Goal: Contribute content: Contribute content

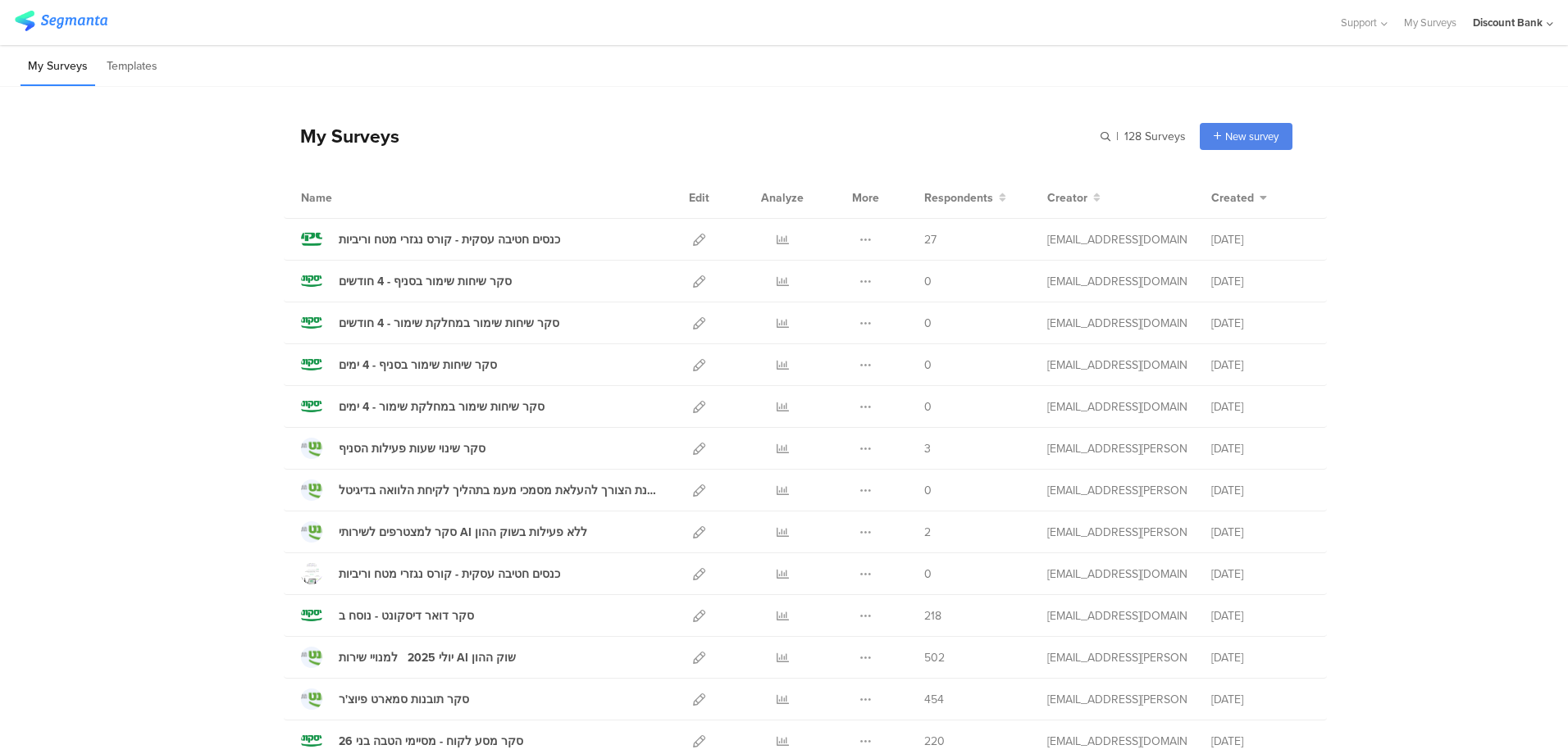
click at [693, 488] on icon at bounding box center [699, 490] width 12 height 12
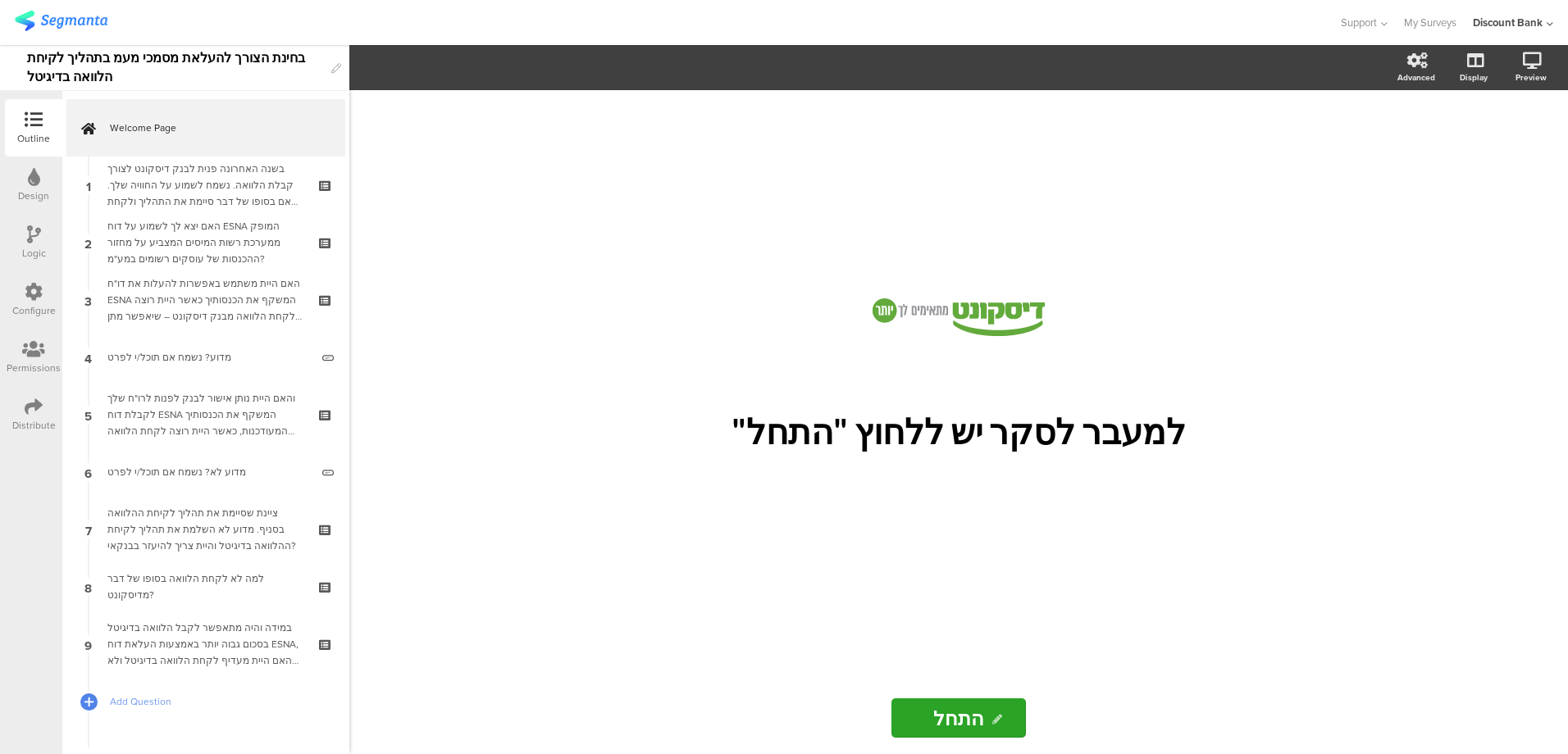
click at [242, 170] on div "בשנה האחרונה פנית לבנק דיסקונט לצורך קבלת הלוואה. נשמח לשמוע על החוויה שלך. האם…" at bounding box center [205, 185] width 196 height 50
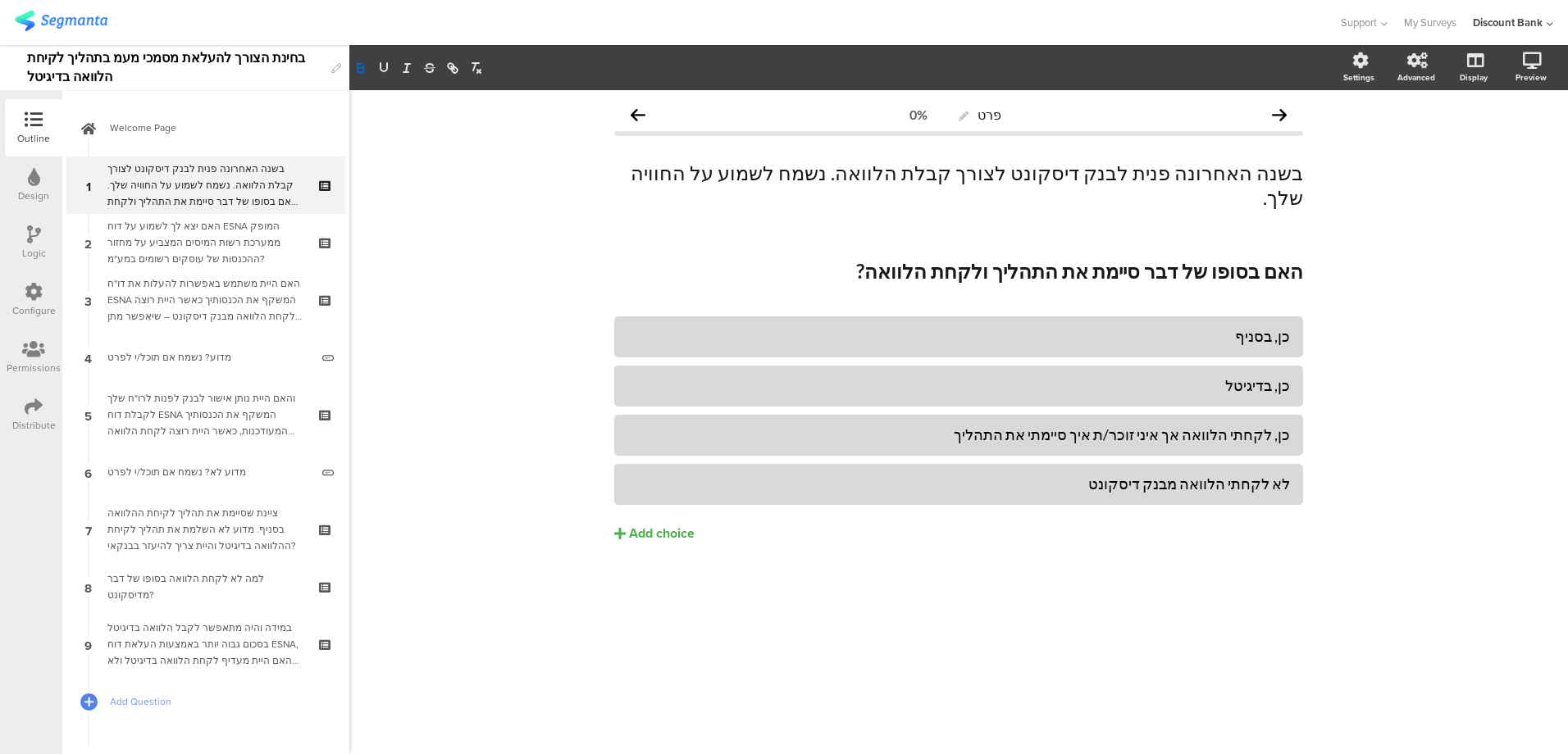
click at [177, 239] on div "האם יצא לך לשמוע על דוח ESNA המופק ממערכת רשות המיסים המצביע על מחזור ההכנסות ש…" at bounding box center [205, 243] width 196 height 50
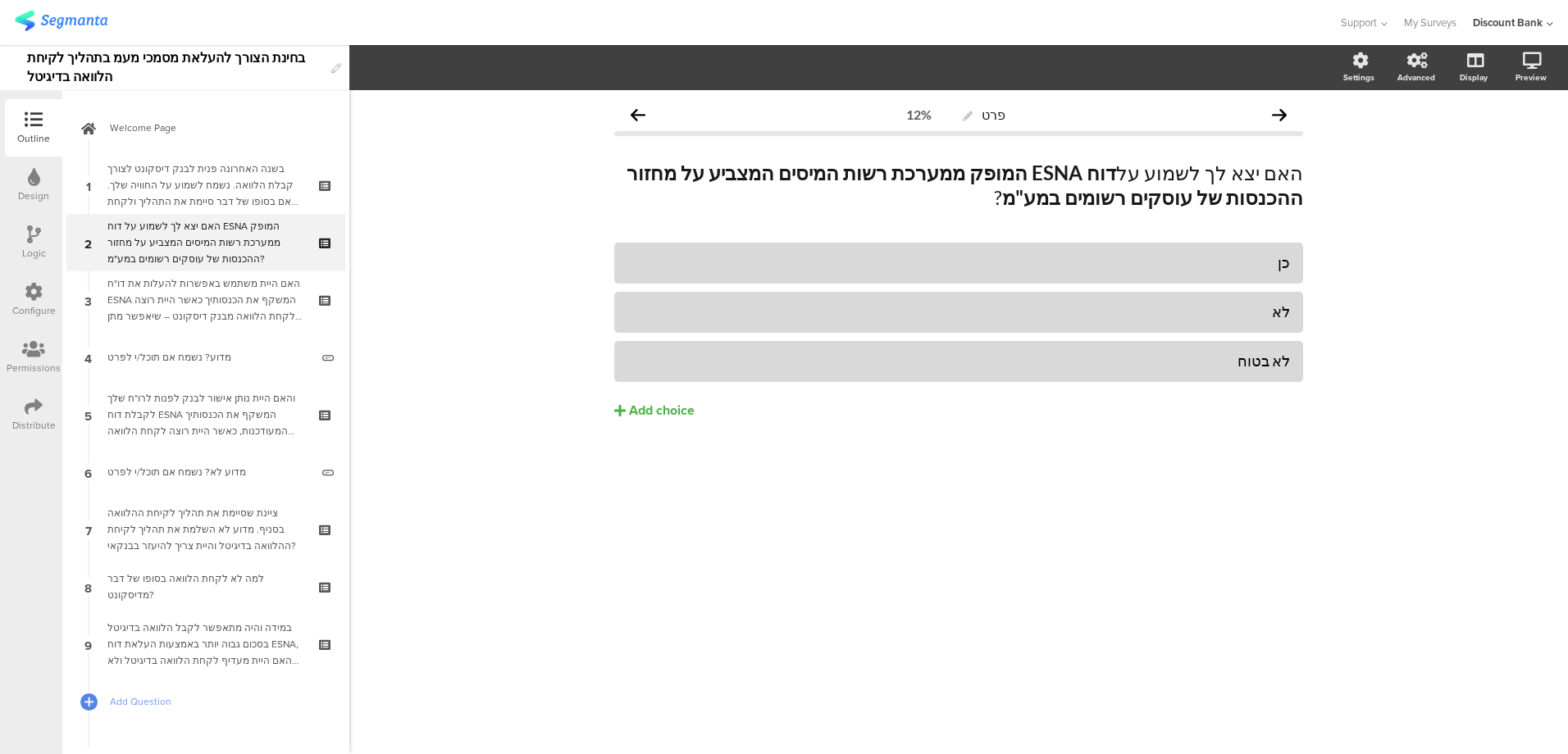
click at [250, 292] on div "האם היית משתמש באפשרות להעלות את דו"ח ESNA המשקף את הכנסותיך כאשר היית רוצה לקח…" at bounding box center [205, 300] width 196 height 50
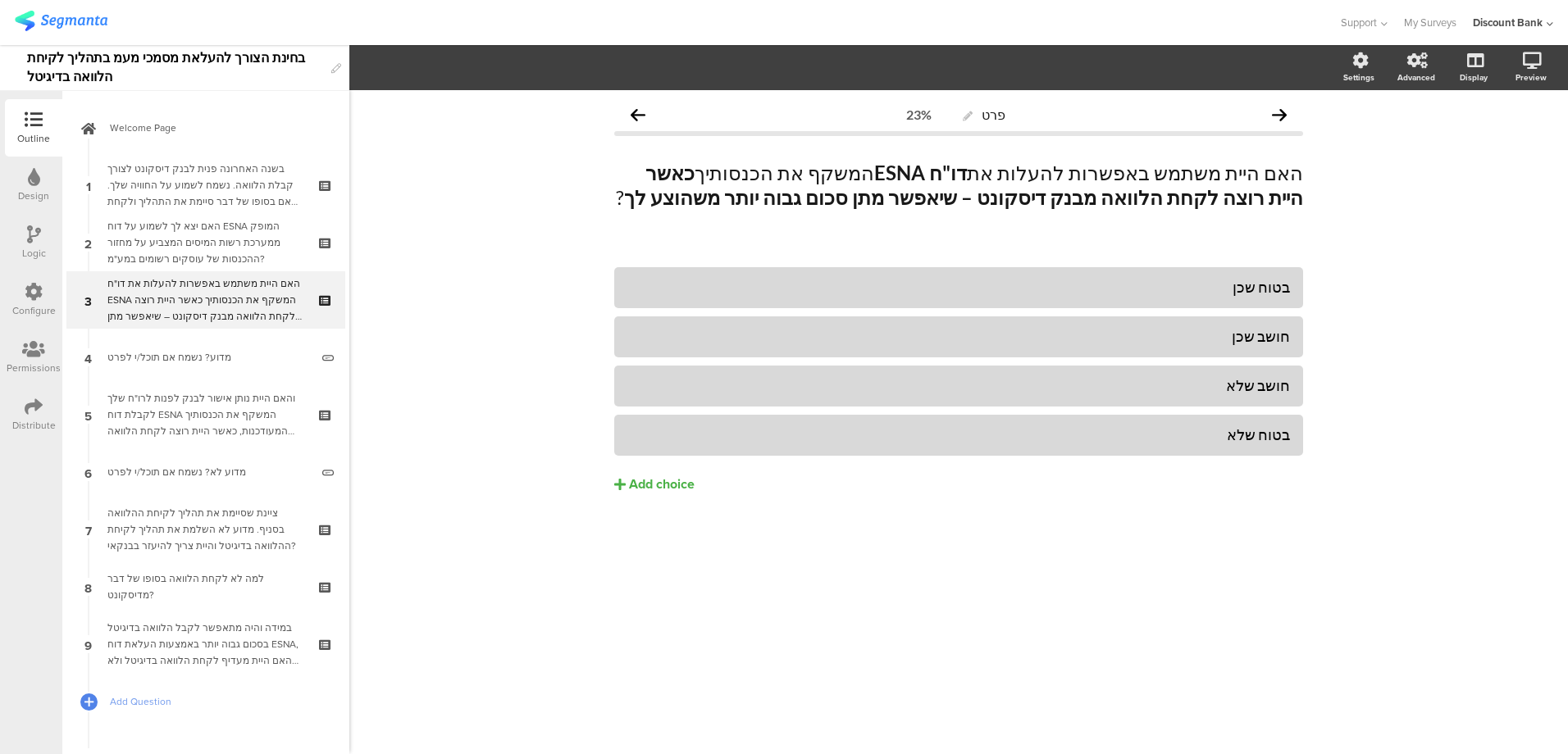
click at [219, 355] on div "מדוע? נשמח אם תוכל/י לפרט" at bounding box center [208, 357] width 202 height 17
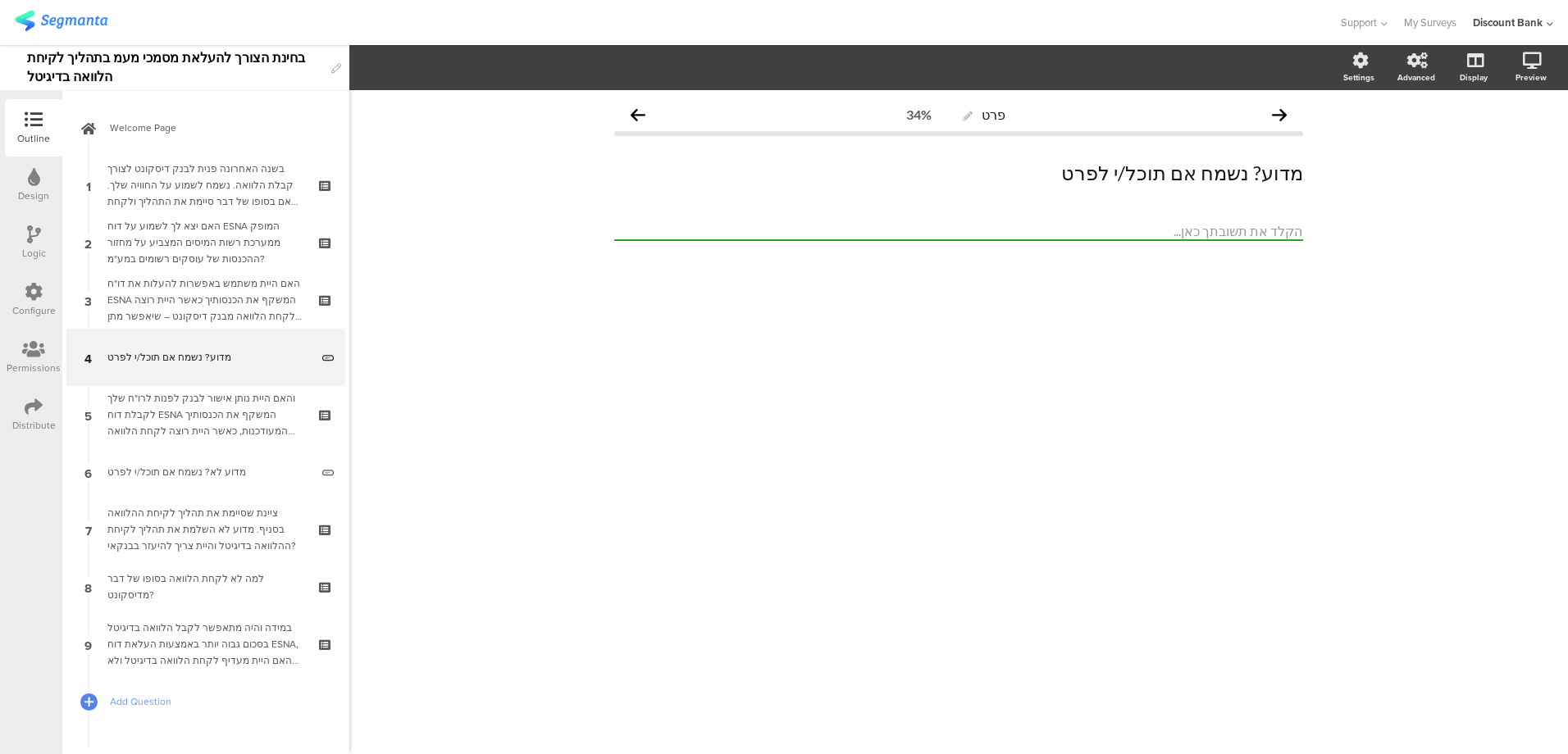
click at [38, 230] on icon at bounding box center [34, 234] width 14 height 18
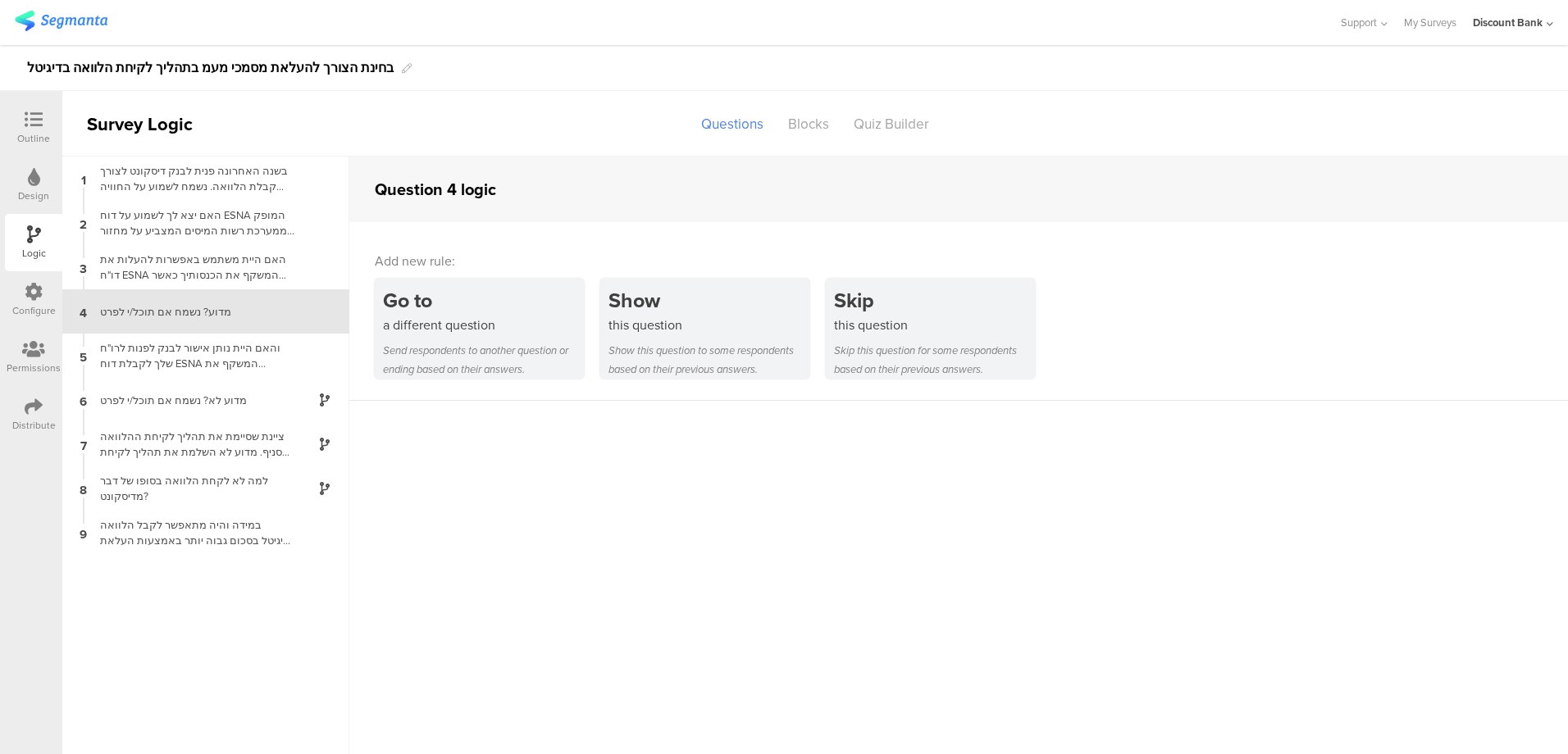
click at [166, 353] on div "והאם היית נותן אישור לבנק לפנות לרו"ח שלך לקבלת דוח ESNA המשקף את הכנסותיך המעו…" at bounding box center [192, 355] width 205 height 31
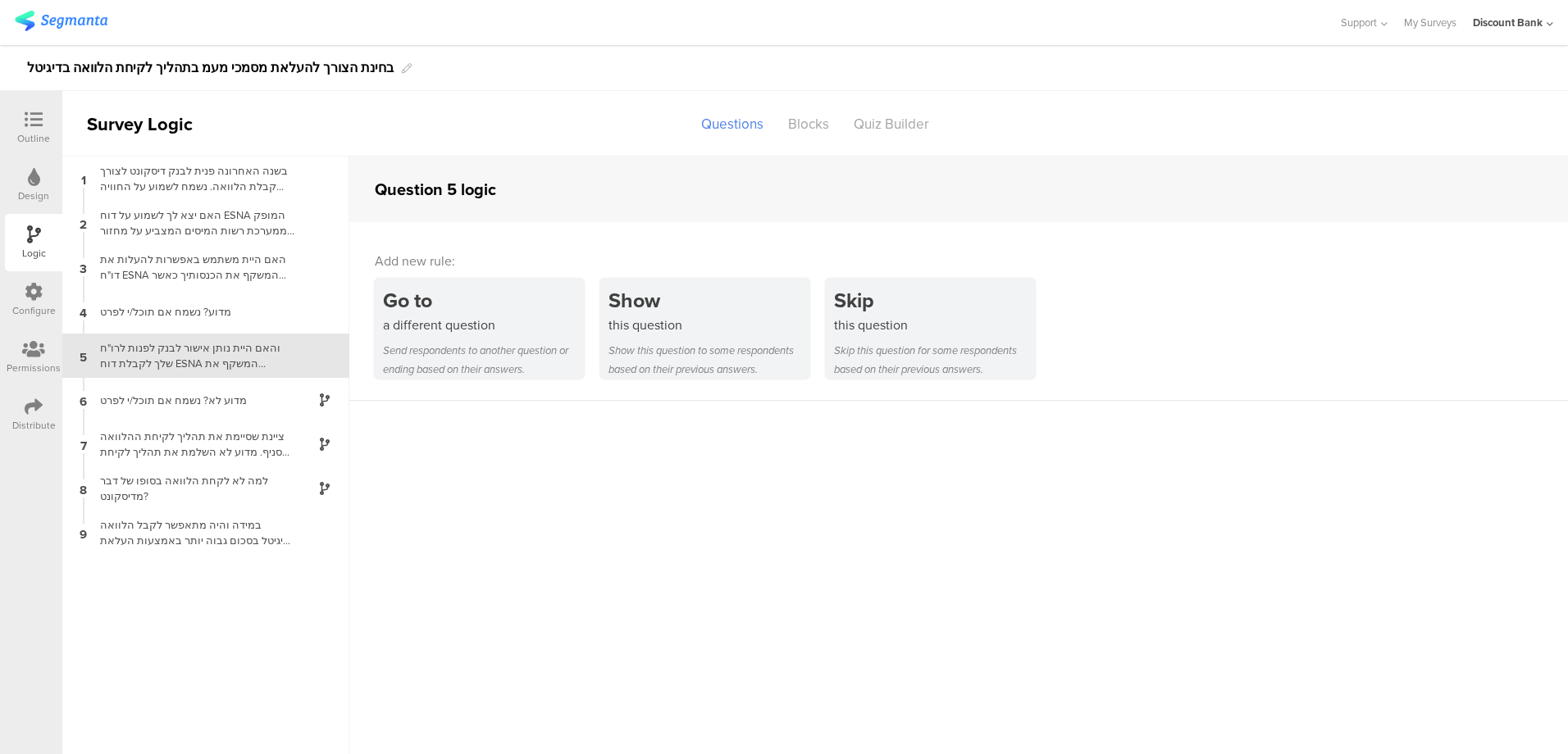
click at [35, 118] on icon at bounding box center [34, 120] width 18 height 18
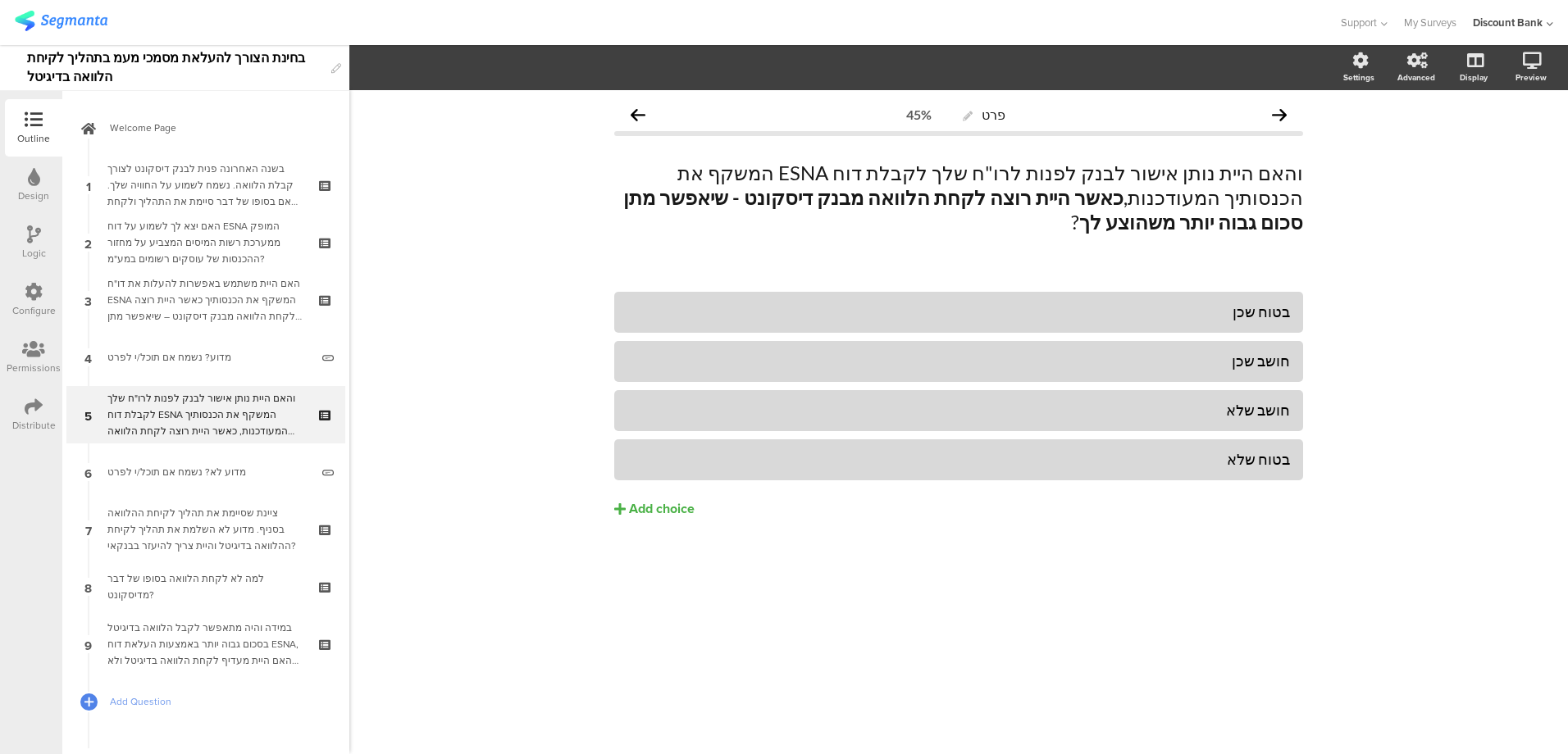
click at [197, 412] on div "והאם היית נותן אישור לבנק לפנות לרו"ח שלך לקבלת דוח ESNA המשקף את הכנסותיך המעו…" at bounding box center [205, 415] width 196 height 50
click at [201, 465] on div "מדוע לא? נשמח אם תוכל/י לפרט" at bounding box center [208, 472] width 202 height 17
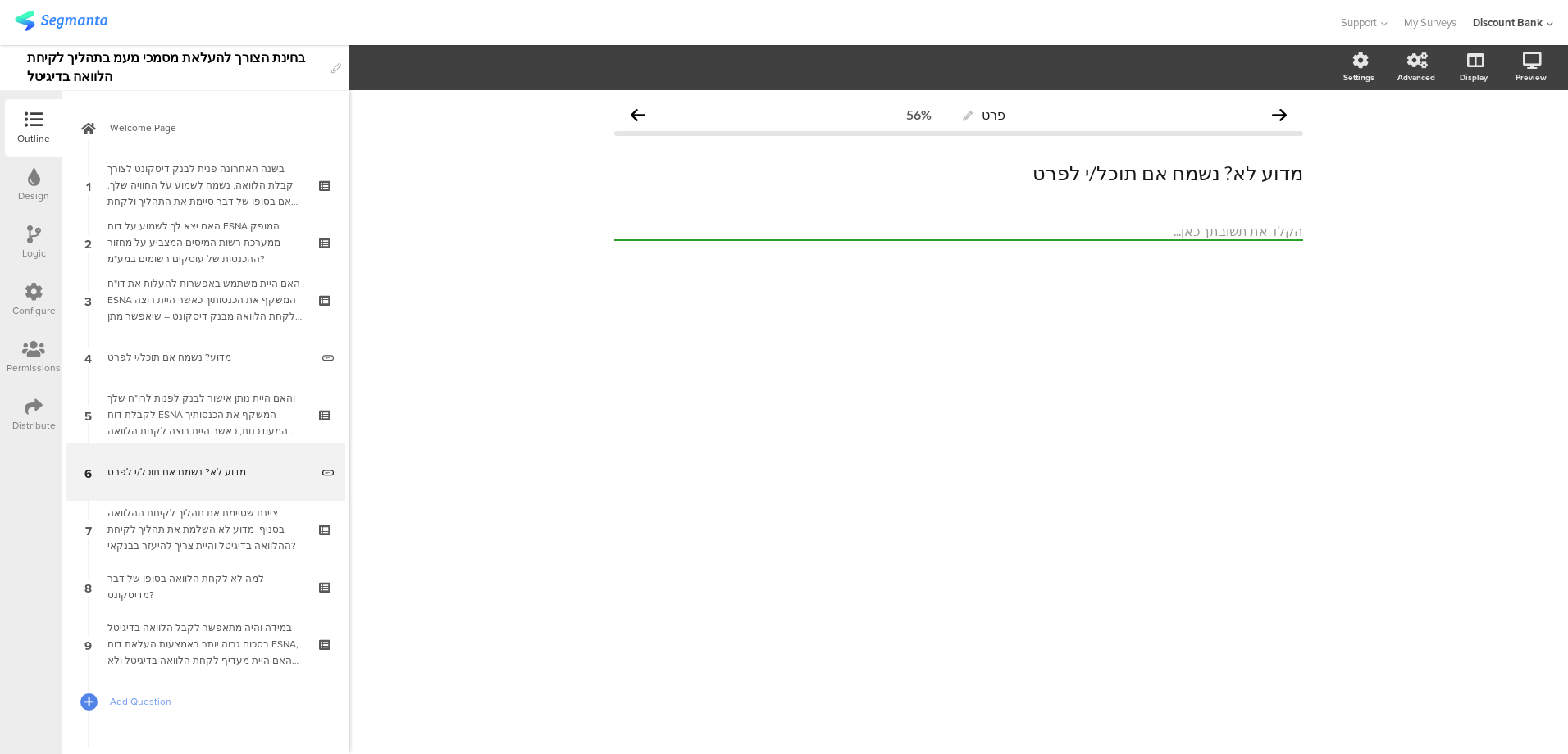
click at [211, 409] on div "והאם היית נותן אישור לבנק לפנות לרו"ח שלך לקבלת דוח ESNA המשקף את הכנסותיך המעו…" at bounding box center [205, 415] width 196 height 50
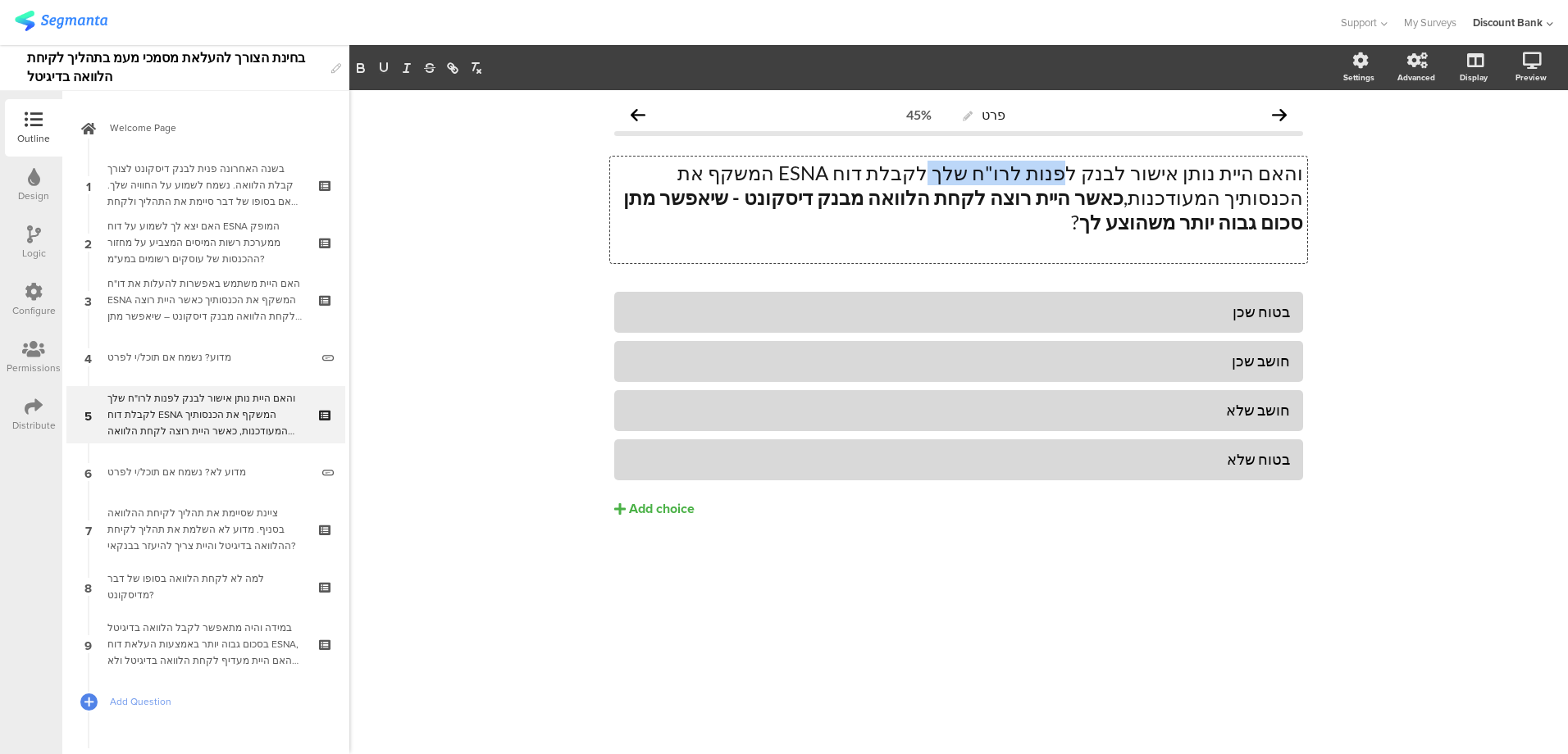
drag, startPoint x: 1113, startPoint y: 171, endPoint x: 1001, endPoint y: 168, distance: 112.0
click at [1002, 168] on div "והאם היית נותן אישור לבנק לפנות לרו"ח שלך לקבלת דוח ESNA המשקף את הכנסותיך המעו…" at bounding box center [957, 210] width 697 height 107
click at [382, 71] on icon "button" at bounding box center [384, 67] width 7 height 8
click at [159, 481] on link "6 מדוע לא? נשמח אם תוכל/י לפרט" at bounding box center [205, 473] width 279 height 57
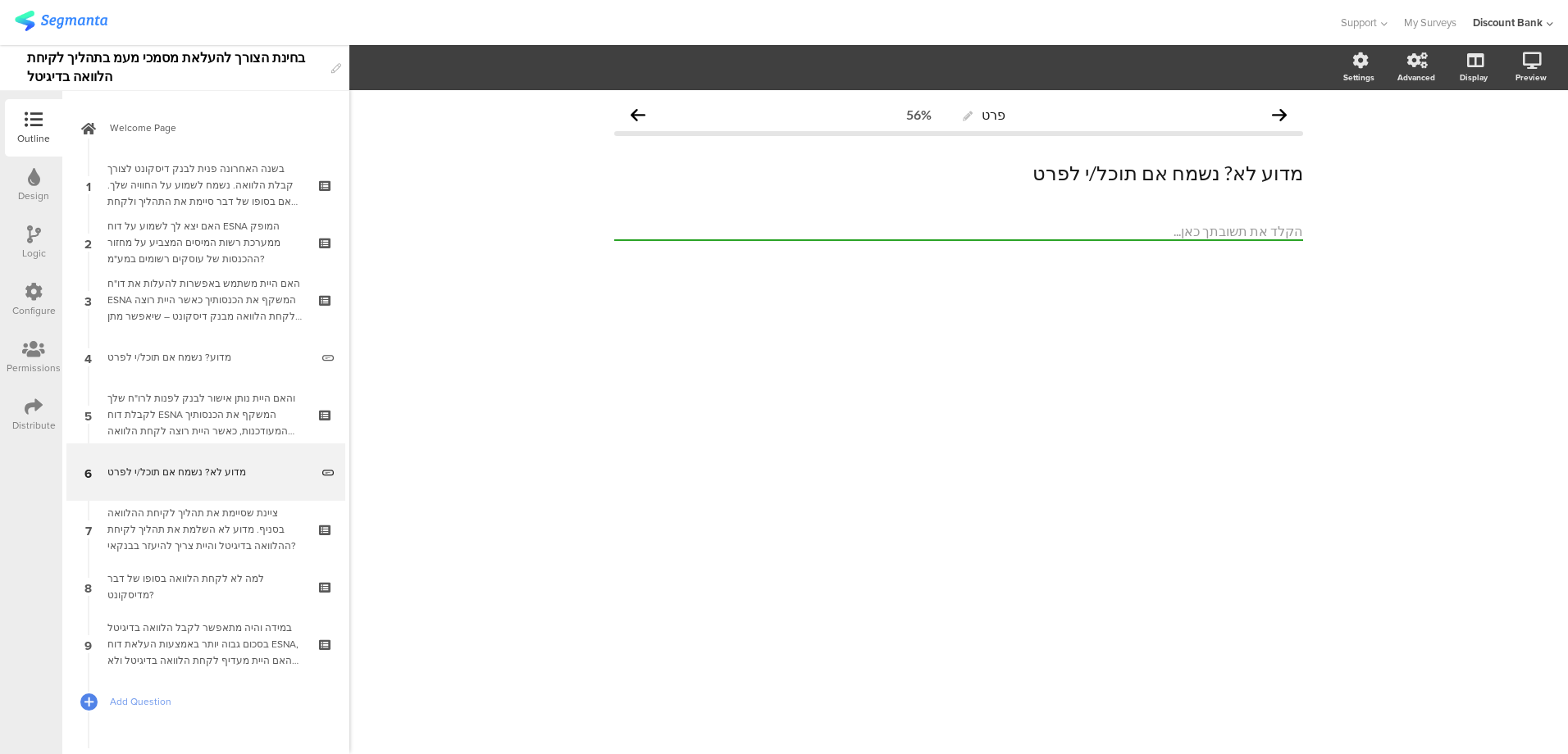
click at [214, 516] on div "ציינת שסיימת את תהליך לקיחת ההלוואה בסניף. מדוע לא השלמת את תהליך לקיחת ההלוואה…" at bounding box center [205, 530] width 196 height 50
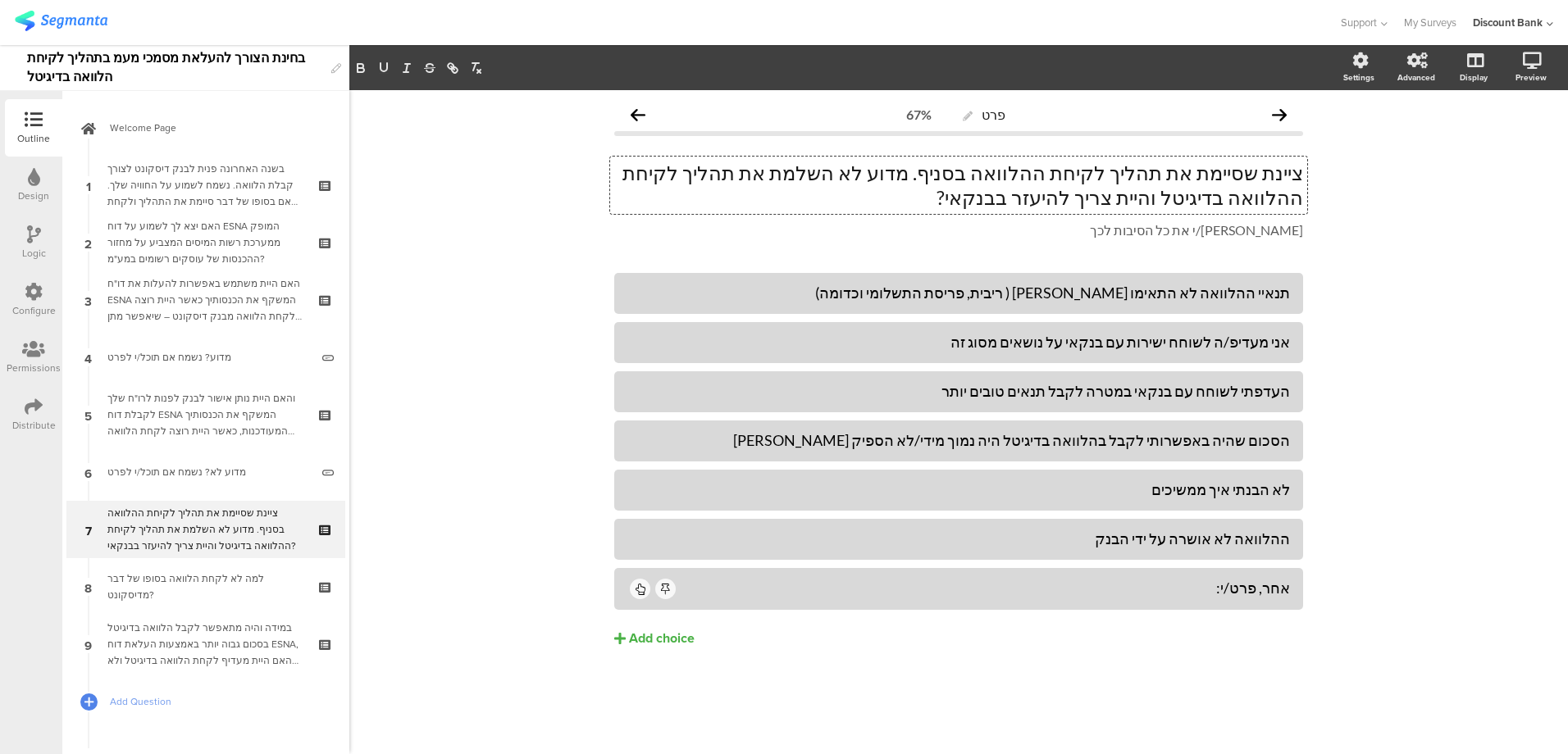
drag, startPoint x: 926, startPoint y: 174, endPoint x: 860, endPoint y: 174, distance: 66.0
click at [838, 174] on div "ציינת שסיימת את תהליך לקיחת ההלוואה בסניף. מדוע לא השלמת את תהליך לקיחת ההלוואה…" at bounding box center [957, 185] width 697 height 57
drag, startPoint x: 922, startPoint y: 174, endPoint x: 814, endPoint y: 177, distance: 108.0
click at [790, 177] on p "ציינת שסיימת את תהליך לקיחת ההלוואה בסניף. מדוע לא השלמת את תהליך לקיחת ההלוואה…" at bounding box center [958, 185] width 689 height 50
click at [915, 177] on p "ציינת שסיימת את תהליך לקיחת ההלוואה בסניף. מדוע לא השלמת את תהליך לקיחת ההלוואה…" at bounding box center [958, 185] width 689 height 50
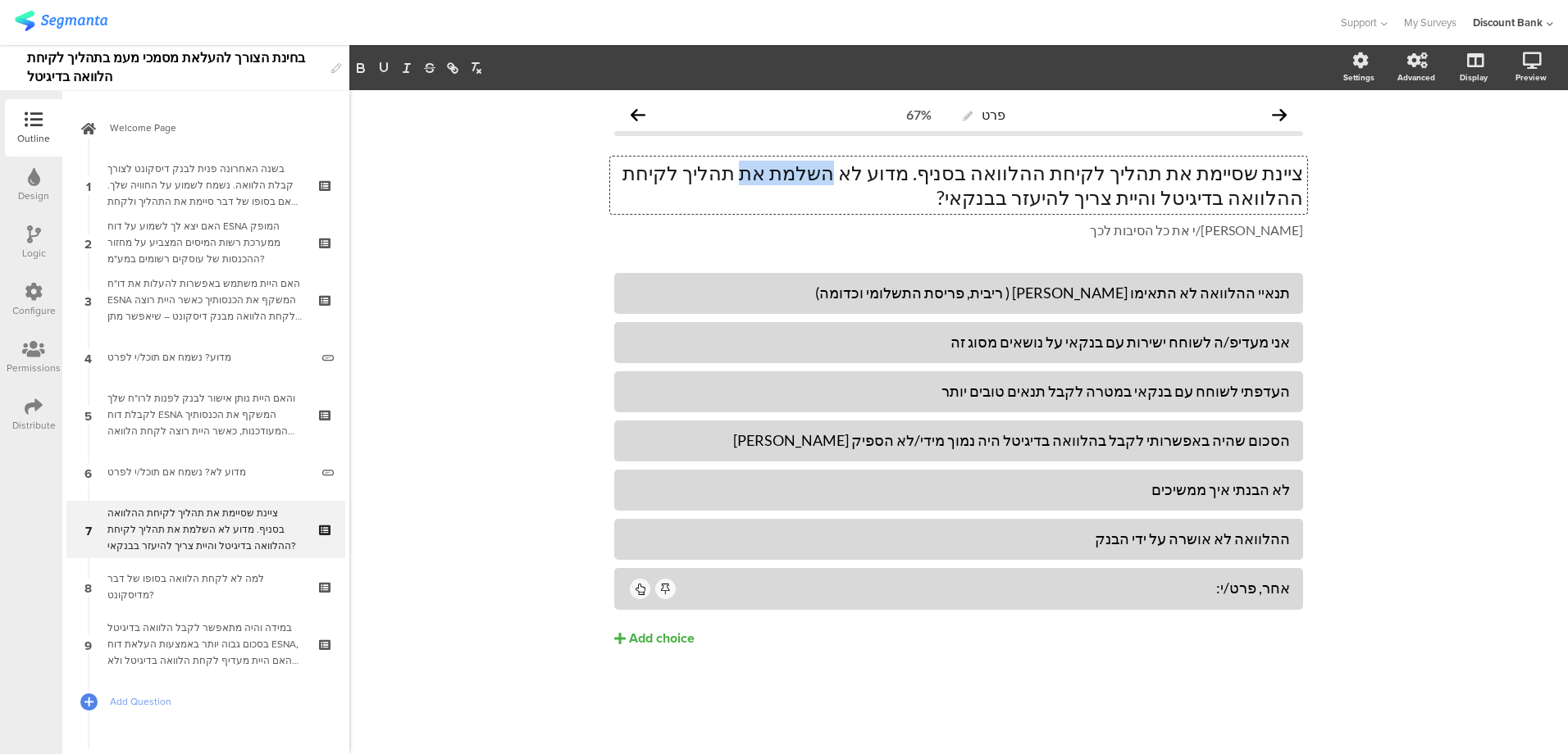
drag, startPoint x: 928, startPoint y: 173, endPoint x: 856, endPoint y: 178, distance: 72.2
click at [834, 178] on p "ציינת שסיימת את תהליך לקיחת ההלוואה בסניף. מדוע לא השלמת את תהליך לקיחת ההלוואה…" at bounding box center [958, 185] width 689 height 50
click at [212, 178] on div "בשנה האחרונה פנית לבנק דיסקונט לצורך קבלת הלוואה. נשמח לשמוע על החוויה שלך. האם…" at bounding box center [205, 185] width 196 height 50
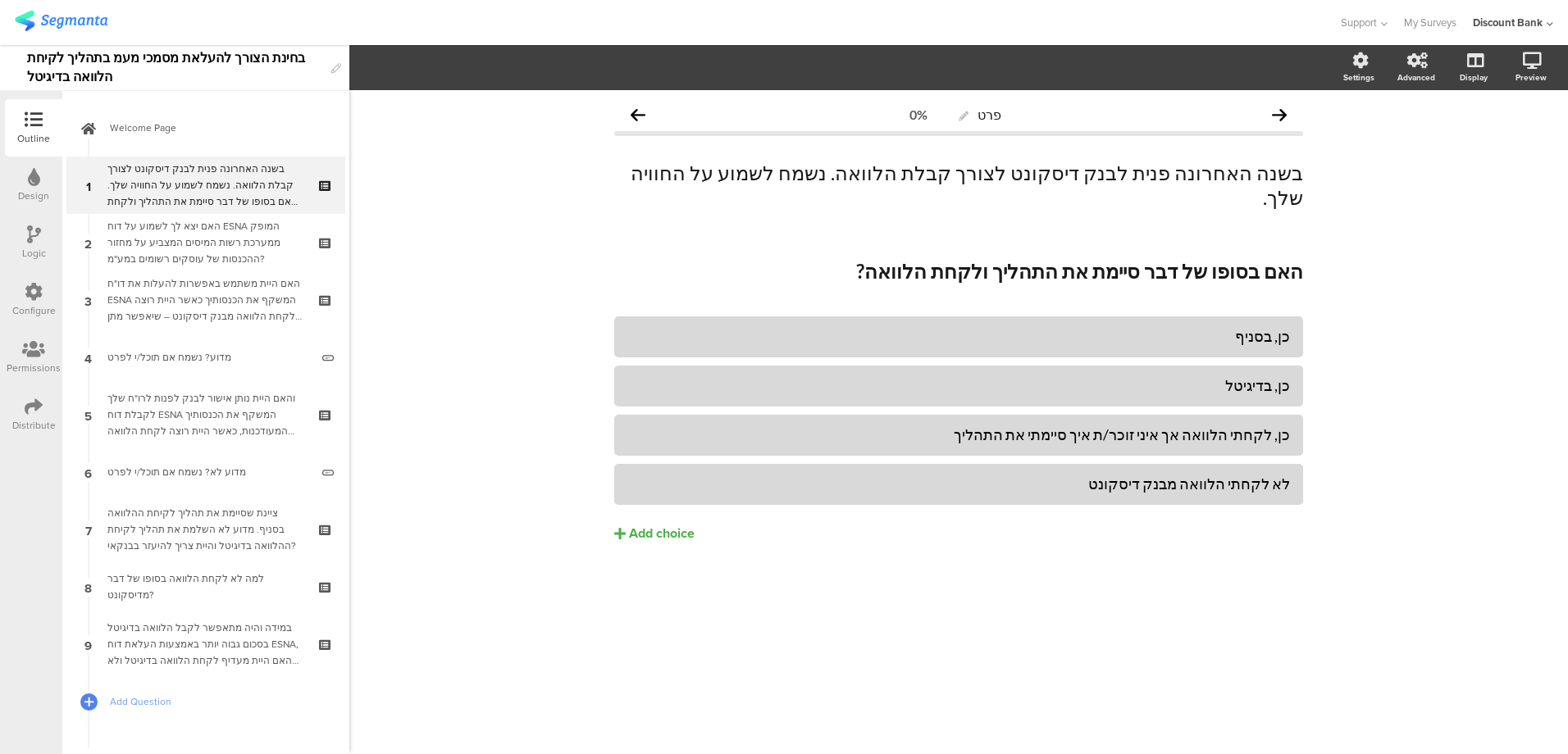
click at [224, 514] on div "ציינת שסיימת את תהליך לקיחת ההלוואה בסניף. מדוע לא השלמת את תהליך לקיחת ההלוואה…" at bounding box center [205, 530] width 196 height 50
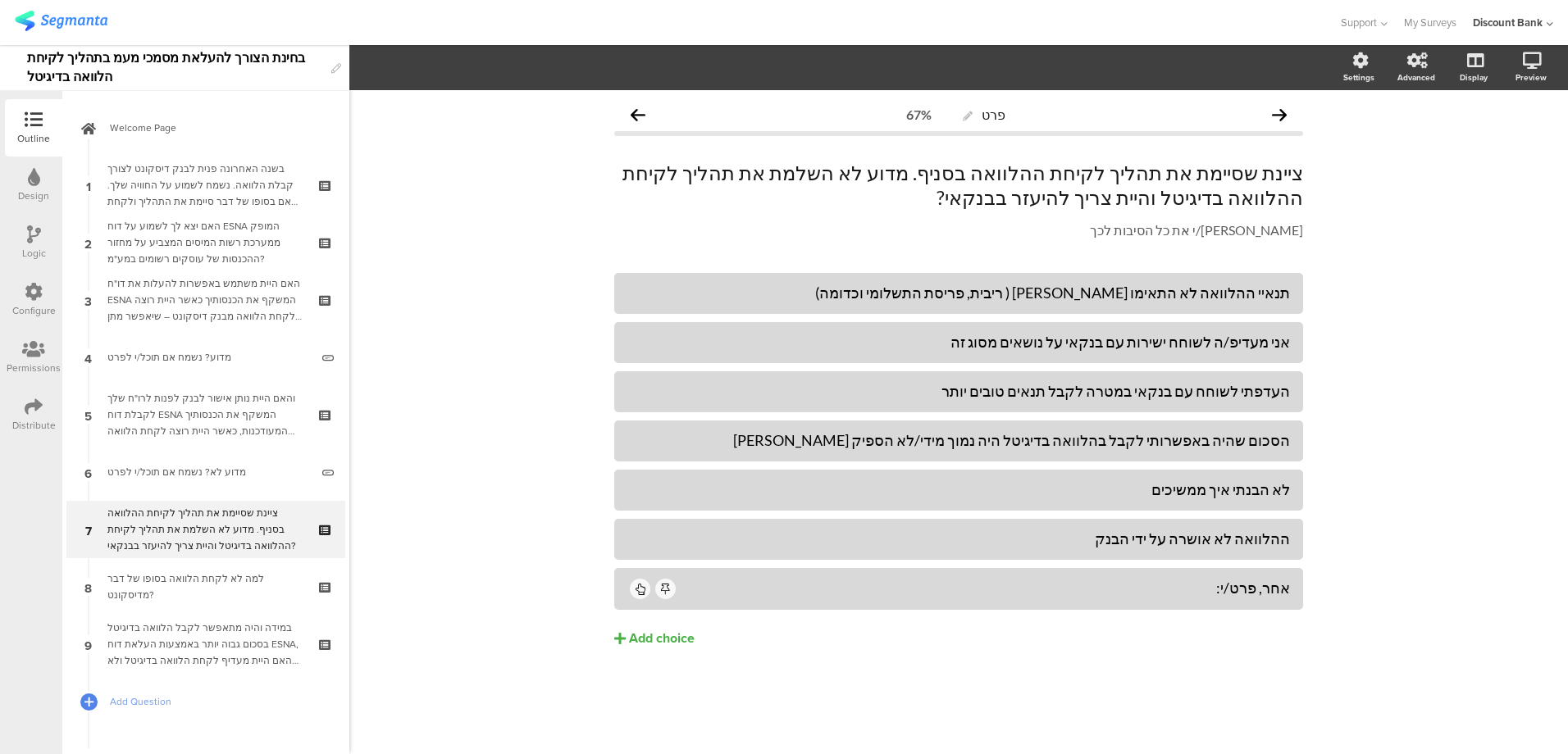
click at [1167, 485] on div "לא הבנתי איך ממשיכים" at bounding box center [958, 489] width 662 height 19
drag, startPoint x: 1170, startPoint y: 488, endPoint x: 1218, endPoint y: 491, distance: 48.1
click at [1217, 492] on div "לא הבנתי איך ממשיכים" at bounding box center [958, 489] width 662 height 19
click at [1160, 493] on div "לא הבנתי איך guaho zt," at bounding box center [958, 489] width 662 height 19
drag, startPoint x: 1158, startPoint y: 494, endPoint x: 1169, endPoint y: 490, distance: 11.7
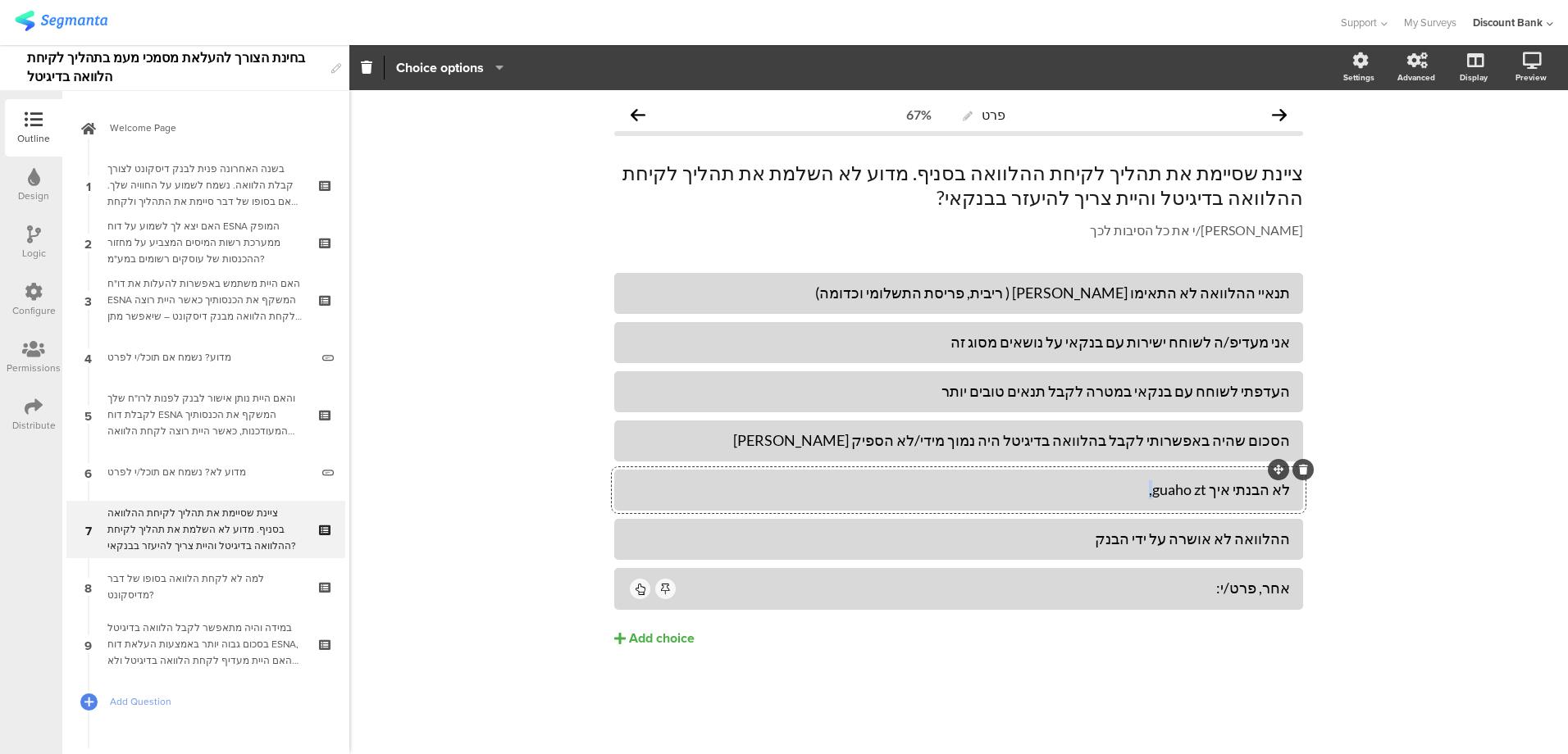
click at [1168, 490] on div "לא הבנתי איך guaho zt," at bounding box center [958, 489] width 662 height 19
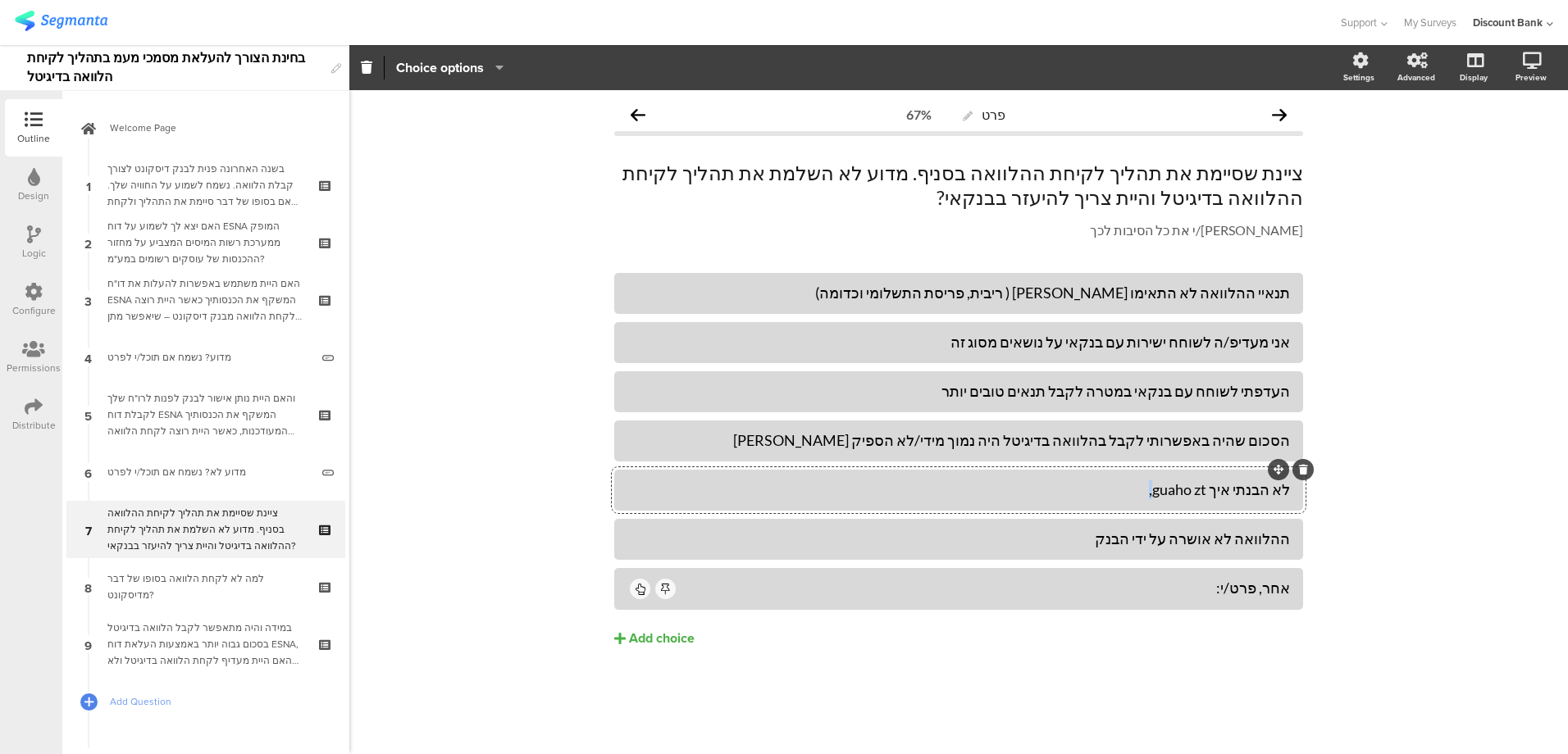
click at [1168, 490] on div "לא הבנתי איך guaho zt," at bounding box center [958, 489] width 662 height 19
click at [1176, 491] on div "לא הבנתי איך g, uaho zt" at bounding box center [958, 489] width 662 height 19
drag, startPoint x: 1219, startPoint y: 488, endPoint x: 1198, endPoint y: 489, distance: 21.0
click at [1197, 488] on div "לא הבנתי איך g, zt" at bounding box center [958, 489] width 662 height 19
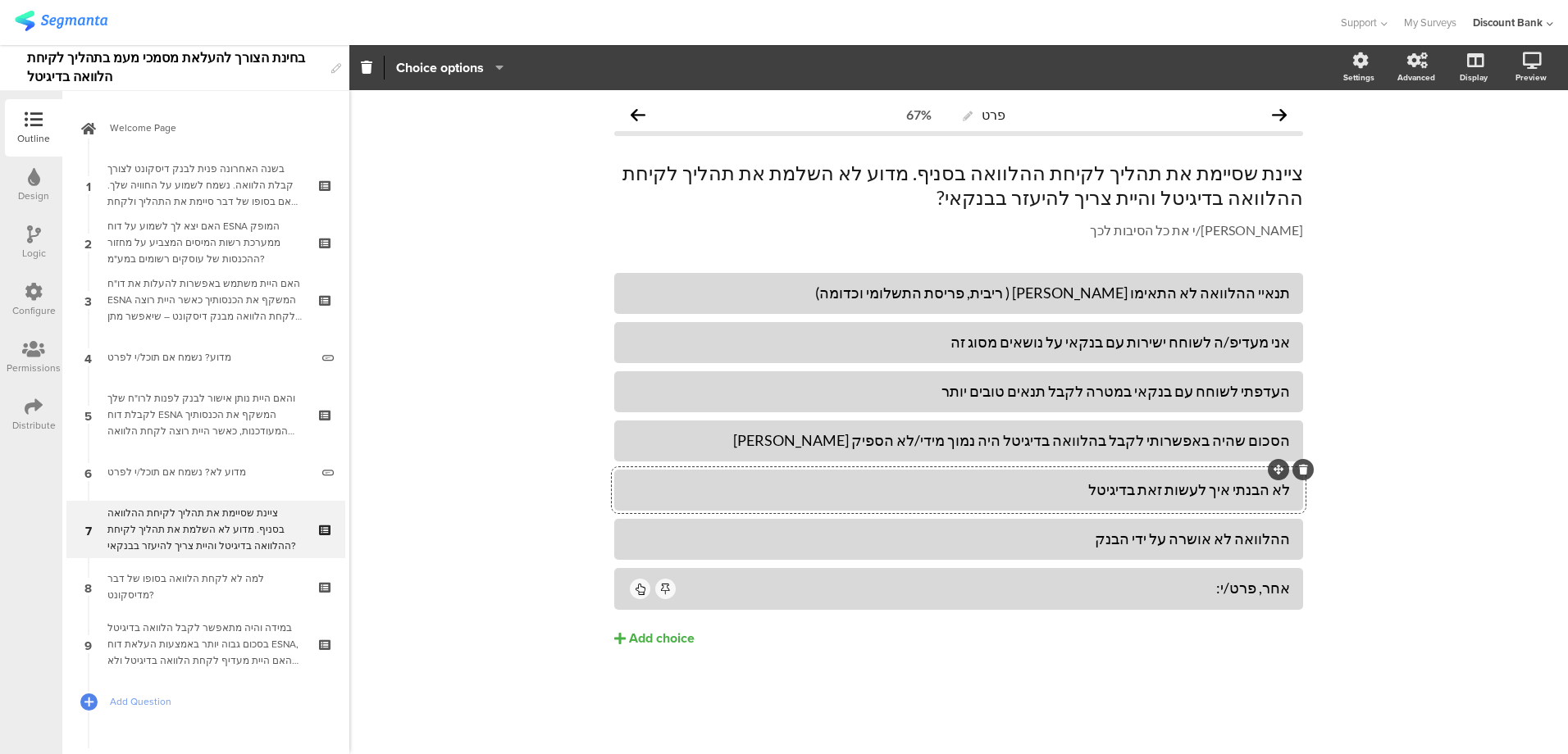
click at [1245, 488] on div "לא הבנתי איך לעשות זאת בדיגיטל" at bounding box center [958, 489] width 662 height 19
click at [1221, 488] on div "לא הבנתי/לאהצלחתי איך לעשות זאת בדיגיטל" at bounding box center [958, 489] width 662 height 19
click at [1130, 541] on div "ההלוואה לא אושרה על ידי הבנק" at bounding box center [958, 538] width 662 height 19
drag, startPoint x: 1132, startPoint y: 541, endPoint x: 1190, endPoint y: 538, distance: 58.1
click at [1190, 538] on div "ההלוואה לא אושרה על ידי הבנק" at bounding box center [958, 538] width 662 height 19
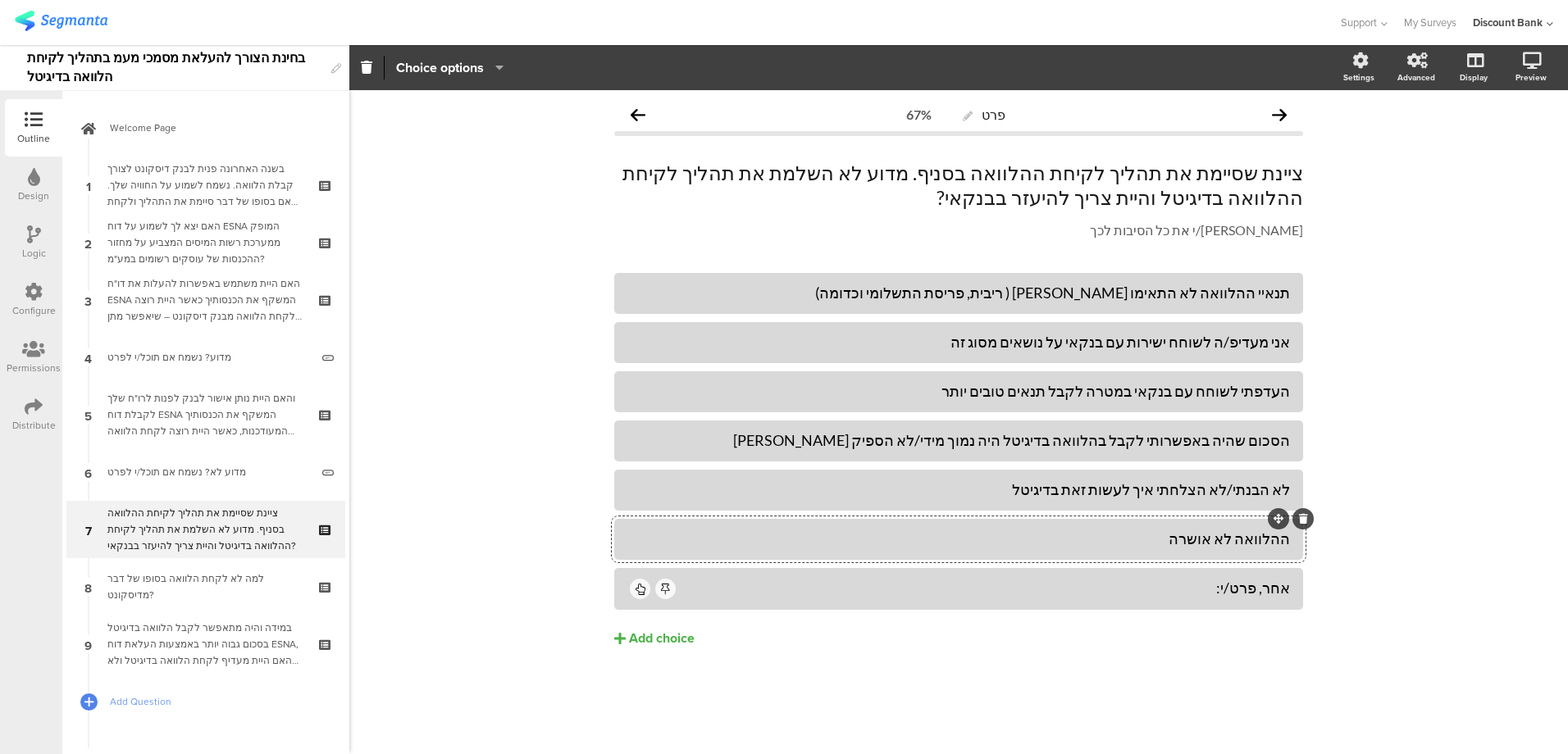
click at [1211, 292] on div "תנאיי ההלוואה לא התאימו לי ( ריבית, פריסת התשלומי וכדומה)" at bounding box center [958, 292] width 662 height 19
click at [1180, 539] on div "ההלוואה לא אושרה" at bounding box center [958, 538] width 662 height 19
click at [264, 581] on div "למה לא לקחת הלוואה בסופו של דבר מדיסקונט?" at bounding box center [205, 587] width 196 height 33
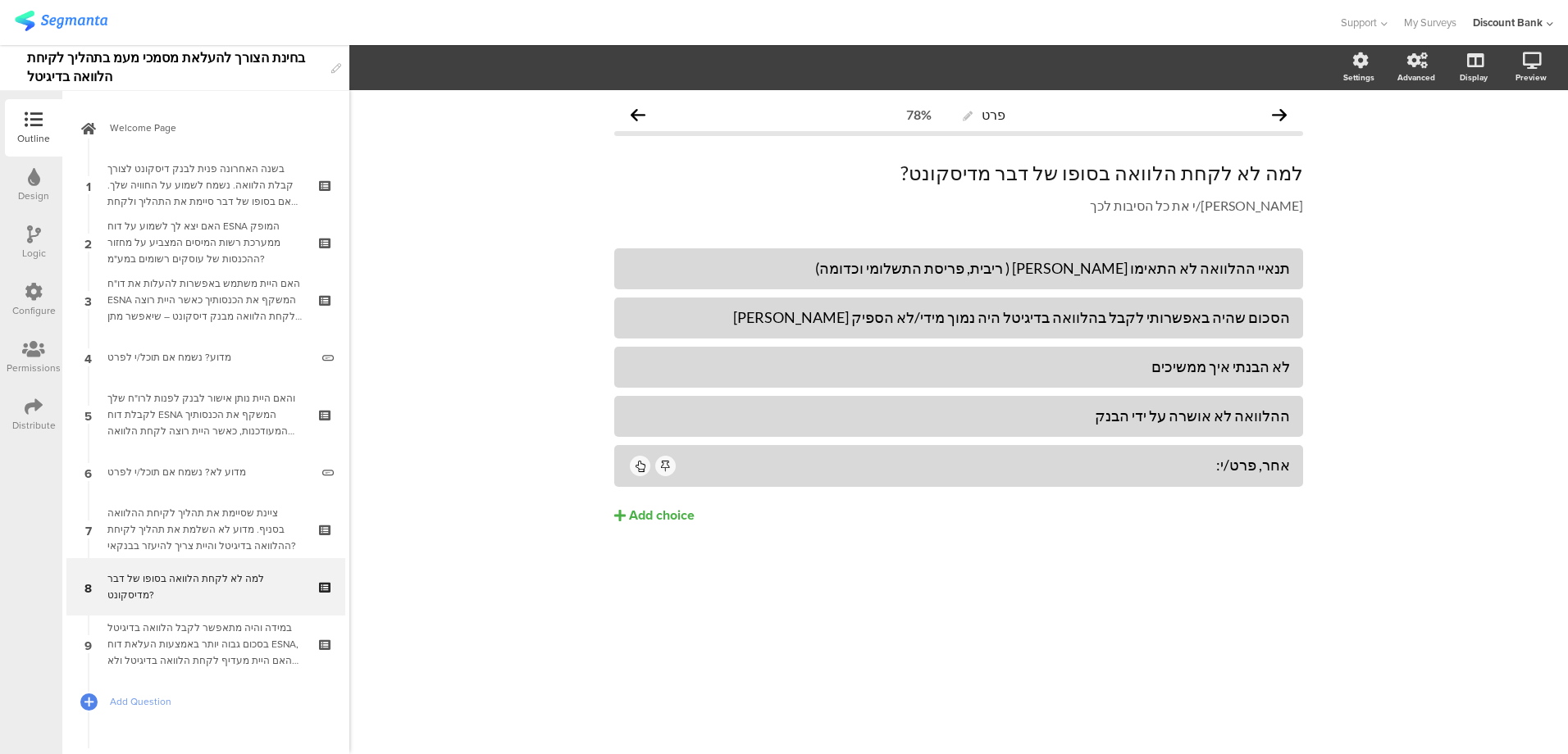
click at [29, 239] on icon at bounding box center [34, 234] width 14 height 18
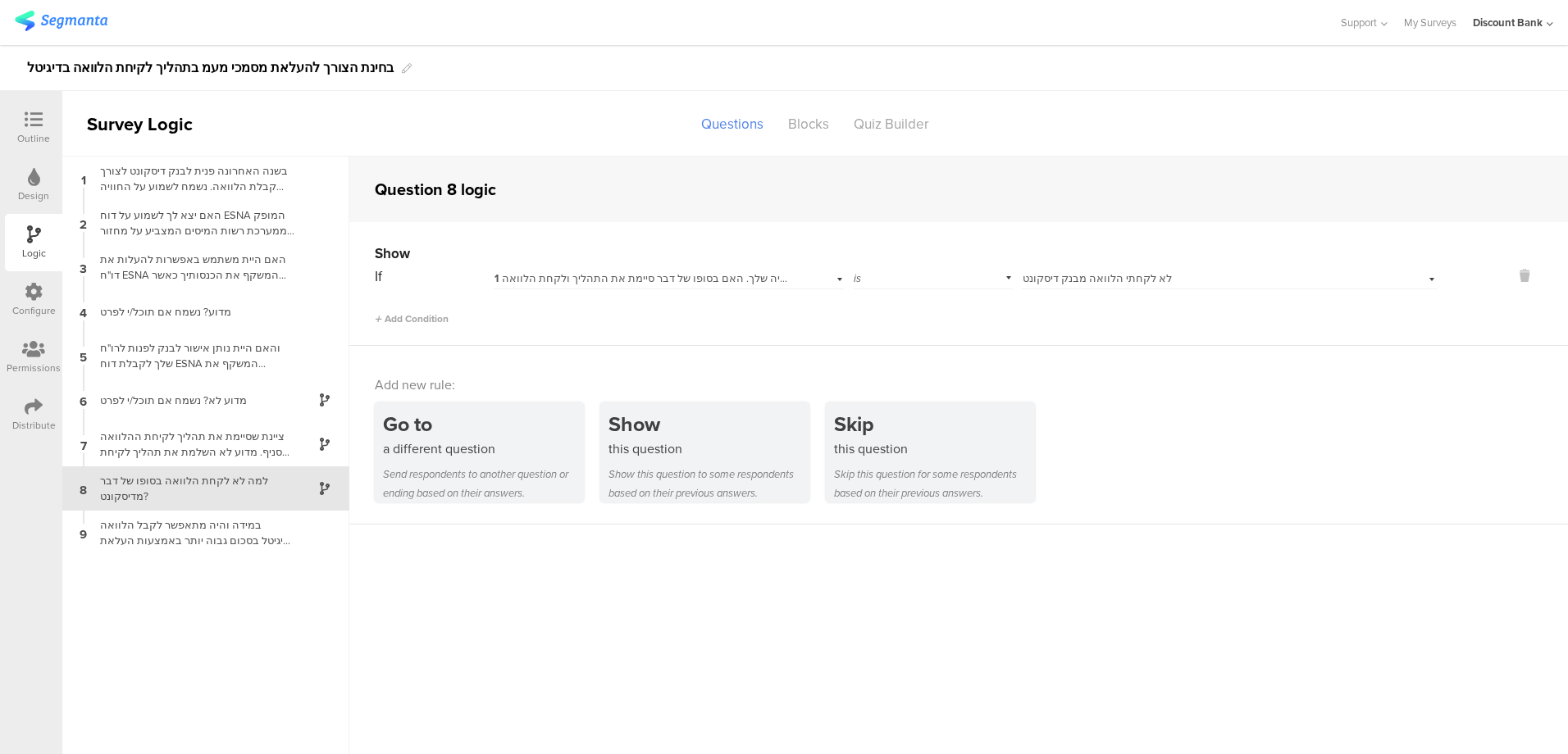
click at [34, 126] on icon at bounding box center [34, 120] width 18 height 18
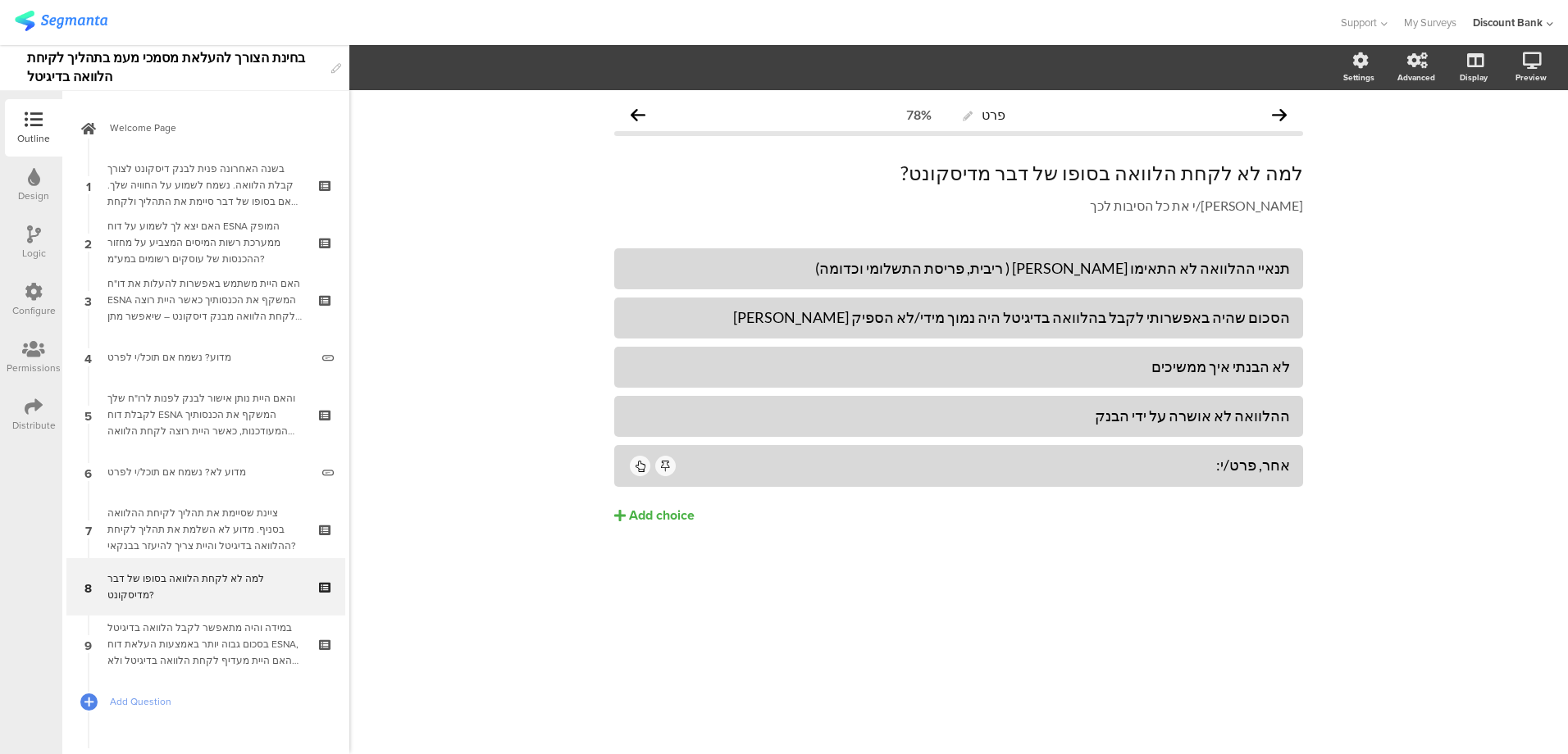
scroll to position [70, 0]
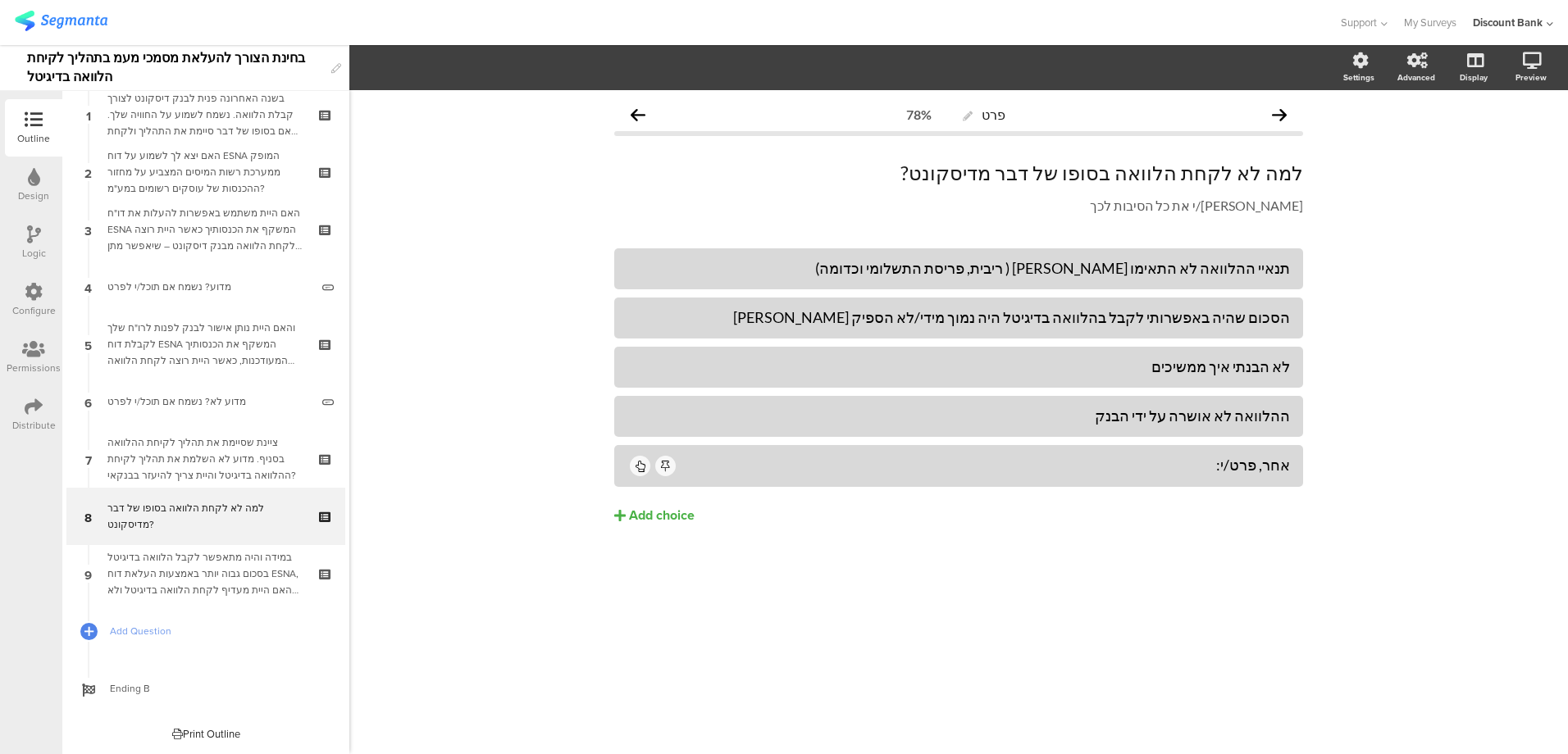
click at [173, 453] on div "ציינת שסיימת את תהליך לקיחת ההלוואה בסניף. מדוע לא השלמת את תהליך לקיחת ההלוואה…" at bounding box center [205, 459] width 196 height 50
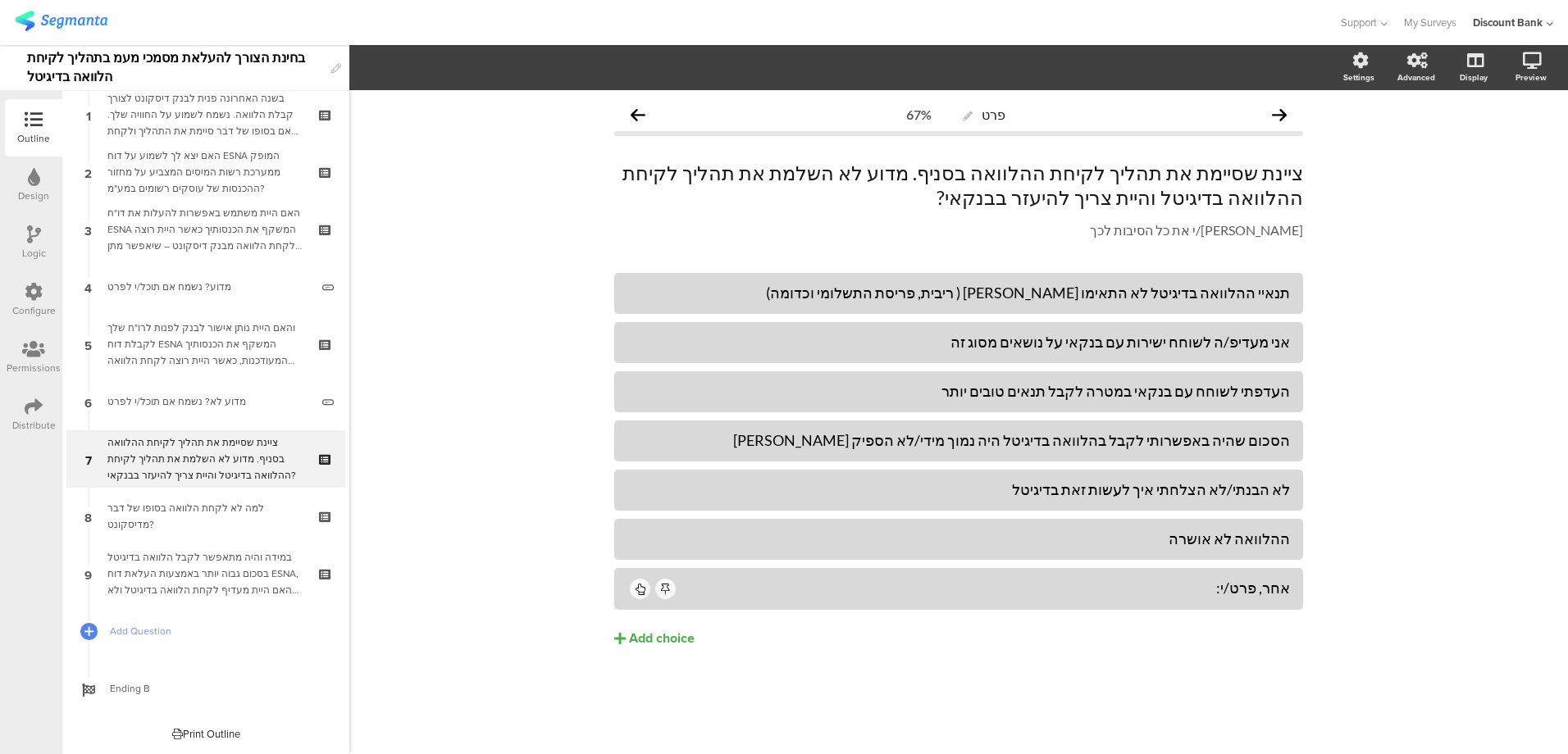
click at [0, 0] on icon at bounding box center [0, 0] width 0 height 0
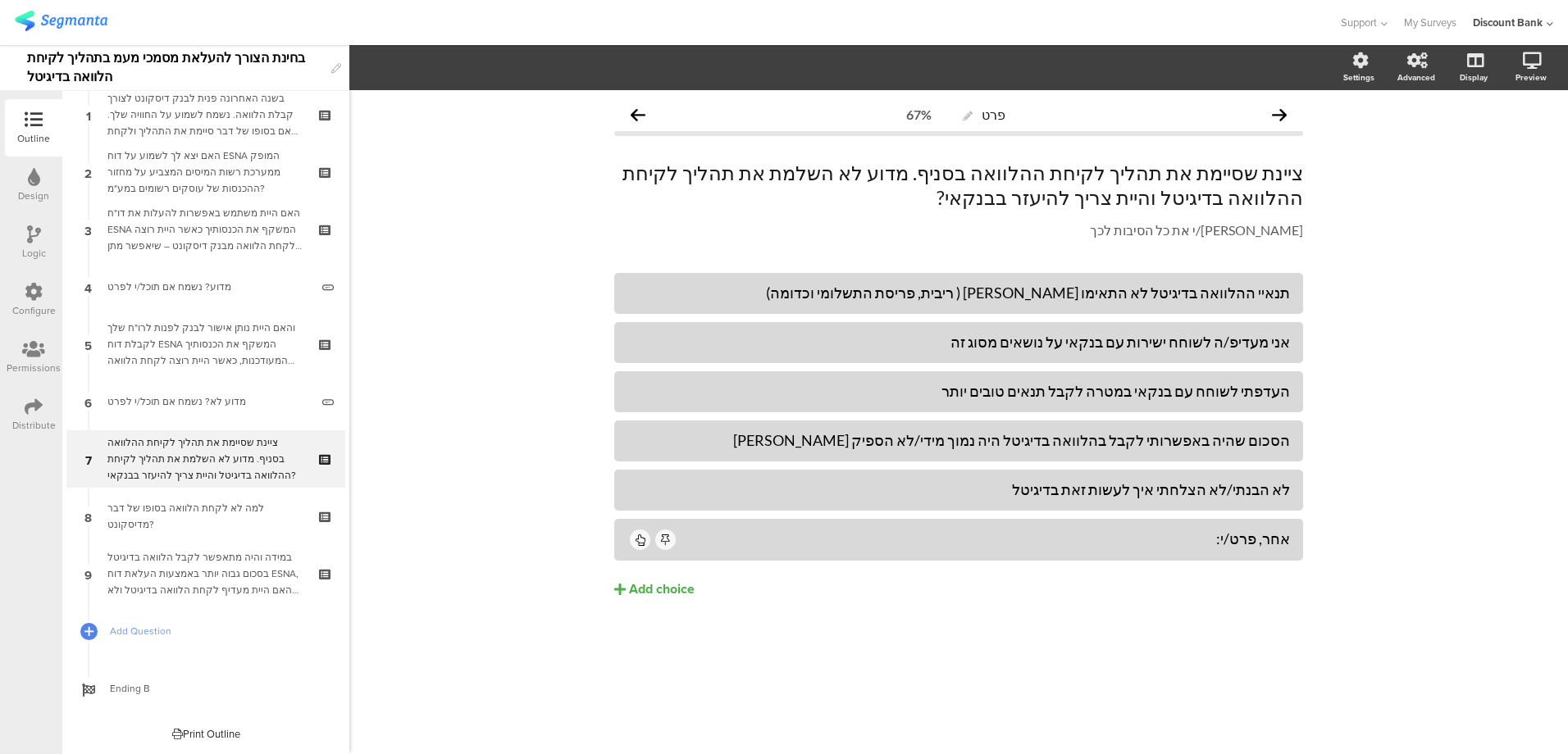
click at [692, 589] on div "Add choice" at bounding box center [661, 589] width 65 height 17
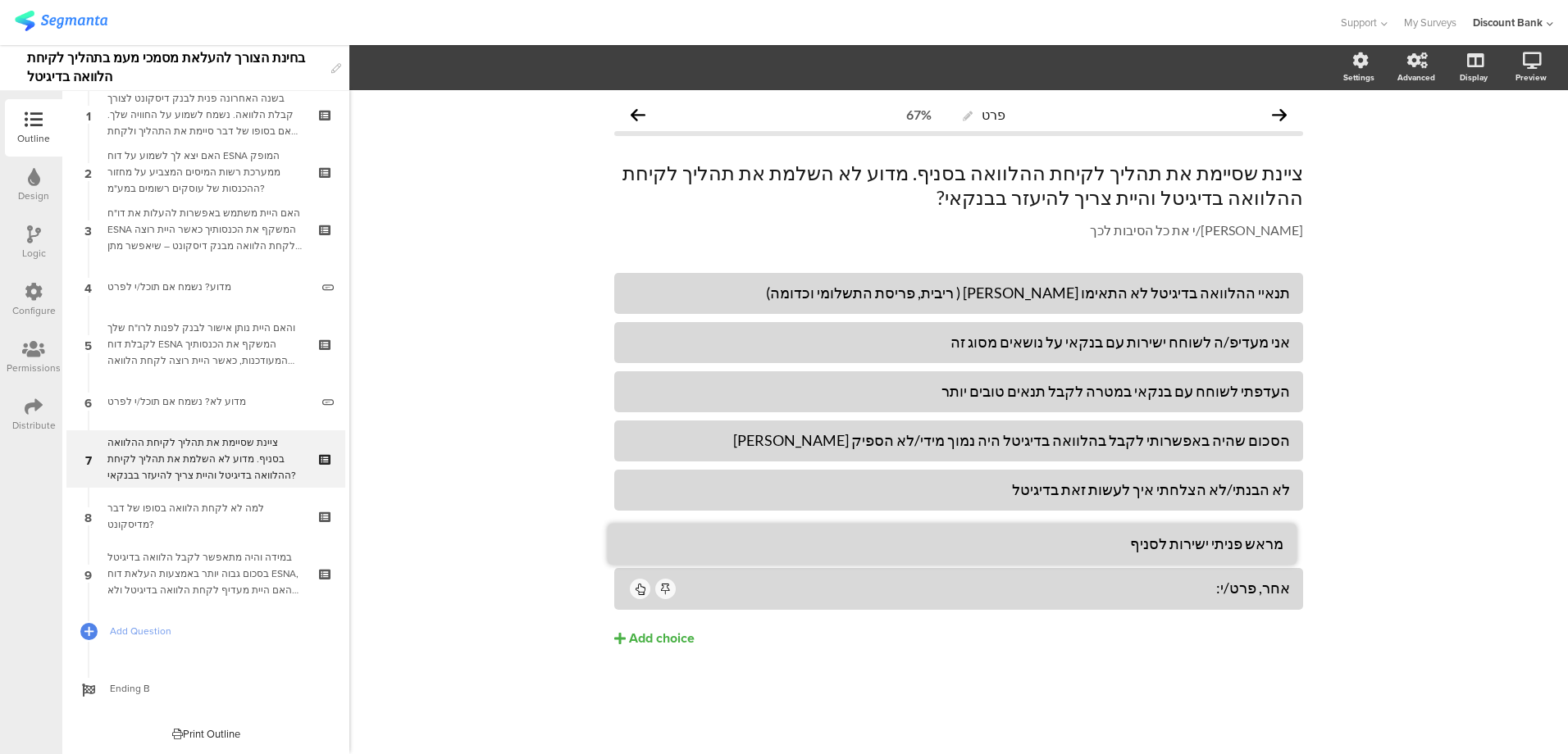
drag, startPoint x: 1277, startPoint y: 567, endPoint x: 1277, endPoint y: 522, distance: 45.0
click at [198, 452] on div "ציינת שסיימת את תהליך לקיחת ההלוואה בסניף. מדוע לא השלמת את תהליך לקיחת ההלוואה…" at bounding box center [205, 459] width 196 height 50
click at [320, 443] on icon at bounding box center [327, 445] width 14 height 11
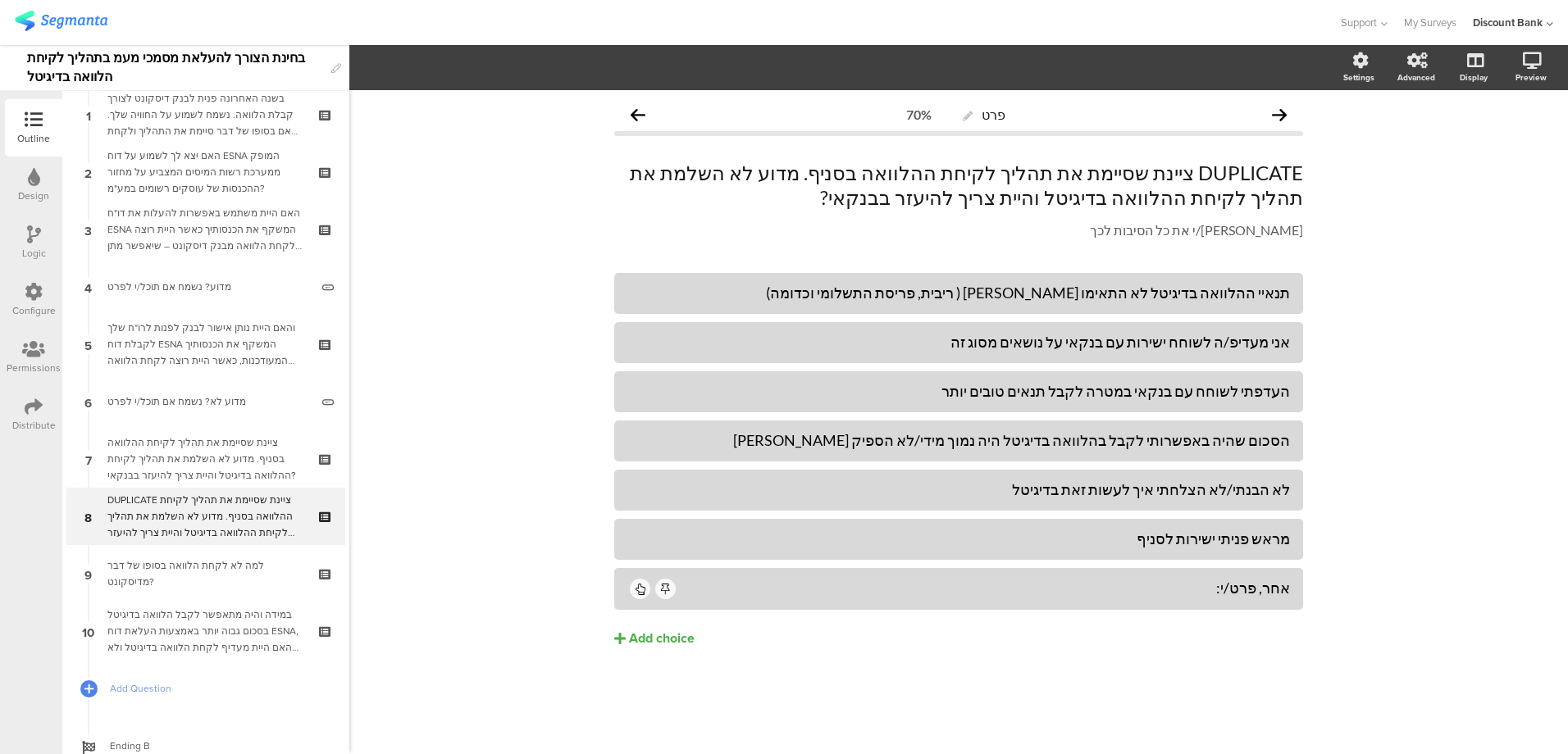
click at [237, 458] on div "ציינת שסיימת את תהליך לקיחת ההלוואה בסניף. מדוע לא השלמת את תהליך לקיחת ההלוואה…" at bounding box center [205, 459] width 196 height 50
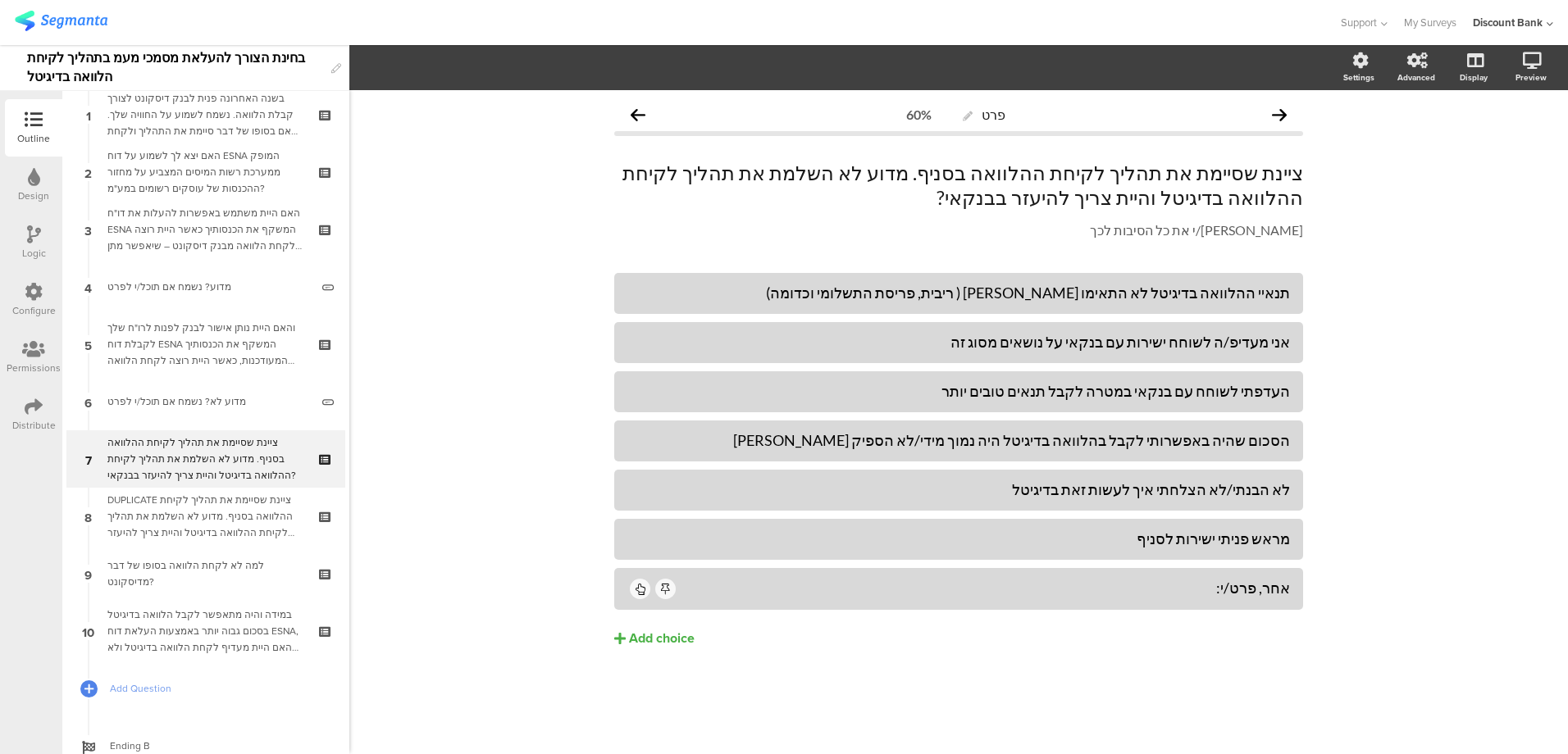
click at [211, 507] on div "DUPLICATE ציינת שסיימת את תהליך לקיחת ההלוואה בסניף. מדוע לא השלמת את תהליך לקי…" at bounding box center [205, 516] width 196 height 50
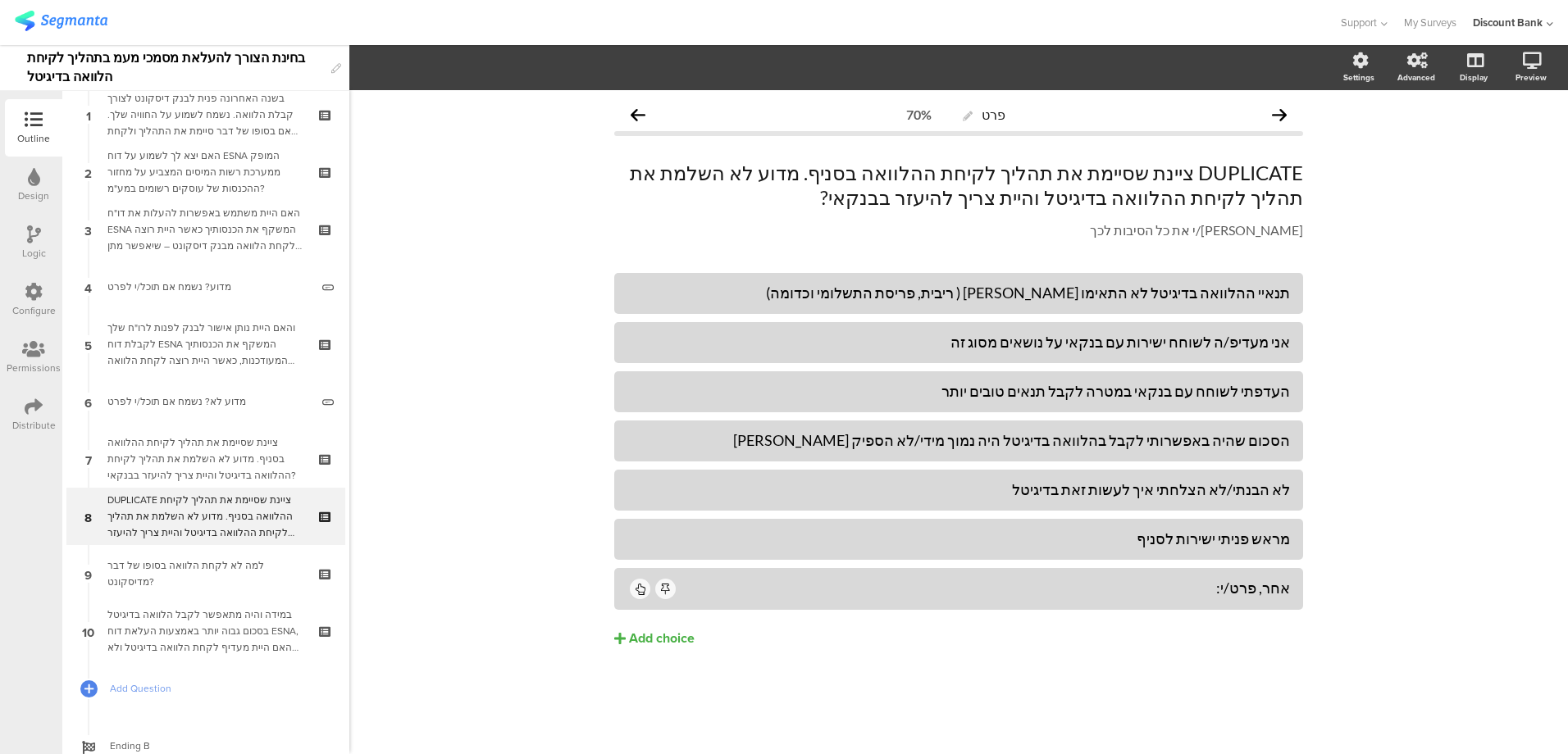
click at [320, 526] on icon at bounding box center [327, 527] width 14 height 16
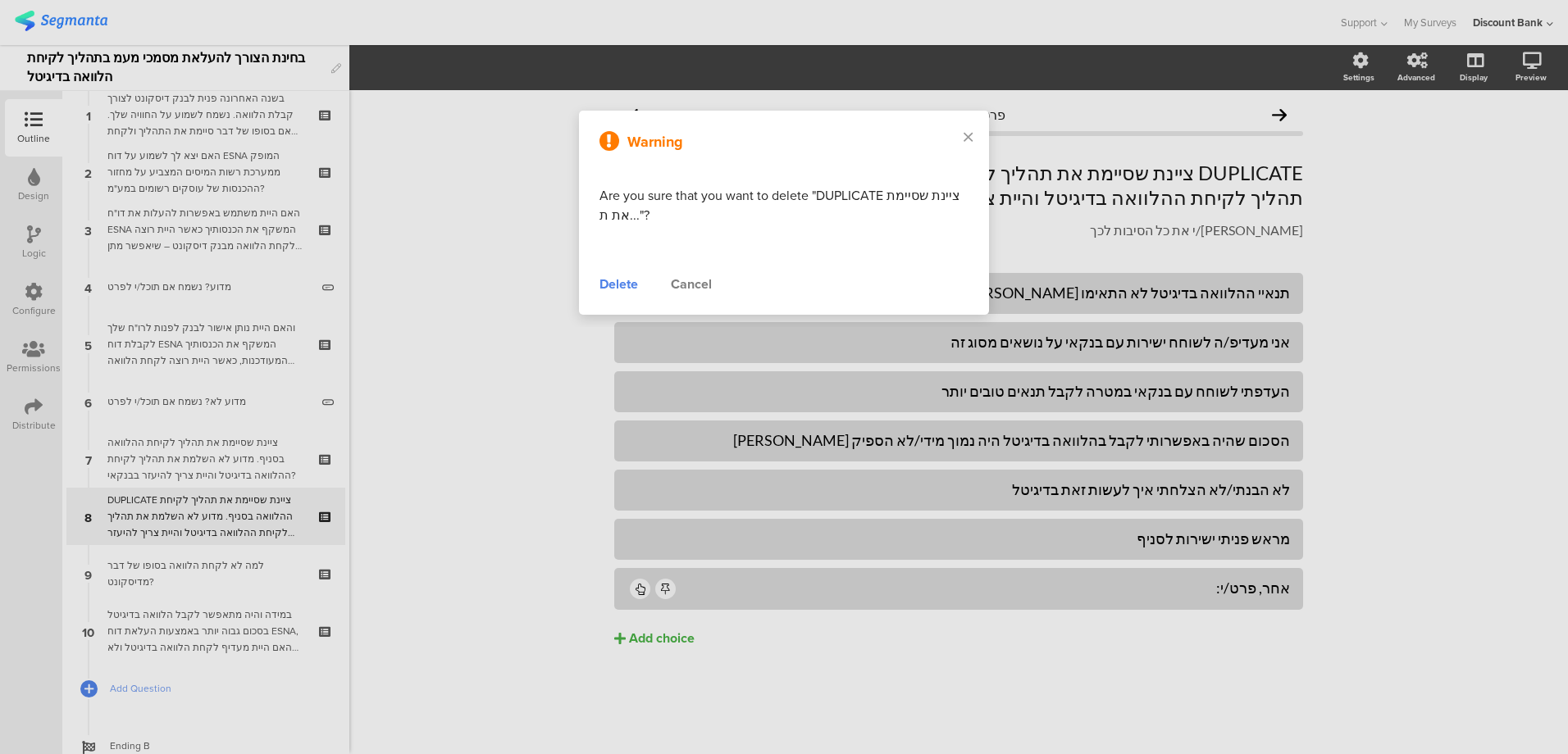
click at [613, 287] on div "Delete" at bounding box center [618, 284] width 39 height 20
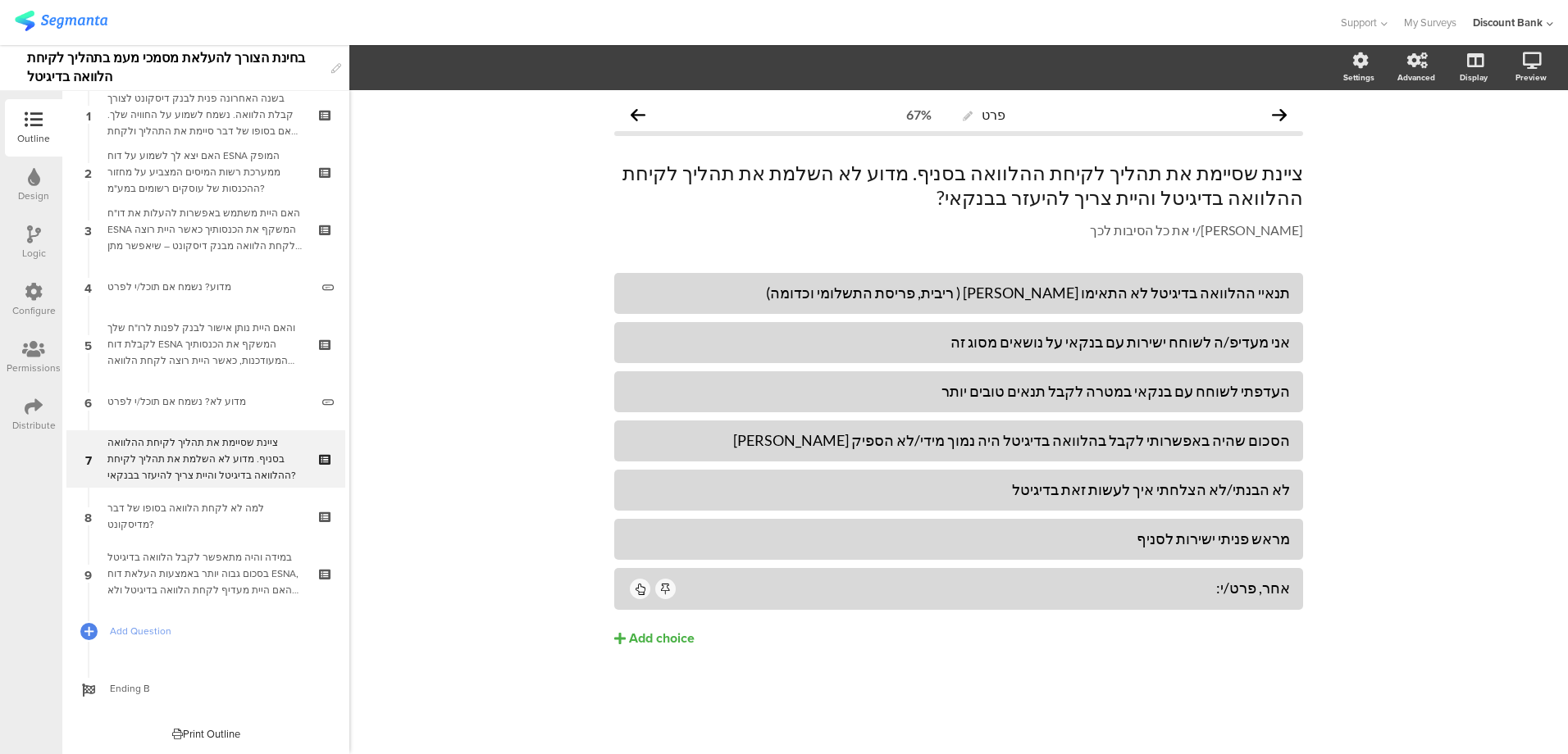
click at [264, 450] on div "ציינת שסיימת את תהליך לקיחת ההלוואה בסניף. מדוע לא השלמת את תהליך לקיחת ההלוואה…" at bounding box center [205, 459] width 196 height 50
click at [320, 442] on icon at bounding box center [327, 445] width 14 height 11
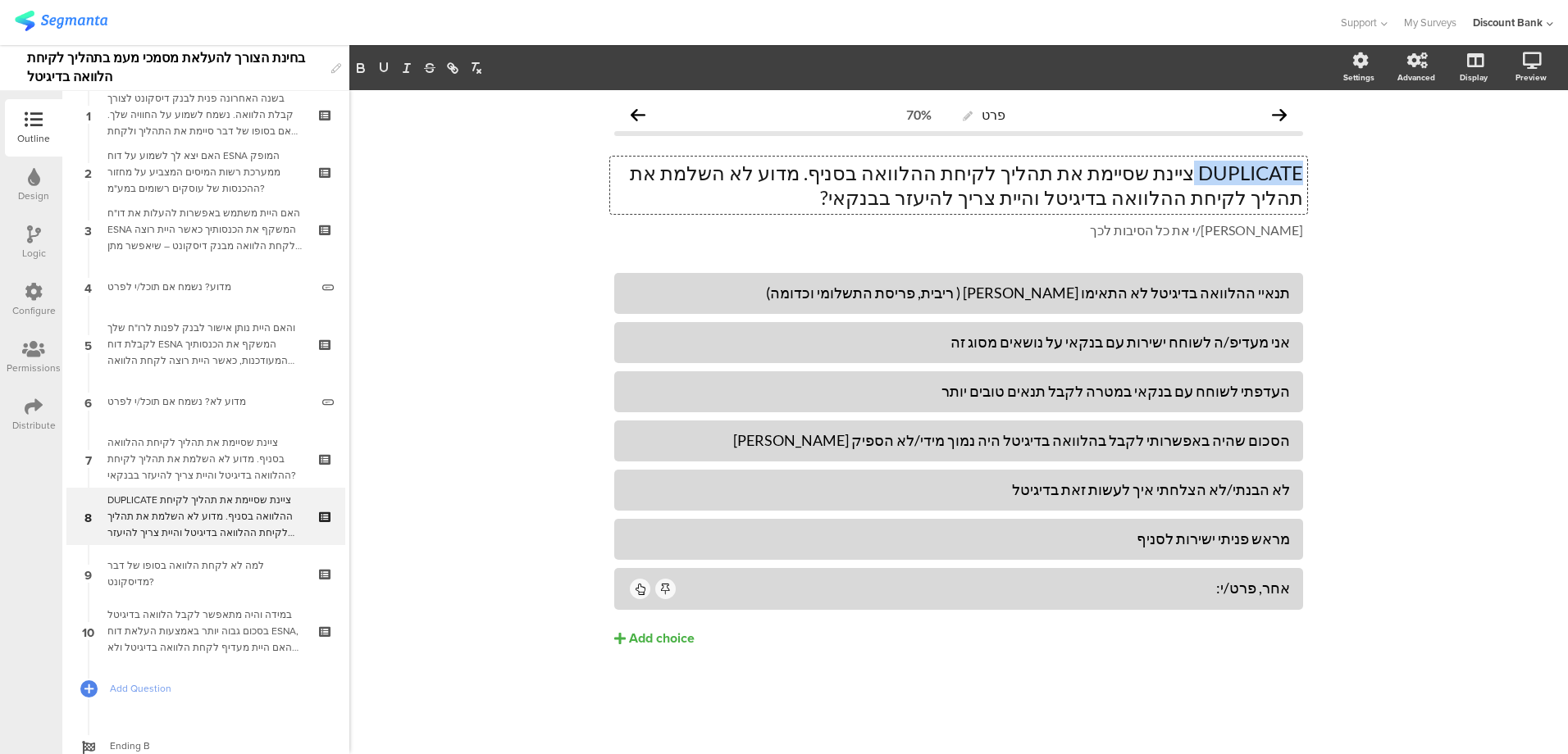
drag, startPoint x: 1193, startPoint y: 173, endPoint x: 1316, endPoint y: 174, distance: 123.0
click at [1316, 174] on div "פרט 70% DUPLICATE ציינת שסיימת את תהליך לקיחת ההלוואה בסניף. מדוע לא השלמת את ת…" at bounding box center [958, 407] width 722 height 634
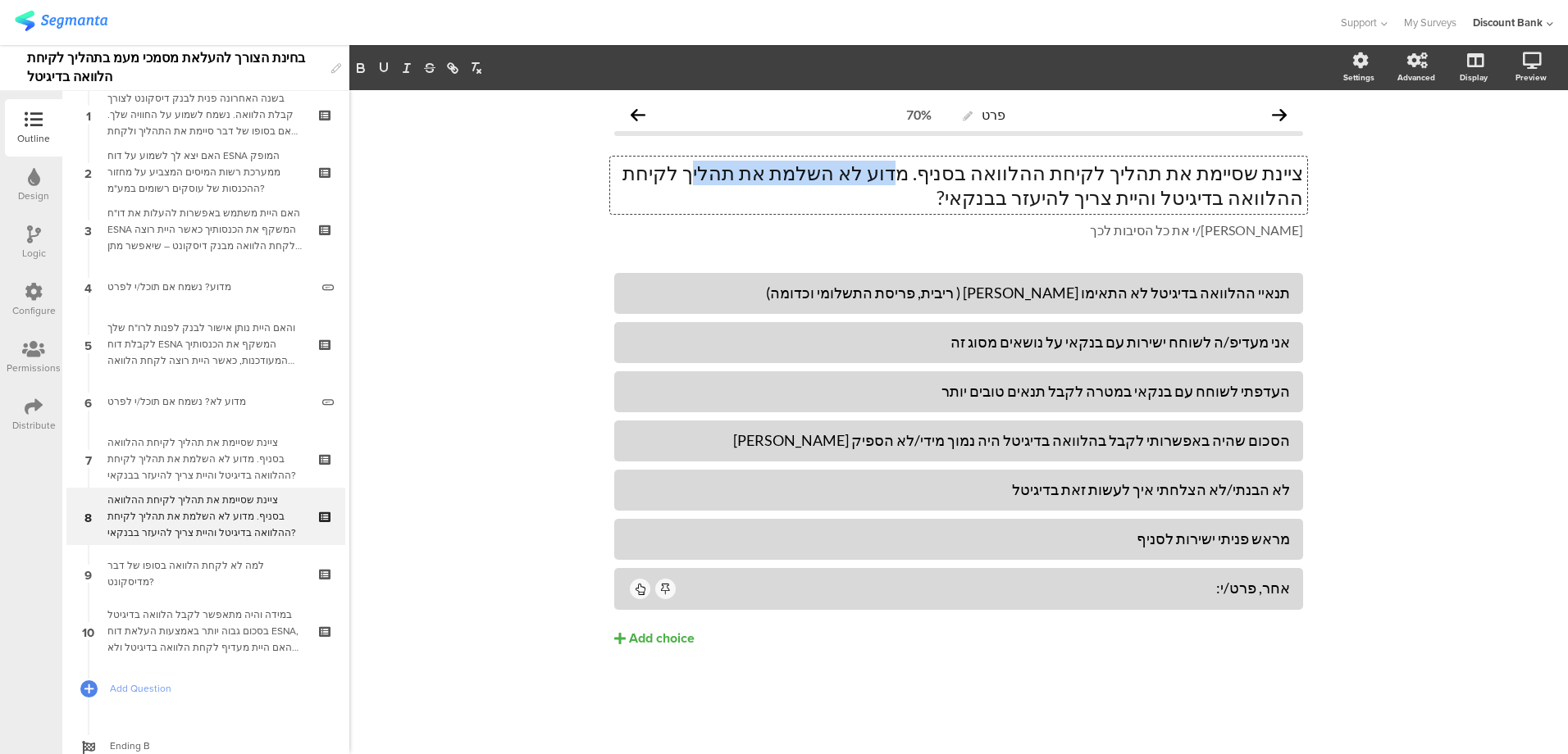
drag, startPoint x: 981, startPoint y: 175, endPoint x: 822, endPoint y: 182, distance: 159.2
click at [798, 182] on p "ציינת שסיימת את תהליך לקיחת ההלוואה בסניף. מדוע לא השלמת את תהליך לקיחת ההלוואה…" at bounding box center [958, 185] width 689 height 50
click at [945, 176] on p "ציינת שסיימת את תהליך לקיחת ההלוואה בסניף. מדוע לא השלמת את תהליך לקיחת ההלוואה…" at bounding box center [958, 185] width 689 height 50
drag, startPoint x: 986, startPoint y: 173, endPoint x: 768, endPoint y: 176, distance: 218.0
click at [741, 176] on p "ציינת שסיימת את תהליך לקיחת ההלוואה בסניף. מדוע לא השלמת את תהליך לקיחת ההלוואה…" at bounding box center [958, 185] width 689 height 50
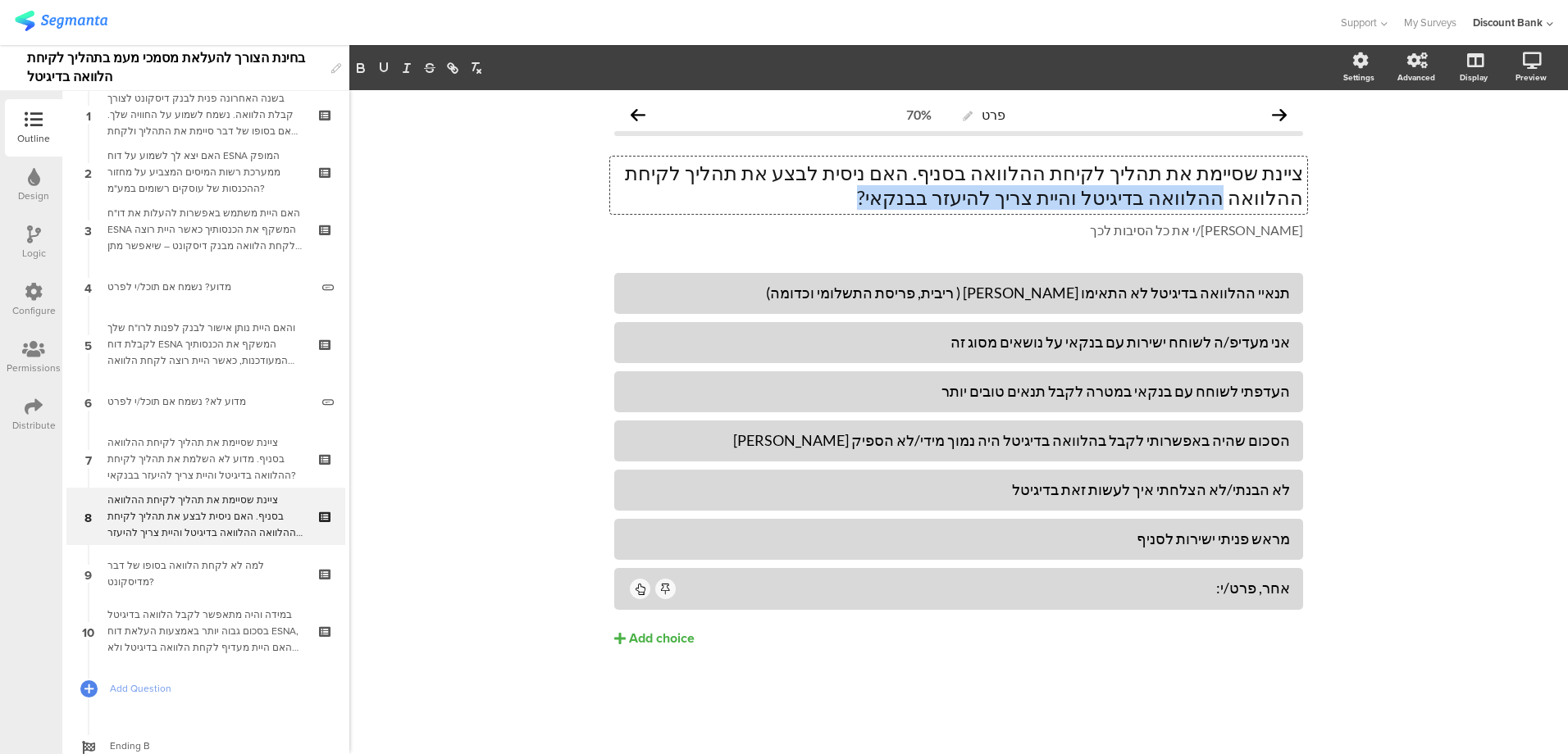
drag, startPoint x: 698, startPoint y: 168, endPoint x: 643, endPoint y: 187, distance: 58.2
click at [643, 187] on p "ציינת שסיימת את תהליך לקיחת ההלוואה בסניף. האם ניסית לבצע את תהליך לקיחת ההלווא…" at bounding box center [958, 185] width 689 height 50
drag, startPoint x: 1160, startPoint y: 205, endPoint x: 1321, endPoint y: 211, distance: 161.1
click at [1321, 211] on div "פרט 70% ציינת שסיימת את תהליך לקיחת ההלוואה בסניף. האם ניסית לבצע את תהליך לקיח…" at bounding box center [957, 422] width 1218 height 664
click at [1167, 222] on p "אנא סמנ/י את כל הסיבות לכך" at bounding box center [958, 230] width 689 height 17
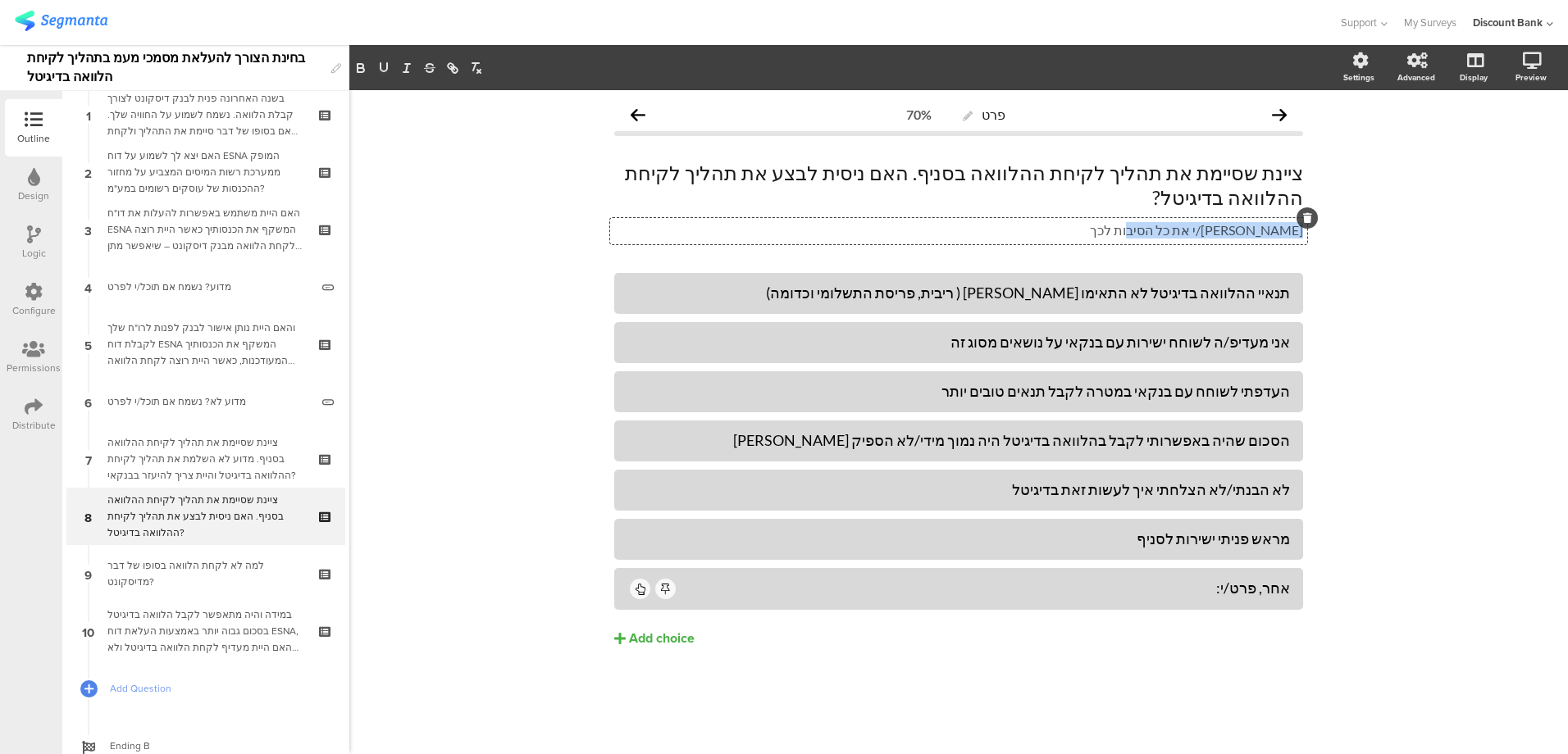
drag, startPoint x: 1146, startPoint y: 203, endPoint x: 1309, endPoint y: 205, distance: 163.0
click at [1309, 205] on div "פרט 70% ציינת שסיימת את תהליך לקיחת ההלוואה בסניף. האם ניסית לבצע את תהליך לקיח…" at bounding box center [958, 407] width 722 height 634
click at [28, 240] on icon at bounding box center [34, 234] width 14 height 18
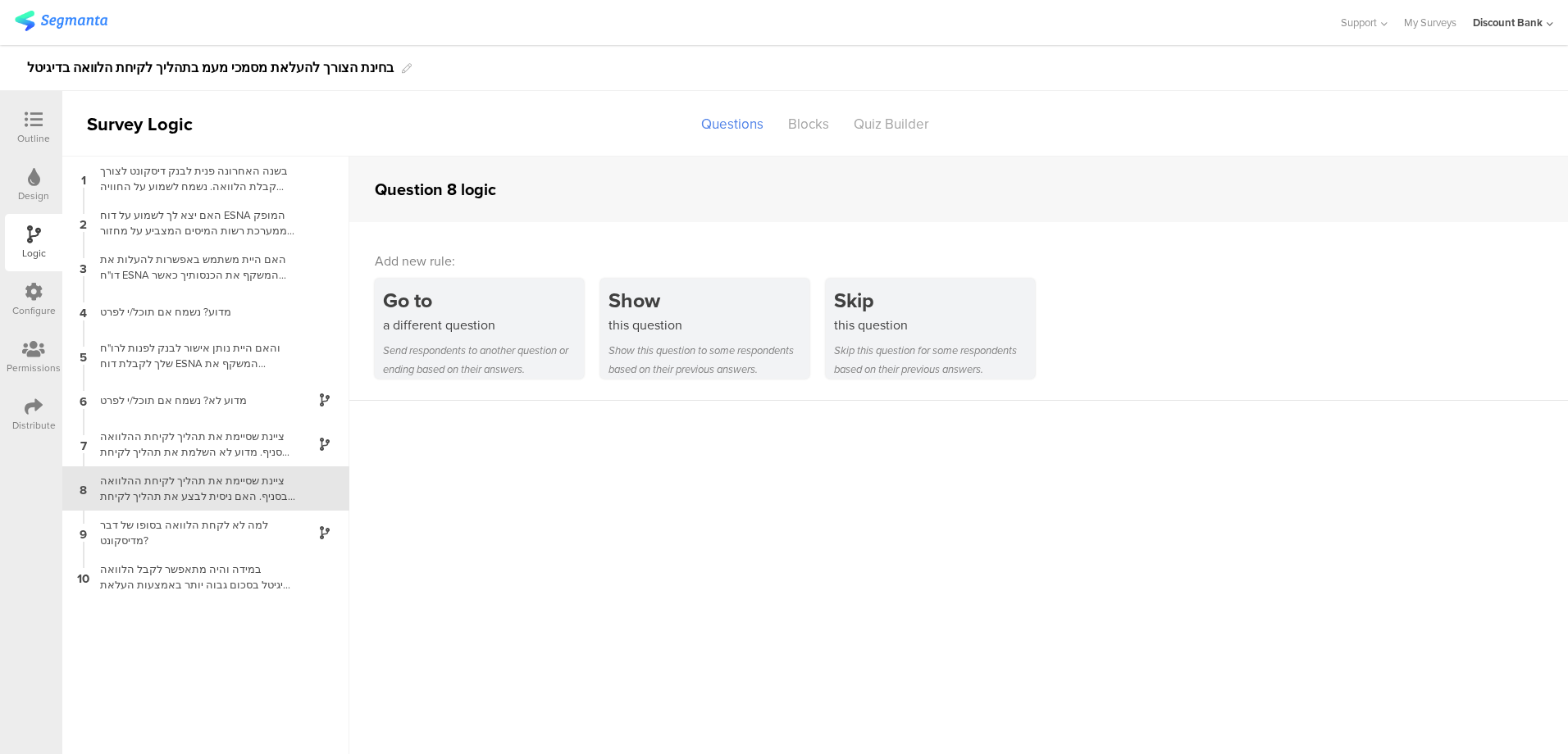
click at [216, 440] on div "ציינת שסיימת את תהליך לקיחת ההלוואה בסניף. מדוע לא השלמת את תהליך לקיחת ההלוואה…" at bounding box center [192, 444] width 205 height 31
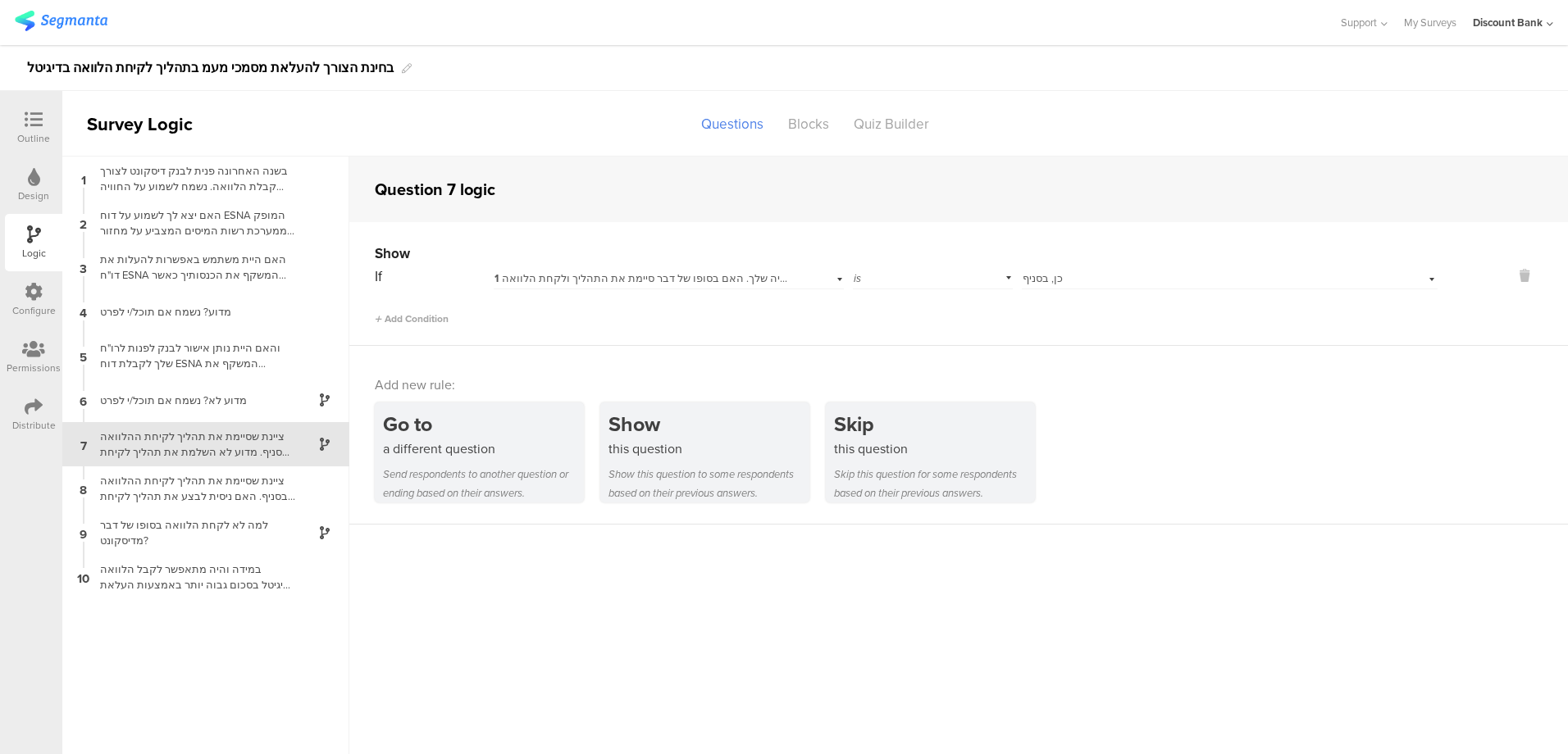
click at [33, 123] on icon at bounding box center [34, 120] width 18 height 18
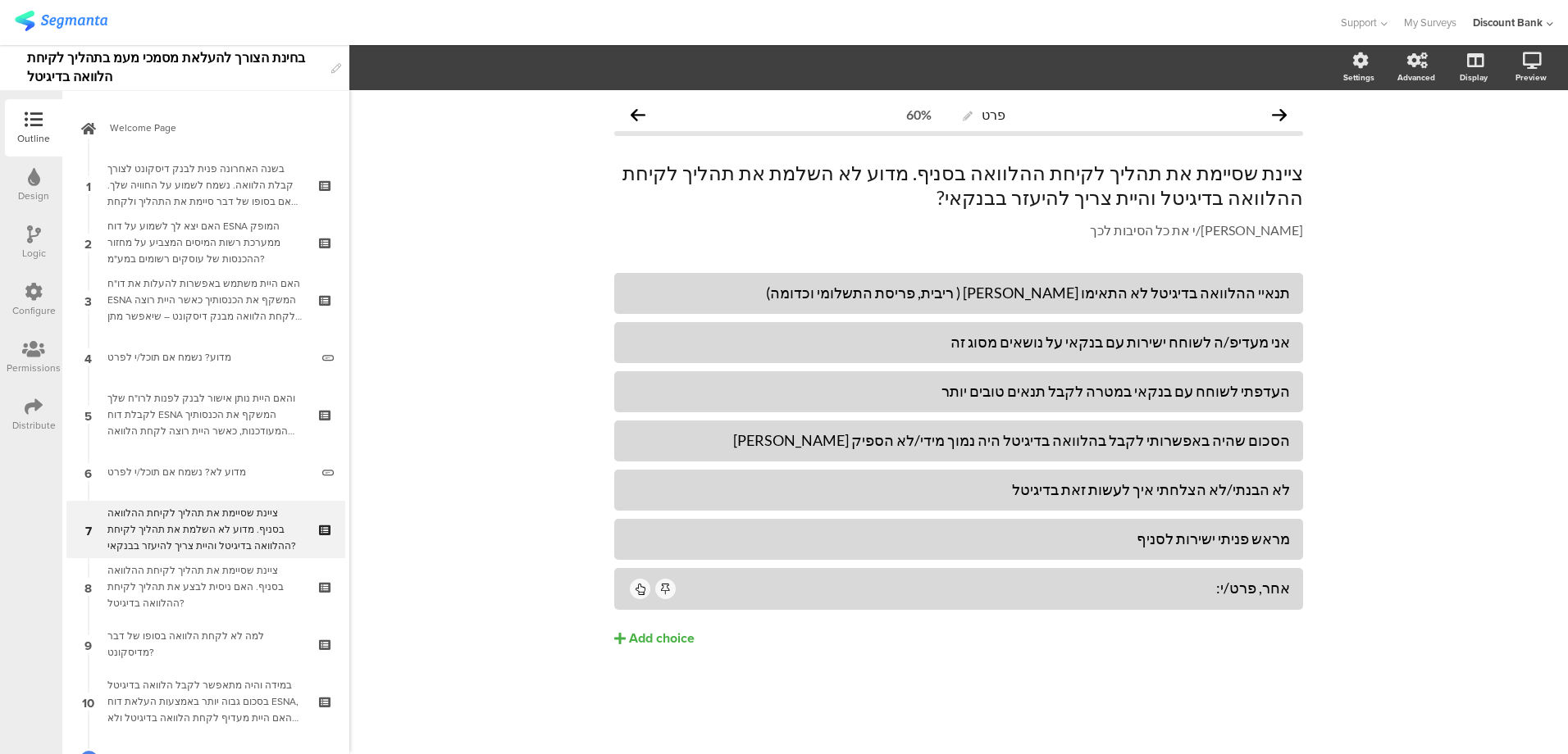
scroll to position [107, 0]
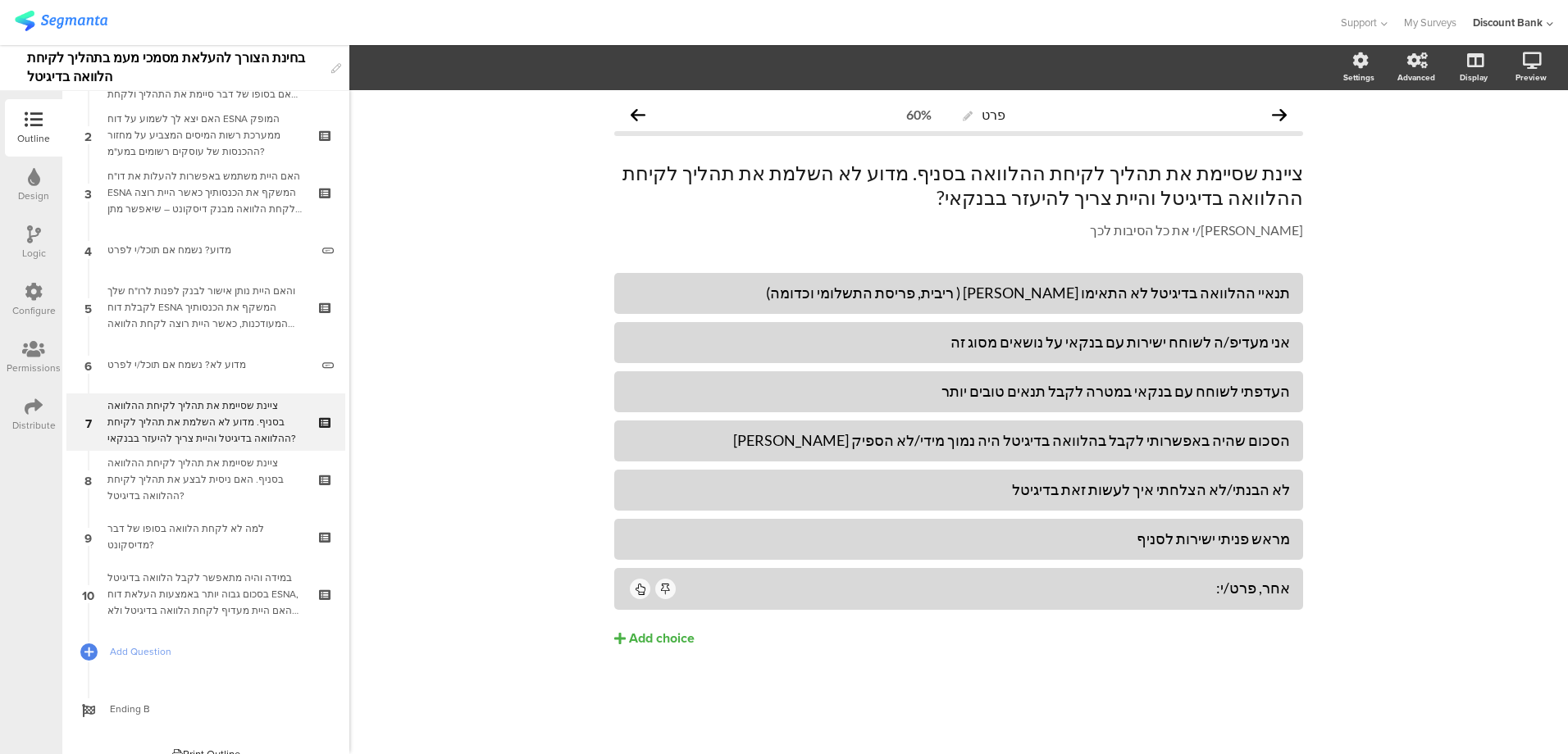
click at [218, 472] on div "ציינת שסיימת את תהליך לקיחת ההלוואה בסניף. האם ניסית לבצע את תהליך לקיחת ההלווא…" at bounding box center [205, 480] width 196 height 50
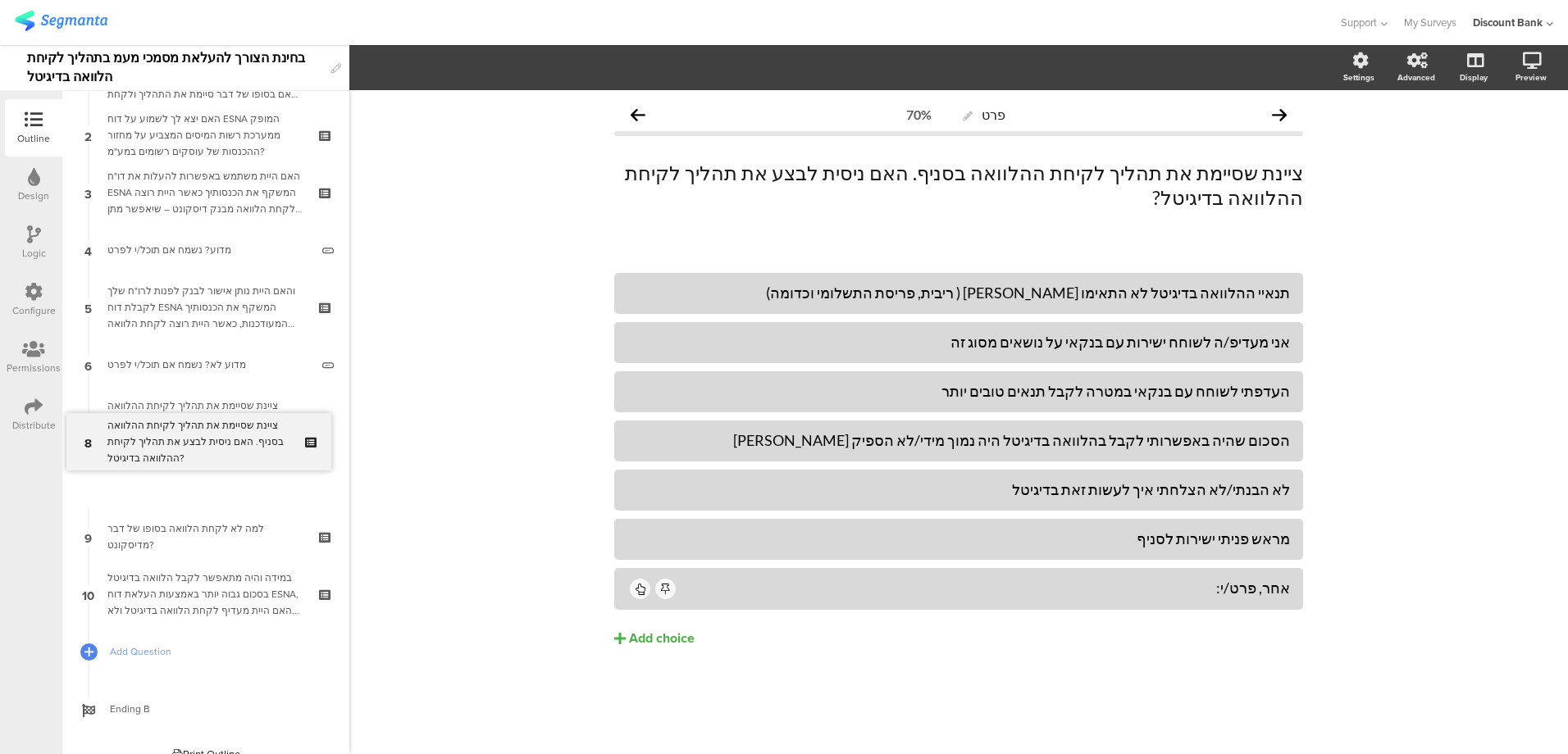
scroll to position [70, 0]
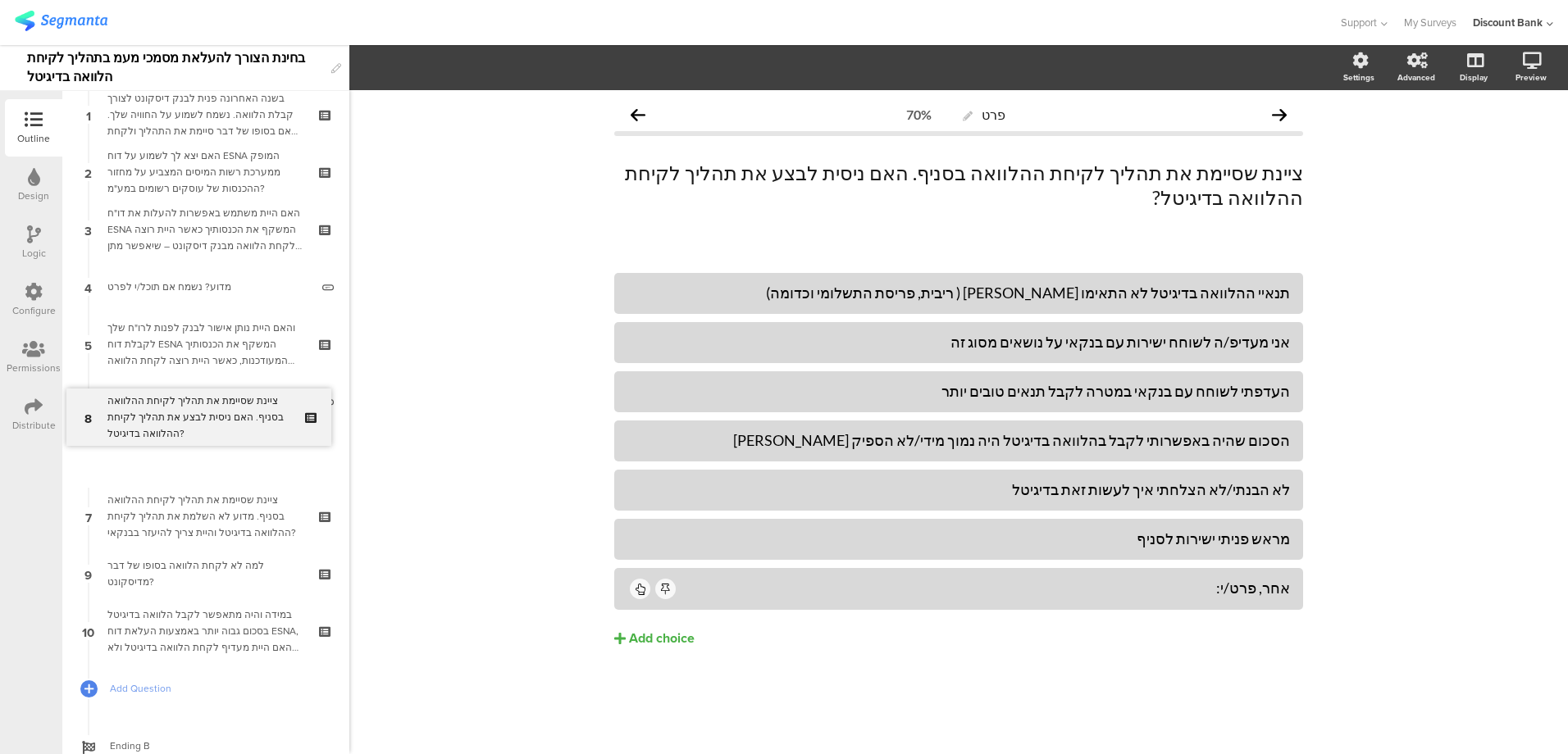
drag, startPoint x: 216, startPoint y: 478, endPoint x: 222, endPoint y: 415, distance: 63.3
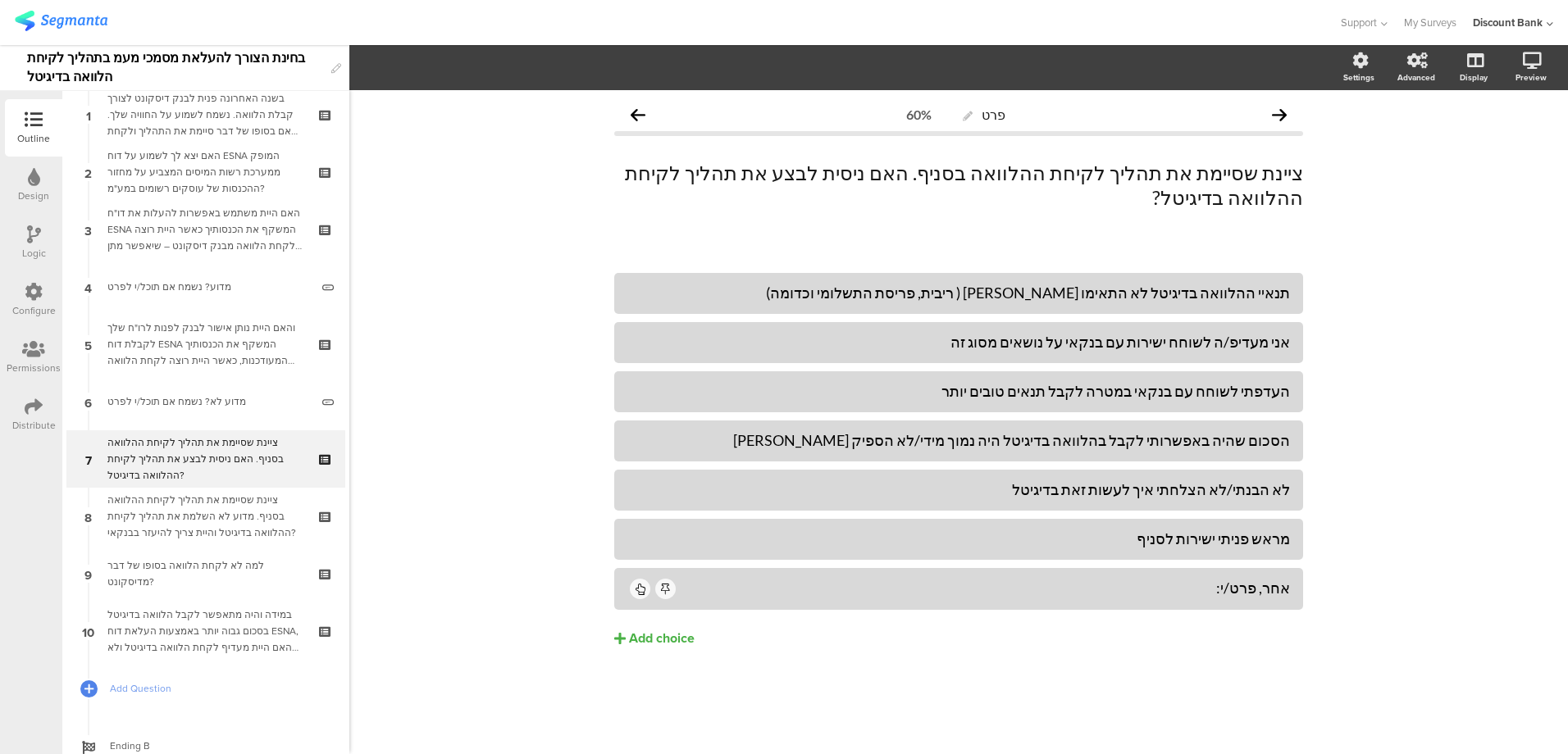
click at [987, 174] on p "ציינת שסיימת את תהליך לקיחת ההלוואה בסניף. האם ניסית לבצע את תהליך לקיחת ההלווא…" at bounding box center [958, 185] width 689 height 50
click at [956, 168] on p "ציינת שסיימת את תהליך לקיחת ההלוואה בסניף. האם ניסית לבצע את תהליך לקיחת ההלווא…" at bounding box center [958, 185] width 689 height 50
click at [651, 169] on p "ציינת שסיימת את תהליך לקיחת ההלוואה בסניף. האם ניסית לבצע את תהליך לקיחת ההלווא…" at bounding box center [958, 185] width 689 height 50
click at [1082, 486] on div "לא הבנתי/לא הצלחתי איך לעשות זאת בדיגיטל" at bounding box center [958, 489] width 662 height 19
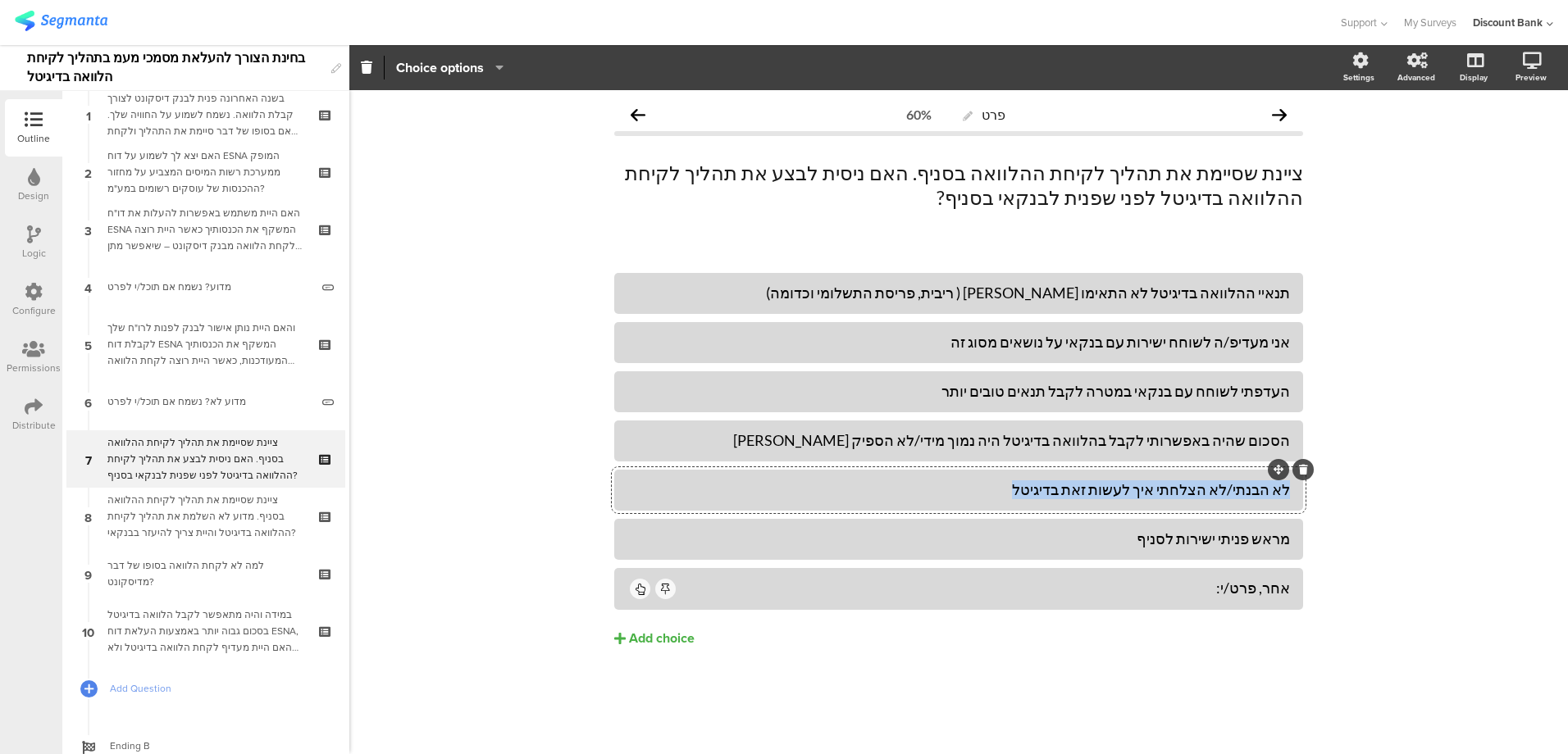
drag, startPoint x: 1056, startPoint y: 487, endPoint x: 1290, endPoint y: 489, distance: 234.0
click at [1290, 490] on div "לא הבנתי/לא הצלחתי איך לעשות זאת בדיגיטל" at bounding box center [958, 489] width 689 height 41
click at [0, 0] on icon at bounding box center [0, 0] width 0 height 0
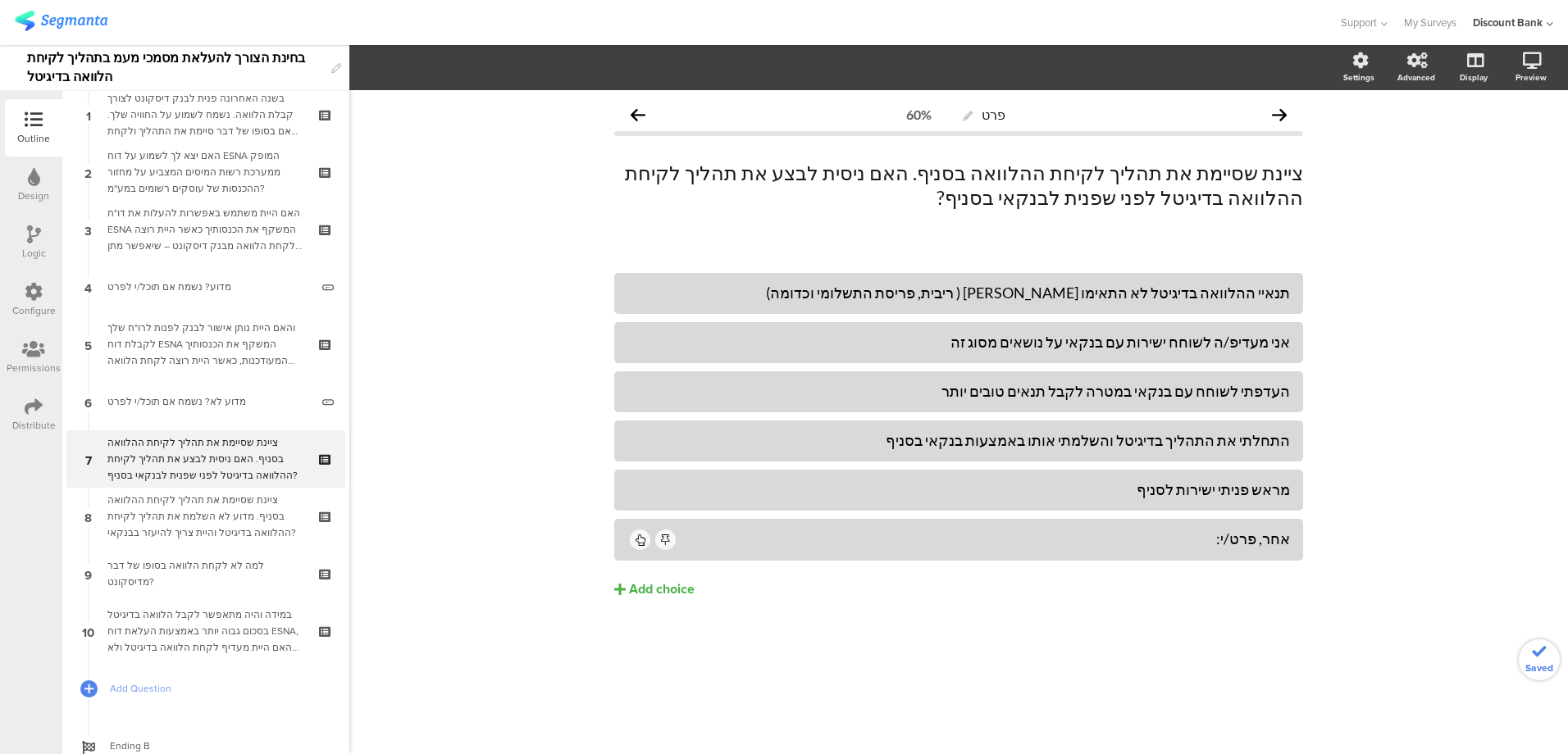
click at [1279, 383] on div "העדפתי לשוחח עם בנקאי במטרה לקבל תנאים טובים יותר" at bounding box center [958, 390] width 662 height 19
click at [1298, 372] on icon at bounding box center [1302, 372] width 9 height 10
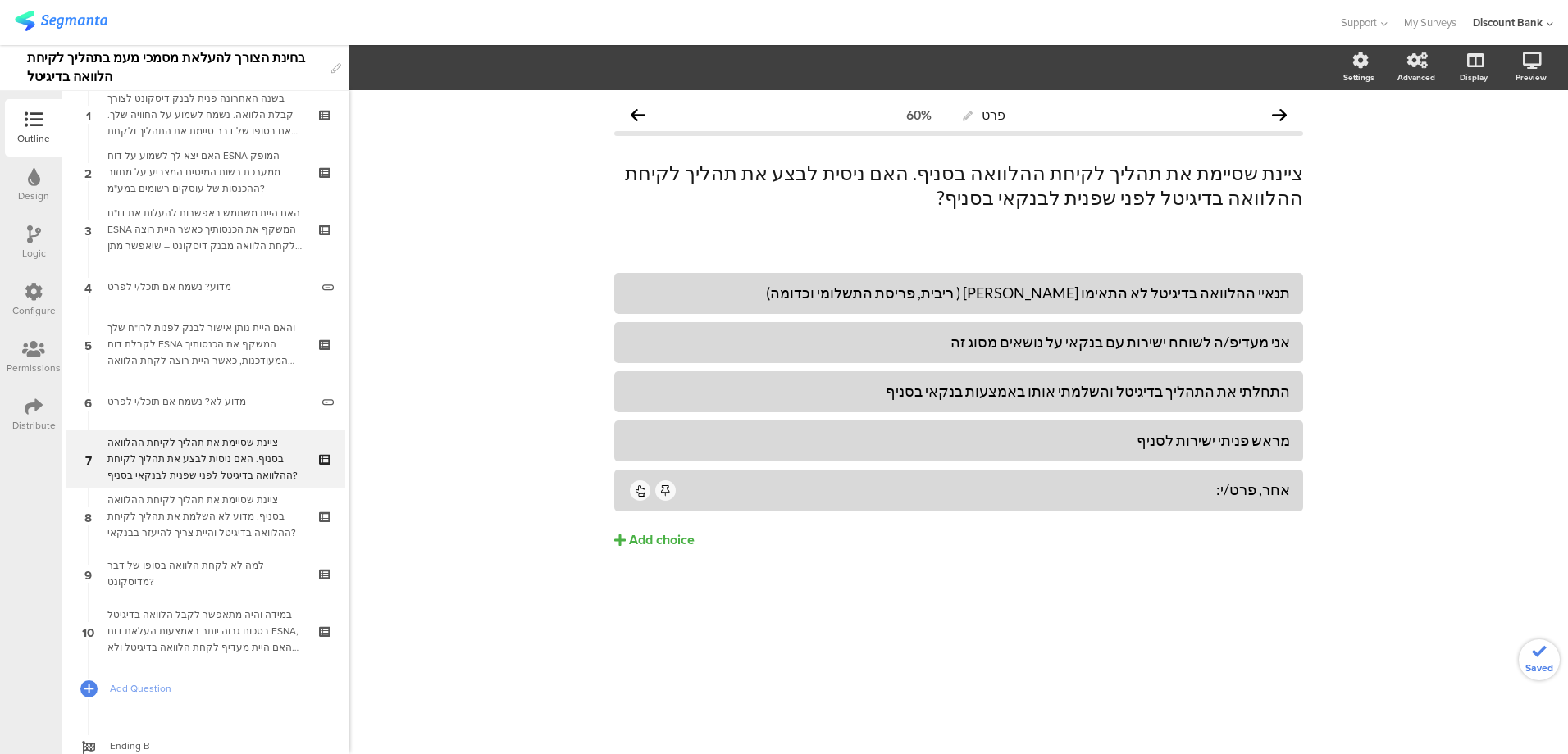
click at [1239, 339] on div "אני מעדיפ/ה לשוחח ישירות עם בנקאי על נושאים מסוג זה" at bounding box center [958, 342] width 662 height 19
click at [1306, 318] on icon at bounding box center [1302, 322] width 9 height 10
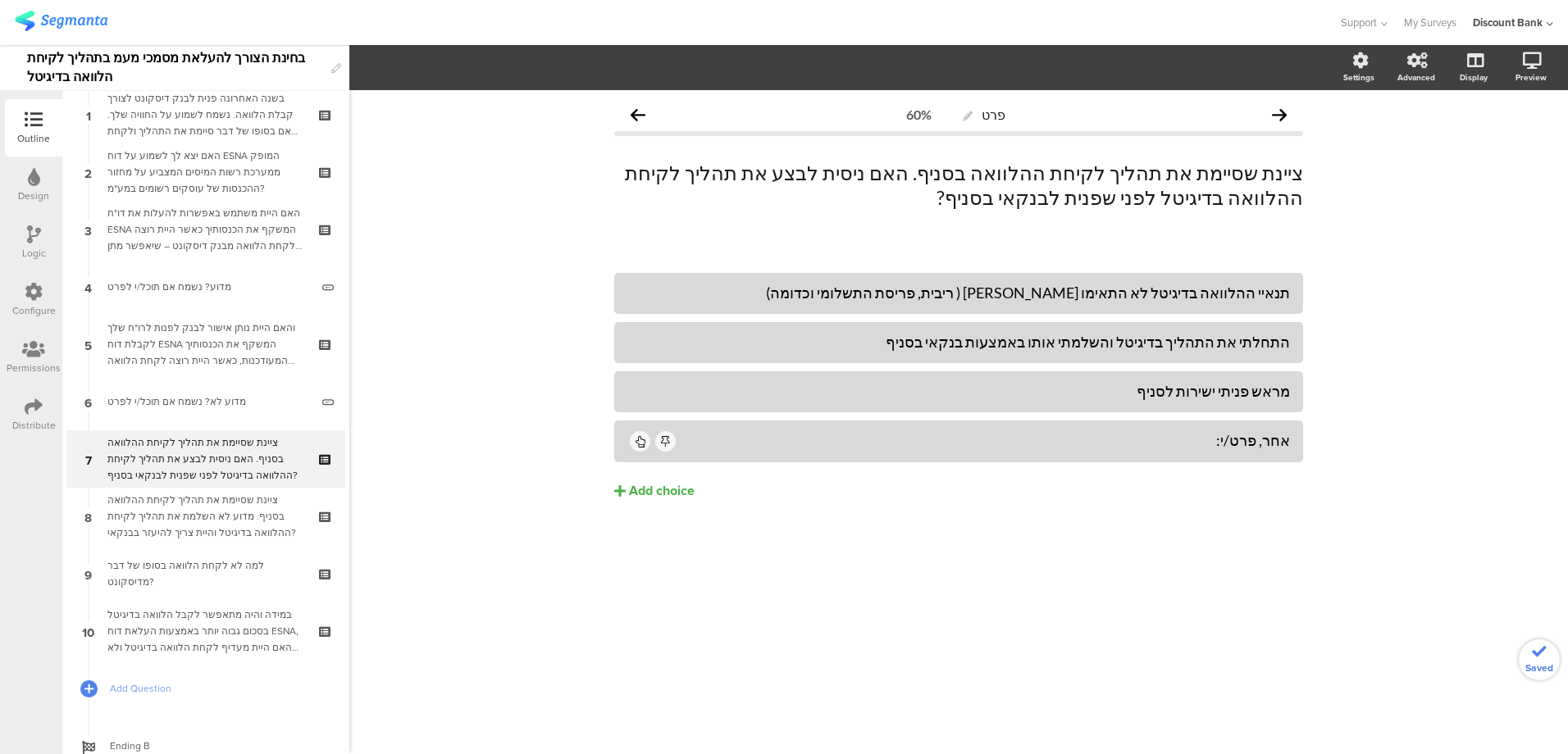
click at [1257, 287] on div "תנאיי ההלוואה בדיגיטל לא התאימו לי ( ריבית, פריסת התשלומי וכדומה)" at bounding box center [958, 292] width 662 height 19
click at [1300, 269] on icon at bounding box center [1302, 272] width 9 height 10
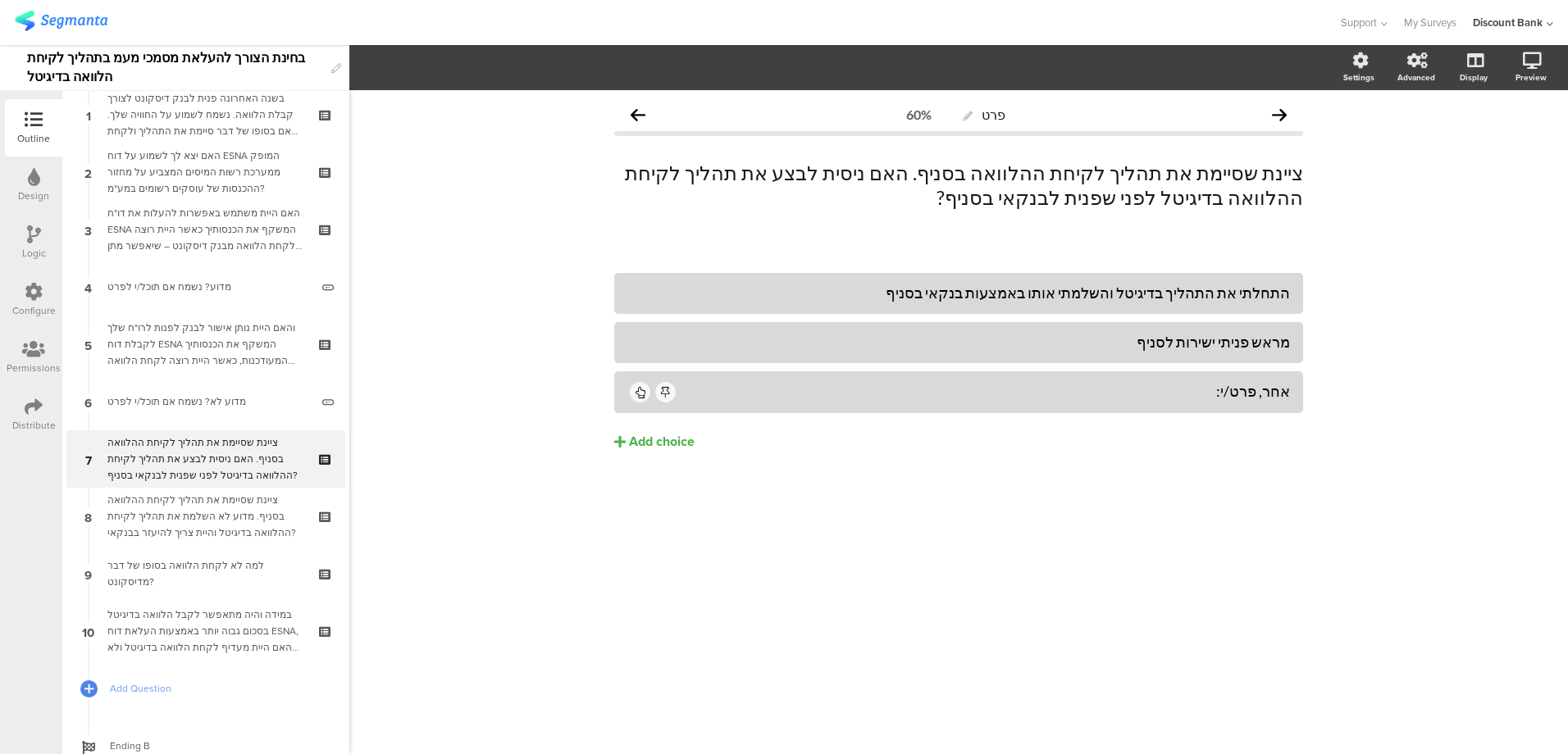
click at [0, 0] on icon at bounding box center [0, 0] width 0 height 0
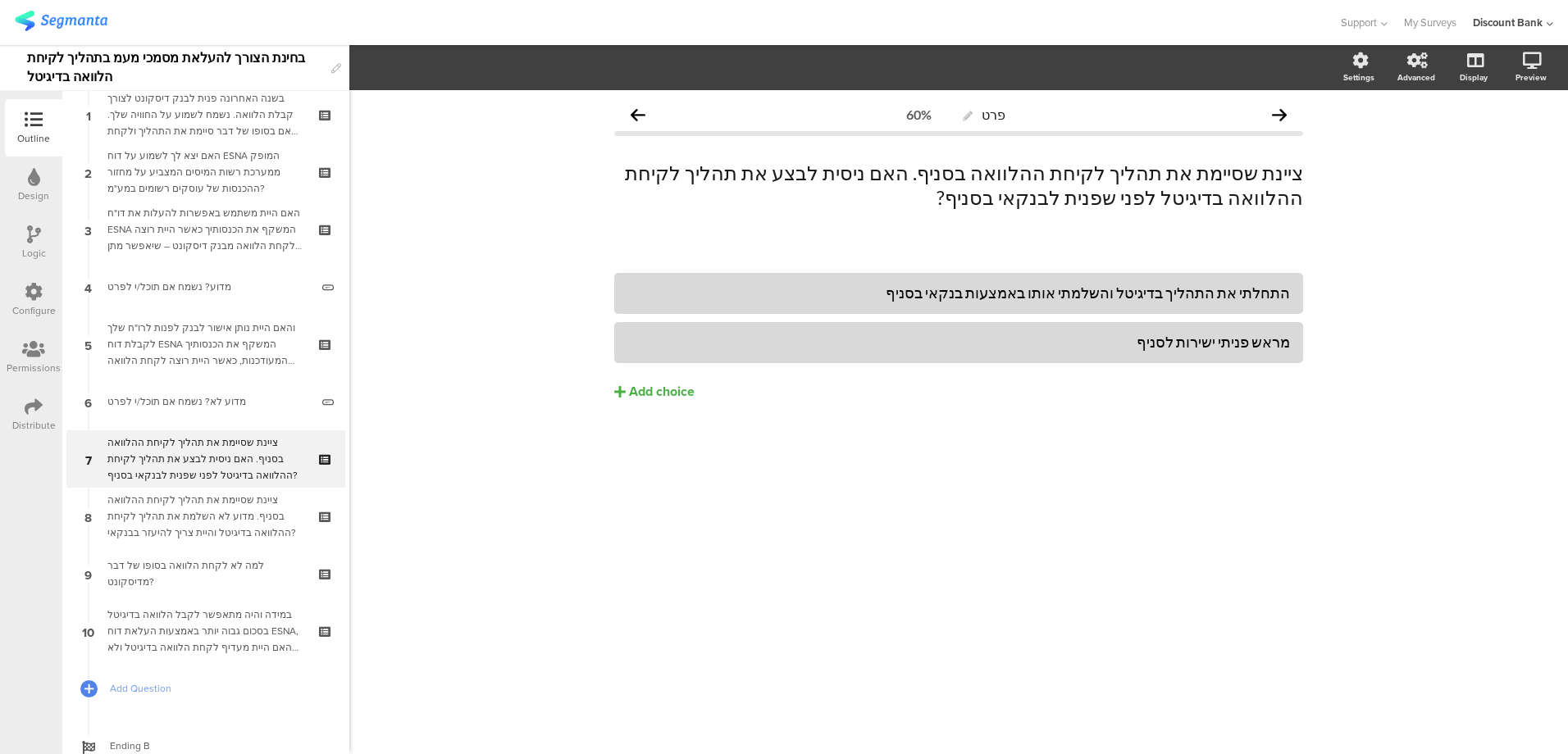
click at [182, 493] on div "ציינת שסיימת את תהליך לקיחת ההלוואה בסניף. מדוע לא השלמת את תהליך לקיחת ההלוואה…" at bounding box center [205, 516] width 196 height 50
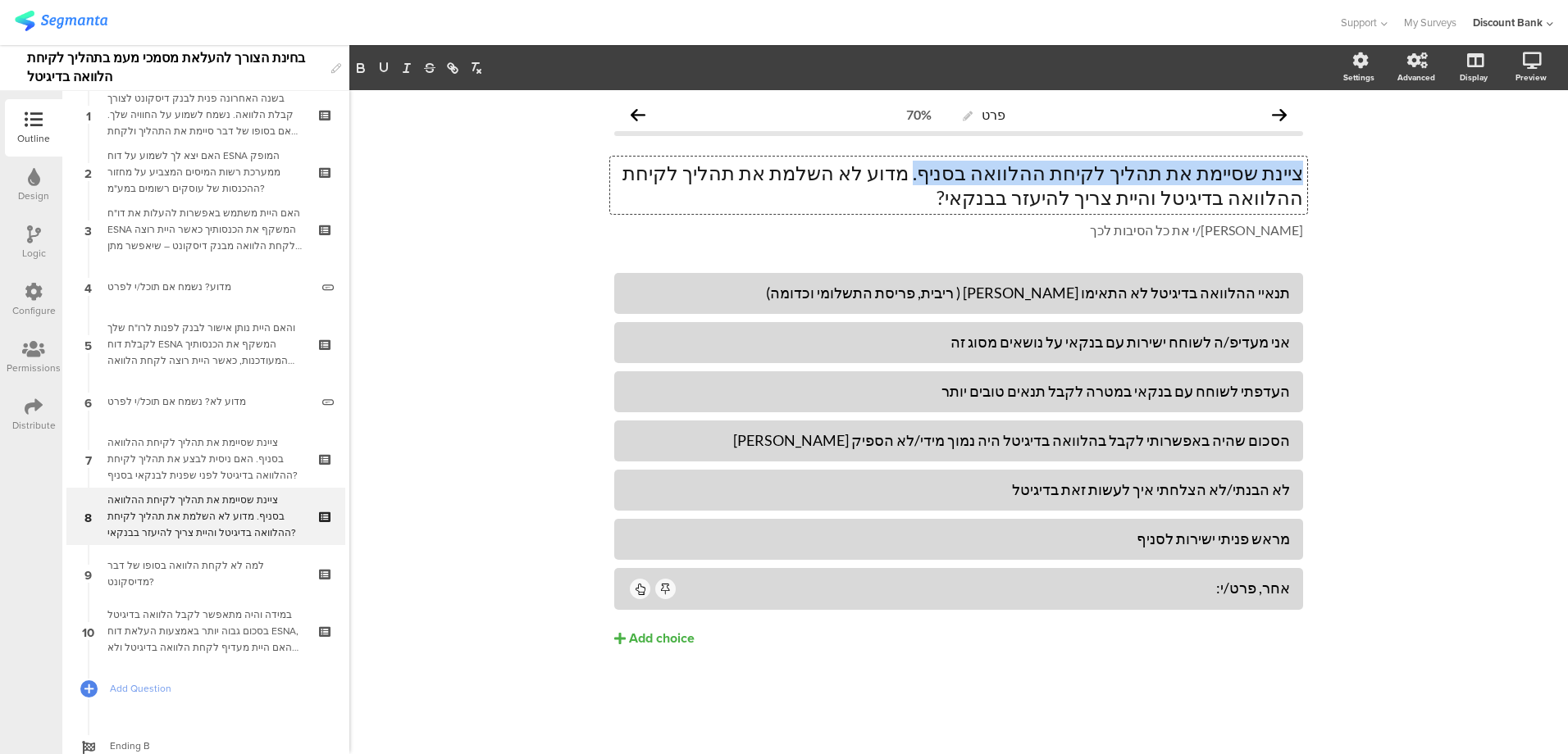
drag, startPoint x: 989, startPoint y: 174, endPoint x: 1345, endPoint y: 175, distance: 356.0
click at [1345, 175] on div "פרט 70% ציינת שסיימת את תהליך לקיחת ההלוואה בסניף. מדוע לא השלמת את תהליך לקיחת…" at bounding box center [957, 422] width 1218 height 664
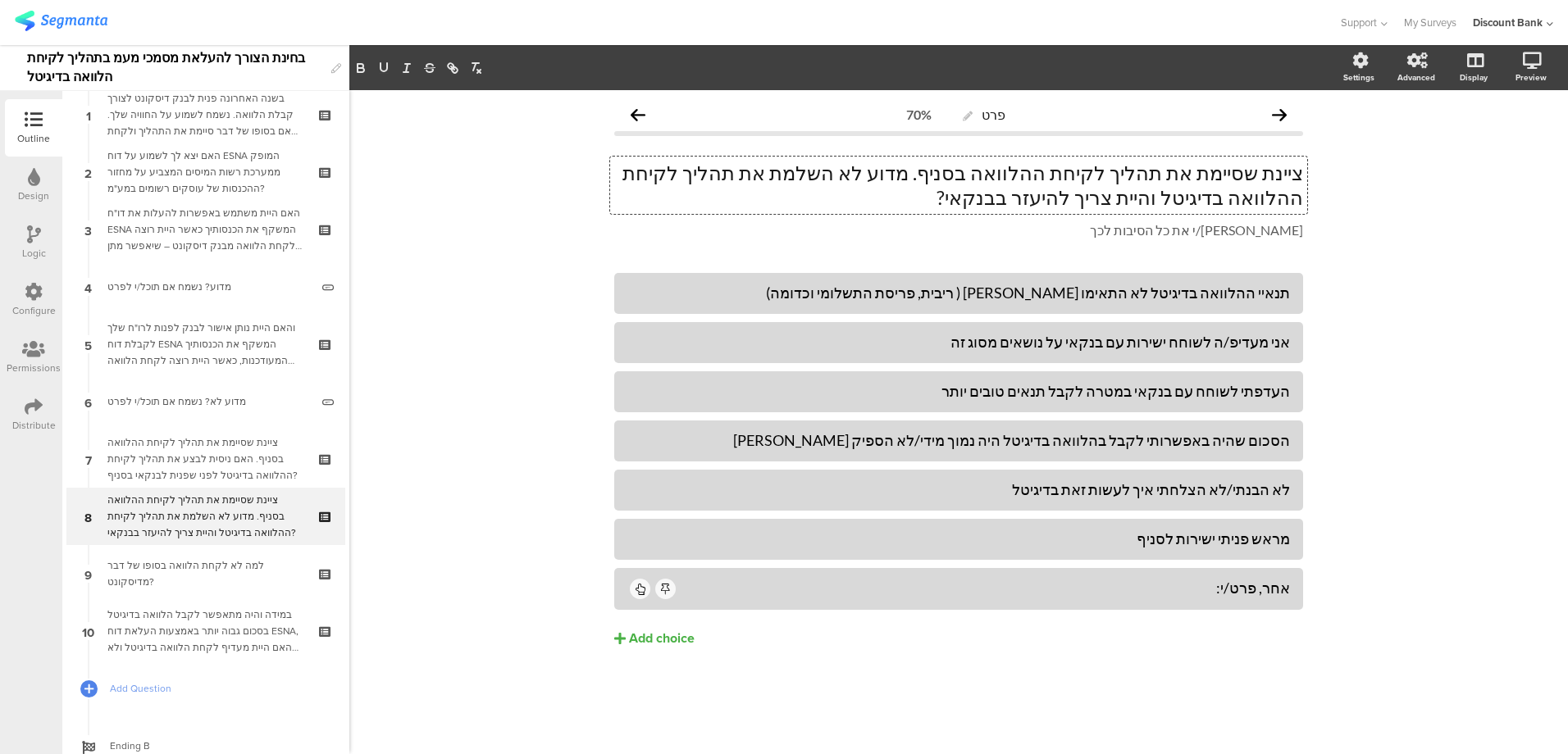
click at [871, 159] on div "ציינת שסיימת את תהליך לקיחת ההלוואה בסניף. מדוע לא השלמת את תהליך לקיחת ההלוואה…" at bounding box center [957, 185] width 697 height 57
click at [861, 174] on p "ציינת שסיימת את תהליך לקיחת ההלוואה בסניף. מדוע לא השלמת את תהליך לקיחת ההלוואה…" at bounding box center [958, 185] width 689 height 50
click at [233, 448] on div "ציינת שסיימת את תהליך לקיחת ההלוואה בסניף. האם ניסית לבצע את תהליך לקיחת ההלווא…" at bounding box center [205, 459] width 196 height 50
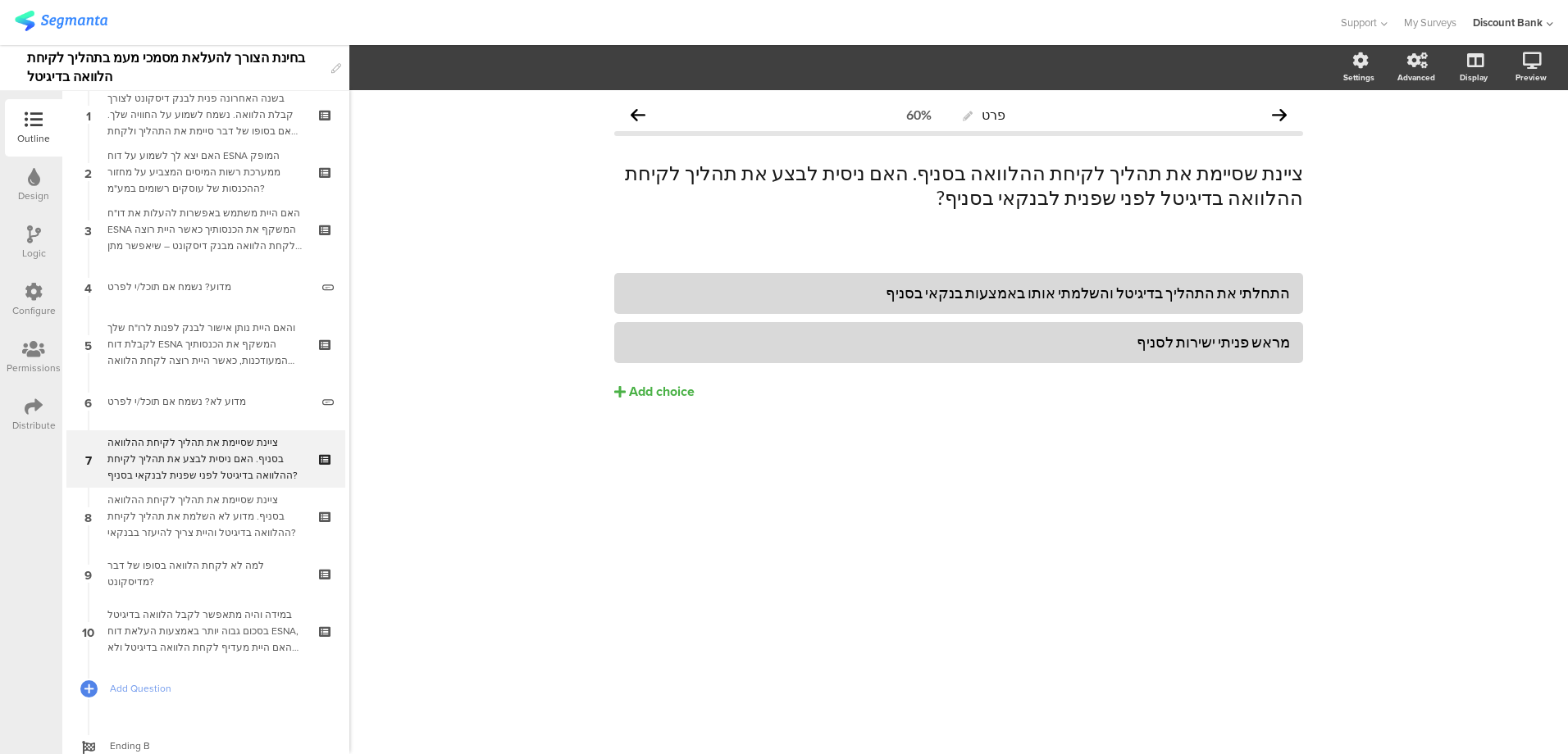
click at [222, 514] on div "ציינת שסיימת את תהליך לקיחת ההלוואה בסניף. מדוע לא השלמת את תהליך לקיחת ההלוואה…" at bounding box center [205, 516] width 196 height 50
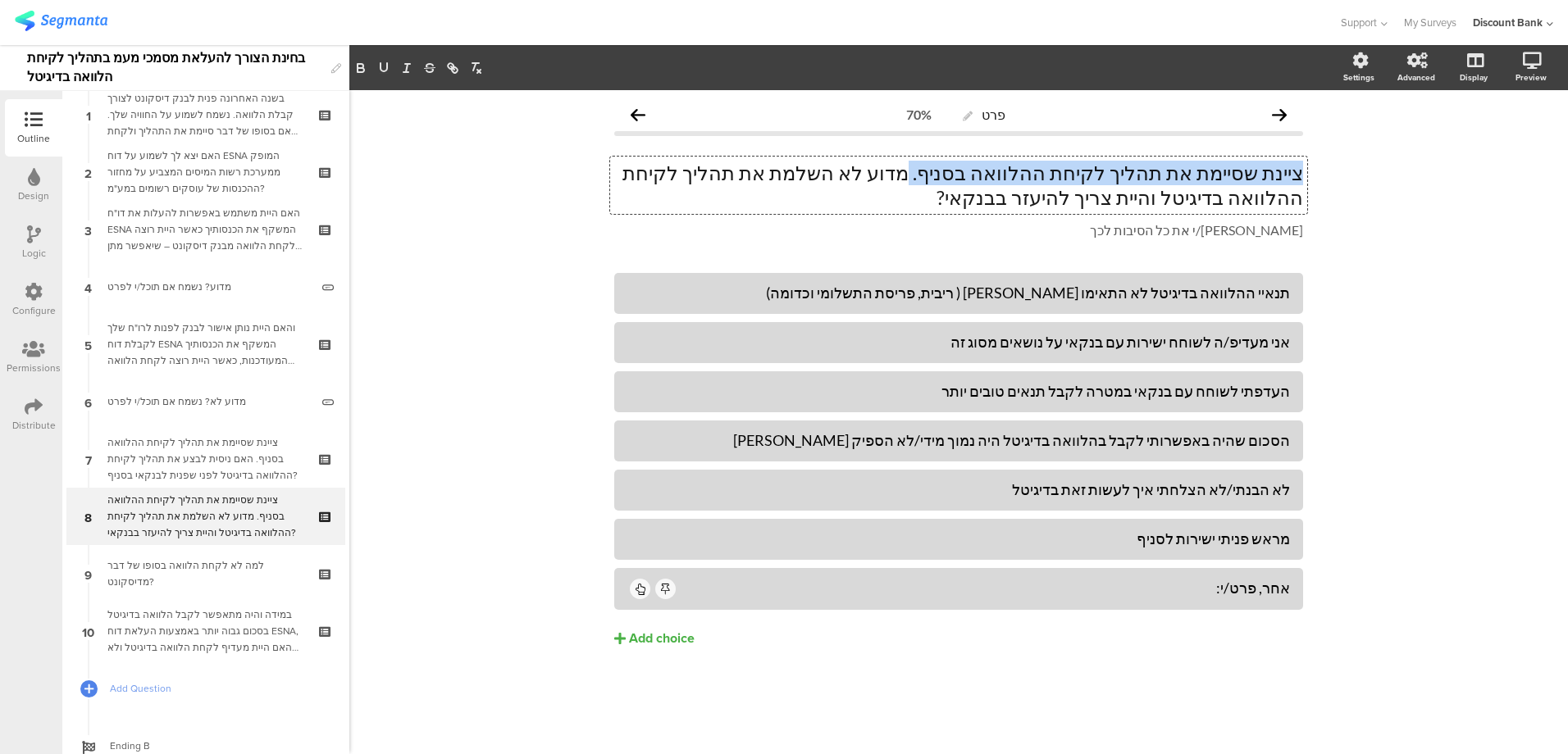
drag, startPoint x: 987, startPoint y: 176, endPoint x: 1318, endPoint y: 182, distance: 331.1
click at [1318, 182] on div "פרט 70% ציינת שסיימת את תהליך לקיחת ההלוואה בסניף. מדוע לא השלמת את תהליך לקיחת…" at bounding box center [958, 407] width 722 height 634
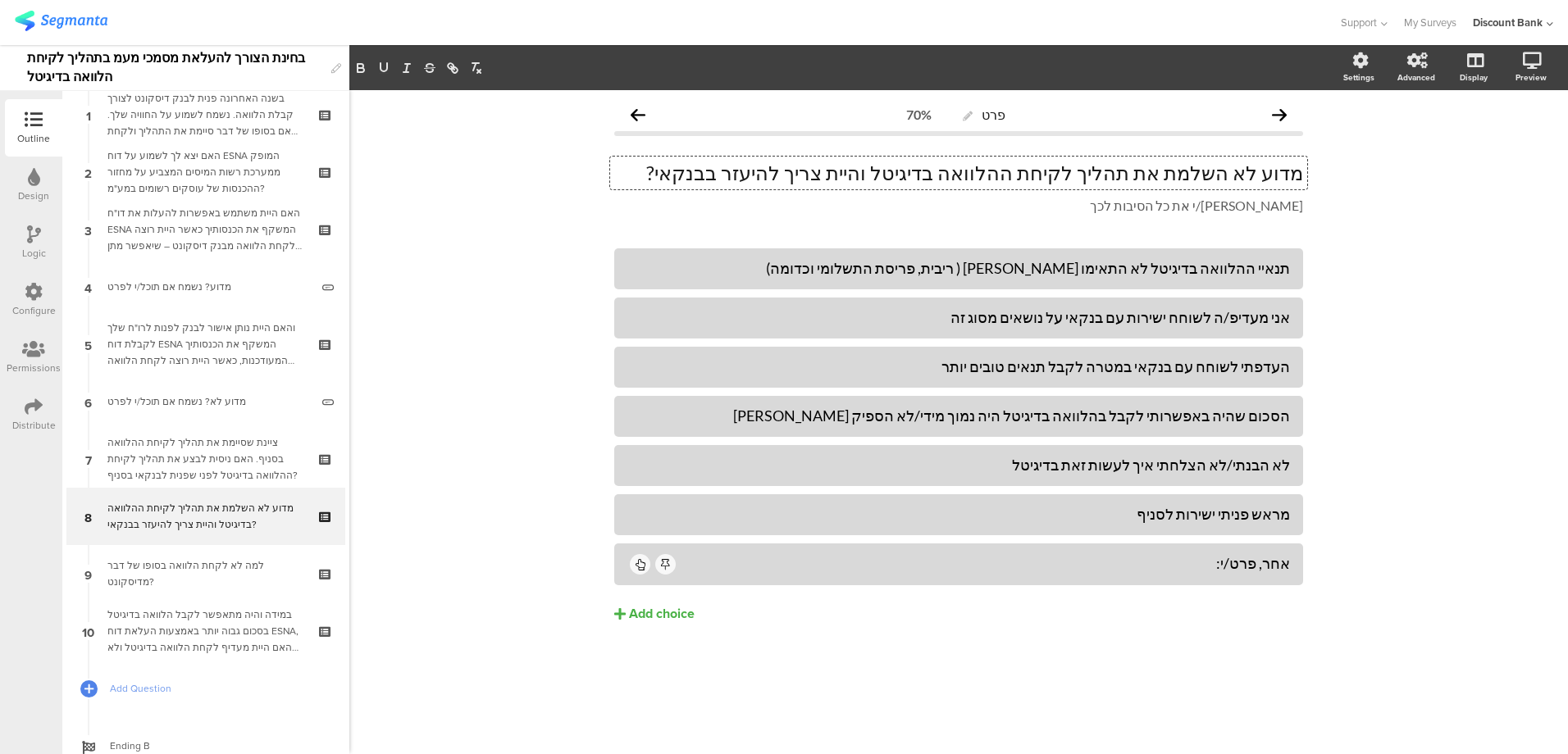
click at [1244, 172] on p "מדוע לא השלמת את תהליך לקיחת ההלוואה בדיגיטל והיית צריך להיעזר בבנקאי?" at bounding box center [958, 172] width 689 height 25
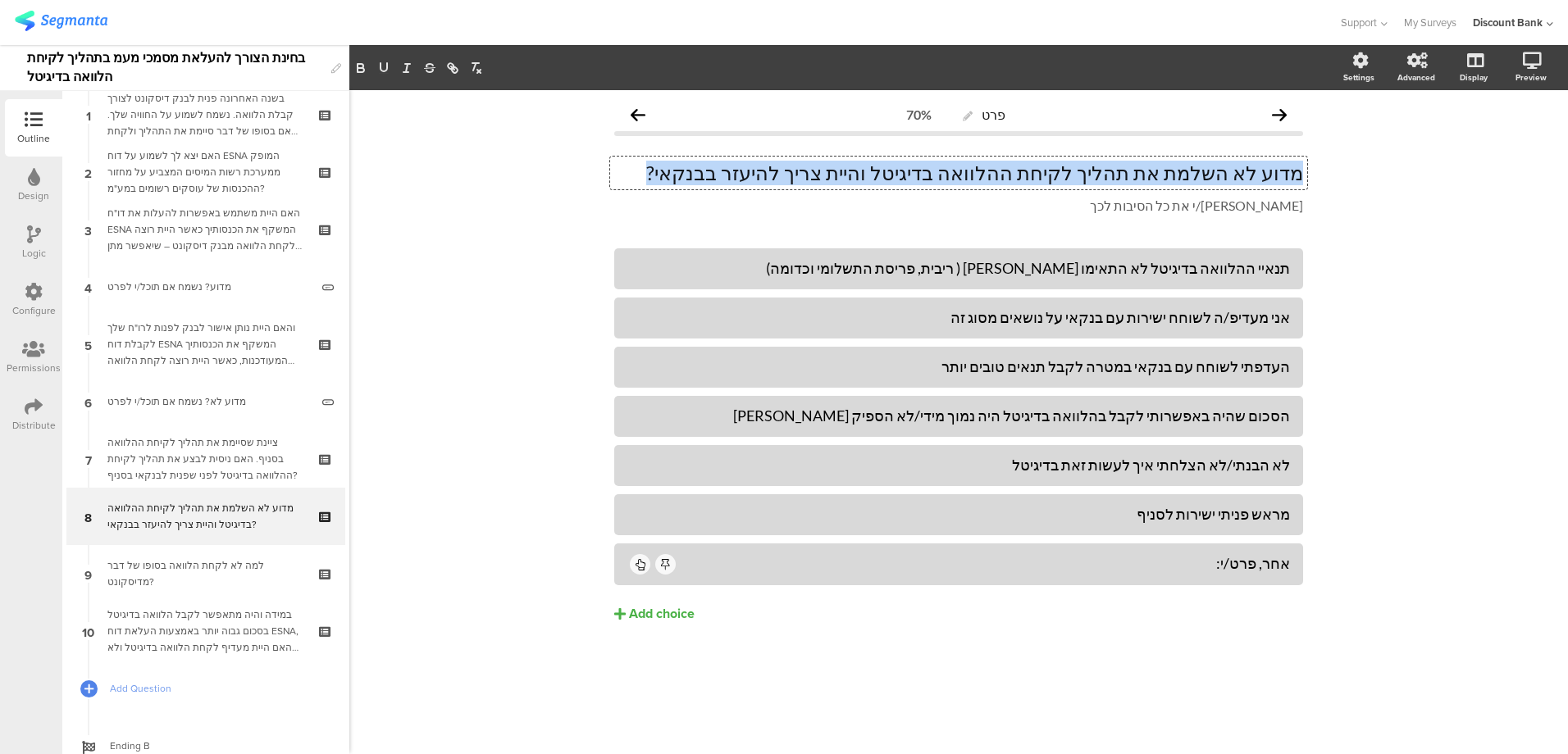
drag, startPoint x: 765, startPoint y: 178, endPoint x: 1307, endPoint y: 170, distance: 542.1
click at [1307, 170] on div "פרט 70% מדוע לא השלמת את תהליך לקיחת ההלוואה בדיגיטל והיית צריך להיעזר בבנקאי? …" at bounding box center [958, 394] width 722 height 609
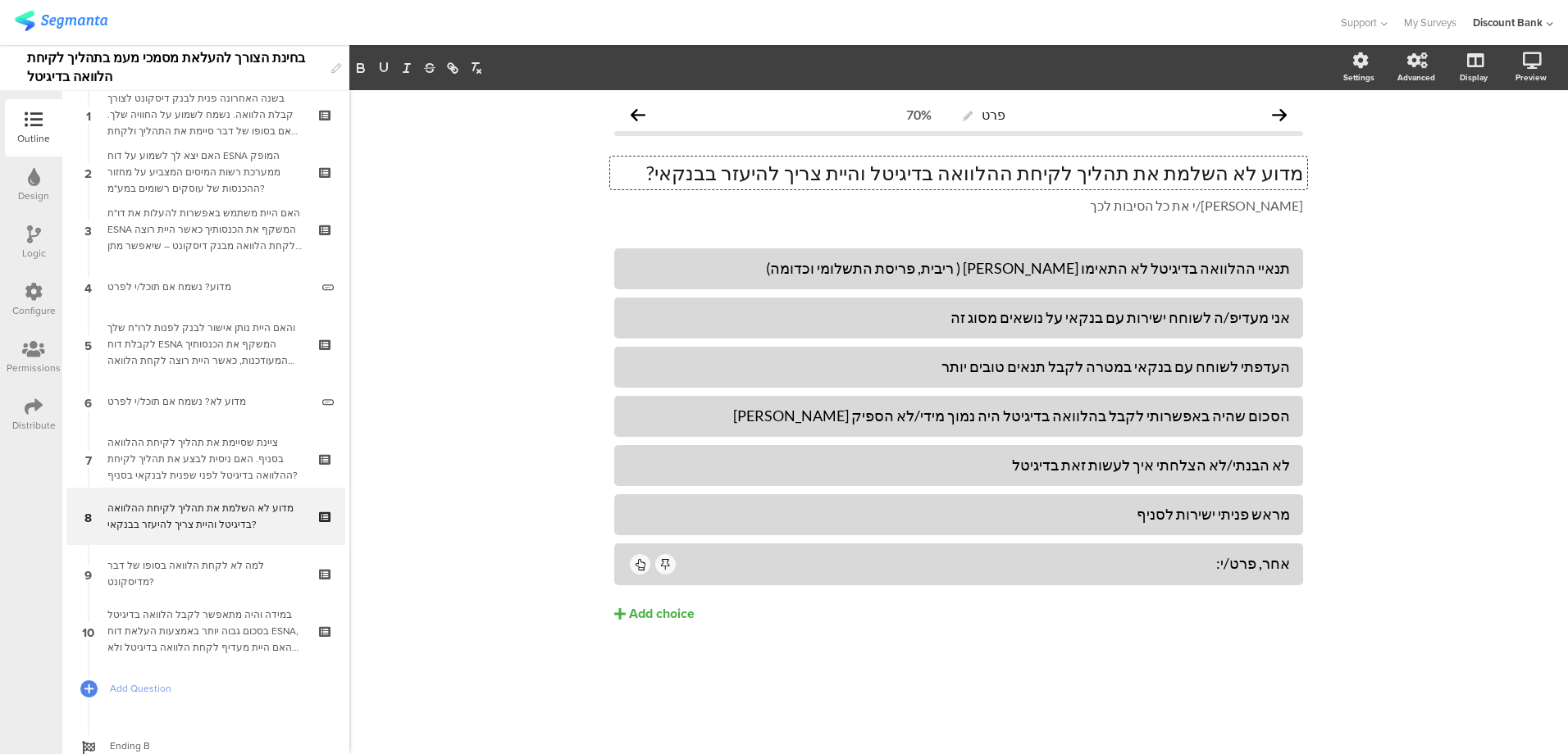
click at [553, 218] on div "פרט 70% מדוע לא השלמת את תהליך לקיחת ההלוואה בדיגיטל והיית צריך להיעזר בבנקאי? …" at bounding box center [957, 422] width 1218 height 664
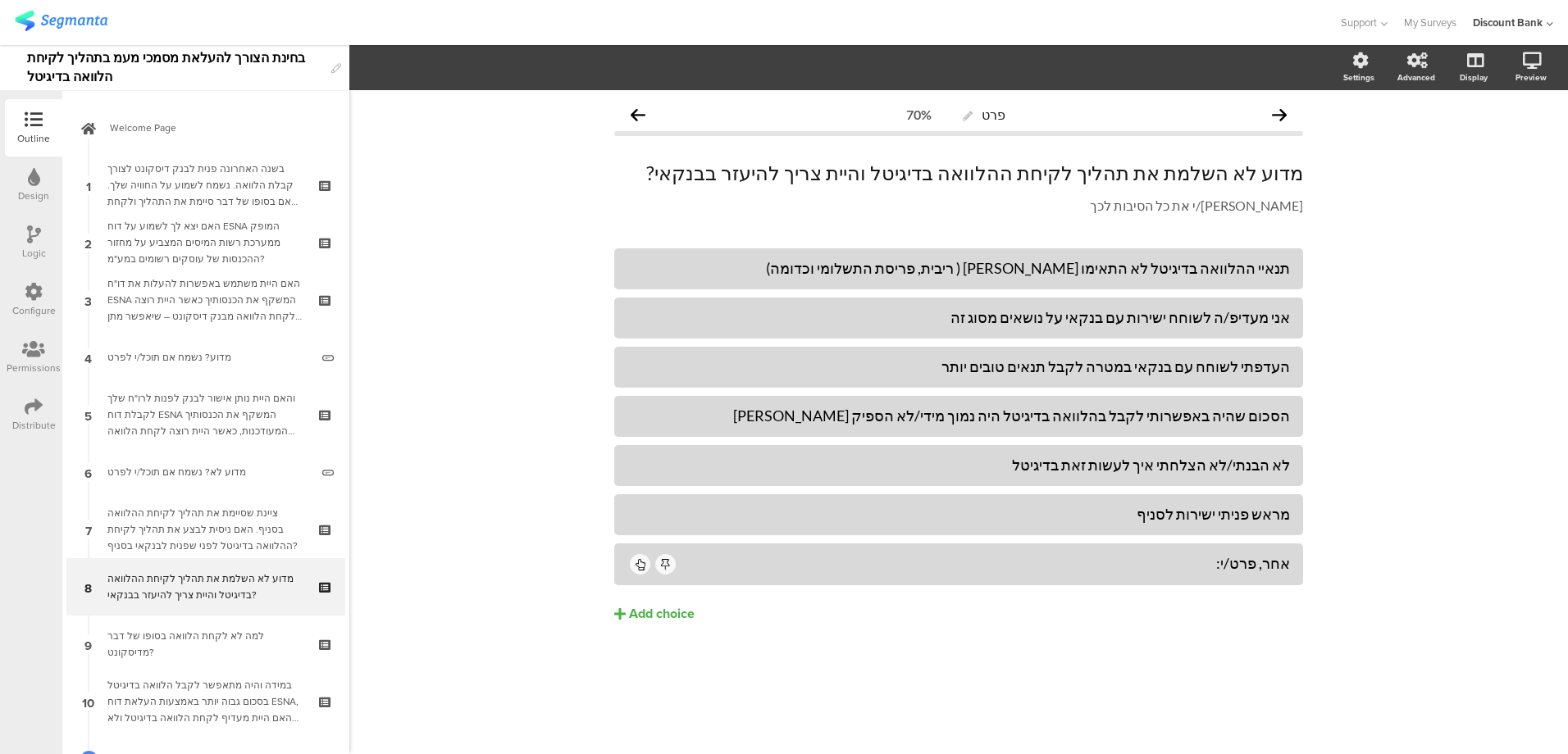
scroll to position [128, 0]
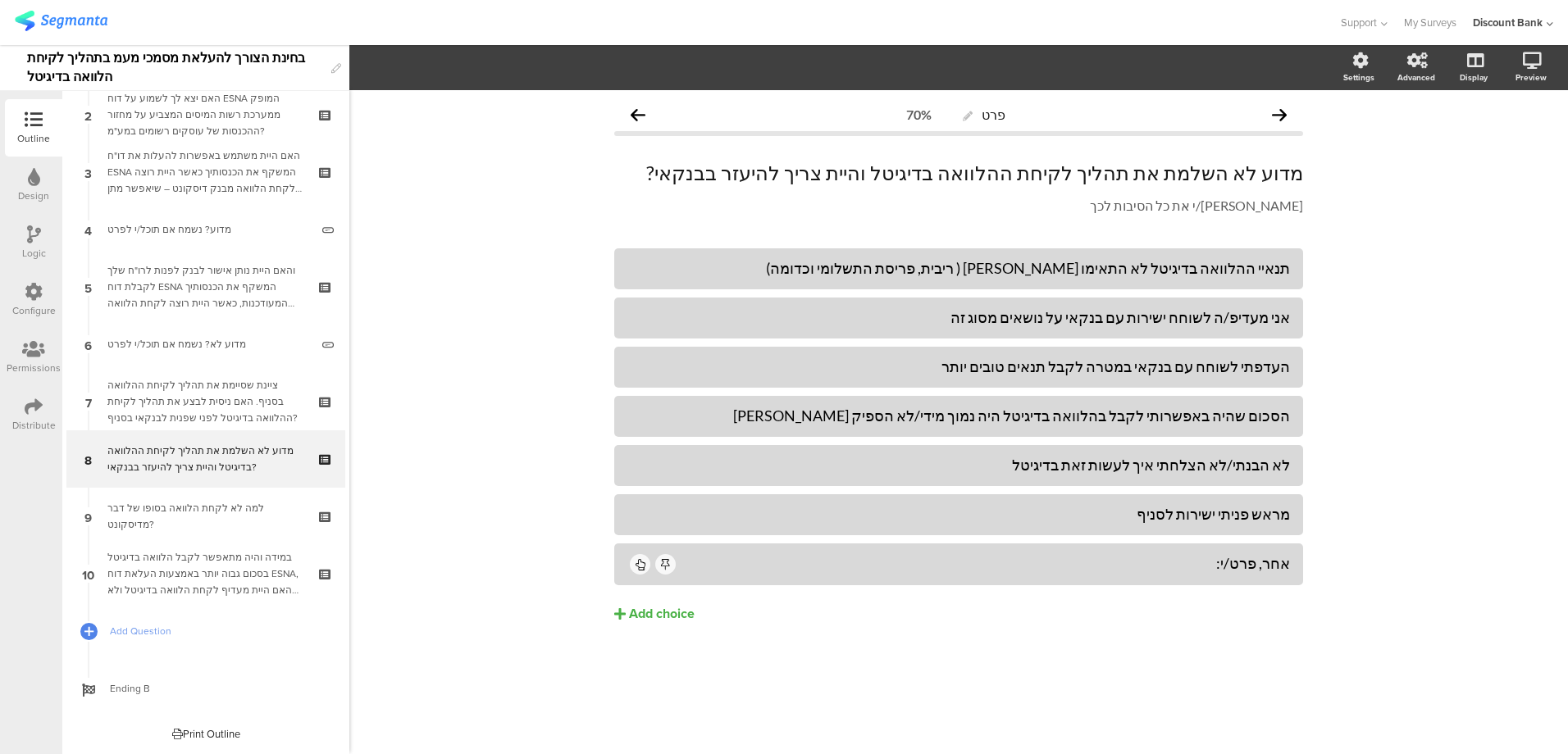
click at [201, 401] on div "ציינת שסיימת את תהליך לקיחת ההלוואה בסניף. האם ניסית לבצע את תהליך לקיחת ההלווא…" at bounding box center [205, 402] width 196 height 50
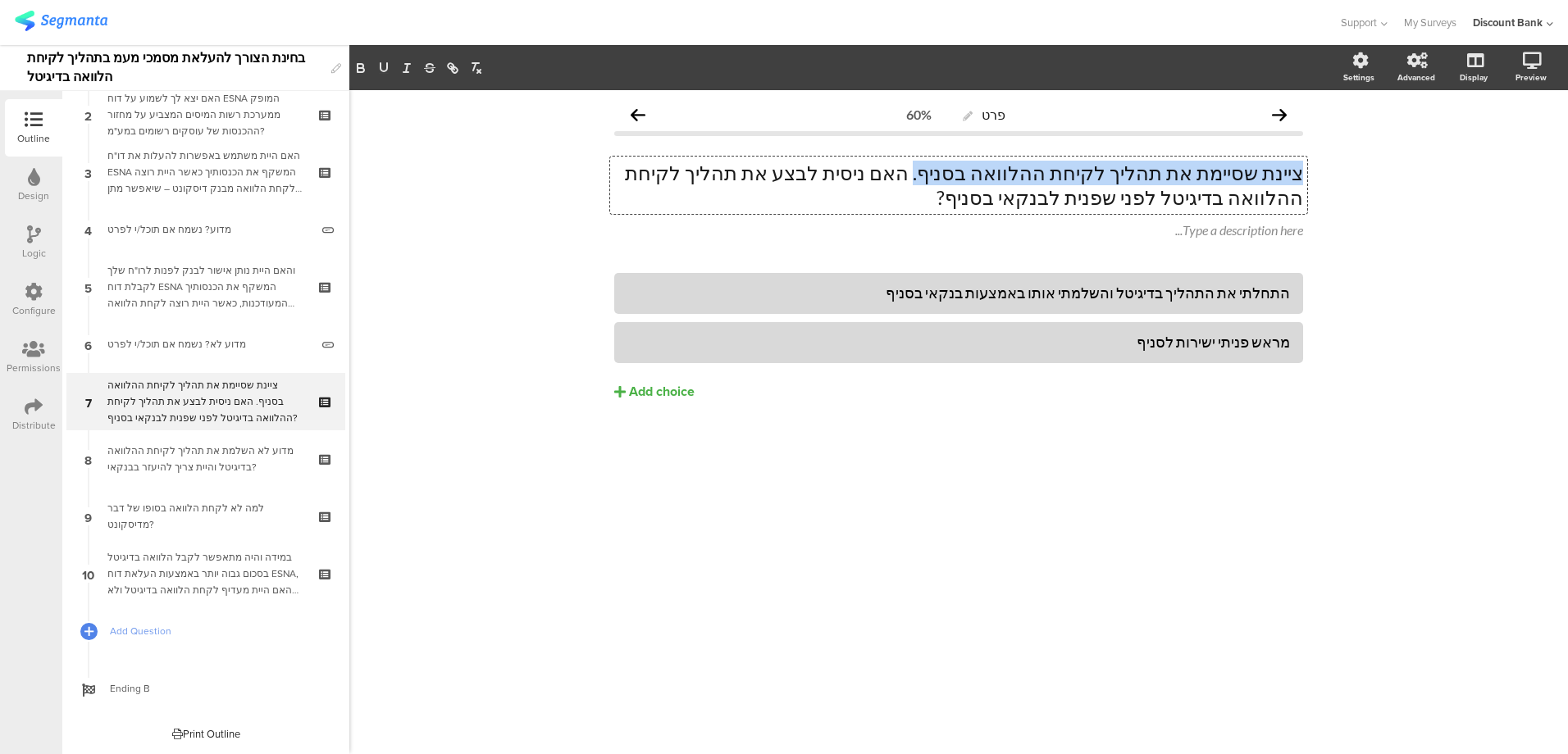
copy p "ציינת שסיימת את תהליך לקיחת ההלוואה בסניף."
click at [158, 458] on div "מדוע לא השלמת את תהליך לקיחת ההלוואה בדיגיטל והיית צריך להיעזר בבנקאי?" at bounding box center [205, 459] width 196 height 33
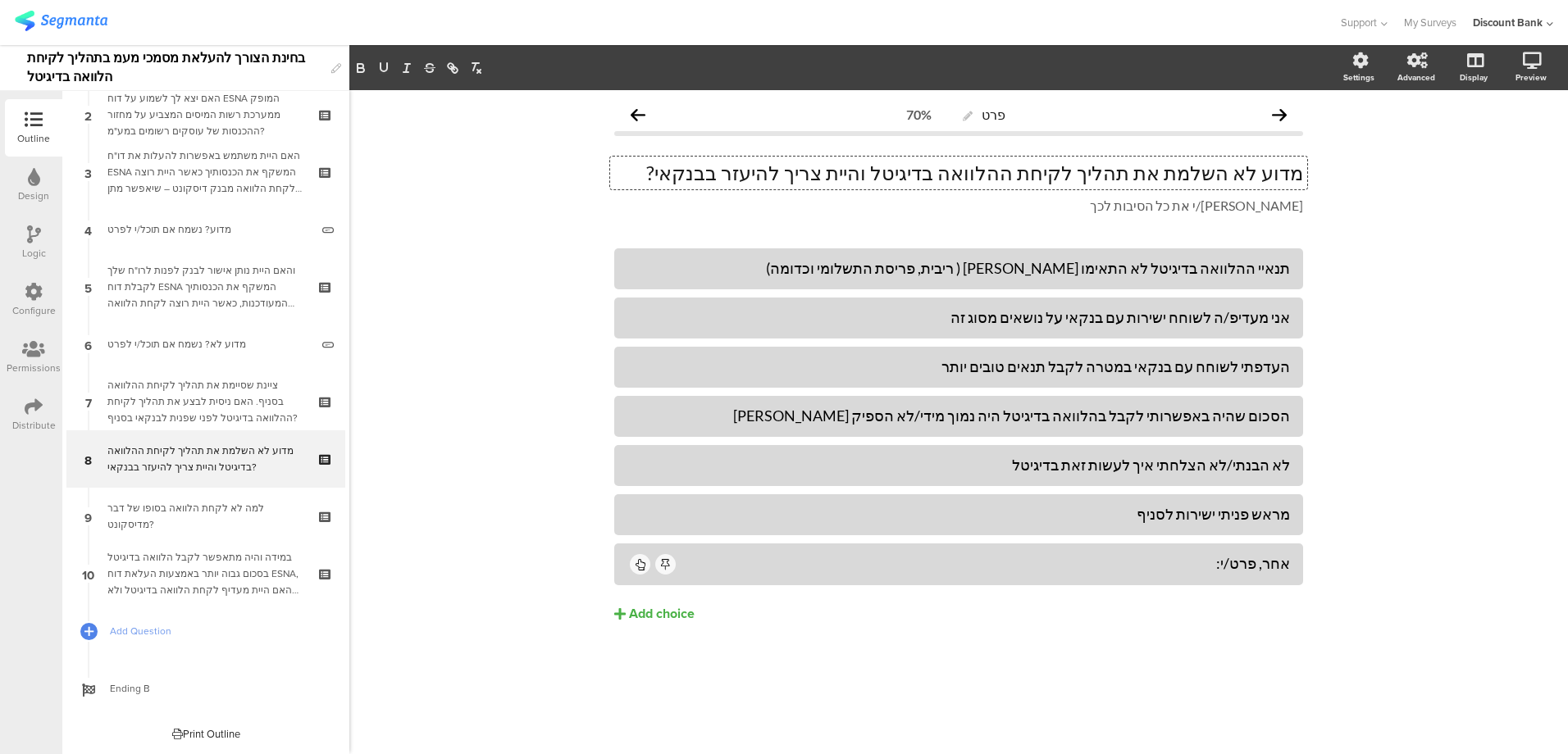
click at [1295, 171] on p "מדוע לא השלמת את תהליך לקיחת ההלוואה בדיגיטל והיית צריך להיעזר בבנקאי?" at bounding box center [958, 172] width 689 height 25
click at [1298, 171] on p "מדוע לא השלמת את תהליך לקיחת ההלוואה בדיגיטל והיית צריך להיעזר בבנקאי?" at bounding box center [958, 172] width 689 height 25
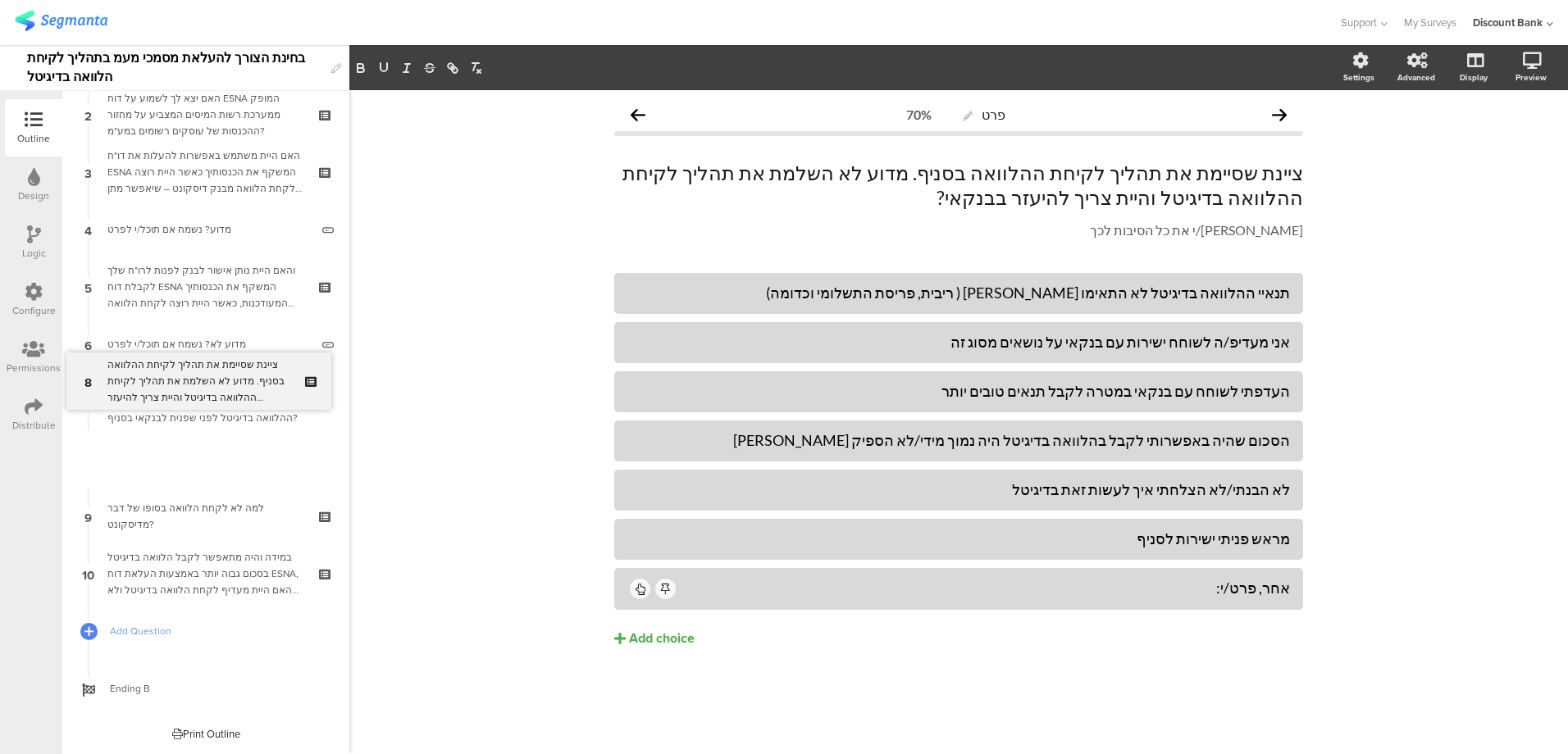
scroll to position [70, 0]
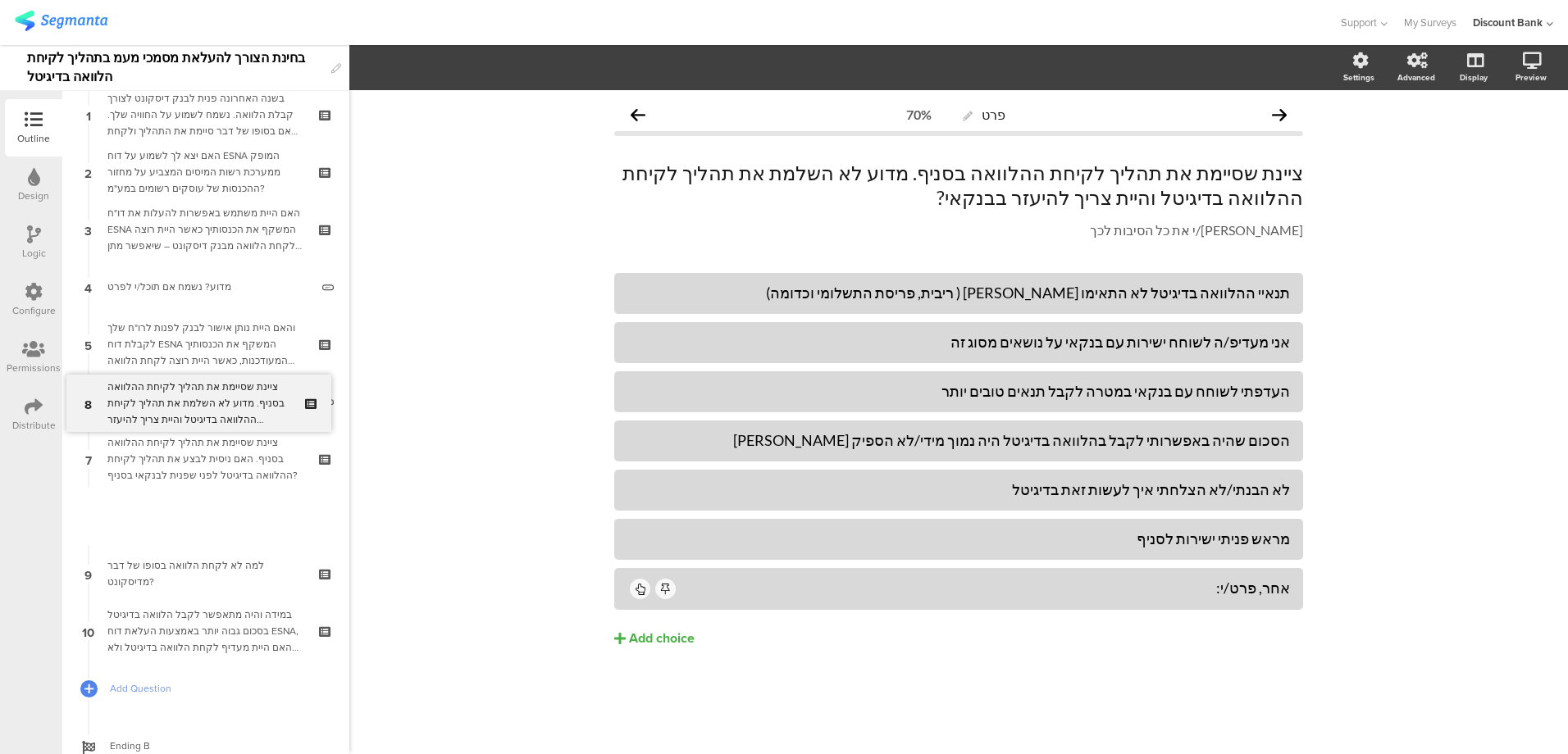
drag, startPoint x: 228, startPoint y: 470, endPoint x: 236, endPoint y: 414, distance: 56.6
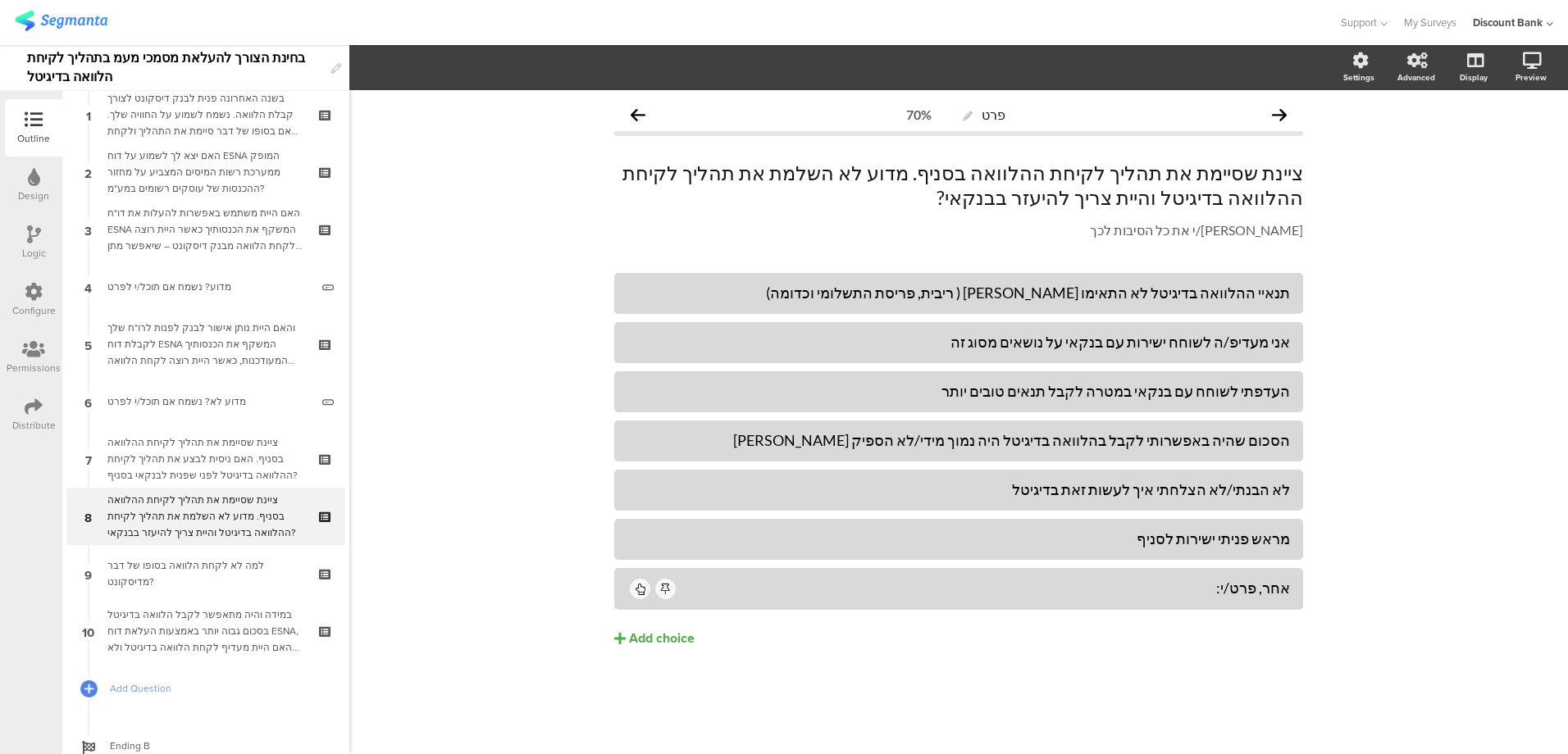
click at [194, 504] on div "ציינת שסיימת את תהליך לקיחת ההלוואה בסניף. מדוע לא השלמת את תהליך לקיחת ההלוואה…" at bounding box center [205, 516] width 196 height 50
click at [194, 503] on div "ציינת שסיימת את תהליך לקיחת ההלוואה בסניף. מדוע לא השלמת את תהליך לקיחת ההלוואה…" at bounding box center [205, 516] width 196 height 50
click at [192, 458] on div "ציינת שסיימת את תהליך לקיחת ההלוואה בסניף. האם ניסית לבצע את תהליך לקיחת ההלווא…" at bounding box center [205, 459] width 196 height 50
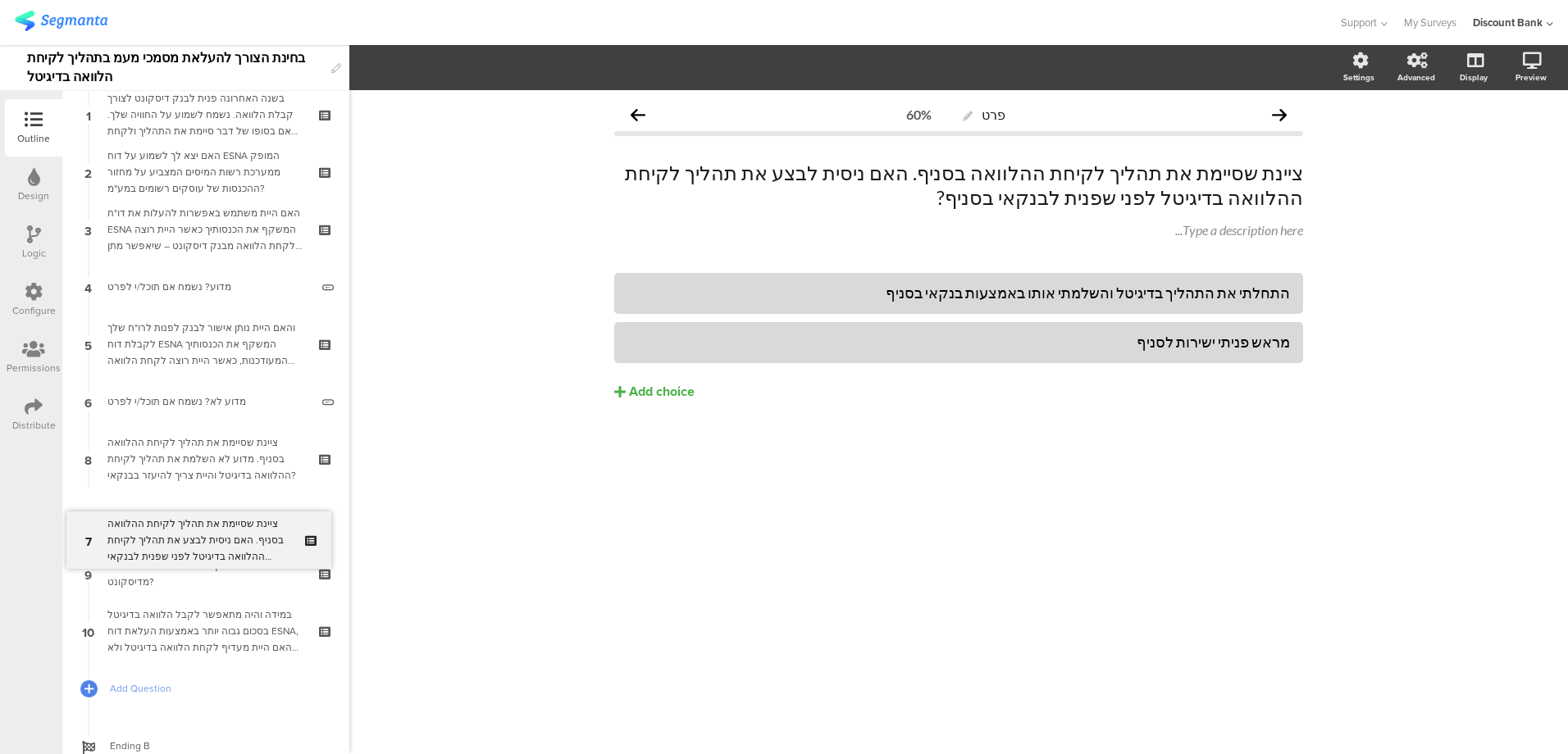
drag, startPoint x: 197, startPoint y: 455, endPoint x: 188, endPoint y: 536, distance: 81.5
click at [213, 456] on div "ציינת שסיימת את תהליך לקיחת ההלוואה בסניף. מדוע לא השלמת את תהליך לקיחת ההלוואה…" at bounding box center [205, 459] width 196 height 50
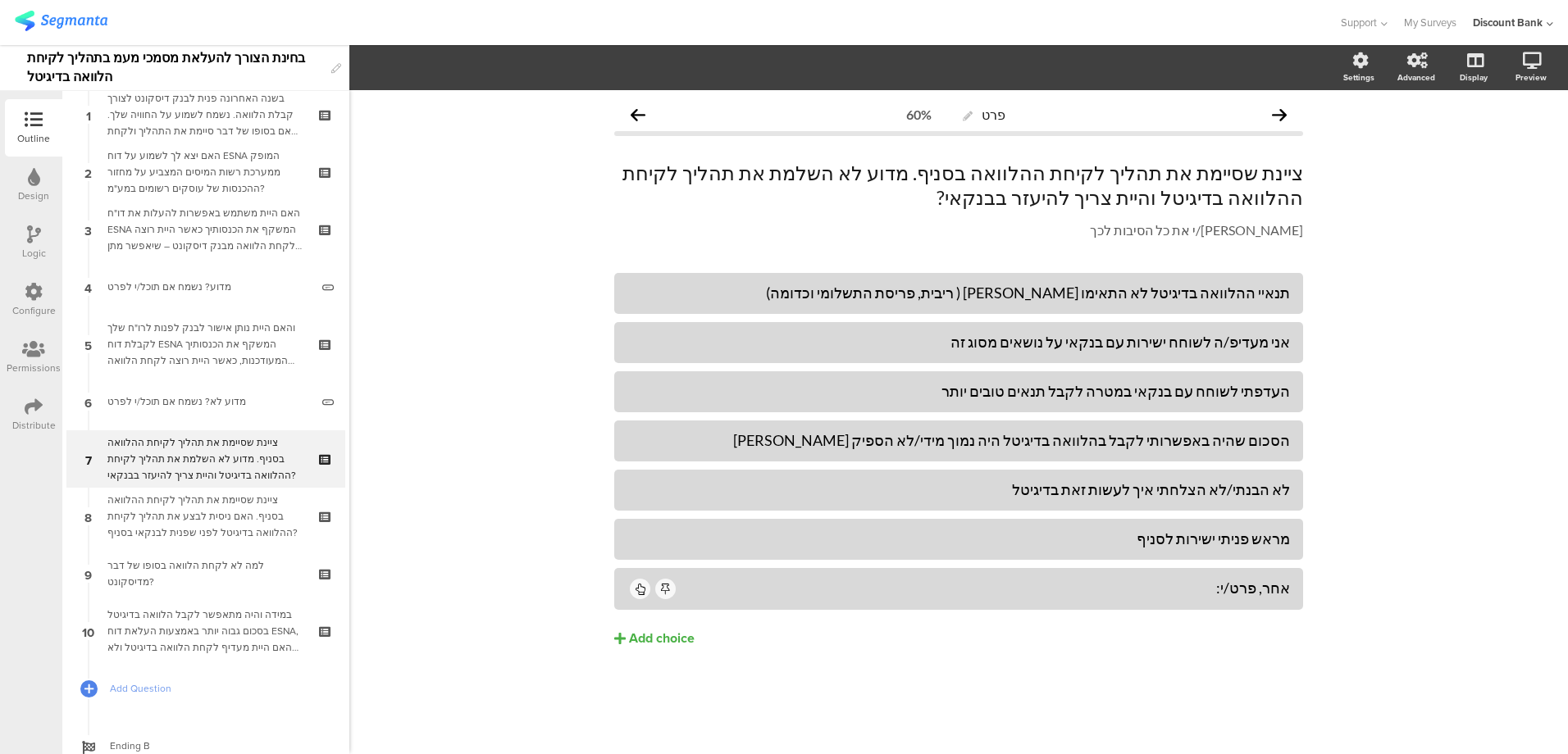
click at [904, 178] on p "ציינת שסיימת את תהליך לקיחת ההלוואה בסניף. מדוע לא השלמת את תהליך לקיחת ההלוואה…" at bounding box center [958, 185] width 689 height 50
click at [895, 168] on p "ציינת שסיימת את תהליך לקיחת ההלוואה בסניף. מדוע לא השלמת את תהליך לקיחת ההלוואה…" at bounding box center [958, 185] width 689 height 50
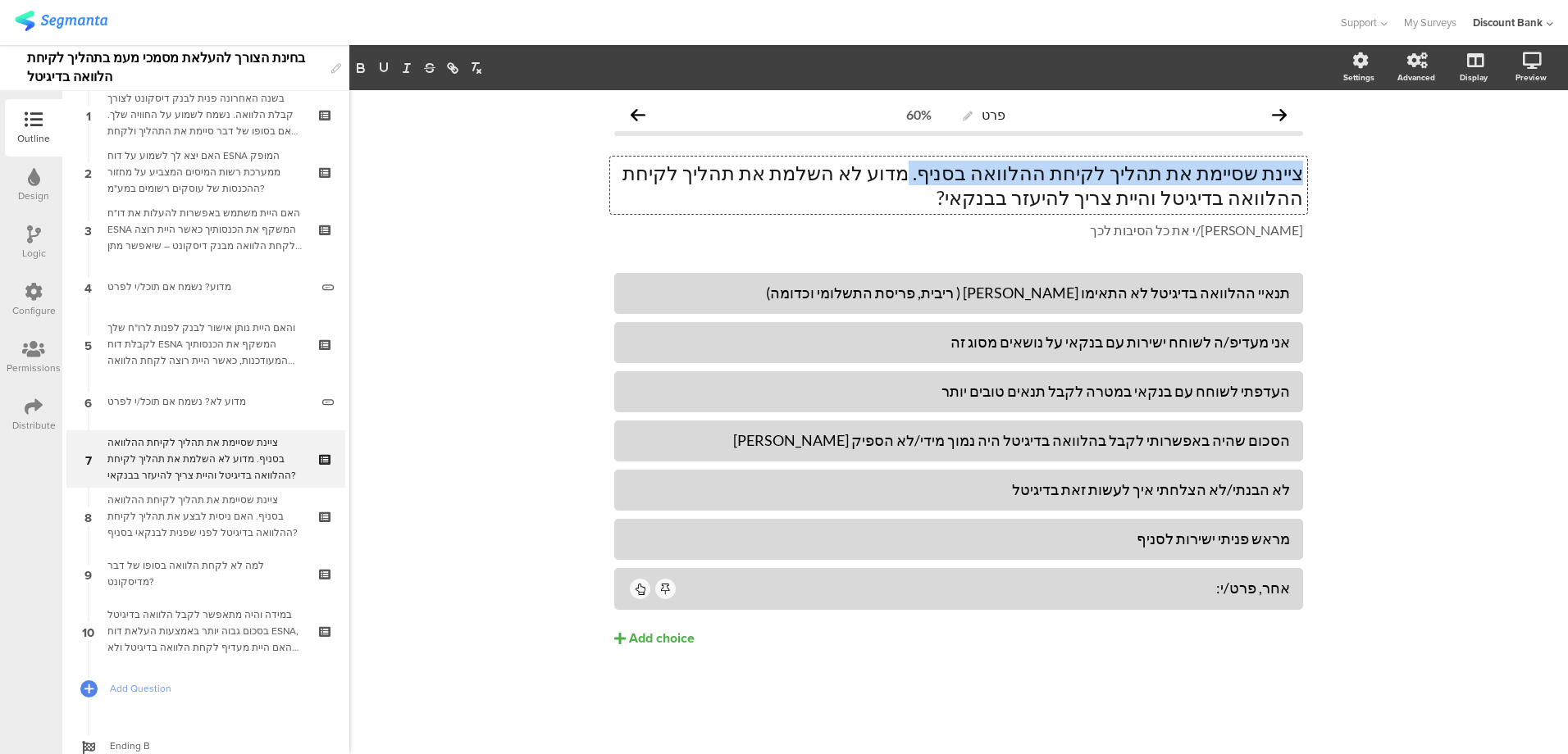
drag, startPoint x: 985, startPoint y: 171, endPoint x: 1309, endPoint y: 173, distance: 324.0
click at [1309, 173] on div "פרט 60% ציינת שסיימת את תהליך לקיחת ההלוואה בסניף. מדוע לא השלמת את תהליך לקיחת…" at bounding box center [958, 407] width 722 height 634
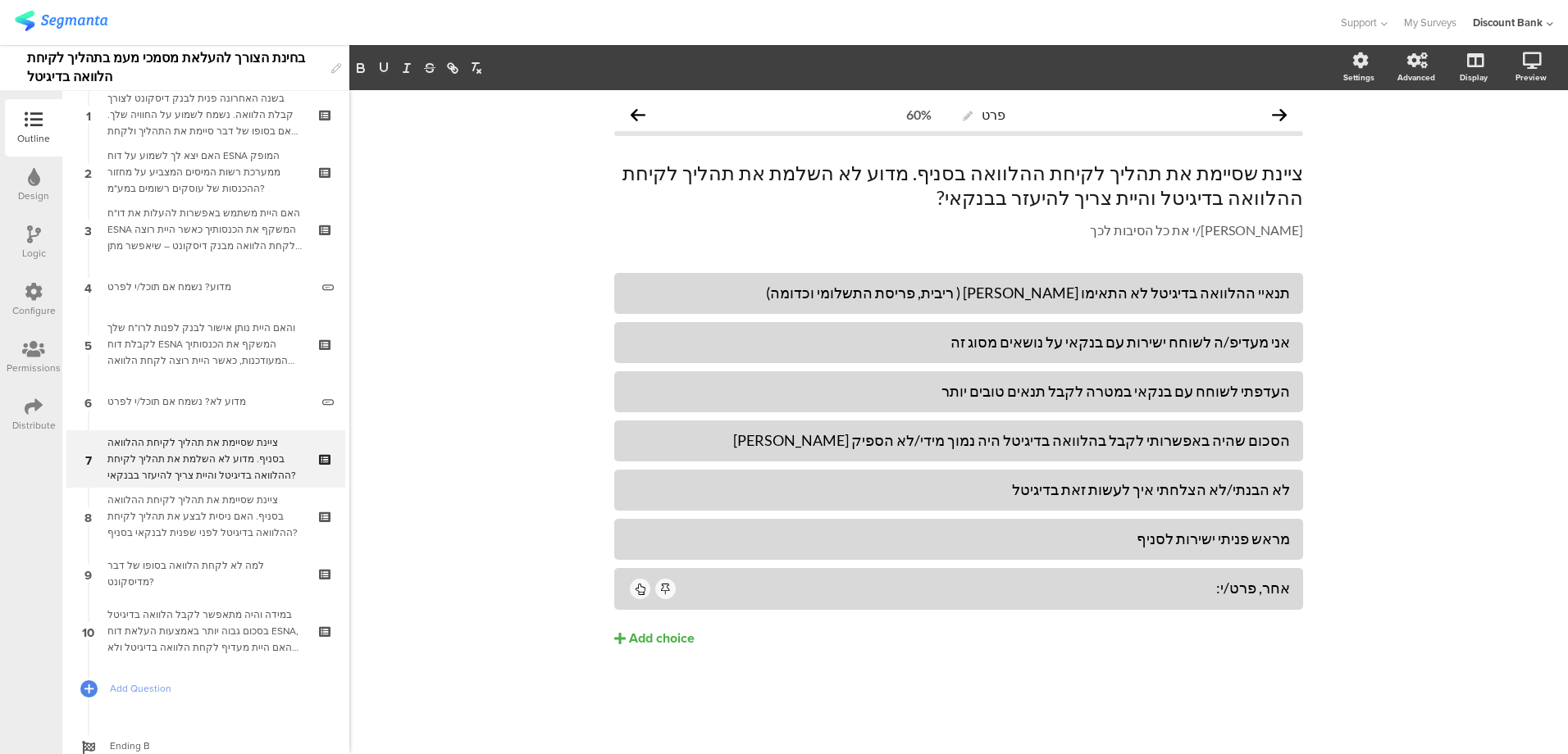
click at [204, 520] on div "ציינת שסיימת את תהליך לקיחת ההלוואה בסניף. האם ניסית לבצע את תהליך לקיחת ההלווא…" at bounding box center [205, 516] width 196 height 50
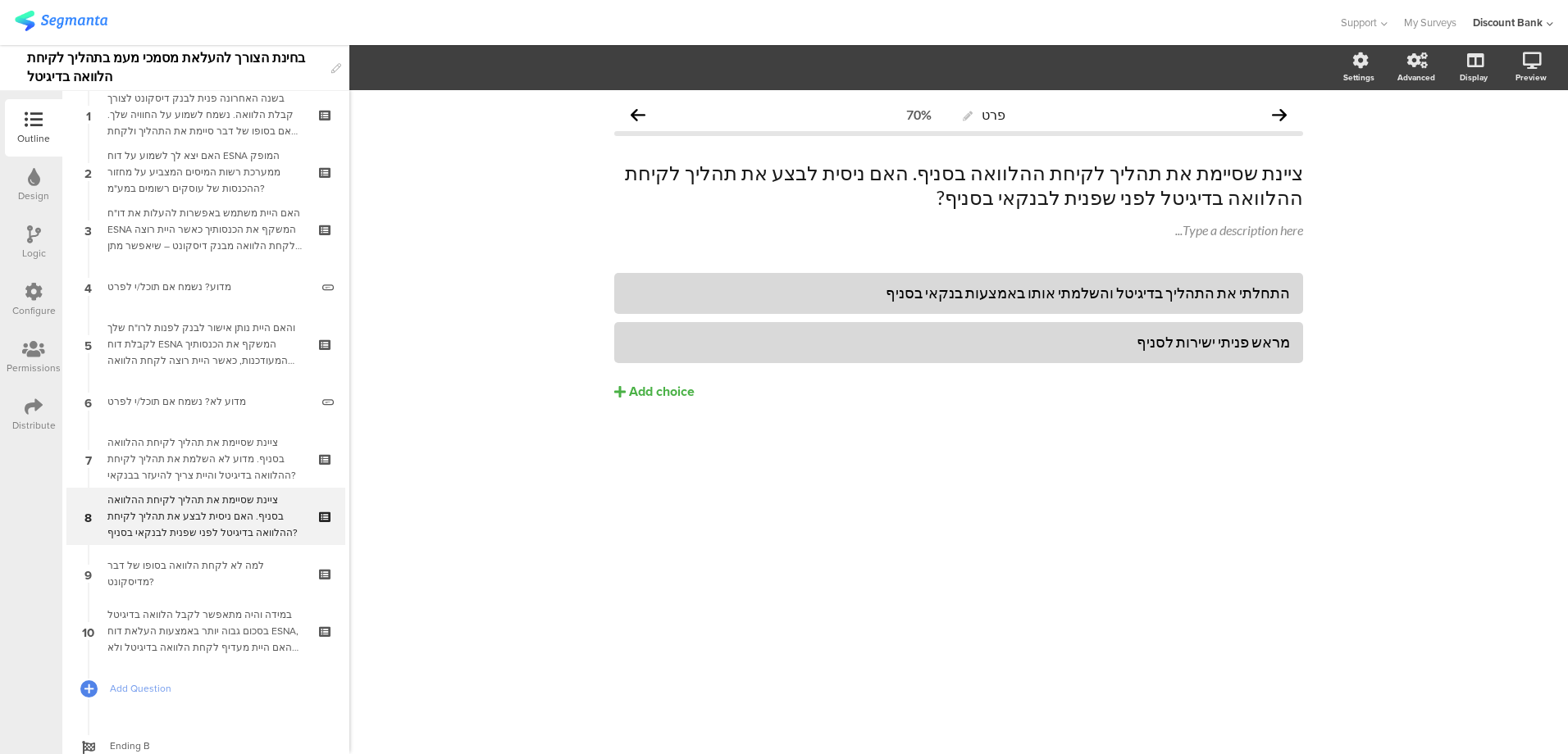
click at [214, 463] on div "ציינת שסיימת את תהליך לקיחת ההלוואה בסניף. מדוע לא השלמת את תהליך לקיחת ההלוואה…" at bounding box center [205, 459] width 196 height 50
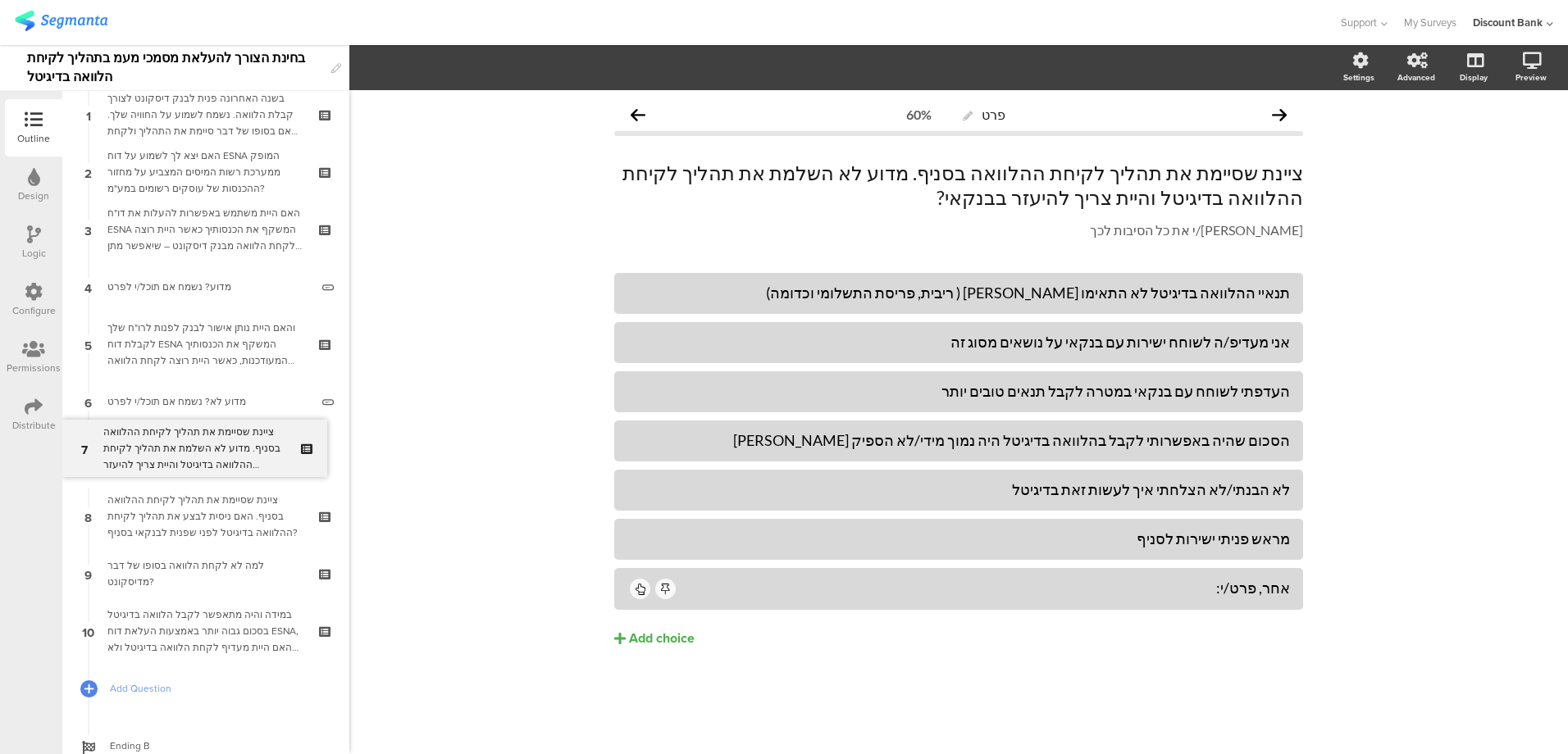
drag, startPoint x: 216, startPoint y: 454, endPoint x: 223, endPoint y: 444, distance: 12.2
click at [1026, 185] on div "ציינת שסיימת את תהליך לקיחת ההלוואה בסניף. מדוע לא השלמת את תהליך לקיחת ההלוואה…" at bounding box center [957, 185] width 697 height 57
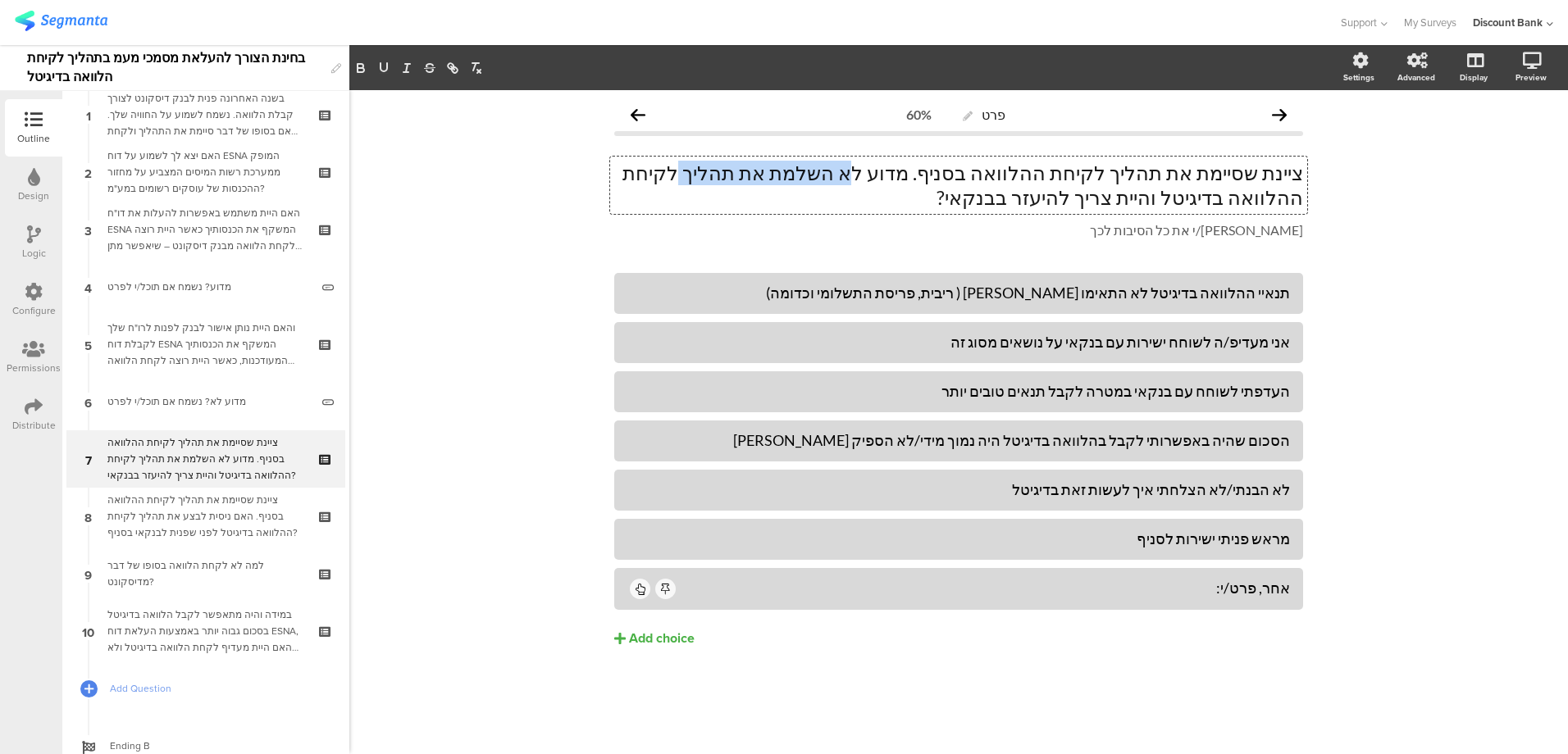
drag, startPoint x: 942, startPoint y: 168, endPoint x: 809, endPoint y: 171, distance: 133.0
click at [785, 171] on p "ציינת שסיימת את תהליך לקיחת ההלוואה בסניף. מדוע לא השלמת את תהליך לקיחת ההלוואה…" at bounding box center [958, 185] width 689 height 50
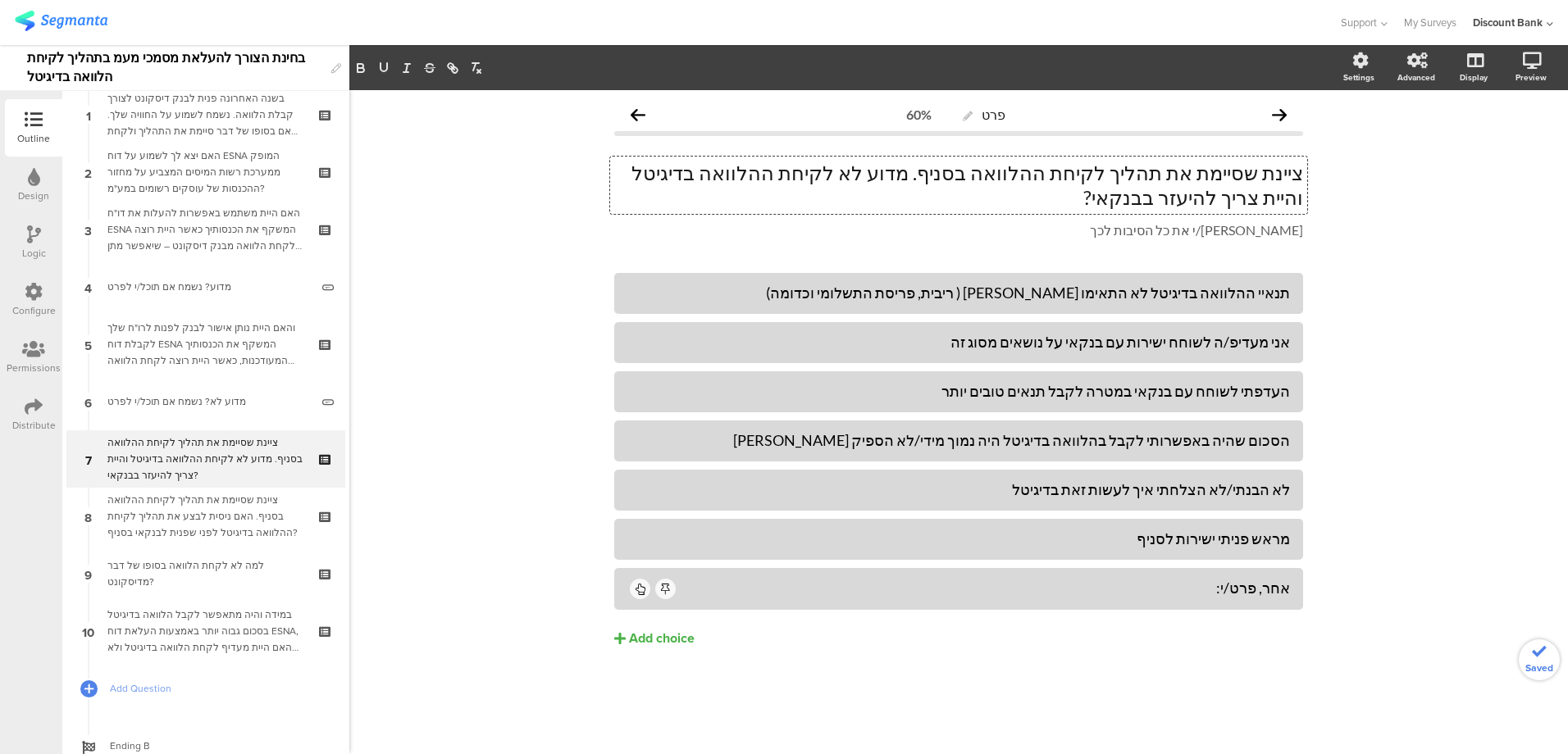
click at [916, 176] on p "ציינת שסיימת את תהליך לקיחת ההלוואה בסניף. מדוע לא לקיחת ההלוואה בדיגיטל והיית …" at bounding box center [958, 185] width 689 height 50
drag, startPoint x: 654, startPoint y: 168, endPoint x: 615, endPoint y: 218, distance: 63.4
click at [615, 231] on span "ציינת שסיימת את תהליך לקיחת ההלוואה בסניף. מדוע לא ביצעת את תהליך לקיחת ההלוואה…" at bounding box center [958, 200] width 689 height 79
click at [0, 0] on icon at bounding box center [0, 0] width 0 height 0
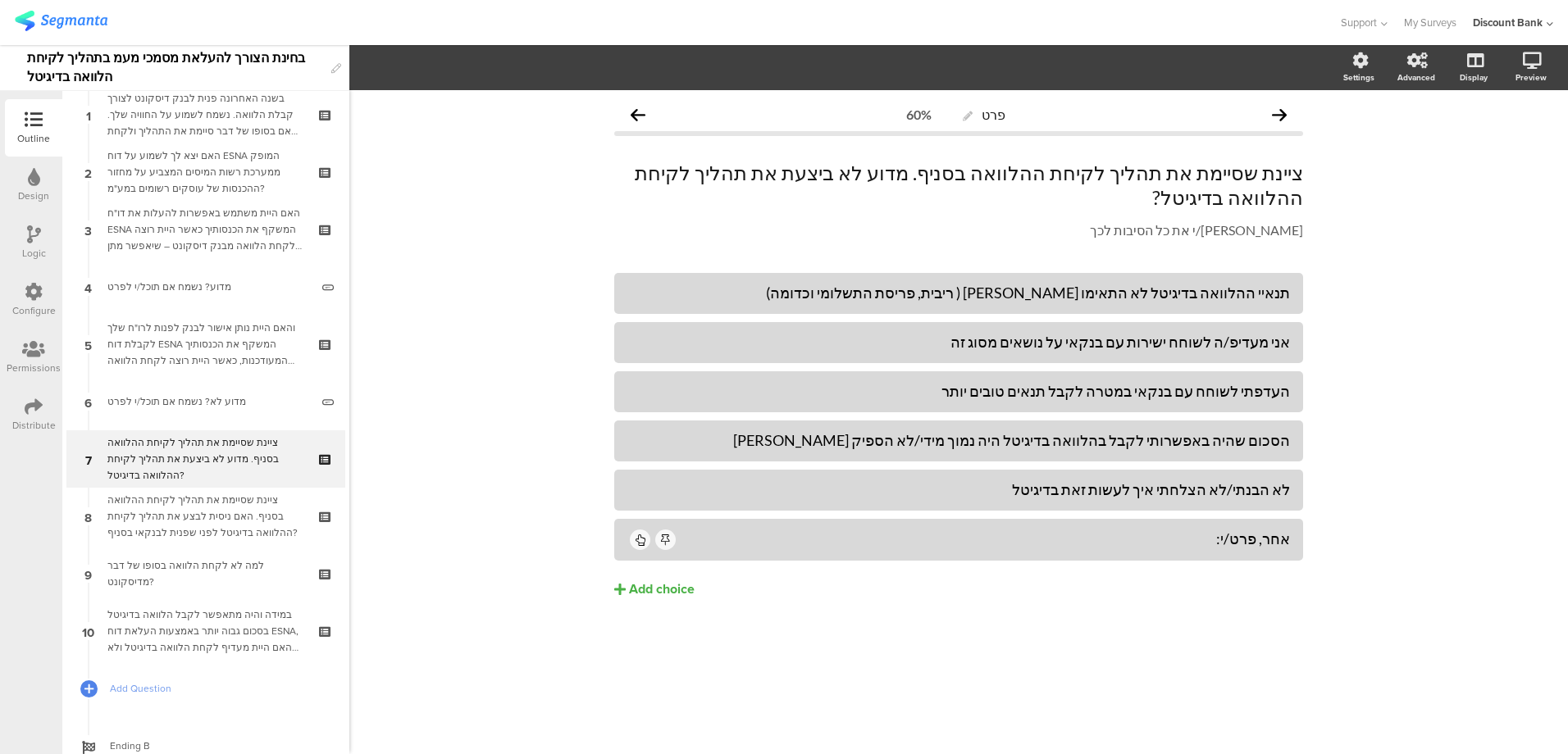
click at [197, 505] on div "ציינת שסיימת את תהליך לקיחת ההלוואה בסניף. האם ניסית לבצע את תהליך לקיחת ההלווא…" at bounding box center [205, 516] width 196 height 50
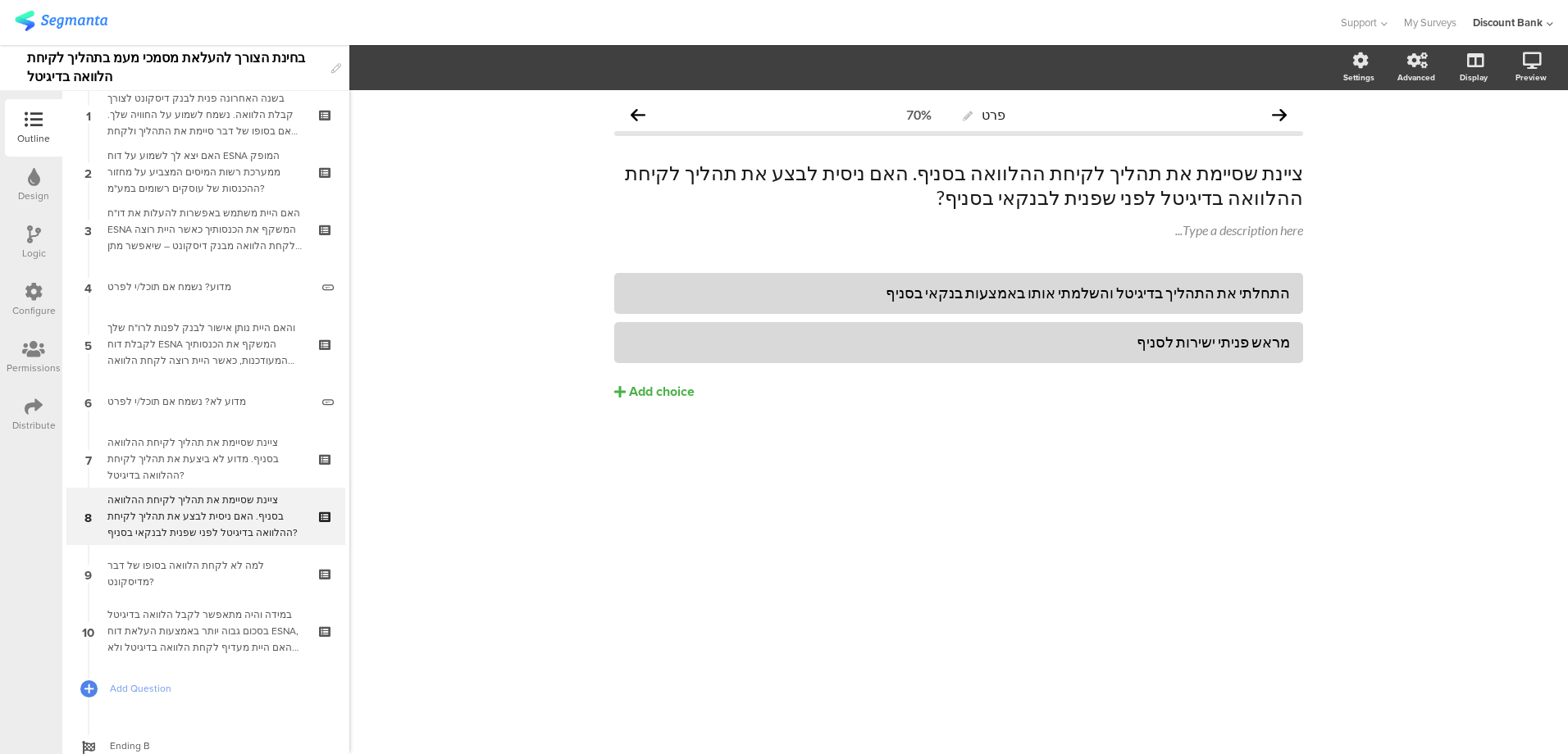
click at [201, 449] on div "ציינת שסיימת את תהליך לקיחת ההלוואה בסניף. מדוע לא ביצעת את תהליך לקיחת ההלוואה…" at bounding box center [205, 459] width 196 height 50
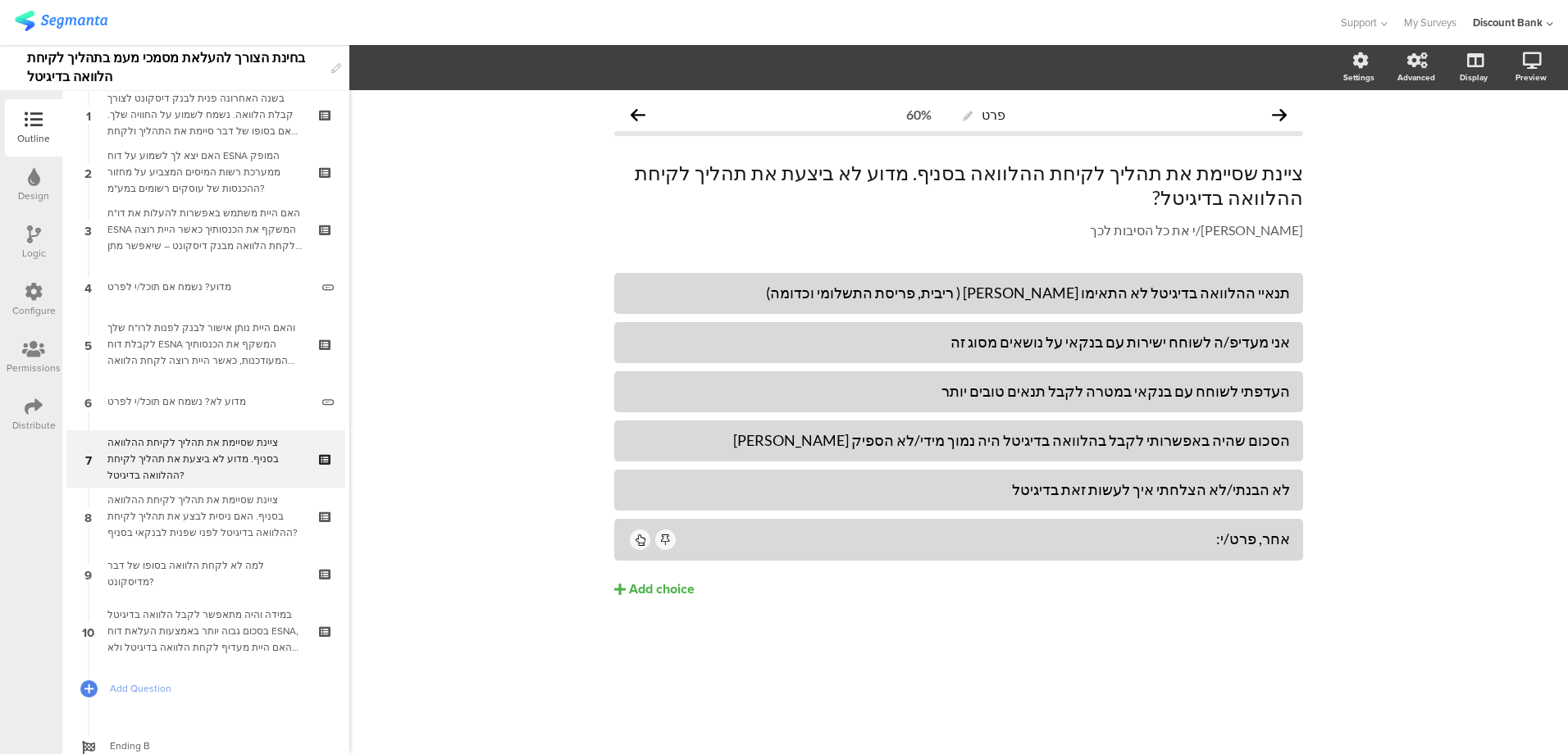
click at [215, 516] on div "ציינת שסיימת את תהליך לקיחת ההלוואה בסניף. האם ניסית לבצע את תהליך לקיחת ההלווא…" at bounding box center [205, 516] width 196 height 50
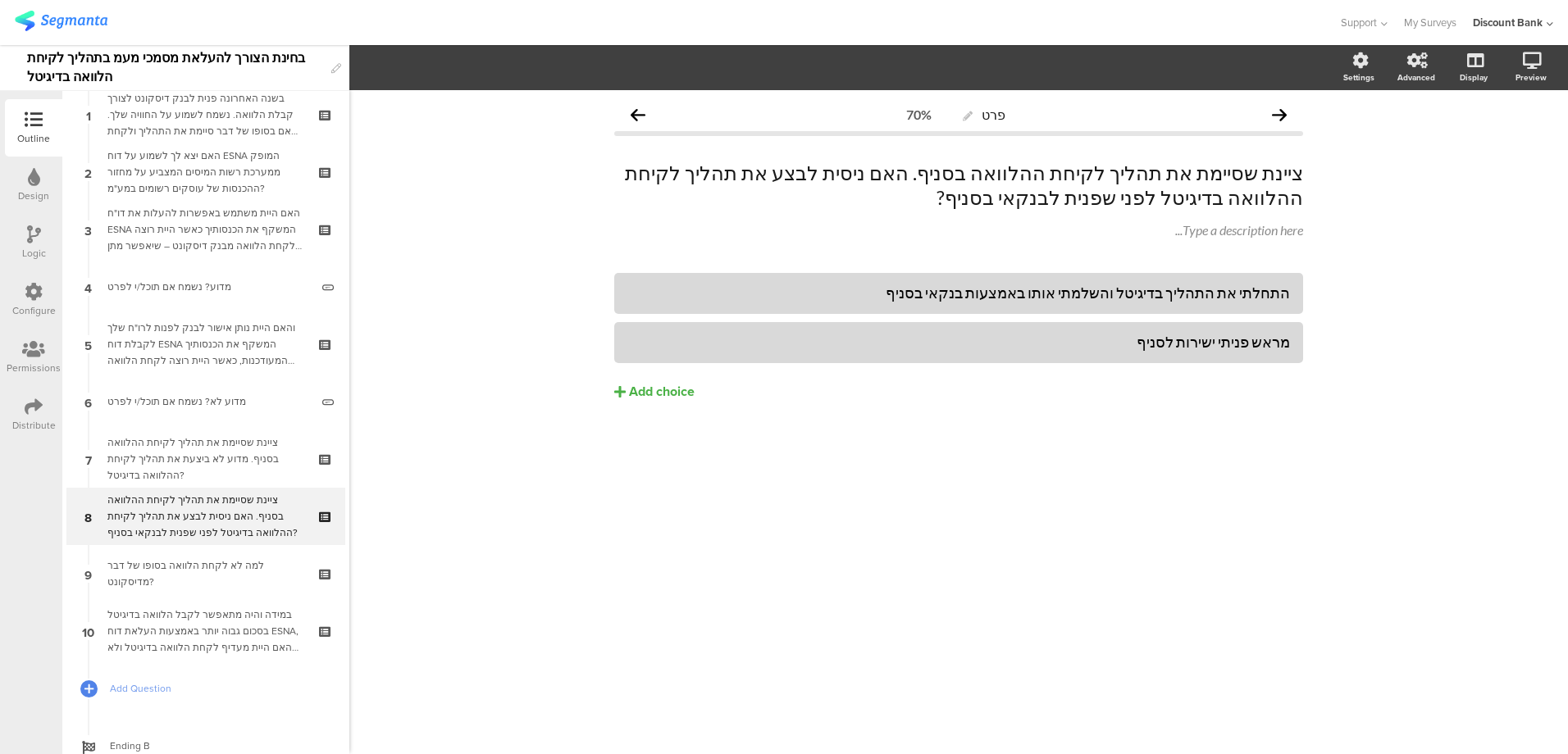
click at [185, 521] on div "ציינת שסיימת את תהליך לקיחת ההלוואה בסניף. האם ניסית לבצע את תהליך לקיחת ההלווא…" at bounding box center [205, 516] width 196 height 50
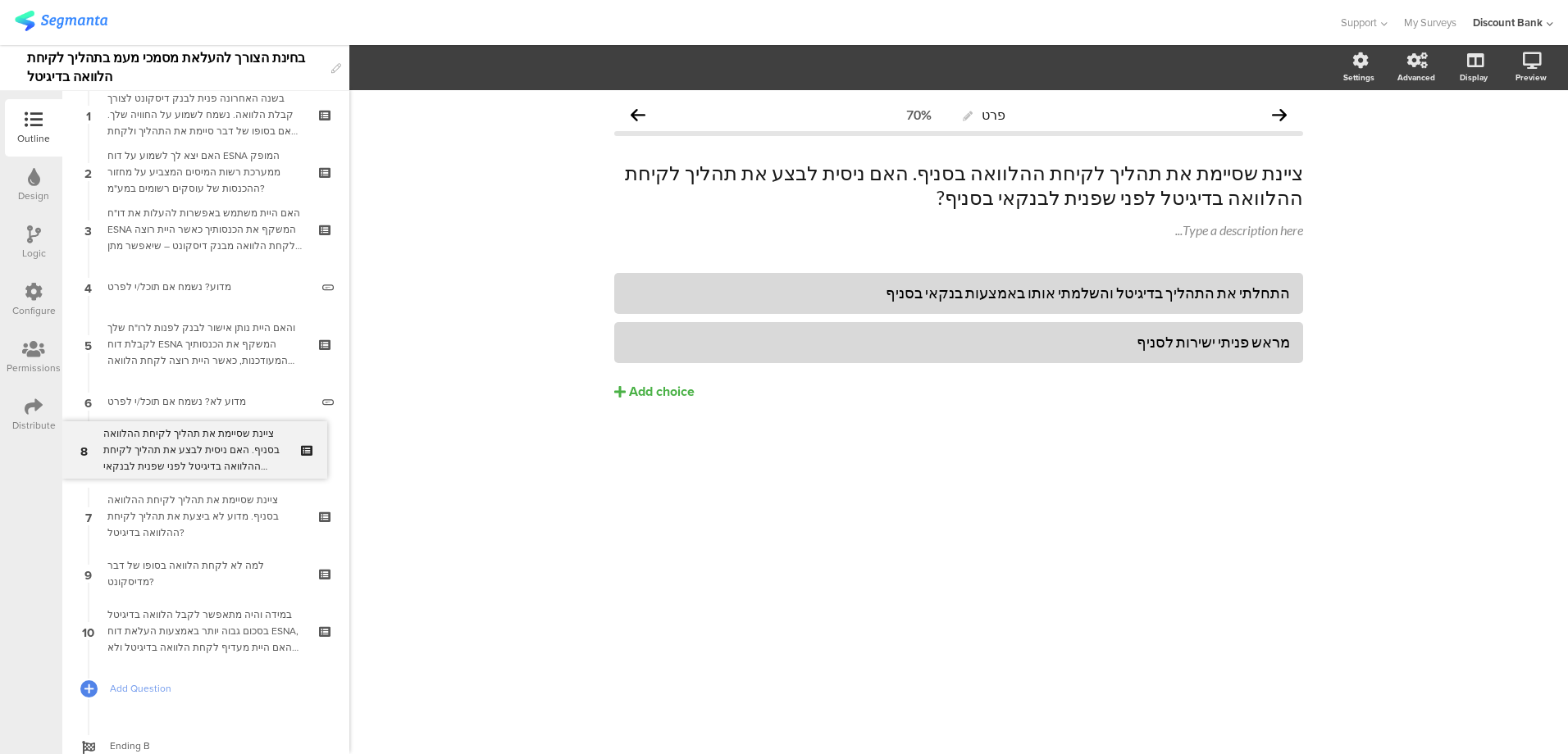
drag, startPoint x: 182, startPoint y: 518, endPoint x: 179, endPoint y: 452, distance: 66.1
click at [184, 505] on div "ציינת שסיימת את תהליך לקיחת ההלוואה בסניף. מדוע לא ביצעת את תהליך לקיחת ההלוואה…" at bounding box center [205, 516] width 196 height 50
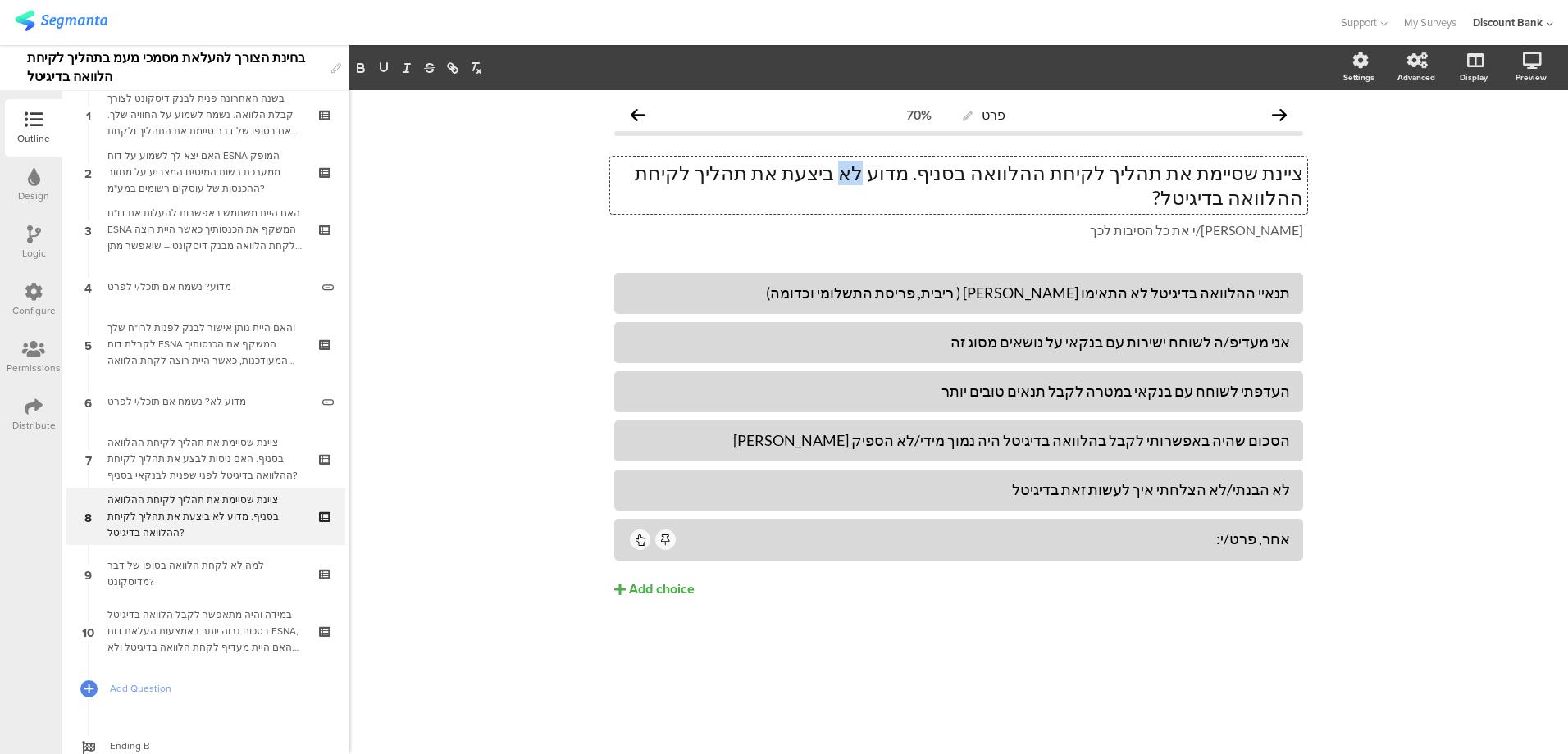
drag, startPoint x: 936, startPoint y: 172, endPoint x: 952, endPoint y: 171, distance: 16.0
click at [954, 171] on div "ציינת שסיימת את תהליך לקיחת ההלוואה בסניף. מדוע לא ביצעת את תהליך לקיחת ההלוואה…" at bounding box center [957, 185] width 697 height 57
click at [884, 158] on div "ציינת שסיימת את תהליך לקיחת ההלוואה בסניף. מדוע לא ביצעת את תהליך לקיחת ההלוואה…" at bounding box center [957, 185] width 697 height 57
drag, startPoint x: 888, startPoint y: 174, endPoint x: 933, endPoint y: 166, distance: 45.7
click at [936, 166] on p "ציינת שסיימת את תהליך לקיחת ההלוואה בסניף. מדוע לא ביצעת את תהליך לקיחת ההלוואה…" at bounding box center [958, 185] width 689 height 50
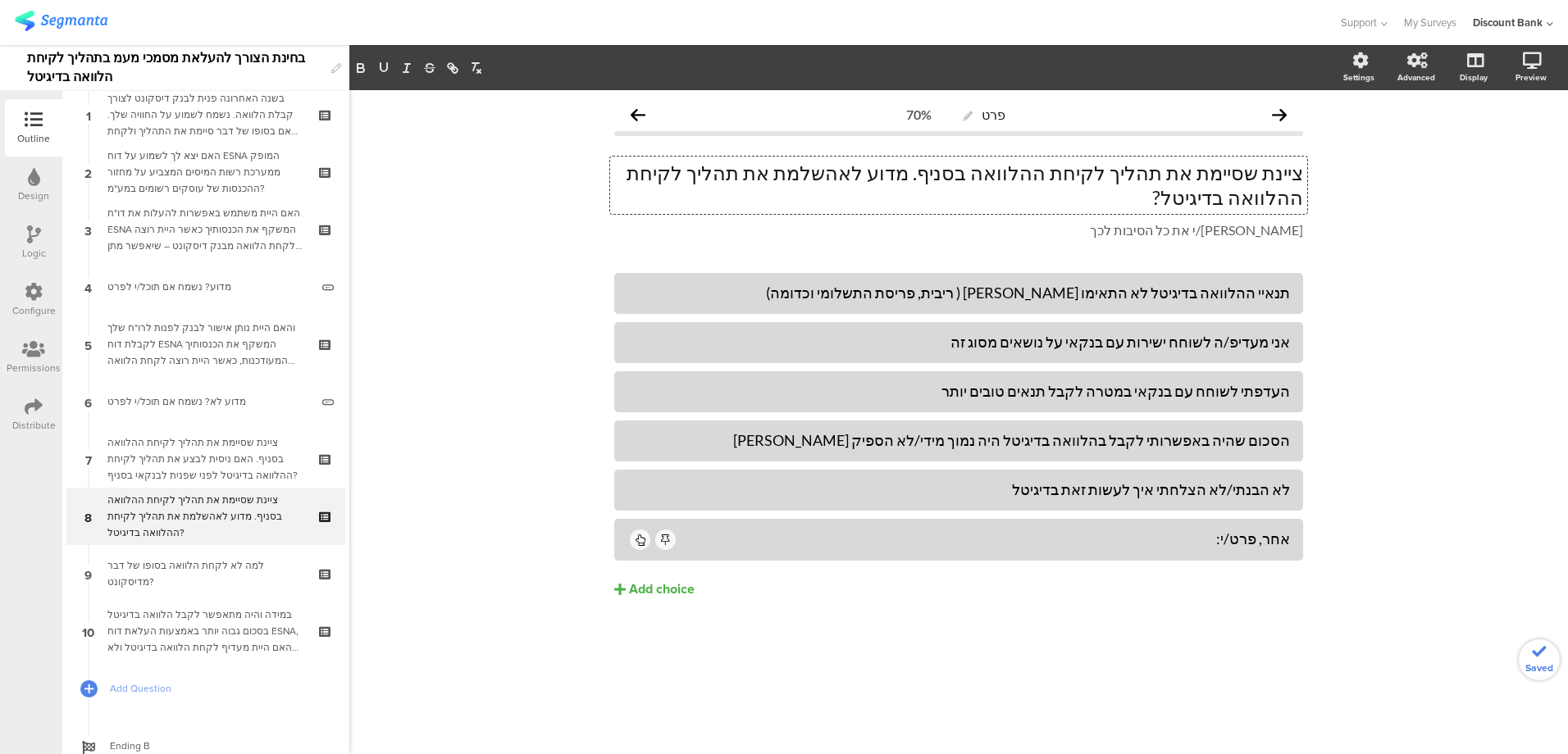
click at [934, 167] on p "ציינת שסיימת את תהליך לקיחת ההלוואה בסניף. מדוע לאהשלמת את תהליך לקיחת ההלוואה …" at bounding box center [958, 185] width 689 height 50
click at [217, 519] on div "ציינת שסיימת את תהליך לקיחת ההלוואה בסניף. מדוע לא השלמת את תהליך לקיחת ההלוואה…" at bounding box center [205, 516] width 196 height 50
click at [210, 563] on div "למה לא לקחת הלוואה בסופו של דבר מדיסקונט?" at bounding box center [205, 574] width 196 height 33
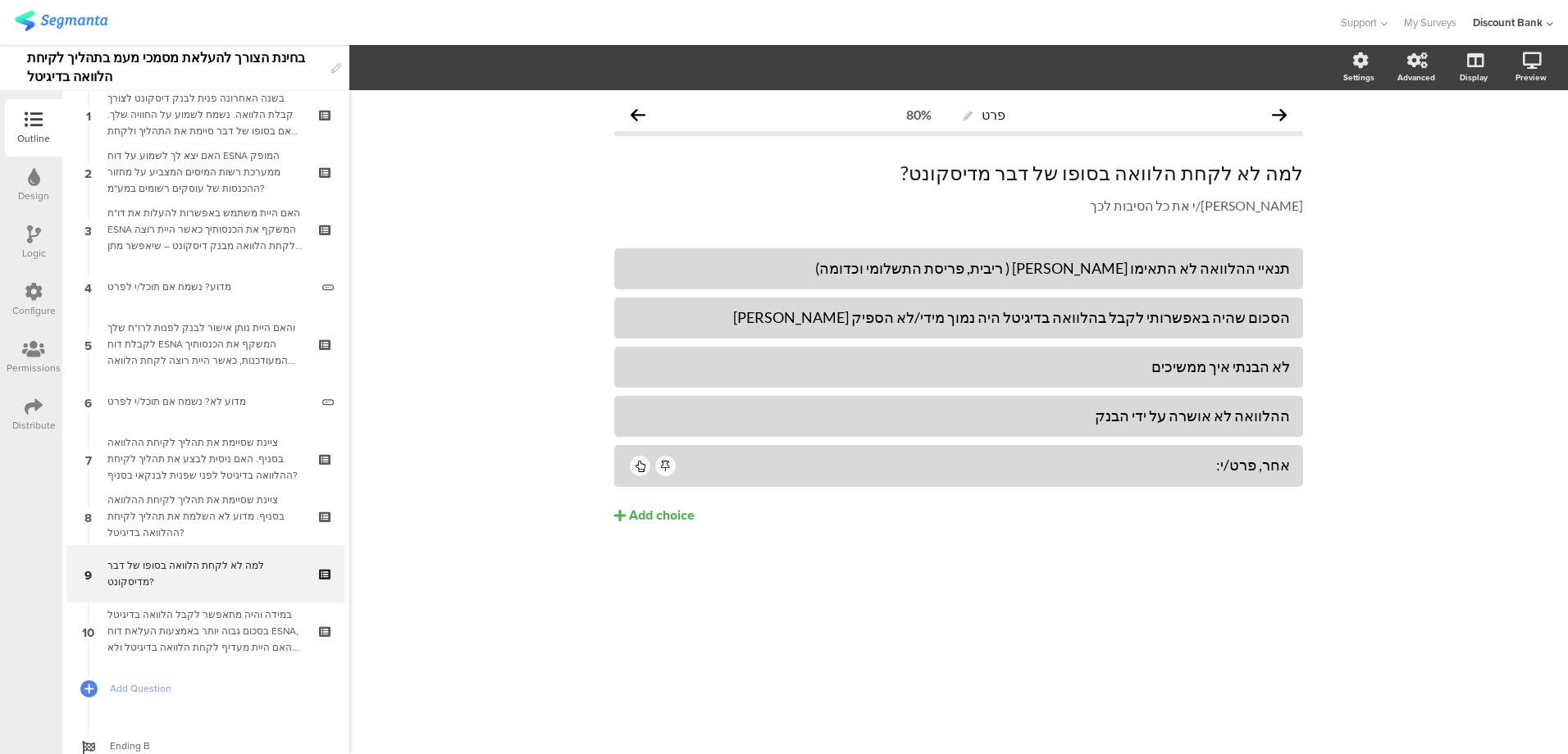
click at [204, 502] on div "ציינת שסיימת את תהליך לקיחת ההלוואה בסניף. מדוע לא השלמת את תהליך לקיחת ההלוואה…" at bounding box center [205, 516] width 196 height 50
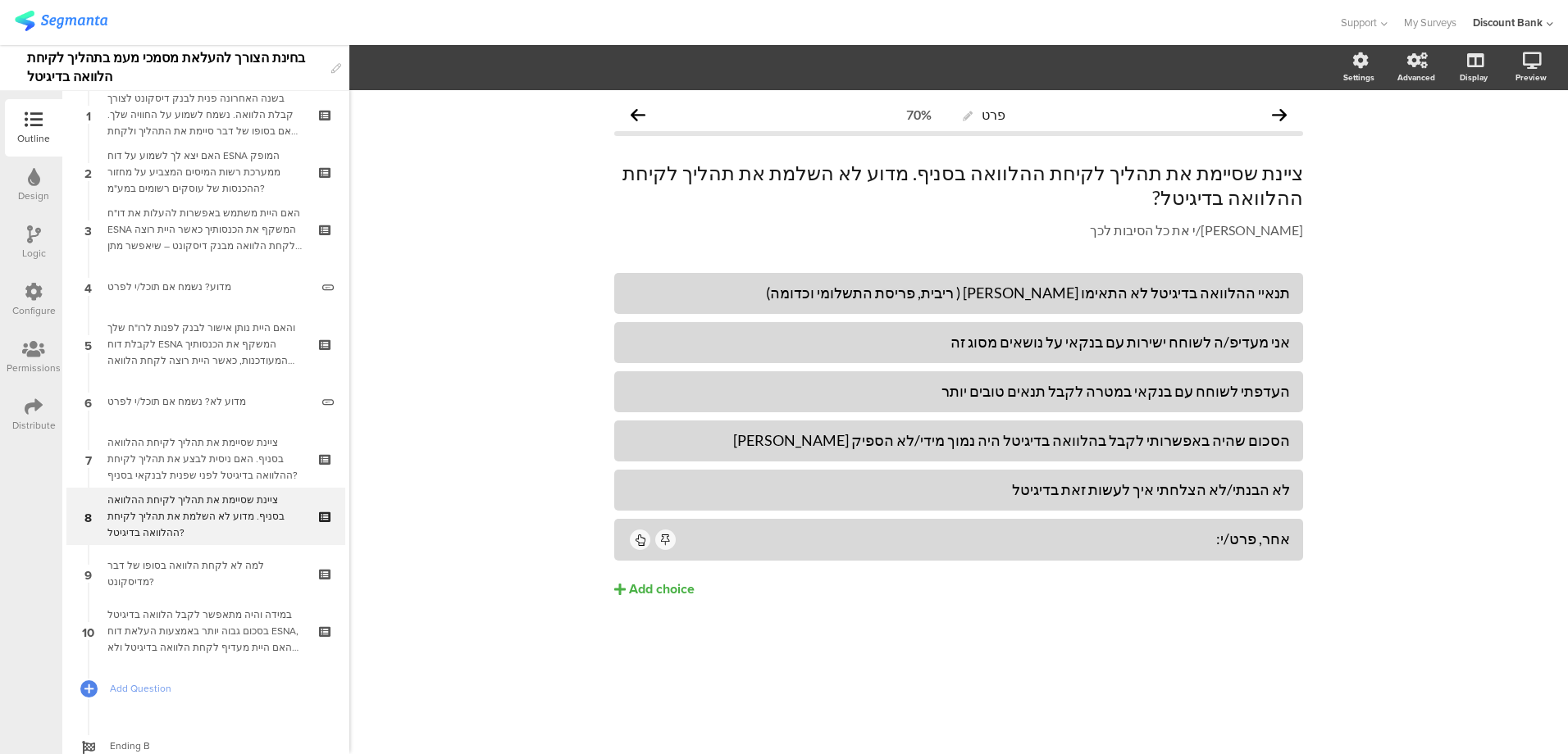
click at [217, 442] on div "ציינת שסיימת את תהליך לקיחת ההלוואה בסניף. האם ניסית לבצע את תהליך לקיחת ההלווא…" at bounding box center [205, 459] width 196 height 50
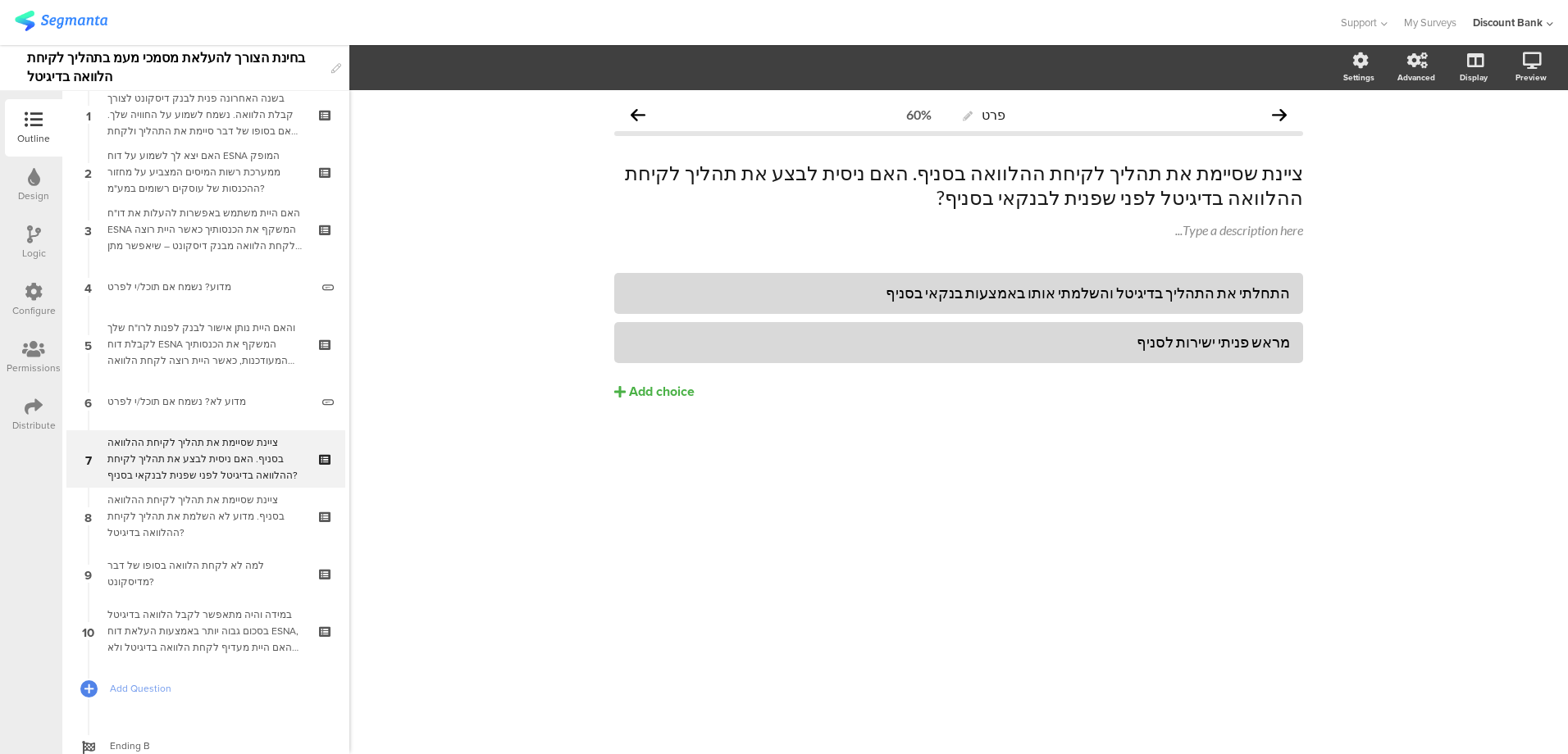
click at [203, 522] on div "ציינת שסיימת את תהליך לקיחת ההלוואה בסניף. מדוע לא השלמת את תהליך לקיחת ההלוואה…" at bounding box center [205, 516] width 196 height 50
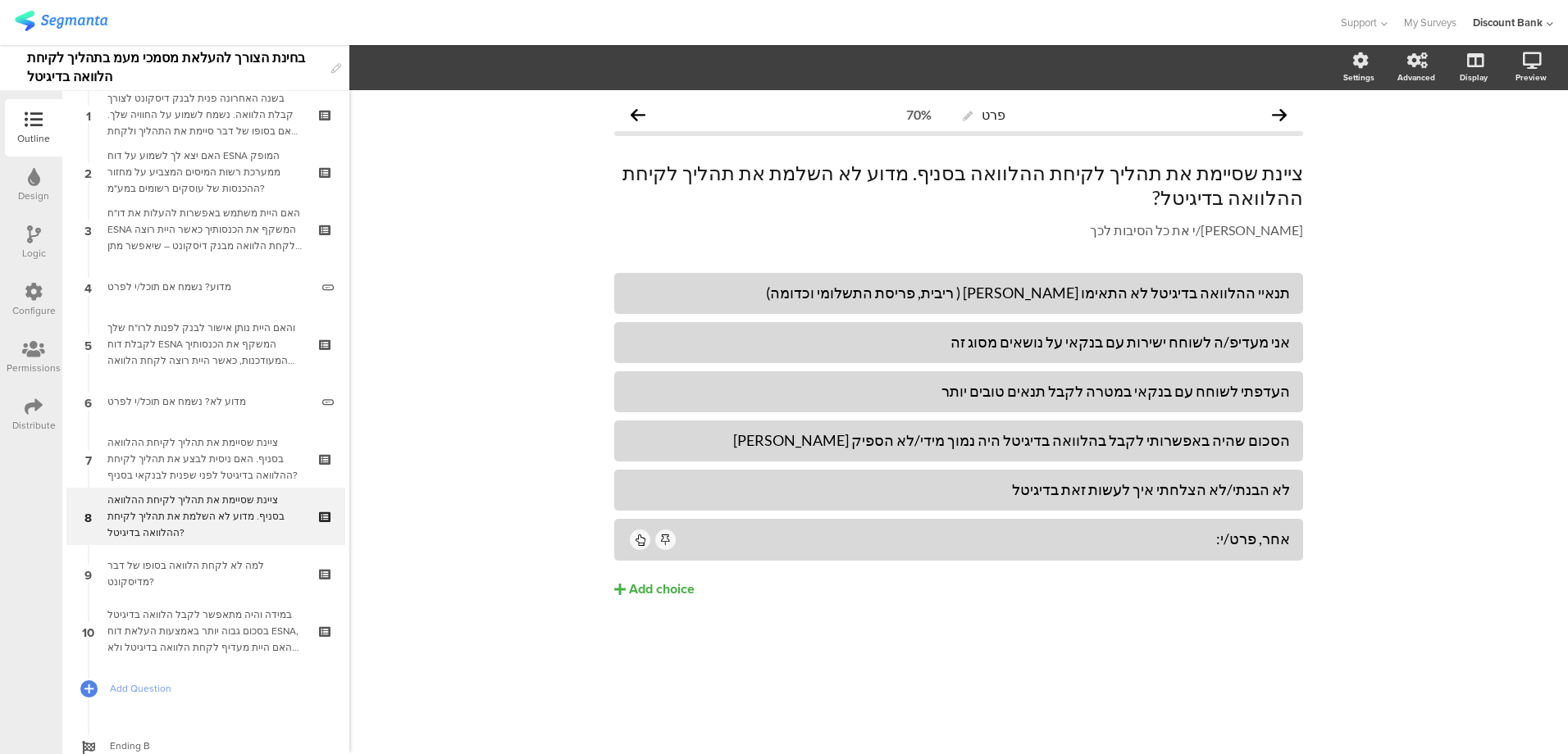
click at [661, 581] on div "Add choice" at bounding box center [661, 589] width 65 height 17
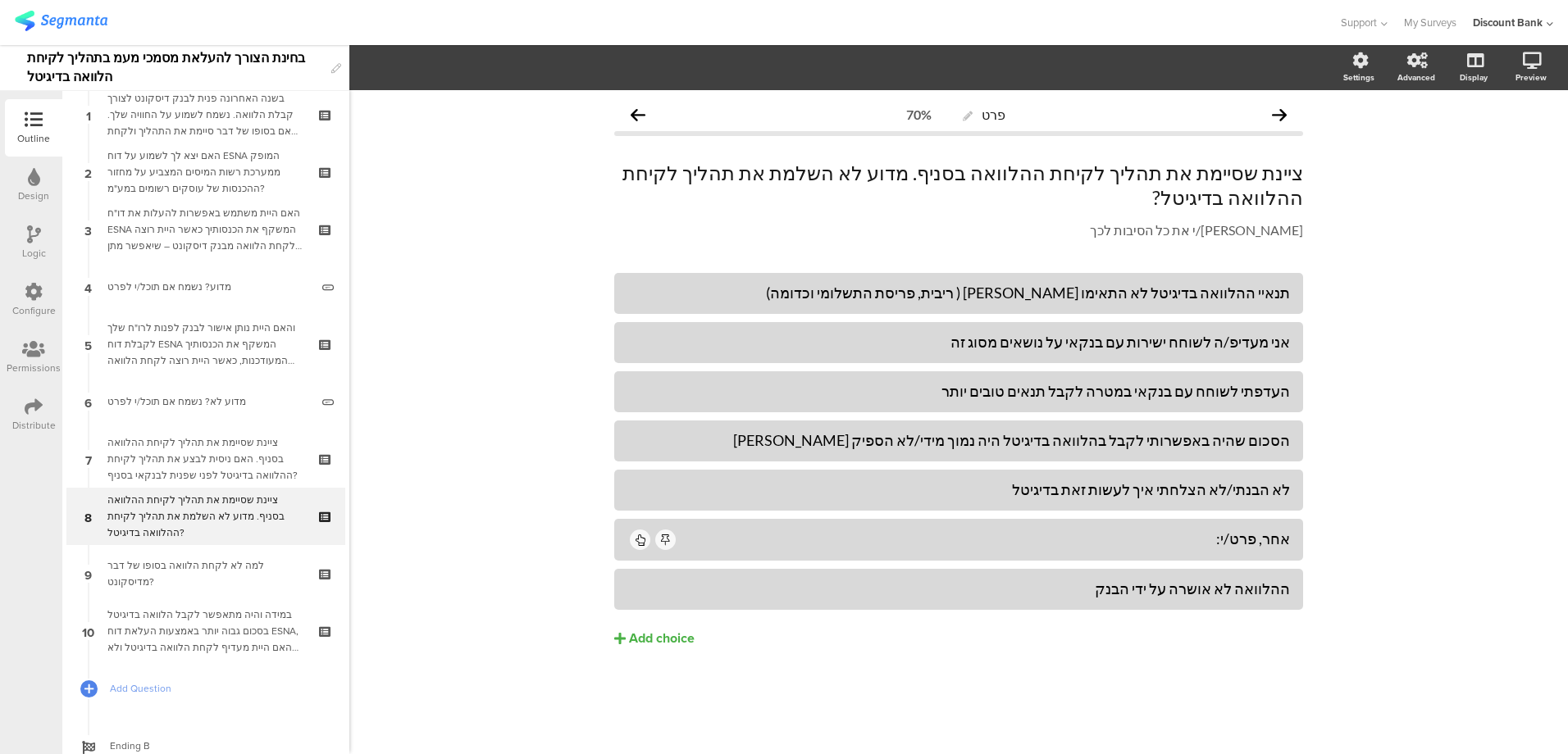
click at [1075, 666] on div "תנאיי ההלוואה בדיגיטל לא התאימו לי ( ריבית, פריסת התשלומי וכדומה) אני מעדיפ/ה ל…" at bounding box center [958, 494] width 689 height 444
click at [1223, 580] on div "ההלוואה לא אושרה על ידי הבנק" at bounding box center [958, 589] width 662 height 19
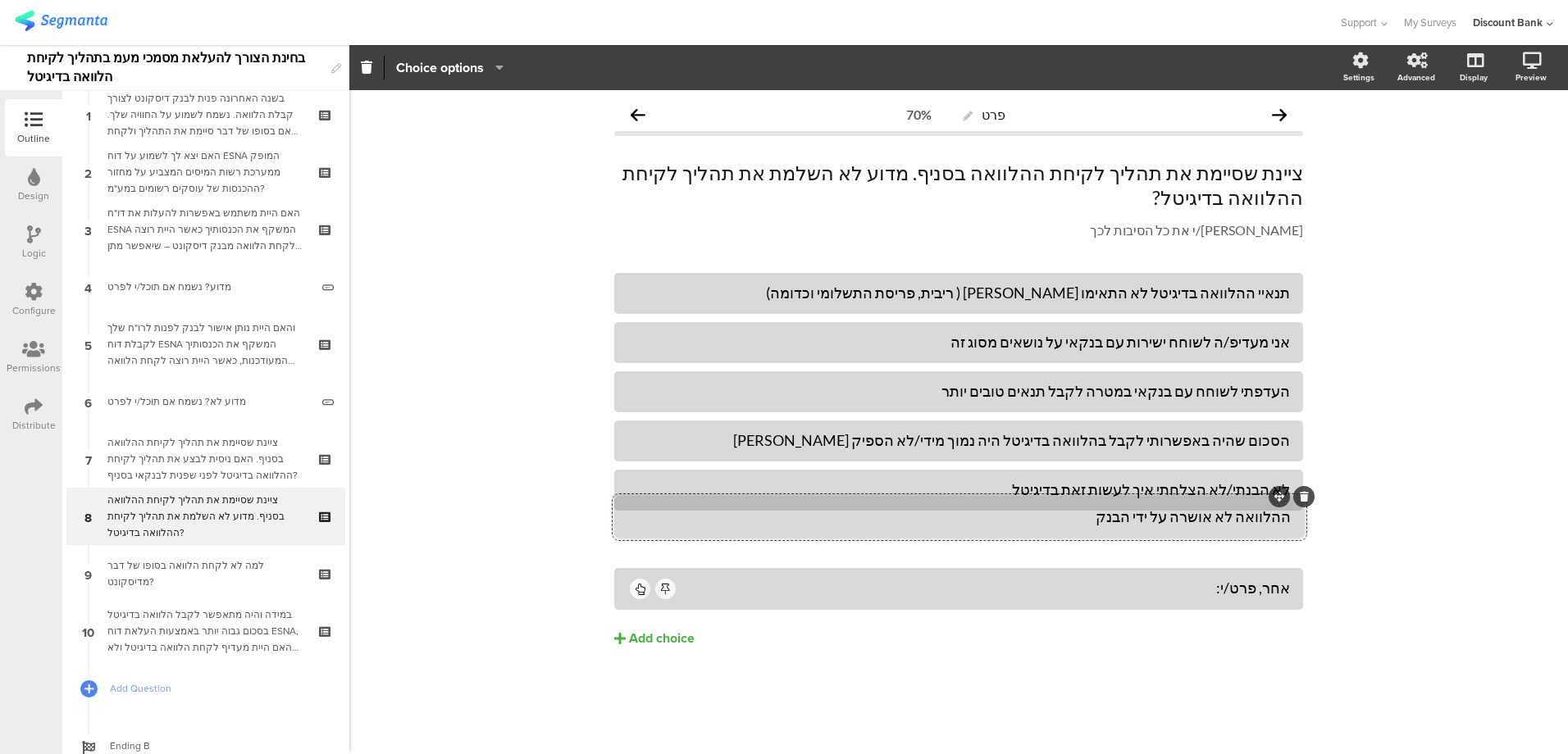
drag, startPoint x: 1278, startPoint y: 541, endPoint x: 1279, endPoint y: 493, distance: 48.0
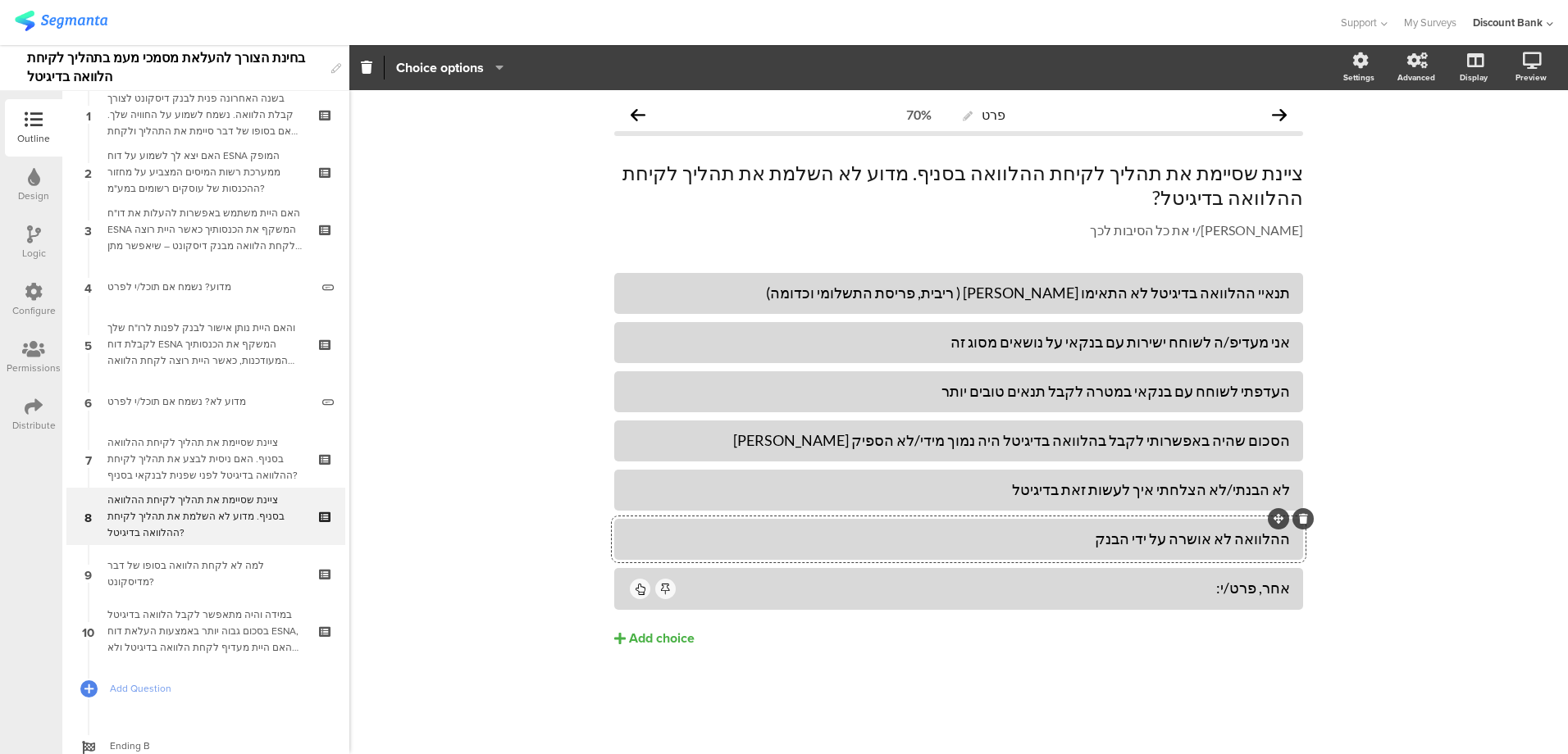
click at [651, 168] on p "ציינת שסיימת את תהליך לקיחת ההלוואה בסניף. מדוע לא השלמת את תהליך לקיחת ההלוואה…" at bounding box center [958, 185] width 689 height 50
click at [651, 169] on p "ציינת שסיימת את תהליך לקיחת ההלוואה בסניף. מדוע לא השלמת את תהליך לקיחת ההלוואה…" at bounding box center [958, 185] width 689 height 50
click at [648, 171] on p "ציינת שסיימת את תהליך לקיחת ההלוואה בסניף. מדוע לא השלמת את תהליך לקיחת ההלוואה…" at bounding box center [958, 185] width 689 height 50
click at [196, 624] on div "במידה והיה מתאפשר לקבל הלוואה בדיגיטל בסכום גבוה יותר באמצעות העלאת דוח ESNA, ה…" at bounding box center [205, 631] width 196 height 50
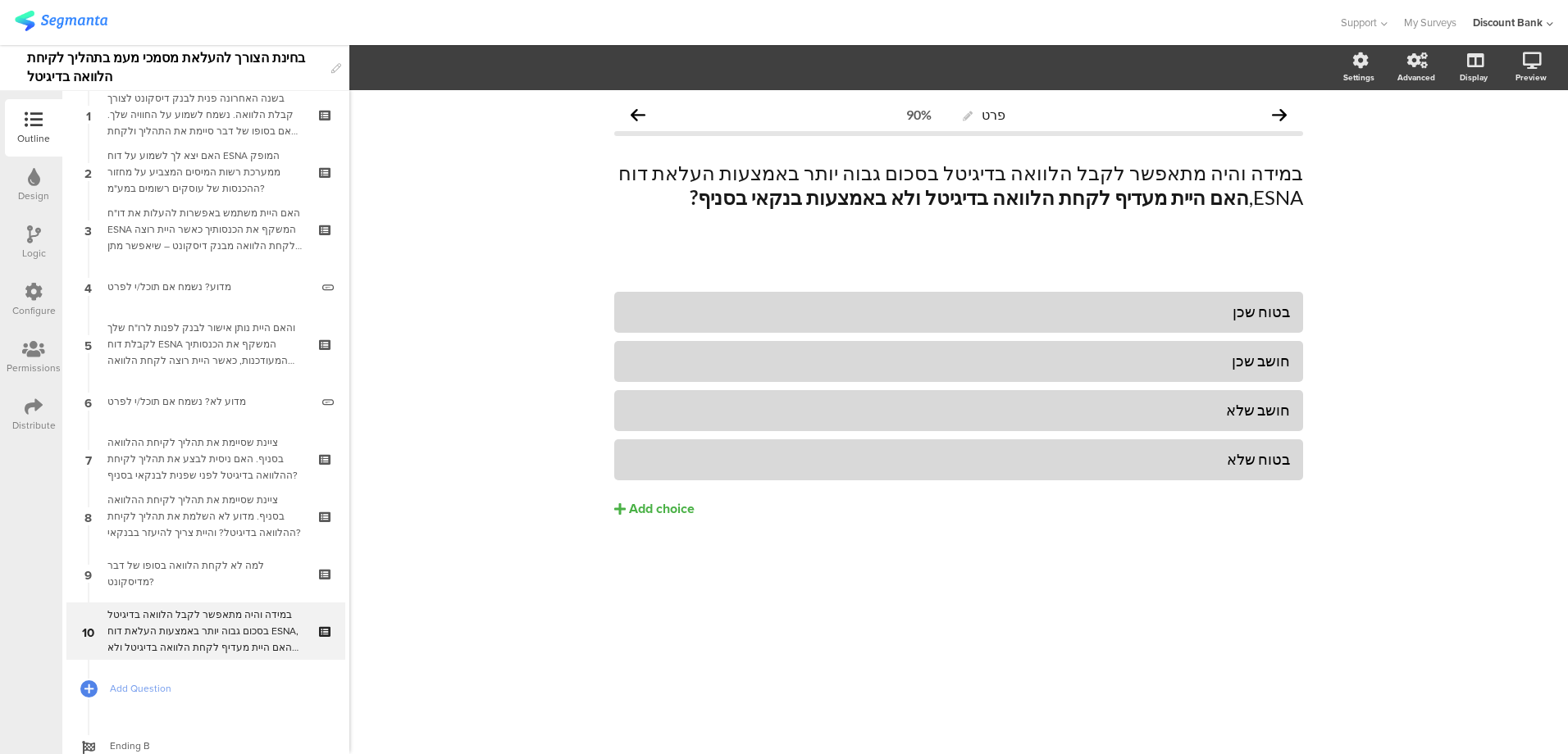
scroll to position [128, 0]
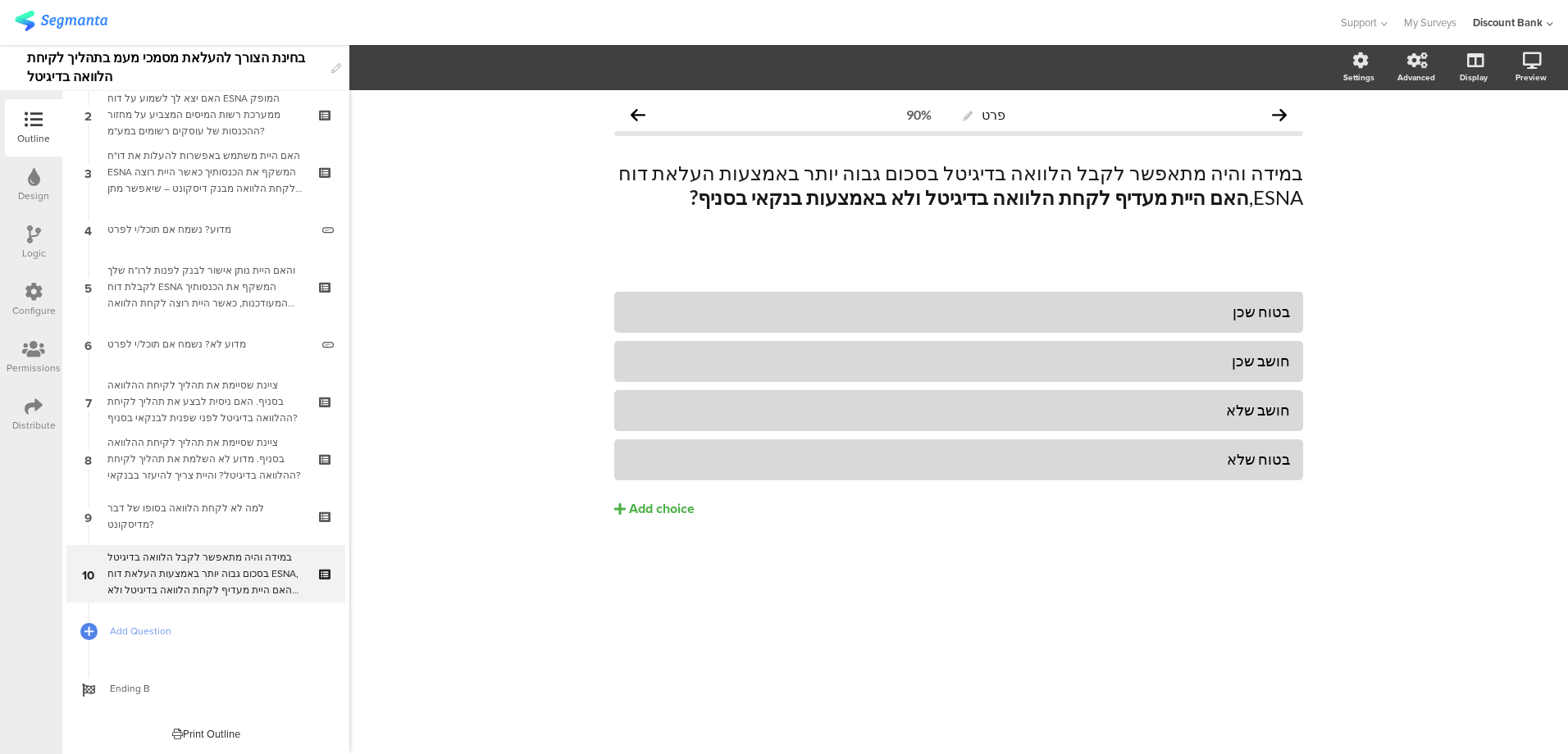
click at [31, 230] on icon at bounding box center [34, 234] width 14 height 18
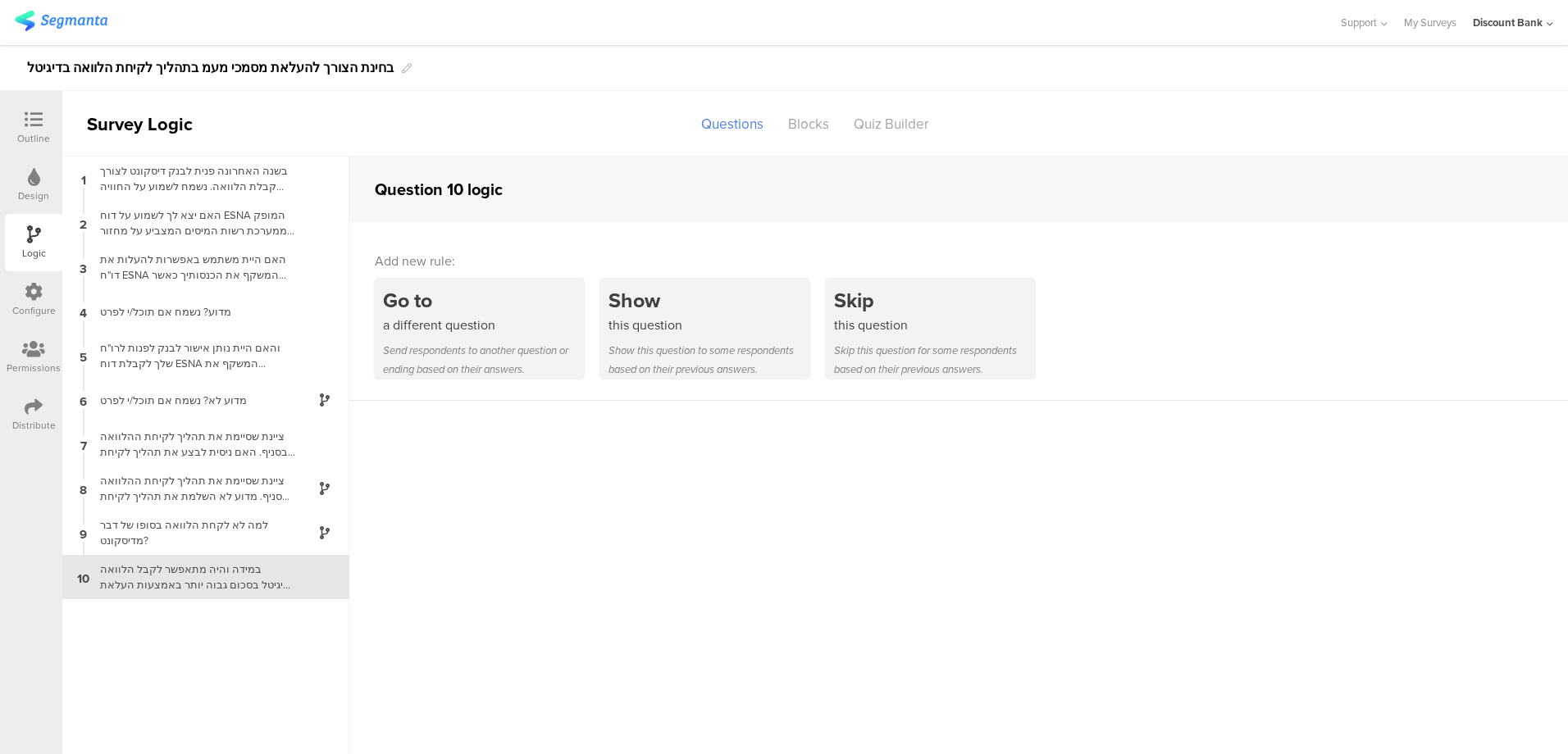
click at [215, 393] on div "מדוע לא? נשמח אם תוכל/י לפרט" at bounding box center [192, 400] width 205 height 16
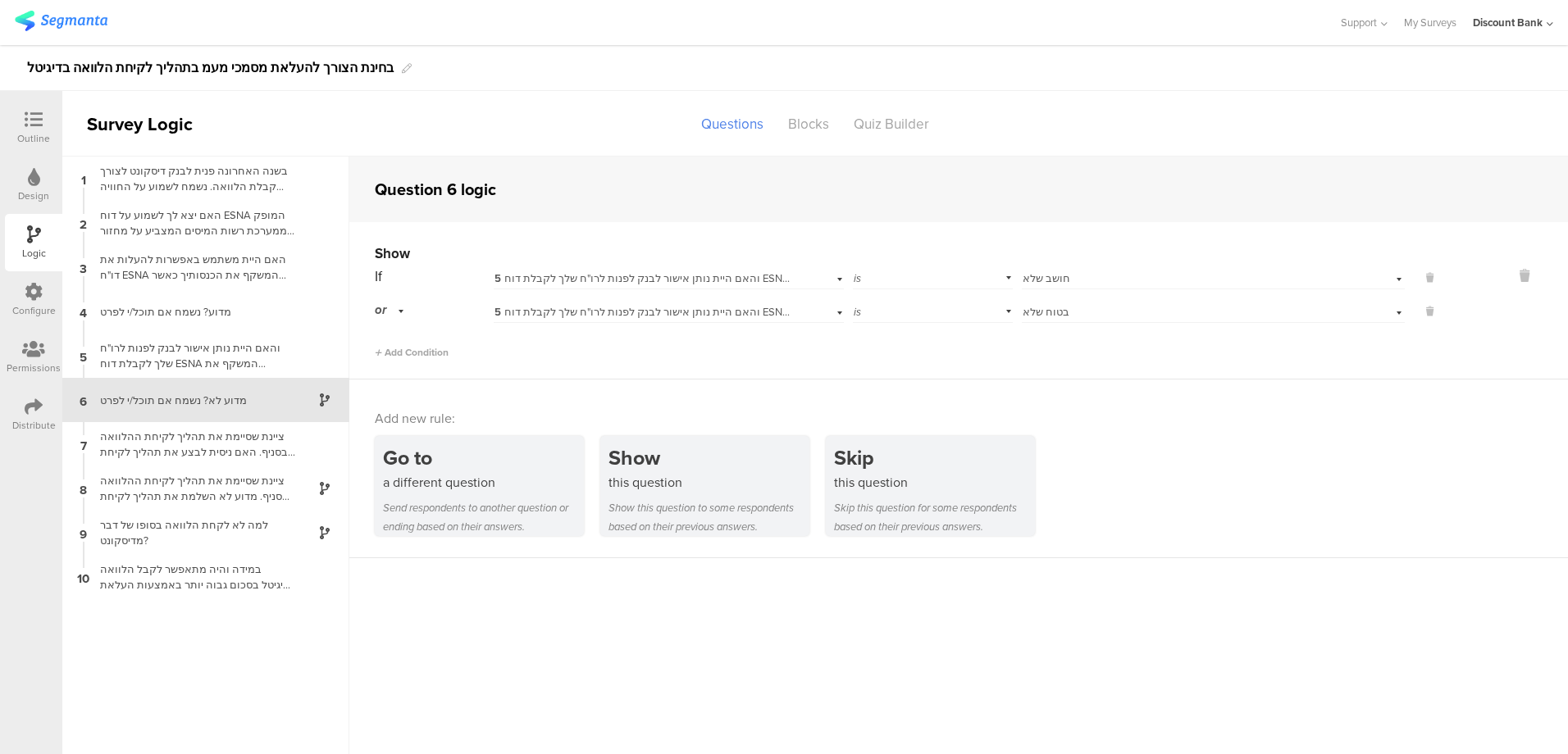
click at [221, 446] on div "ציינת שסיימת את תהליך לקיחת ההלוואה בסניף. האם ניסית לבצע את תהליך לקיחת ההלווא…" at bounding box center [192, 444] width 205 height 31
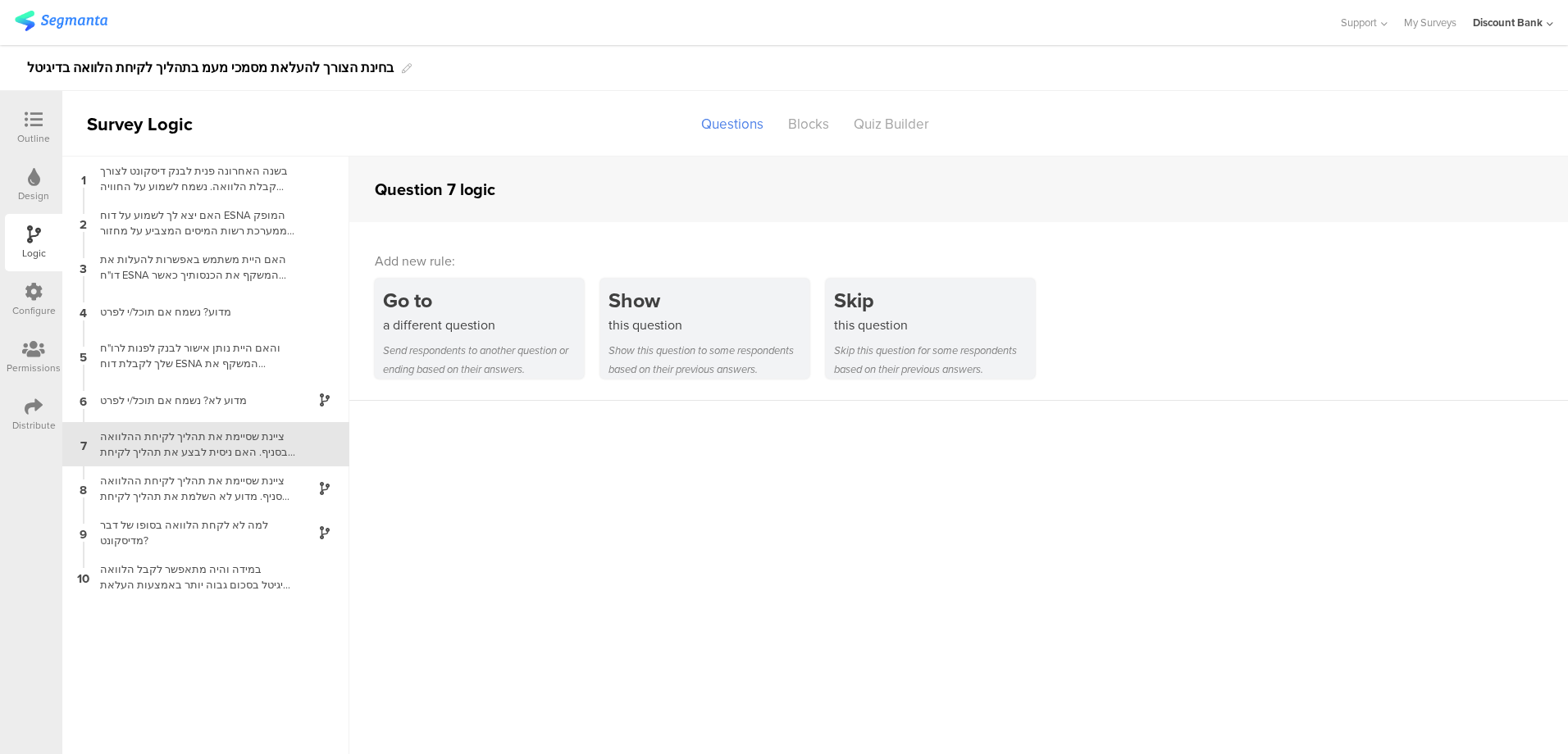
click at [683, 325] on div "this question" at bounding box center [709, 324] width 201 height 19
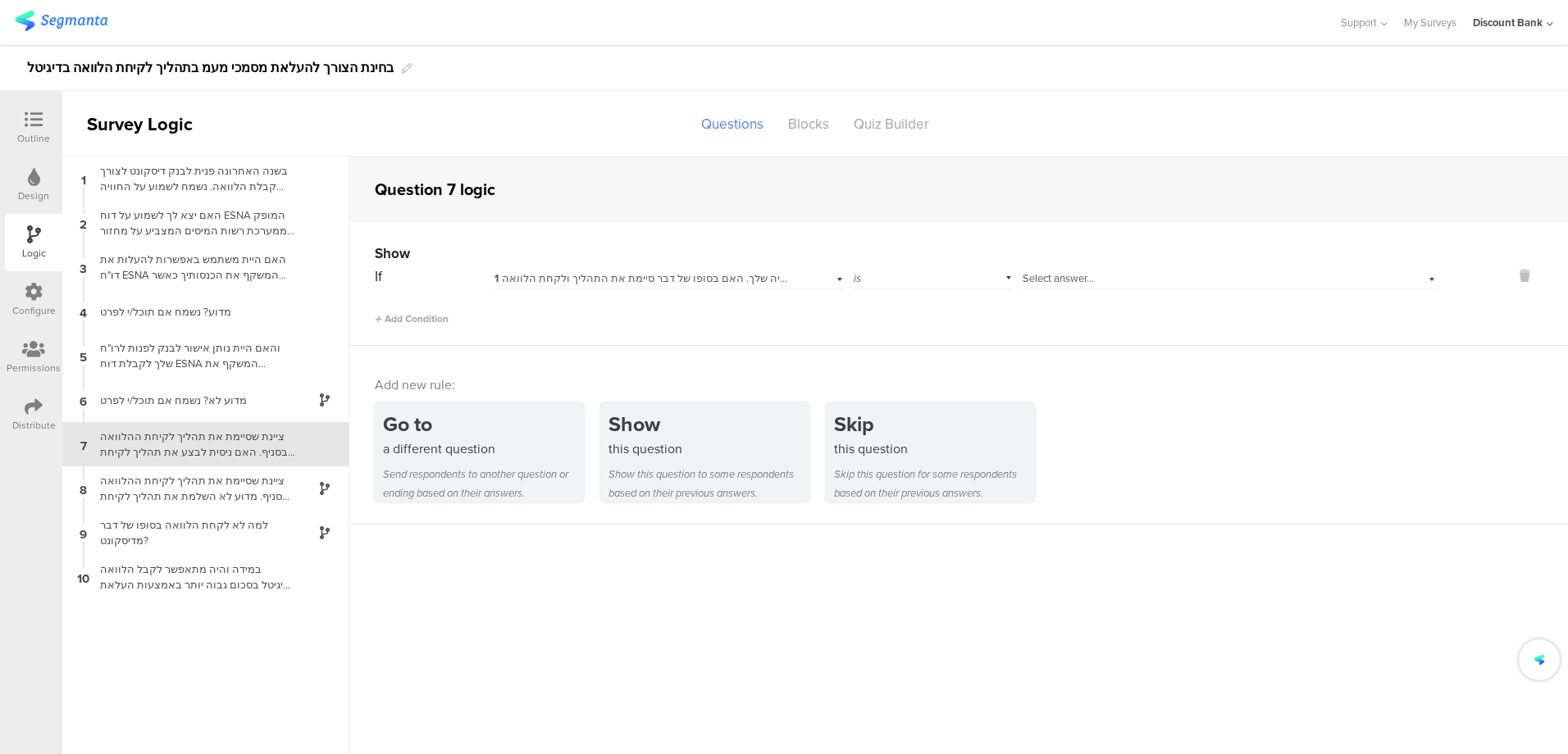
click at [529, 622] on sg-question-logic-editor "Question 7 logic Show If 1 בשנה האחרונה פנית לבנק דיסקונט לצורך קבלת הלוואה. נש…" at bounding box center [957, 455] width 1218 height 597
click at [486, 572] on sg-question-logic-editor "Question 7 logic Show If 1 בשנה האחרונה פנית לבנק דיסקונט לצורך קבלת הלוואה. נש…" at bounding box center [957, 455] width 1218 height 597
click at [177, 170] on div "בשנה האחרונה פנית לבנק דיסקונט לצורך קבלת הלוואה. נשמח לשמוע על החוויה שלך. האם…" at bounding box center [192, 178] width 205 height 31
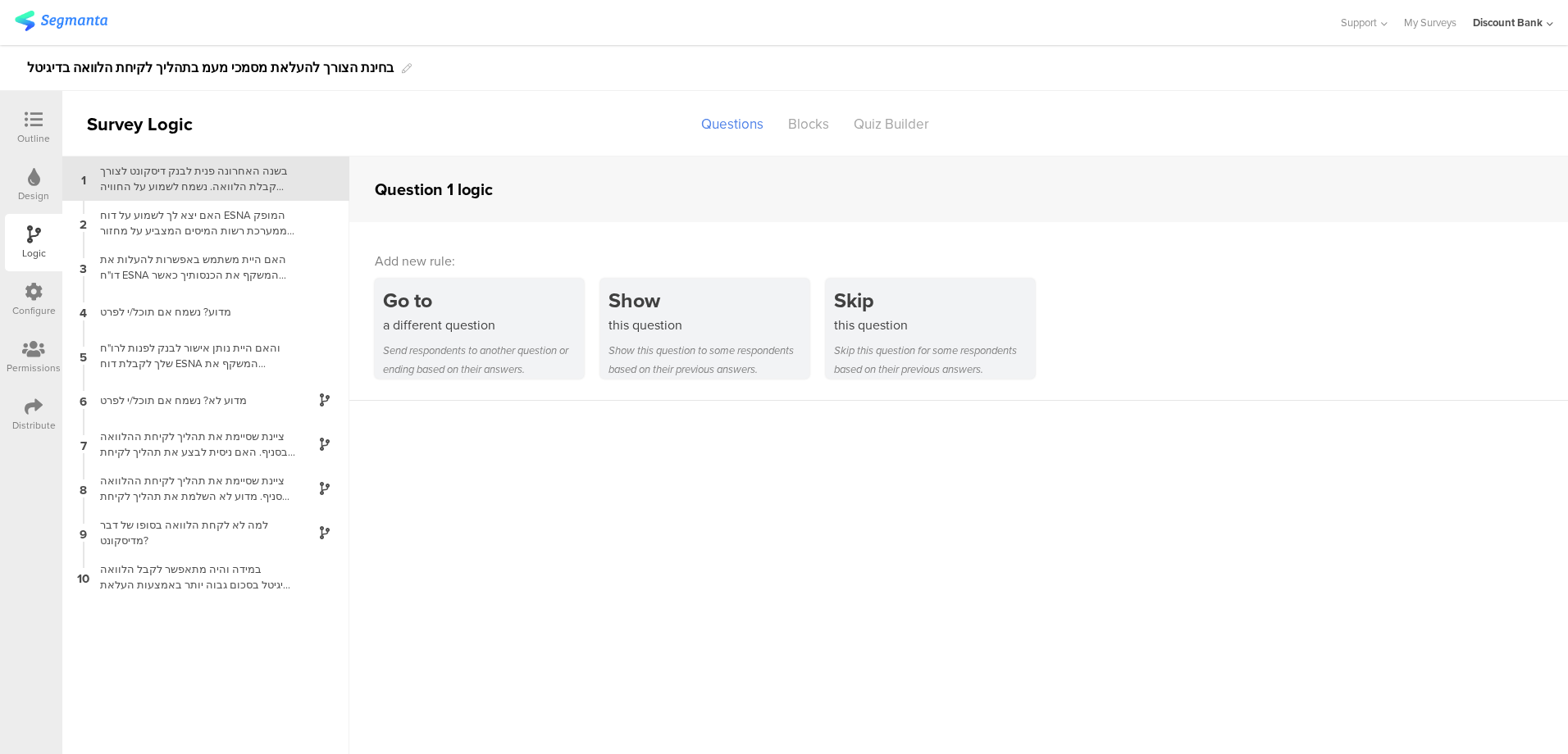
click at [239, 439] on div "ציינת שסיימת את תהליך לקיחת ההלוואה בסניף. האם ניסית לבצע את תהליך לקיחת ההלווא…" at bounding box center [192, 444] width 205 height 31
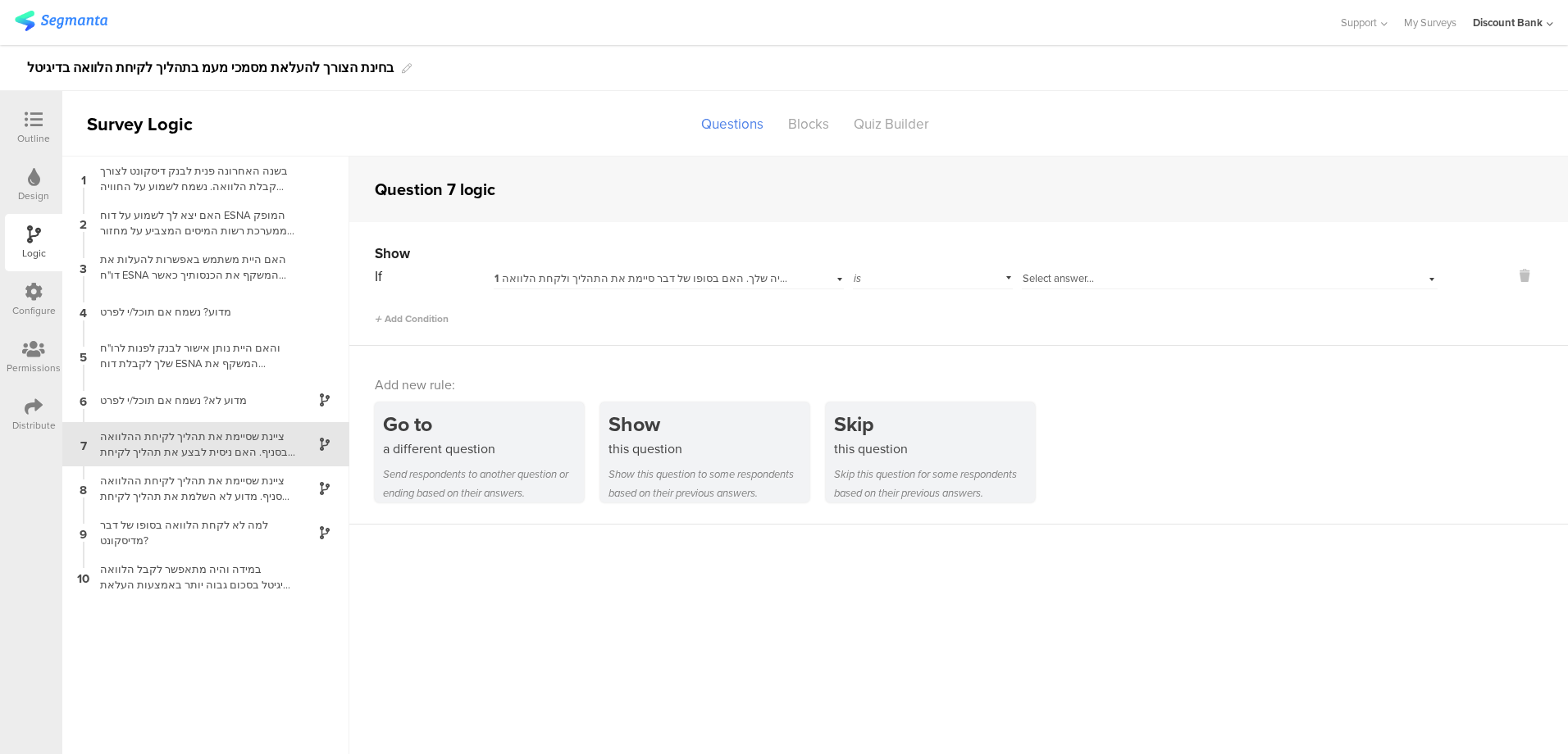
click at [687, 470] on div "Show this question to some respondents based on their previous answers." at bounding box center [709, 484] width 201 height 38
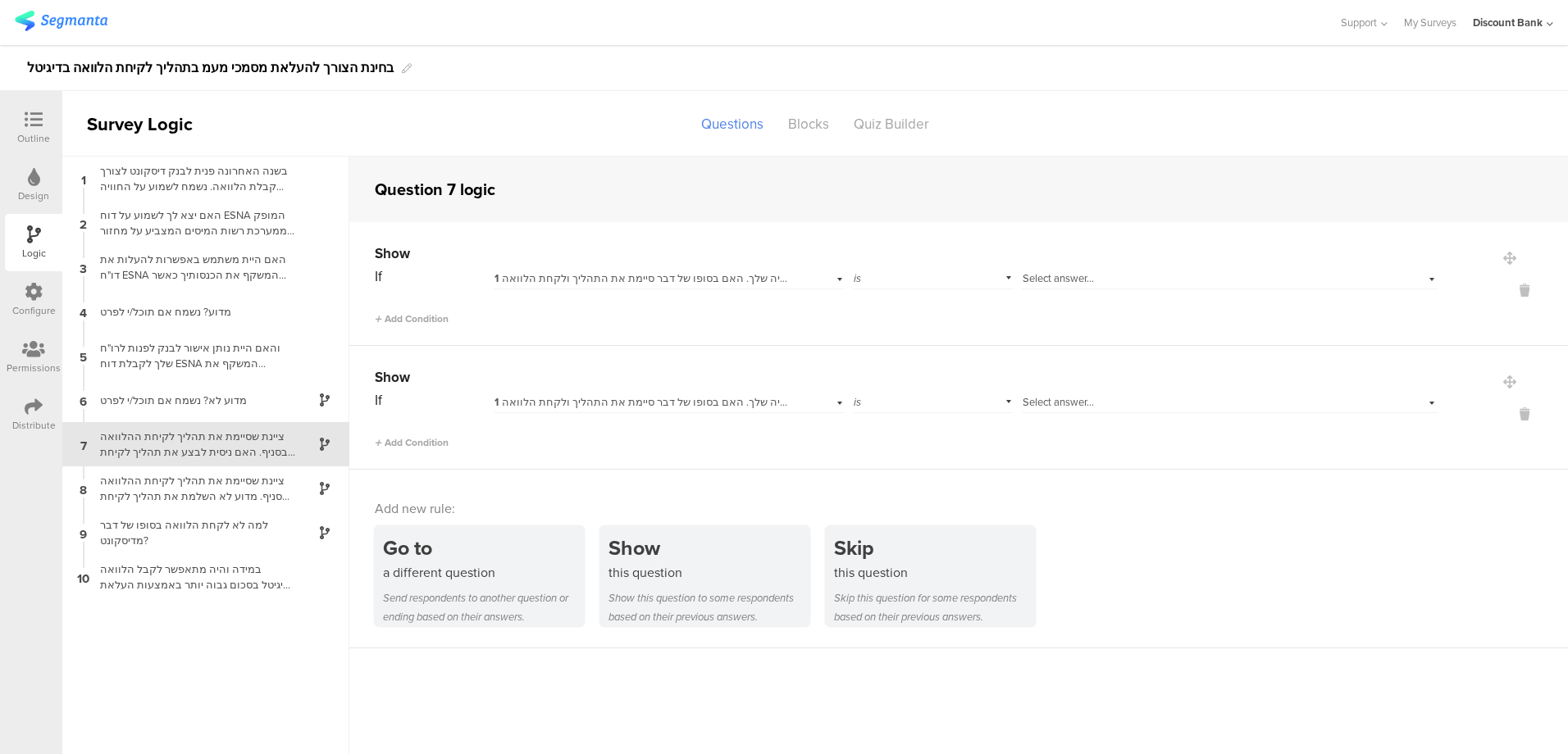
click at [1511, 410] on icon at bounding box center [1524, 414] width 40 height 19
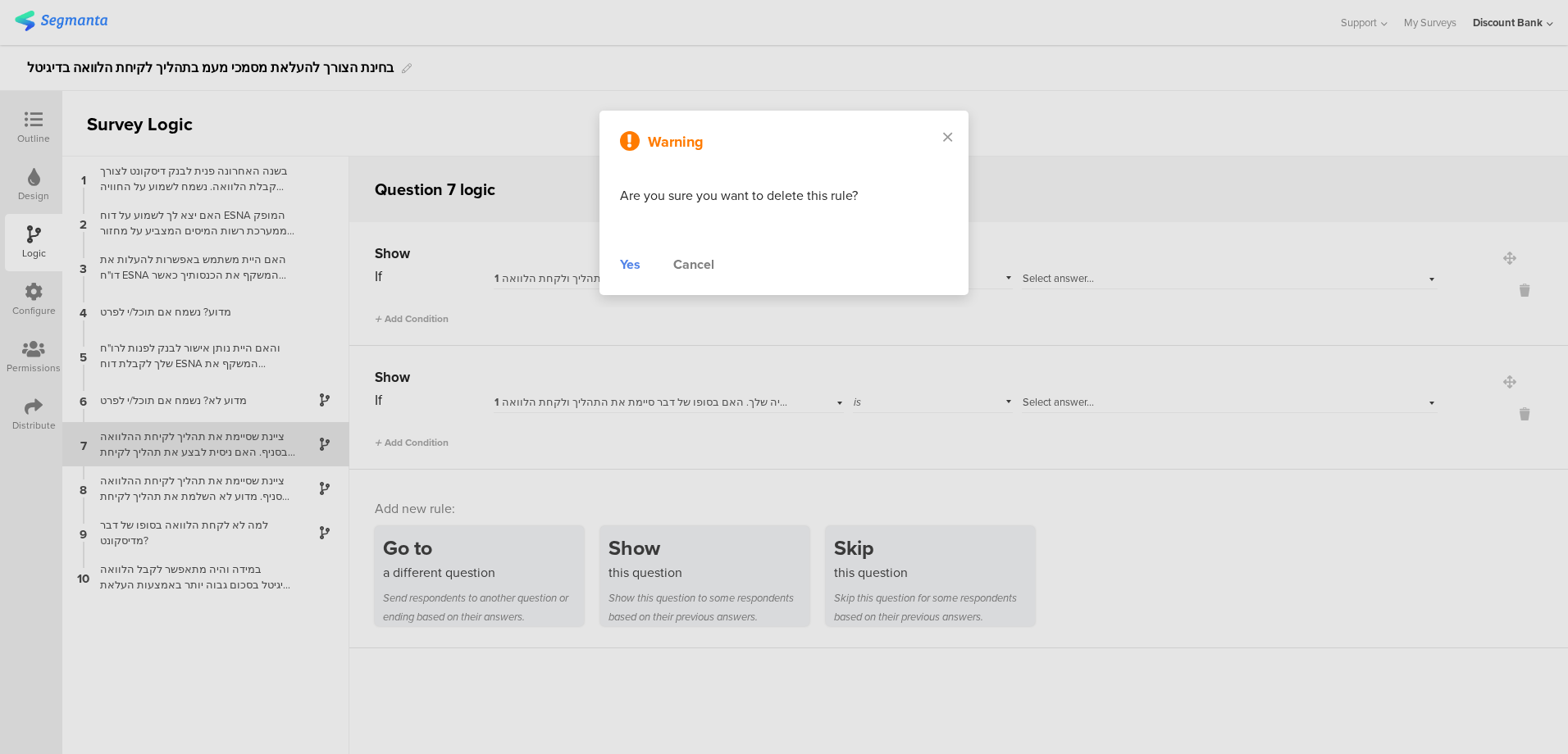
click at [635, 263] on div "Yes" at bounding box center [629, 265] width 21 height 20
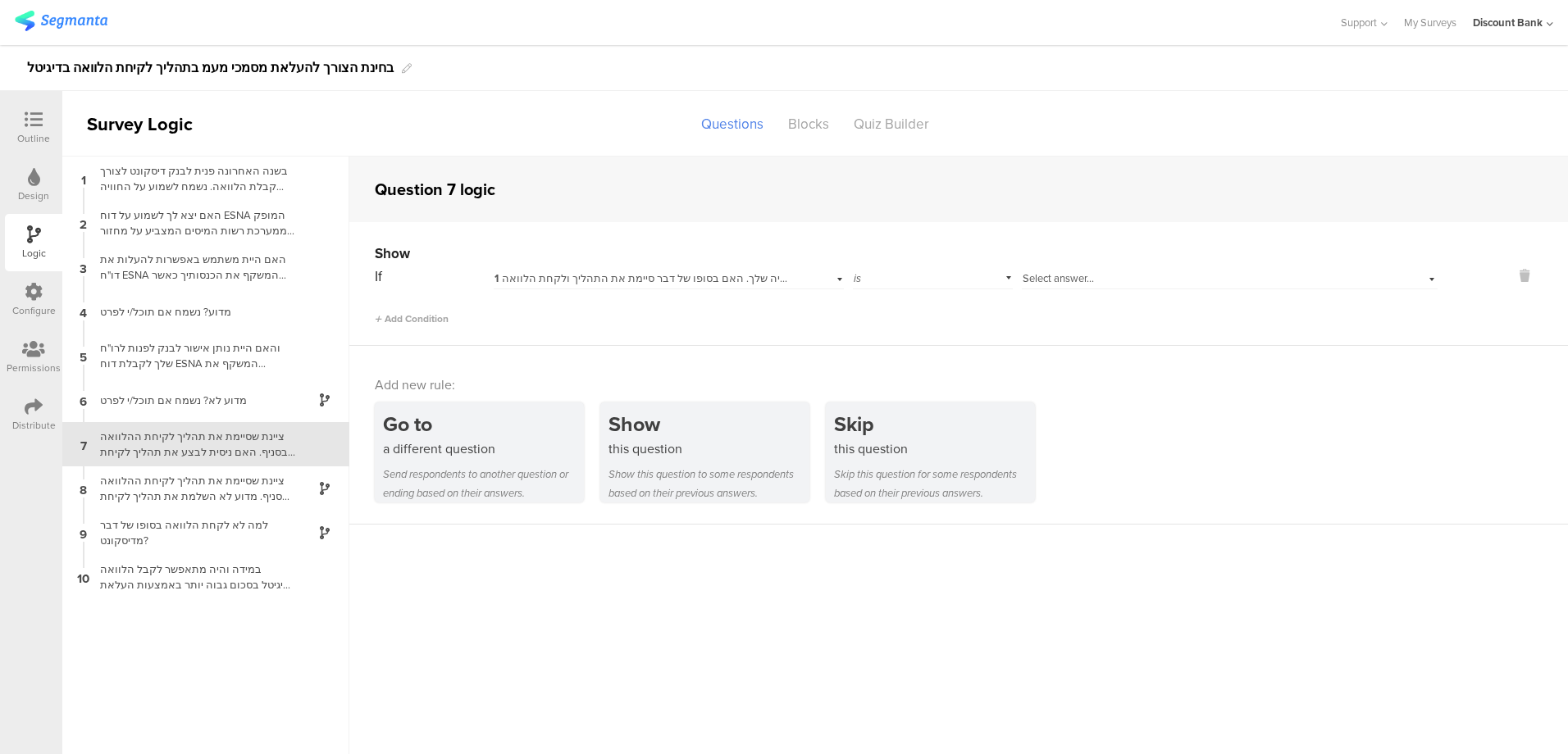
click at [1033, 279] on span "Select answer..." at bounding box center [1059, 278] width 71 height 16
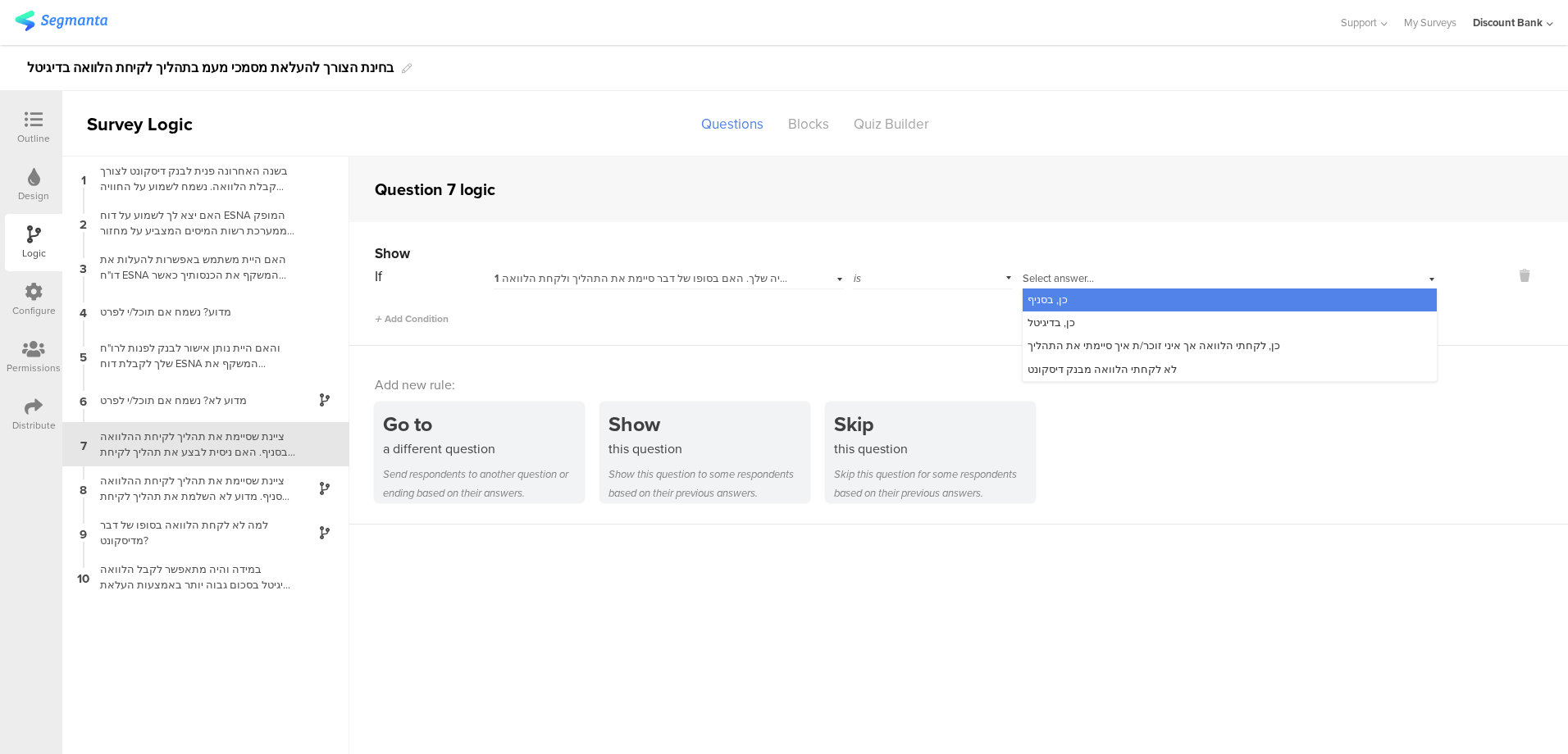
click at [1043, 300] on span "כן, בסניף" at bounding box center [1048, 299] width 41 height 16
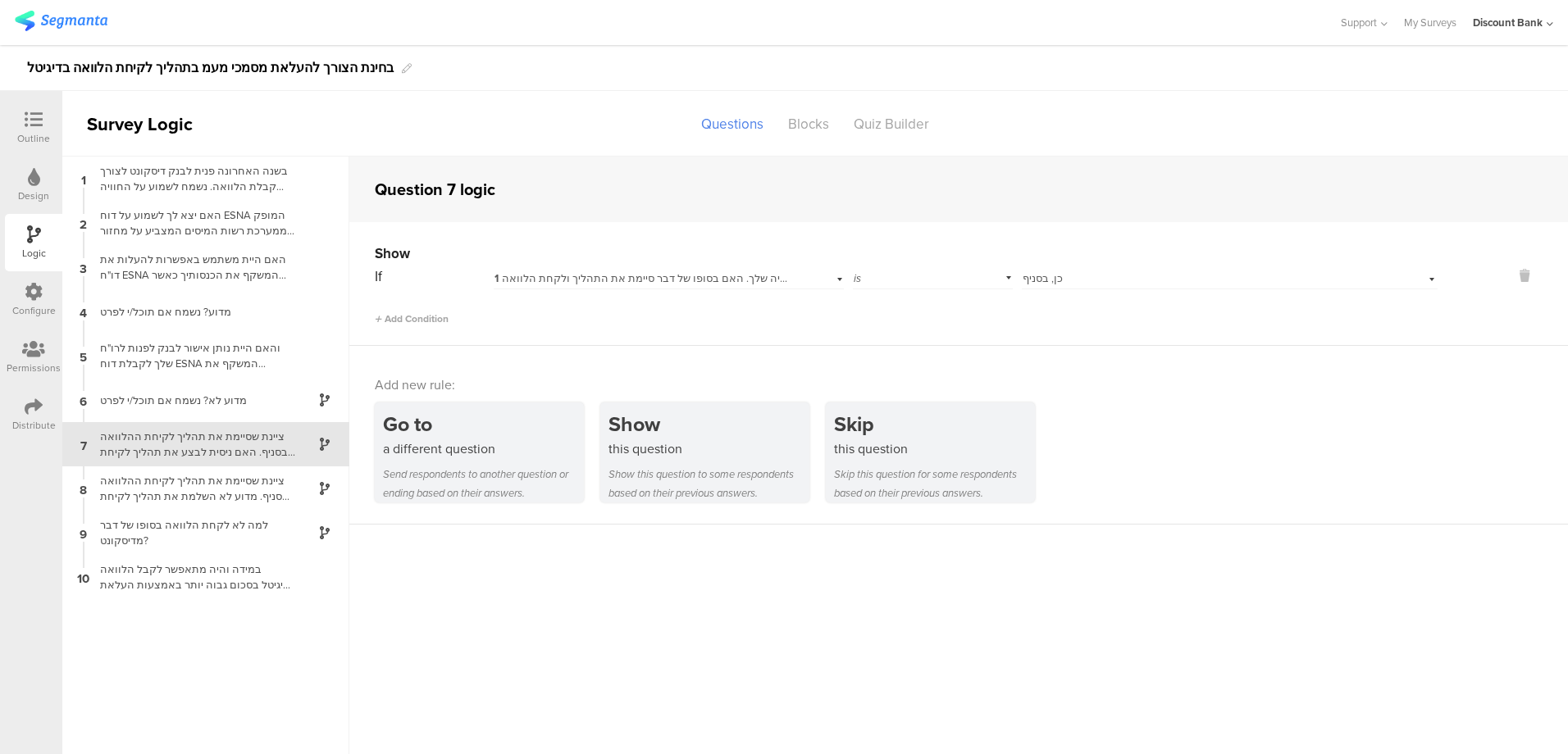
click at [209, 492] on div "ציינת שסיימת את תהליך לקיחת ההלוואה בסניף. מדוע לא השלמת את תהליך לקיחת ההלוואה…" at bounding box center [192, 487] width 205 height 31
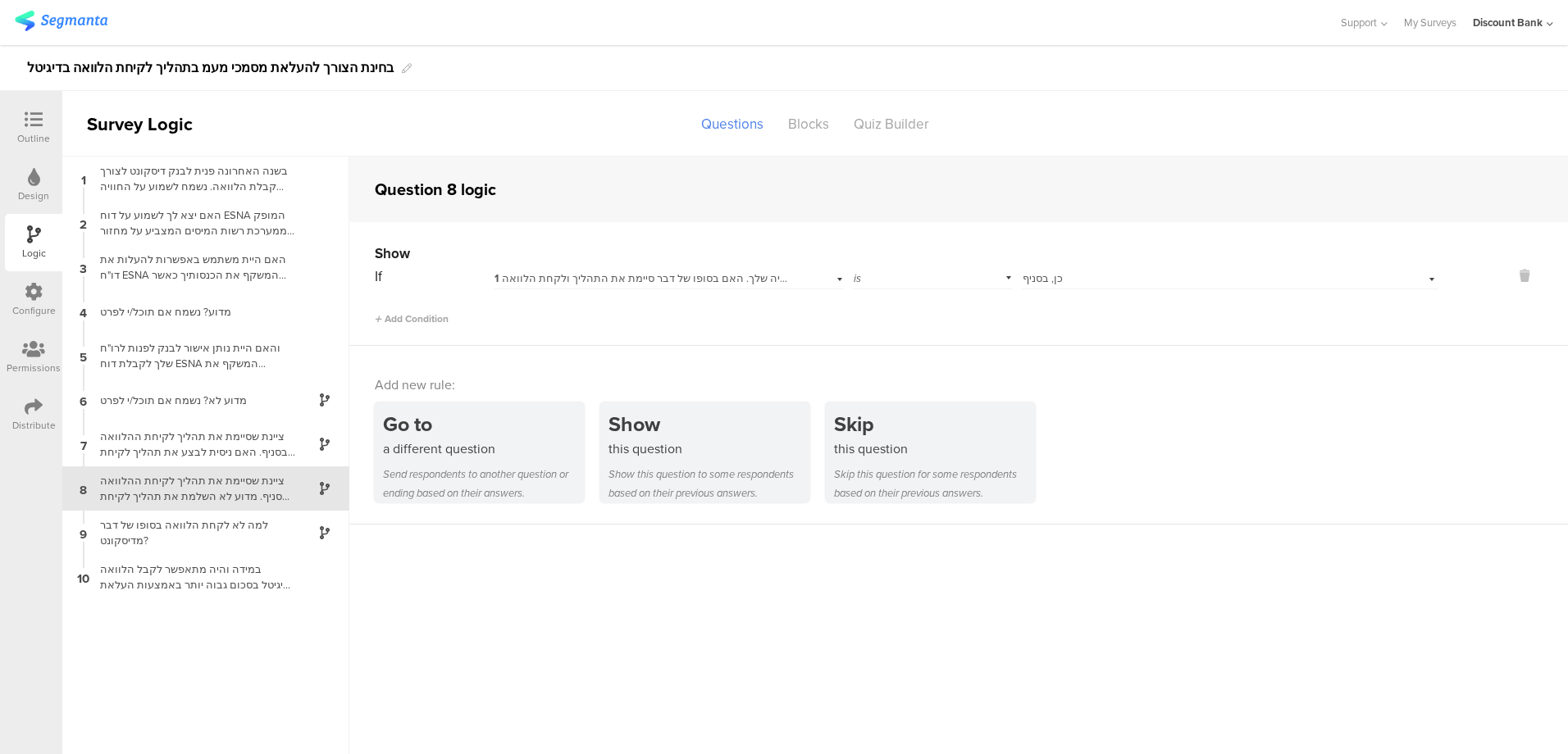
click at [201, 439] on div "ציינת שסיימת את תהליך לקיחת ההלוואה בסניף. האם ניסית לבצע את תהליך לקיחת ההלווא…" at bounding box center [192, 444] width 205 height 31
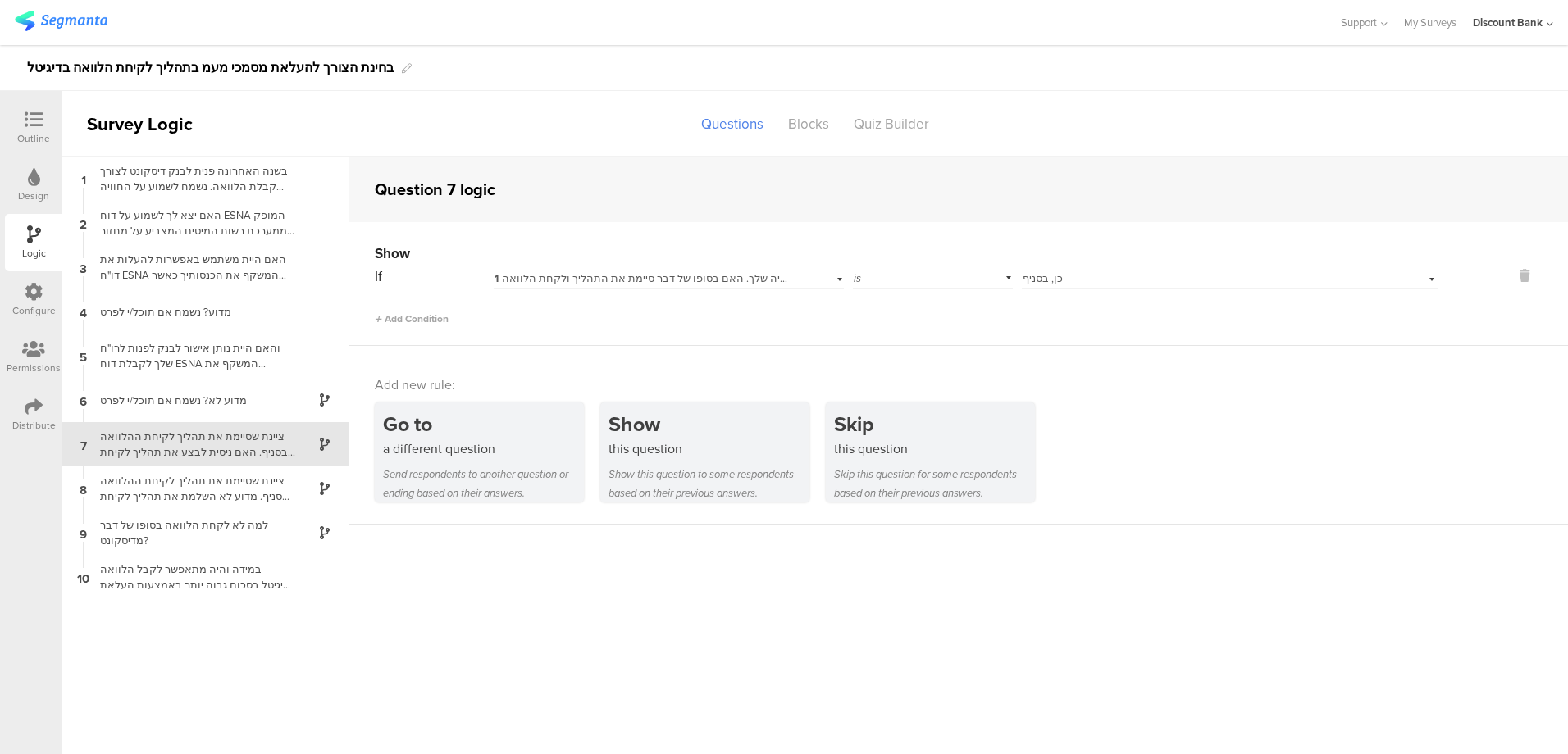
click at [36, 126] on icon at bounding box center [34, 120] width 18 height 18
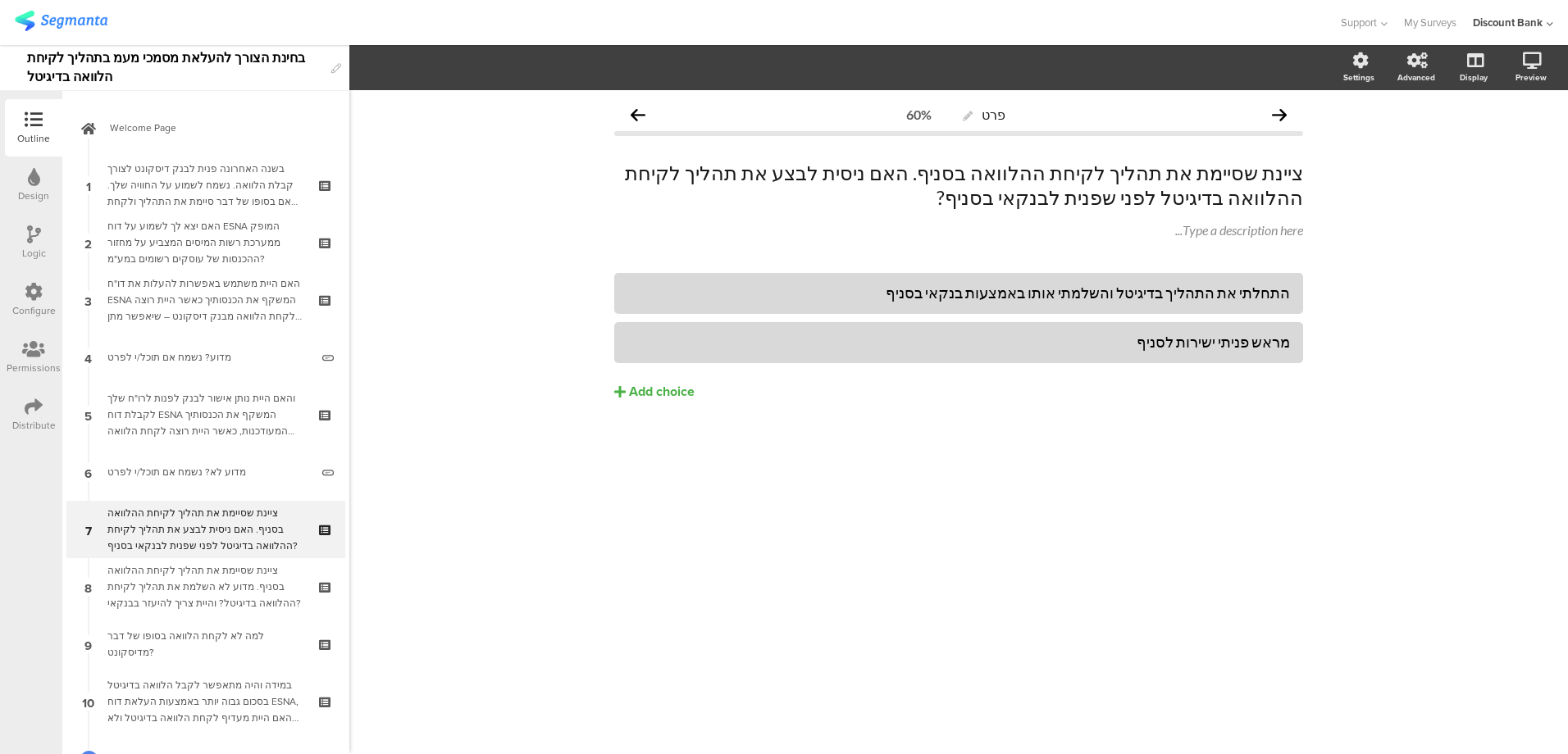
scroll to position [107, 0]
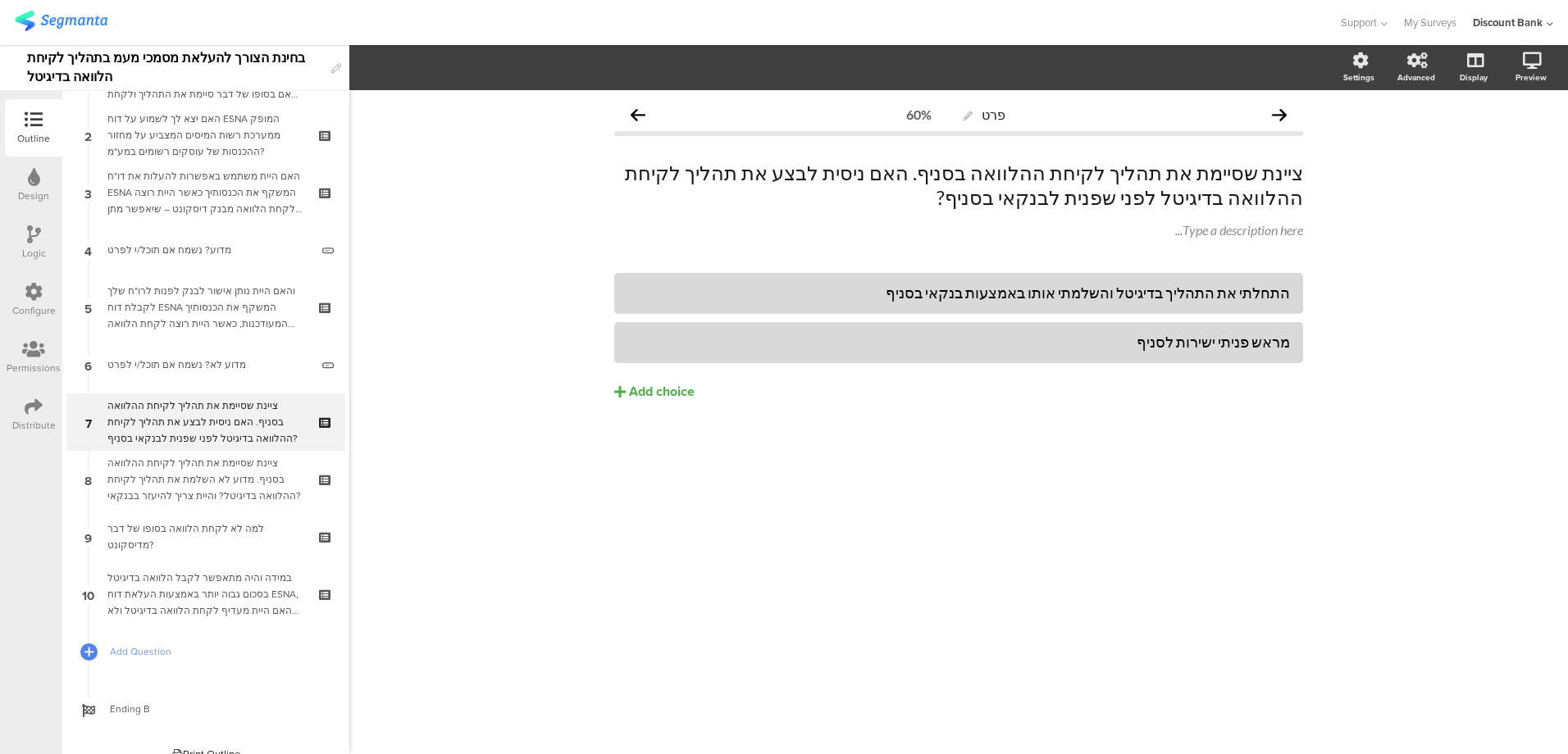
click at [227, 410] on div "ציינת שסיימת את תהליך לקיחת ההלוואה בסניף. האם ניסית לבצע את תהליך לקיחת ההלווא…" at bounding box center [205, 422] width 196 height 50
click at [221, 472] on div "ציינת שסיימת את תהליך לקיחת ההלוואה בסניף. מדוע לא השלמת את תהליך לקיחת ההלוואה…" at bounding box center [205, 480] width 196 height 50
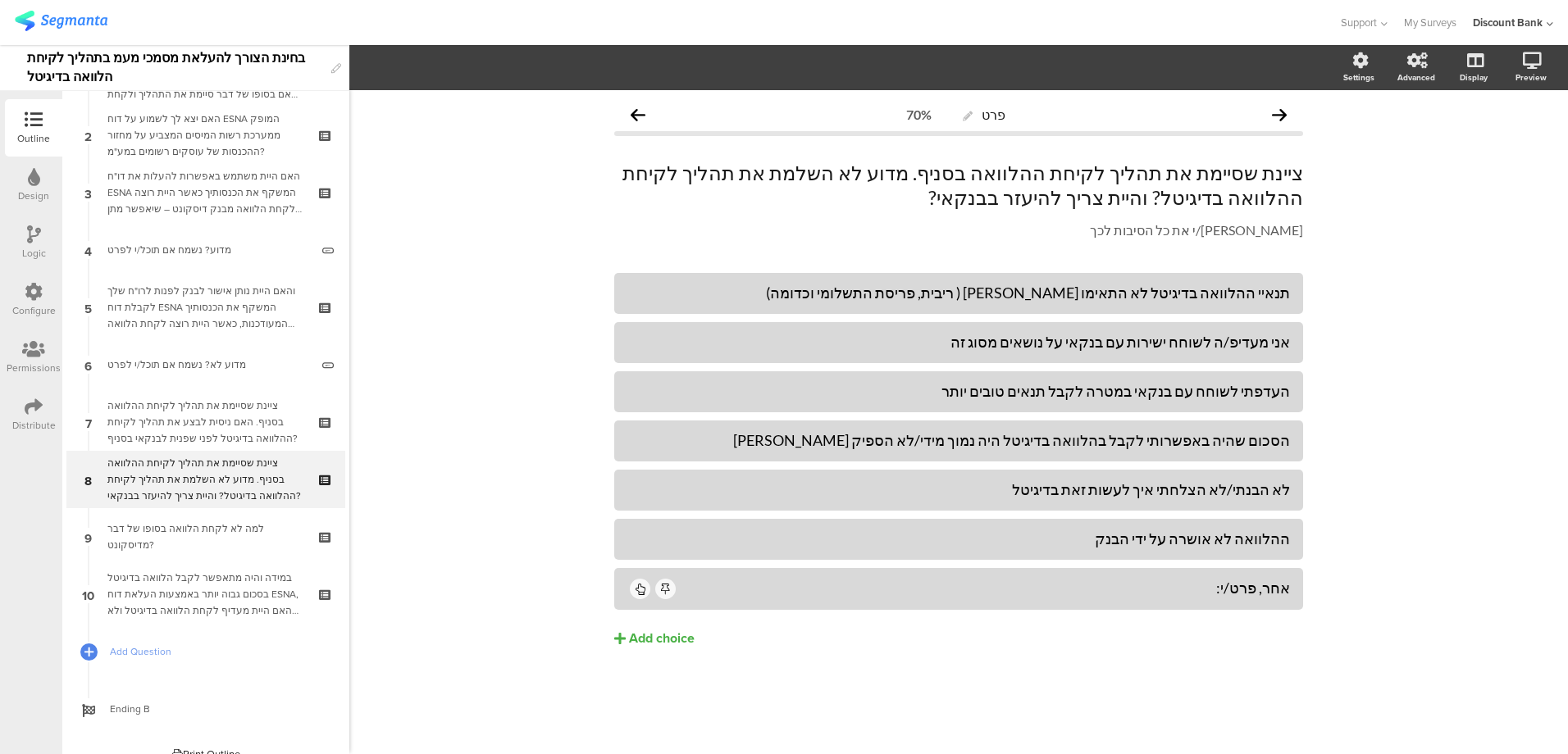
click at [214, 428] on div "ציינת שסיימת את תהליך לקיחת ההלוואה בסניף. האם ניסית לבצע את תהליך לקיחת ההלווא…" at bounding box center [205, 422] width 196 height 50
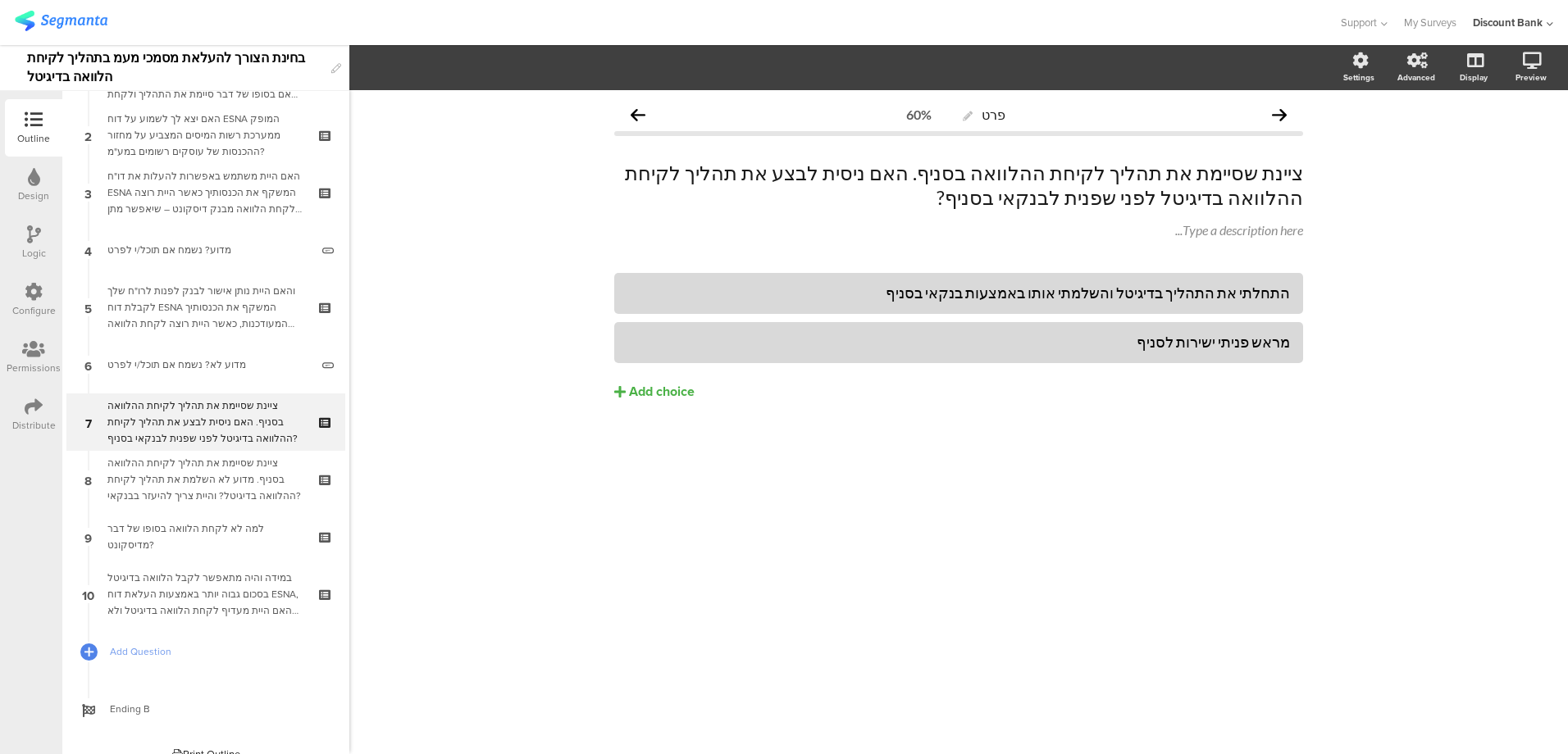
click at [213, 480] on div "ציינת שסיימת את תהליך לקיחת ההלוואה בסניף. מדוע לא השלמת את תהליך לקיחת ההלוואה…" at bounding box center [205, 480] width 196 height 50
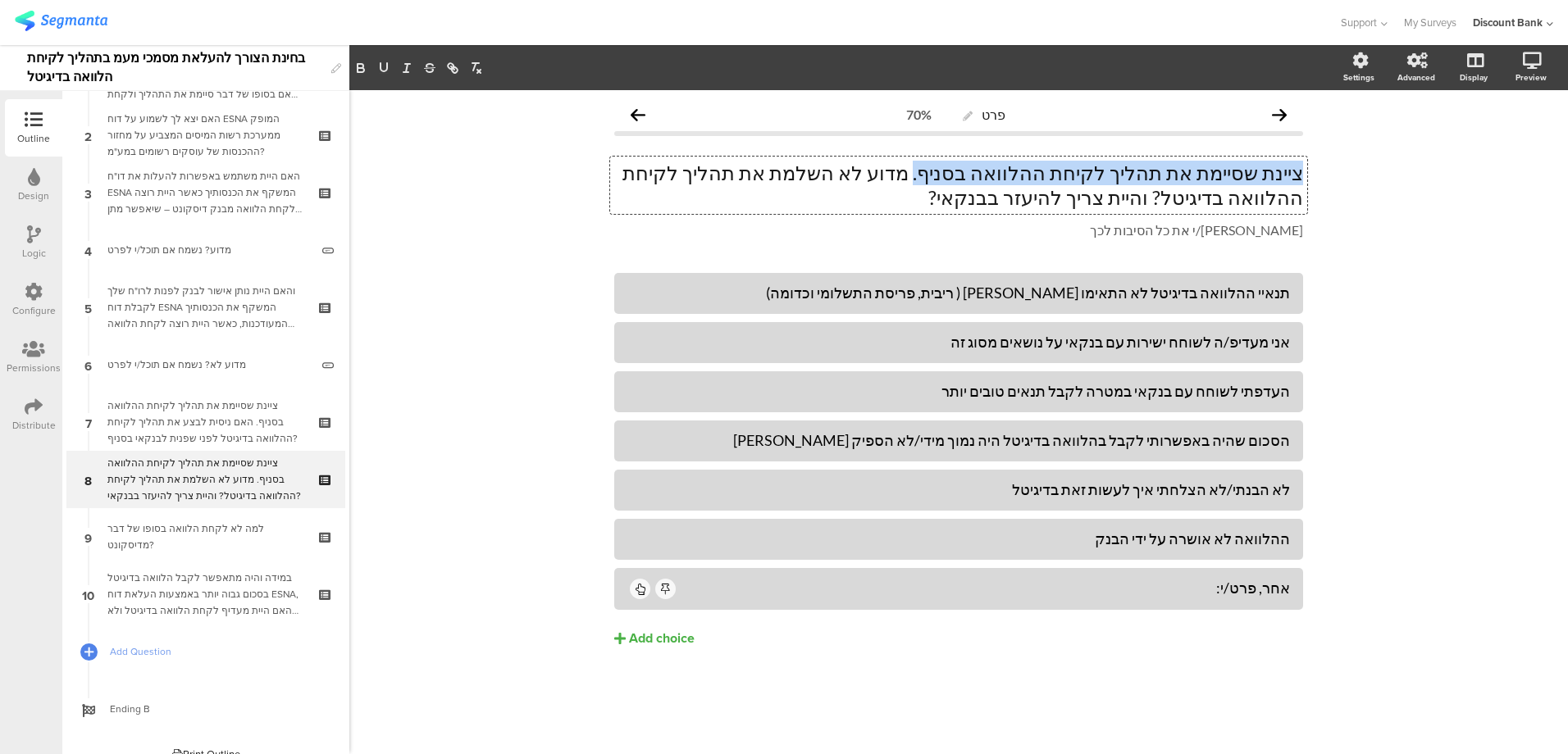
drag, startPoint x: 989, startPoint y: 173, endPoint x: 1344, endPoint y: 179, distance: 355.1
click at [1344, 179] on div "פרט 70% ציינת שסיימת את תהליך לקיחת ההלוואה בסניף. מדוע לא השלמת את תהליך לקיחת…" at bounding box center [957, 422] width 1218 height 664
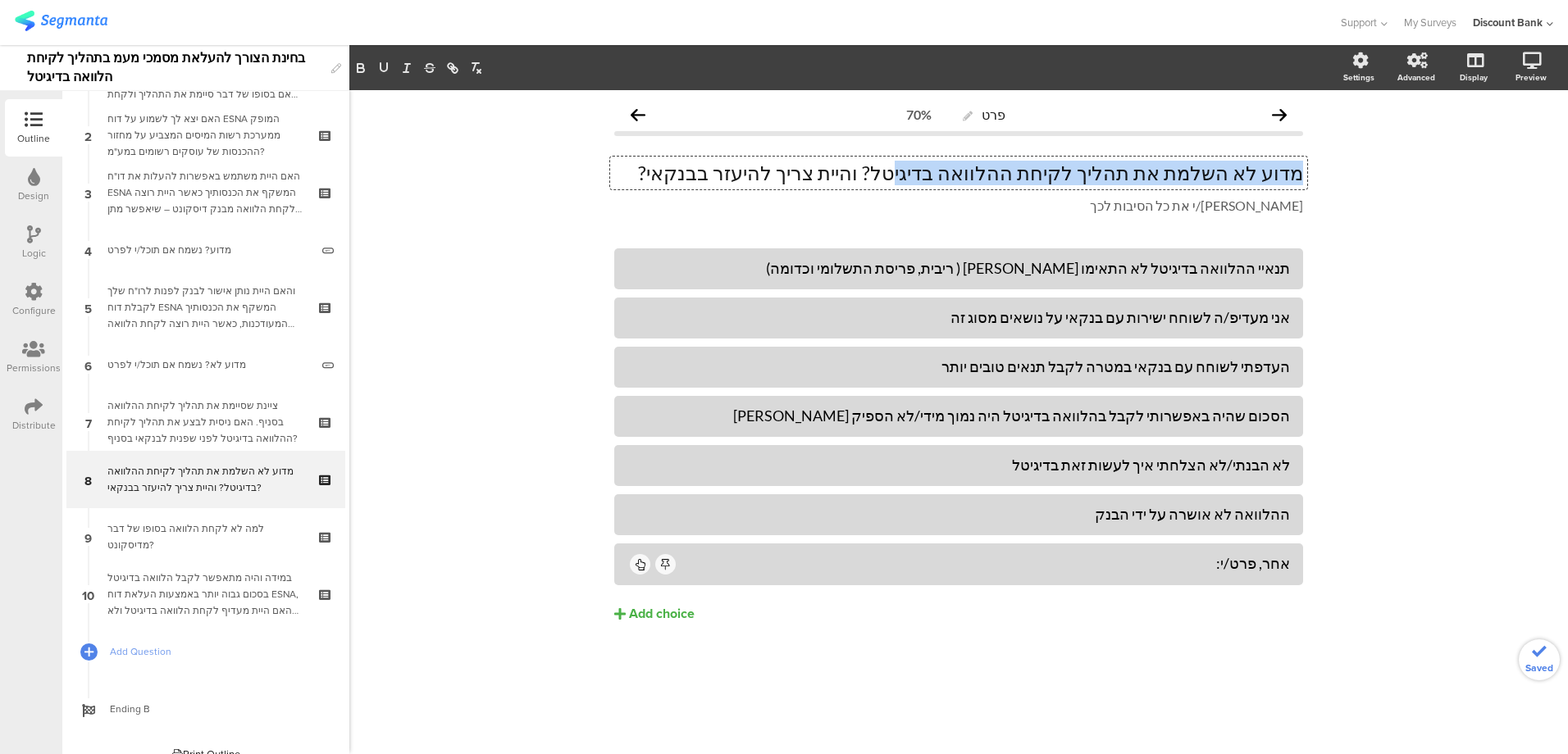
click at [525, 403] on div "פרט 70% מדוע לא השלמת את תהליך לקיחת ההלוואה בדיגיטל? והיית צריך להיעזר בבנקאי?…" at bounding box center [957, 422] width 1218 height 664
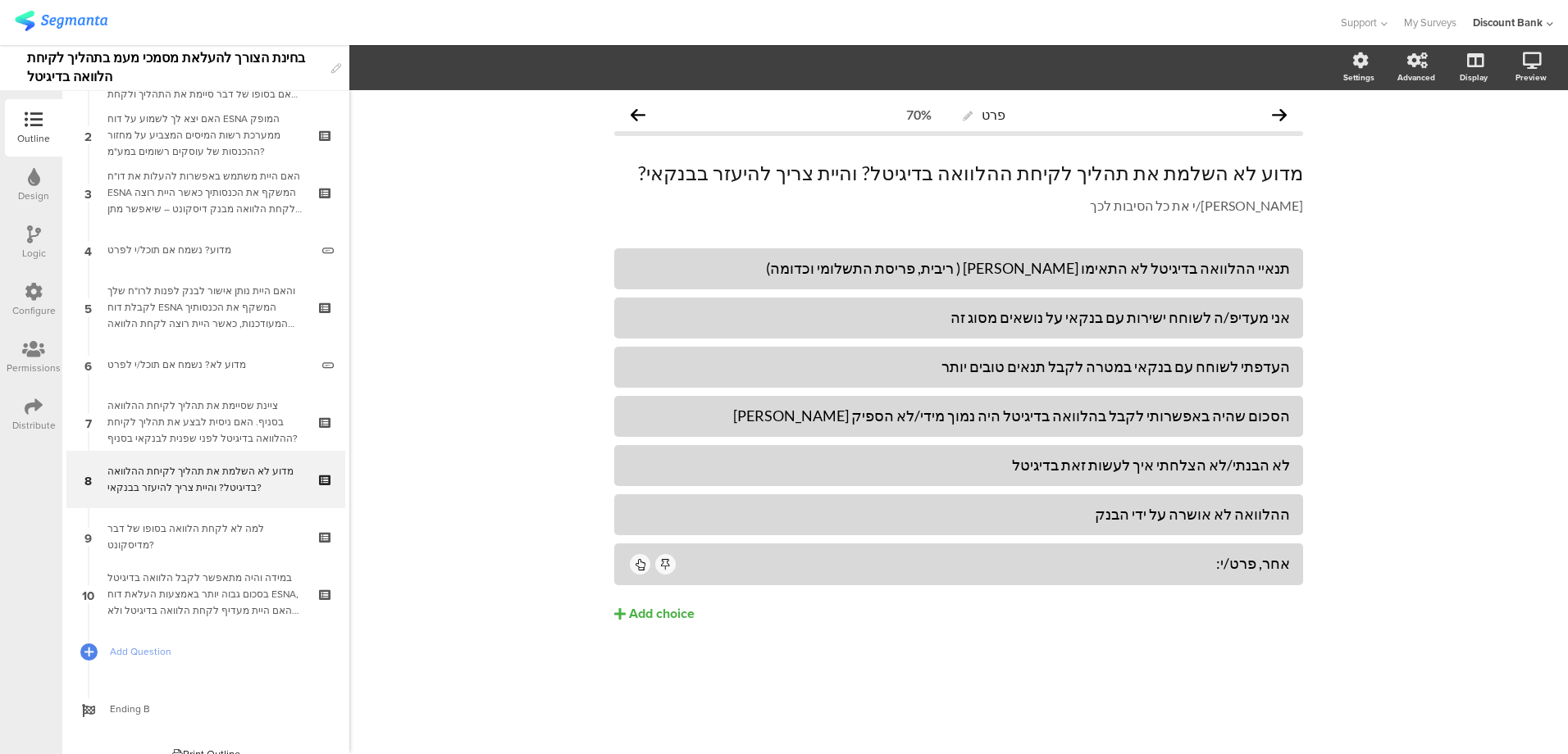
click at [133, 477] on div "מדוע לא השלמת את תהליך לקיחת ההלוואה בדיגיטל? והיית צריך להיעזר בבנקאי?" at bounding box center [205, 479] width 196 height 33
click at [34, 239] on icon at bounding box center [34, 234] width 14 height 18
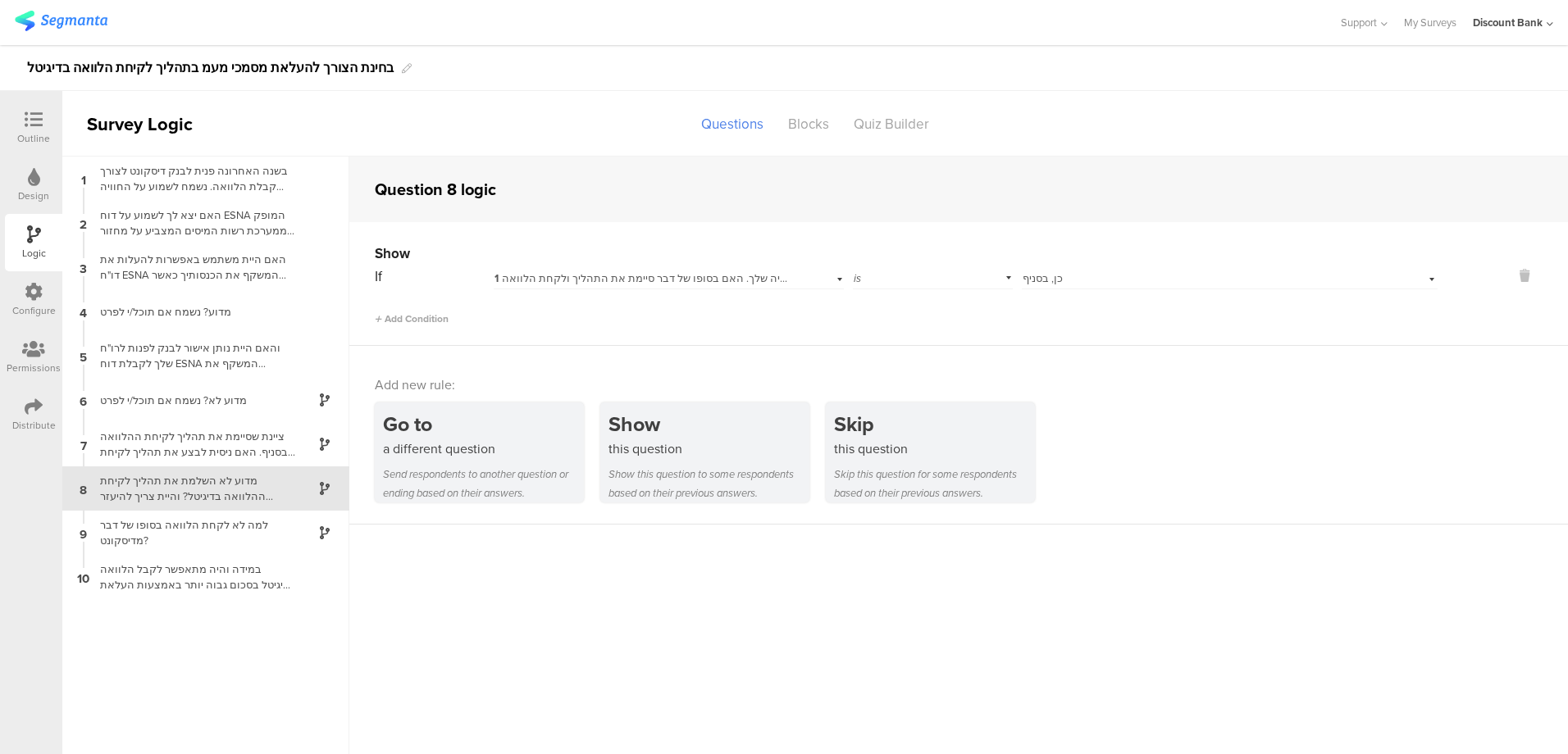
click at [754, 276] on span "1 בשנה האחרונה פנית לבנק דיסקונט לצורך קבלת הלוואה. נשמח לשמוע על החוויה שלך. ה…" at bounding box center [818, 278] width 647 height 16
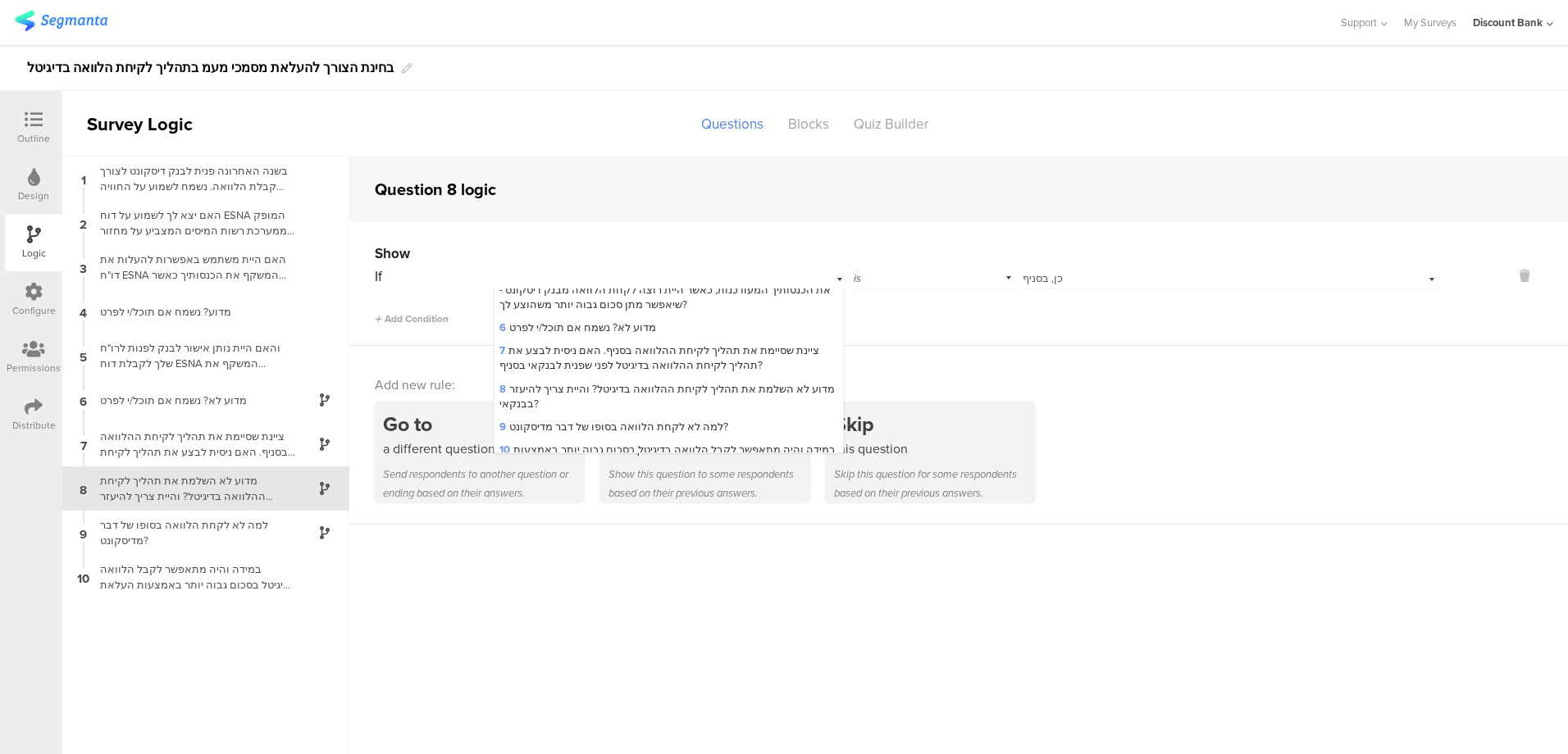
scroll to position [178, 0]
click at [642, 354] on span "7 ציינת שסיימת את תהליך לקיחת ההלוואה בסניף. האם ניסית לבצע את תהליך לקיחת ההלו…" at bounding box center [659, 356] width 320 height 31
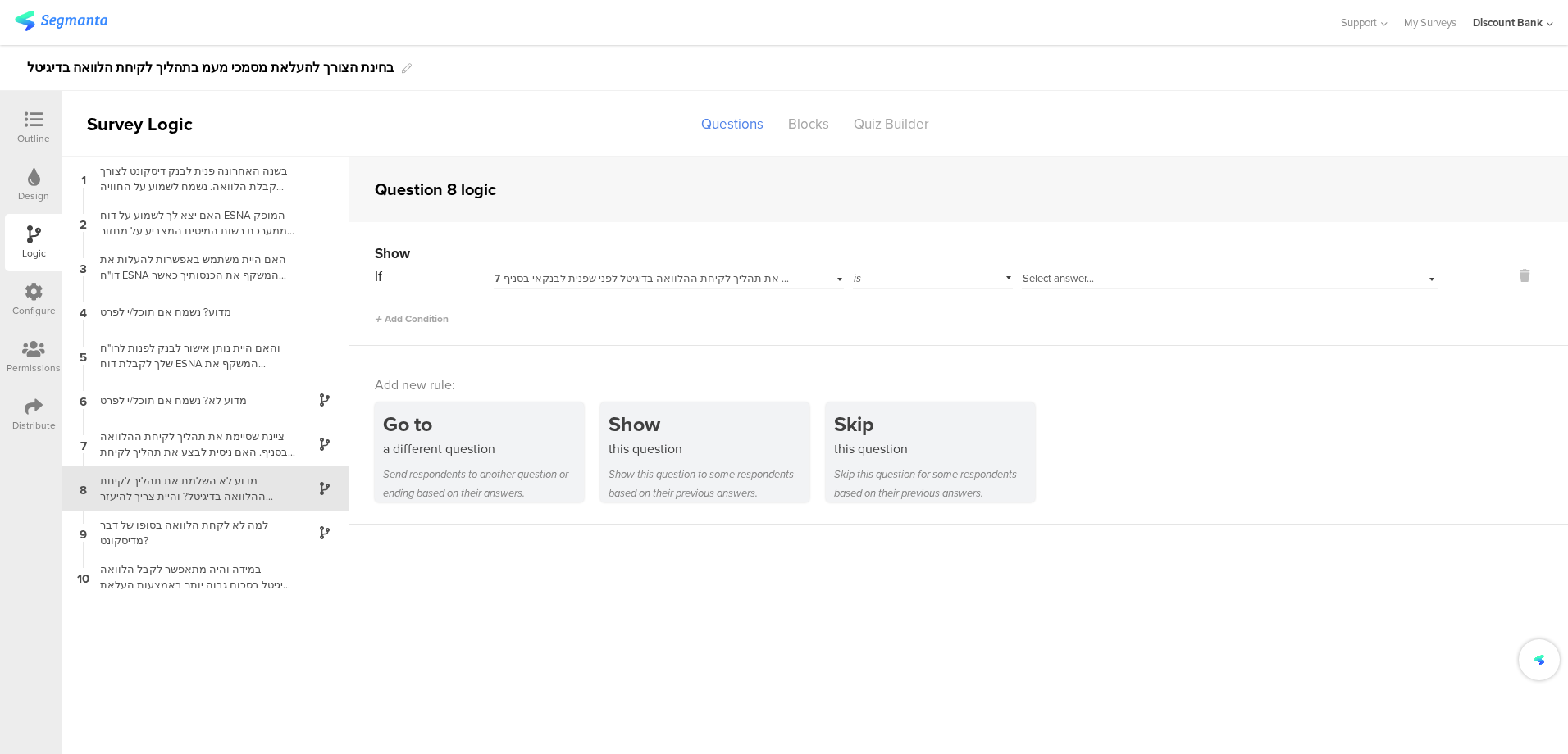
click at [1100, 276] on div "Select answer..." at bounding box center [1199, 278] width 354 height 15
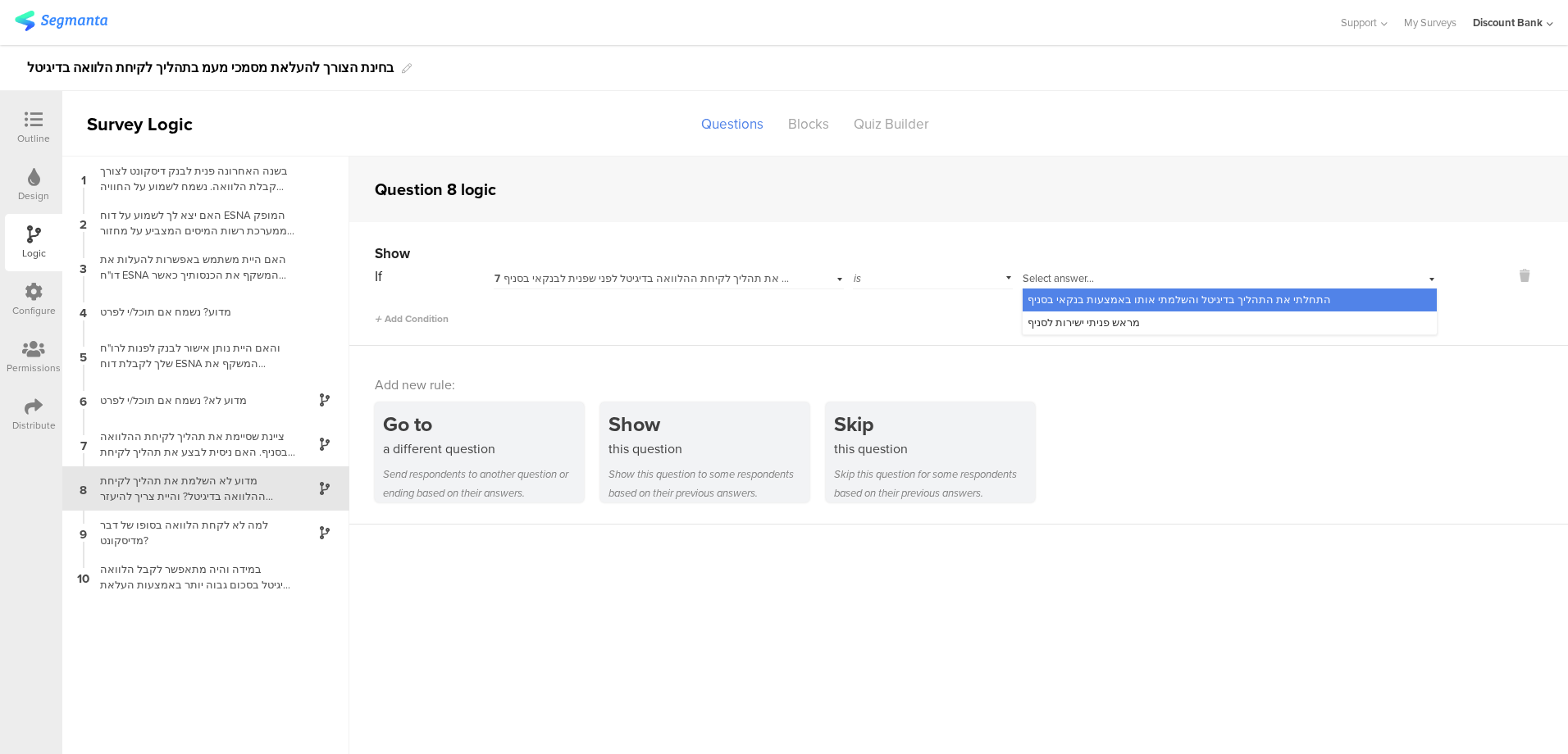
click at [1108, 298] on span "התחלתי את התהליך בדיגיטל והשלמתי אותו באמצעות בנקאי בסניף" at bounding box center [1179, 299] width 303 height 16
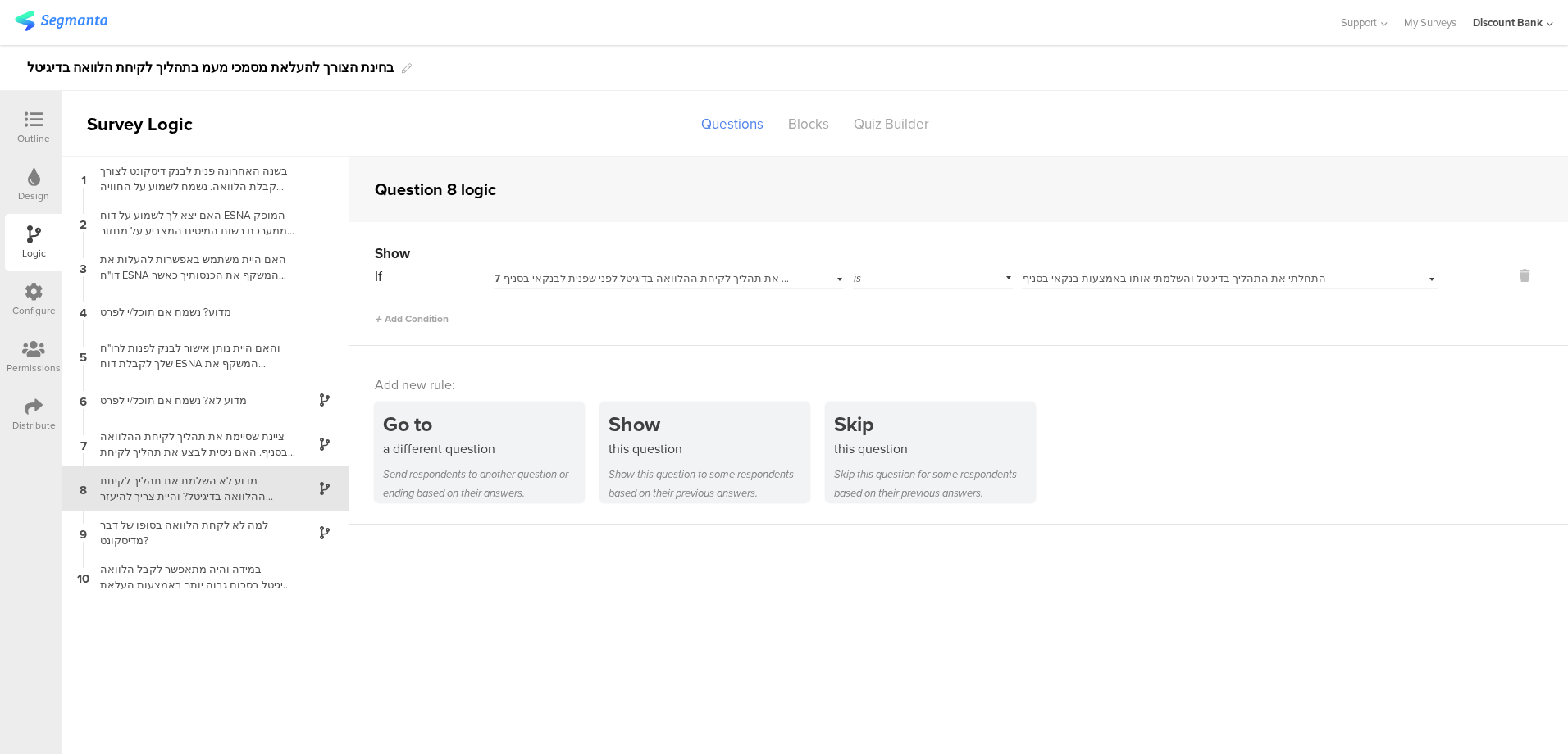
click at [166, 528] on div "למה לא לקחת הלוואה בסופו של דבר מדיסקונט?" at bounding box center [192, 532] width 205 height 31
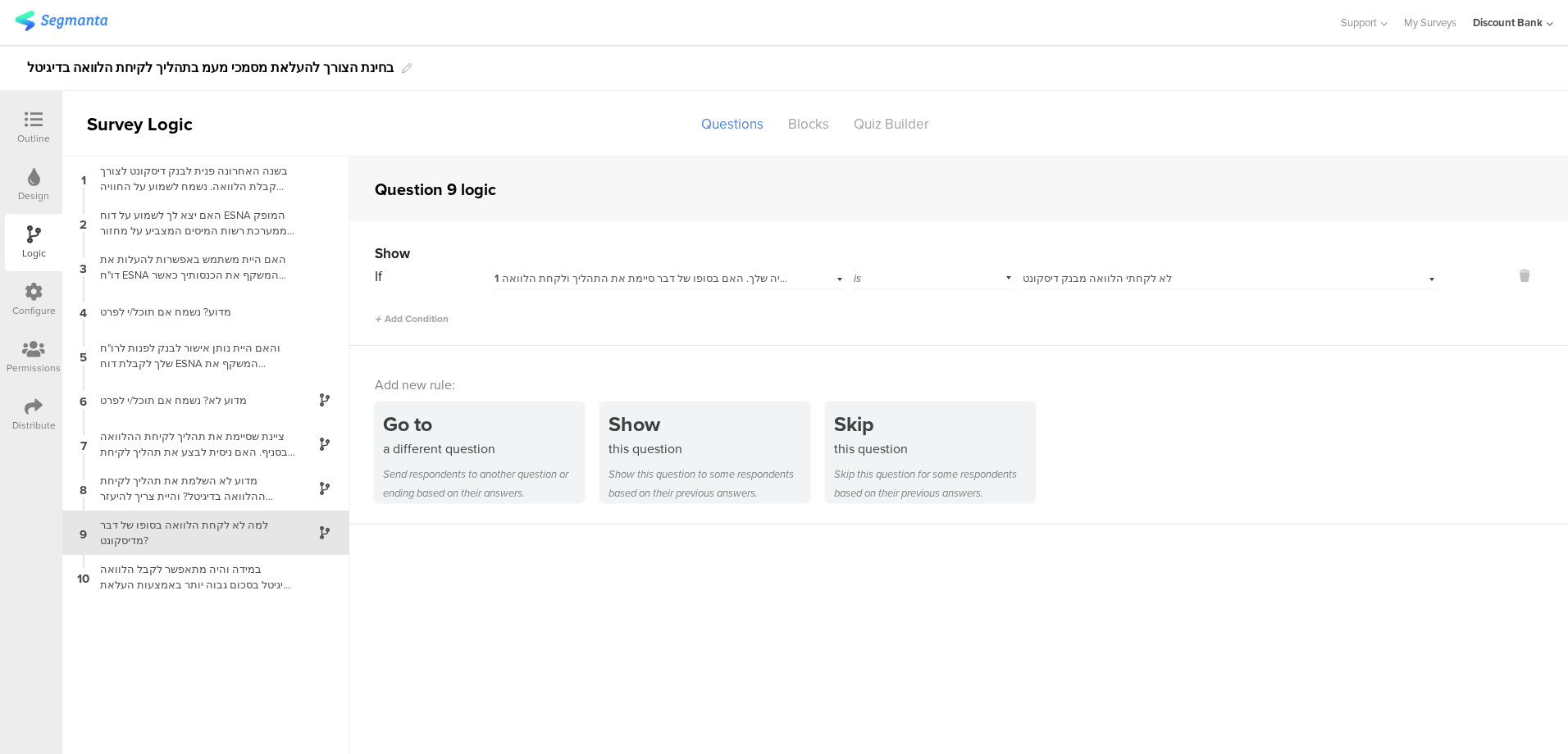
click at [171, 572] on div "במידה והיה מתאפשר לקבל הלוואה בדיגיטל בסכום גבוה יותר באמצעות העלאת דוח ESNA, ה…" at bounding box center [192, 577] width 205 height 31
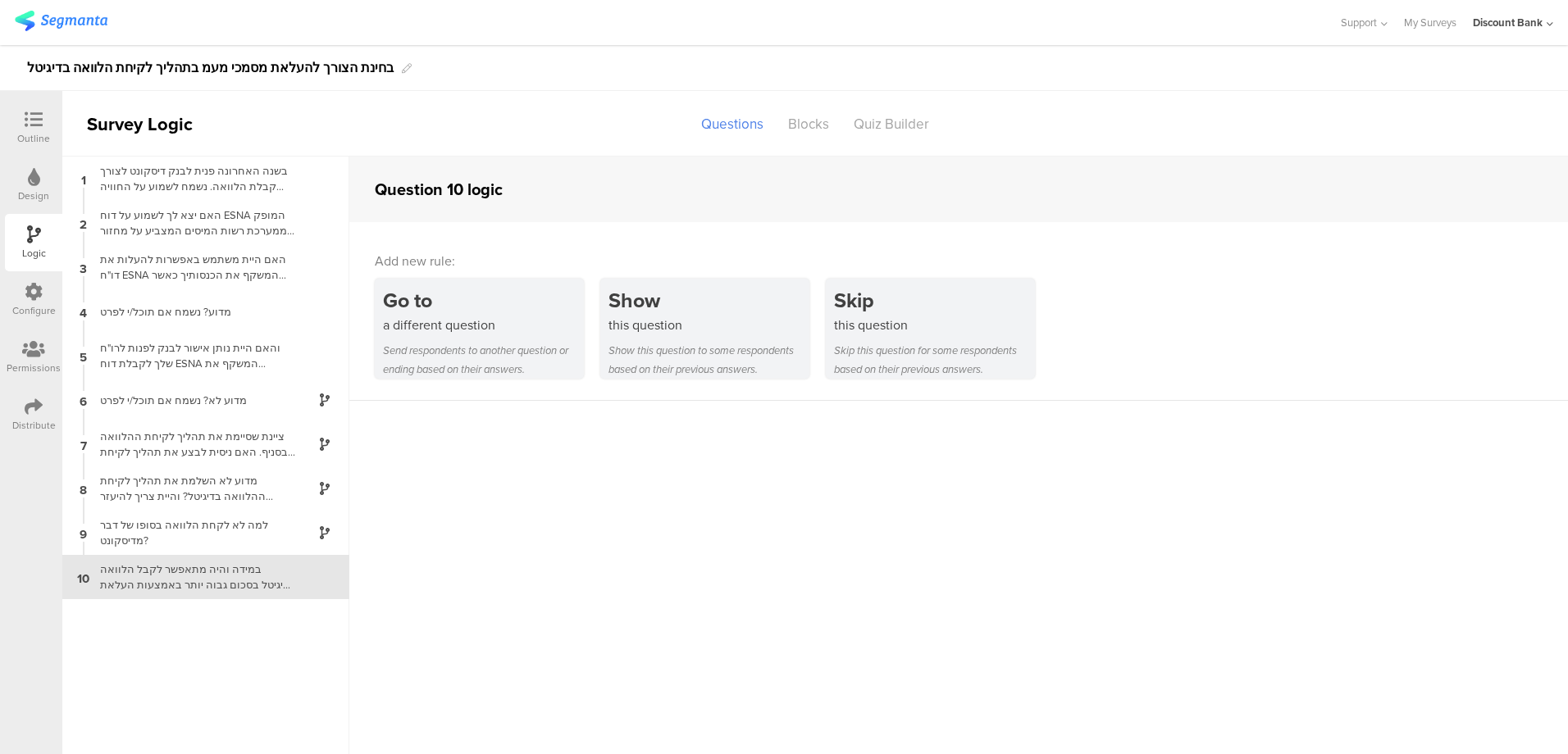
click at [41, 124] on icon at bounding box center [34, 120] width 18 height 18
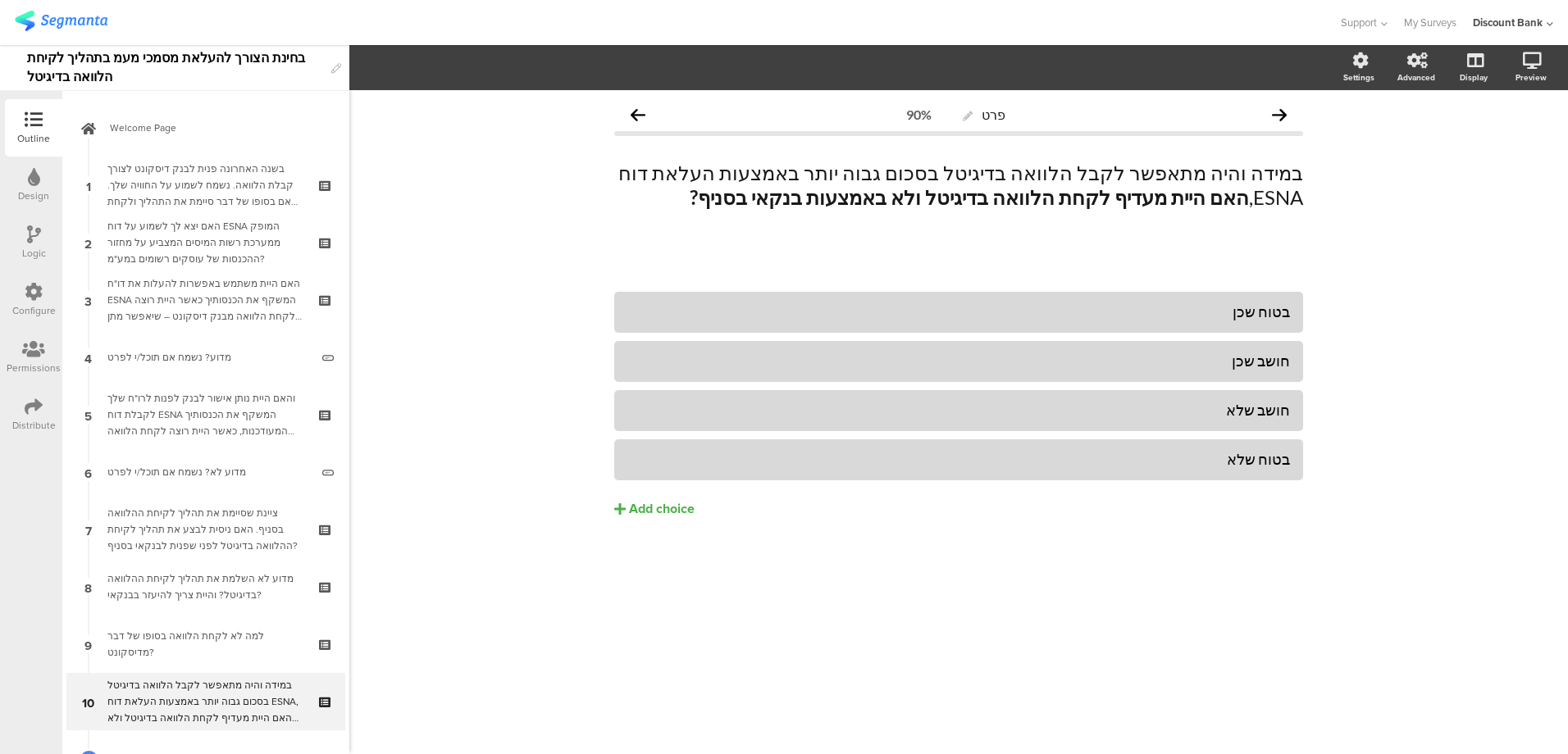
click at [192, 164] on div "בשנה האחרונה פנית לבנק דיסקונט לצורך קבלת הלוואה. נשמח לשמוע על החוויה שלך. האם…" at bounding box center [205, 185] width 196 height 50
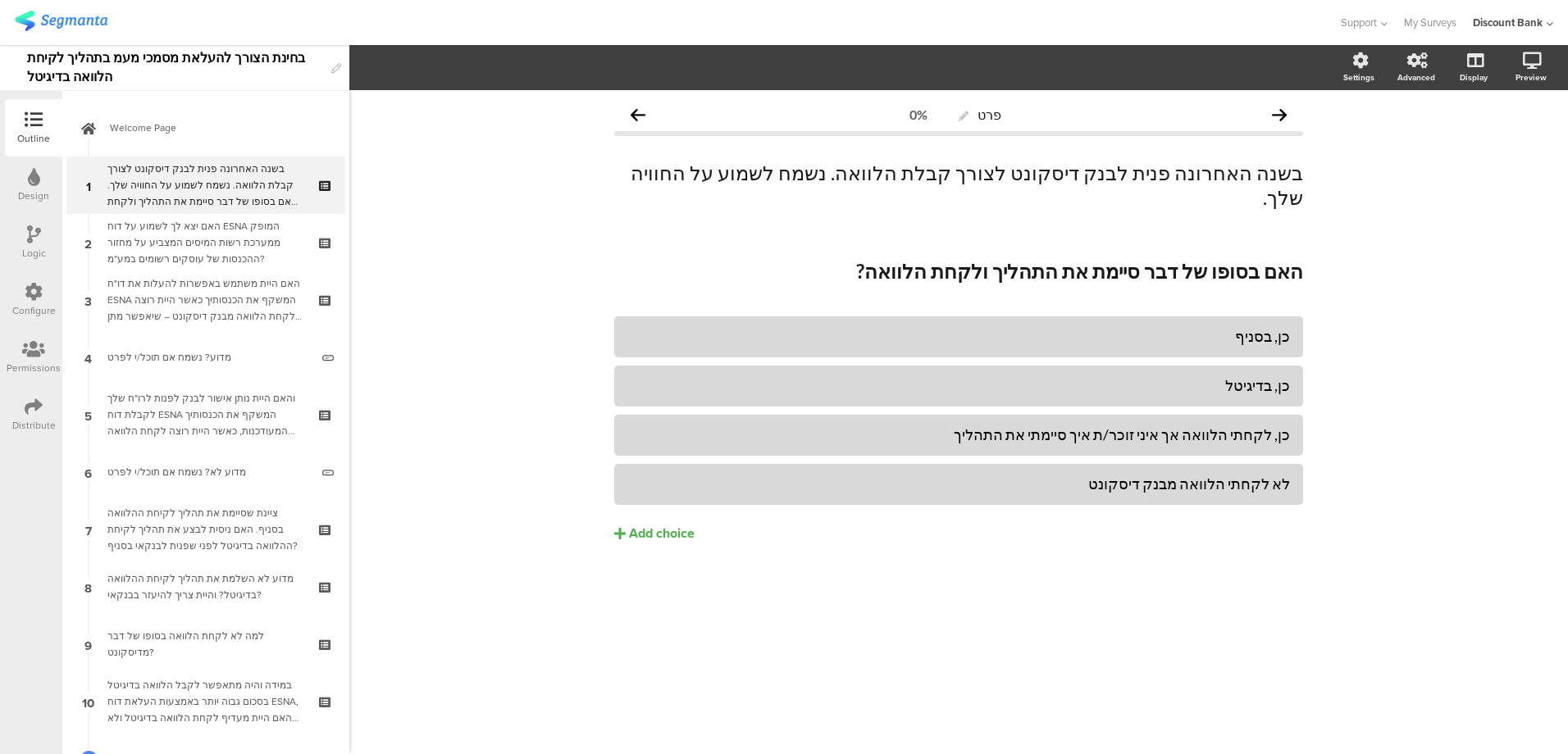
scroll to position [33, 0]
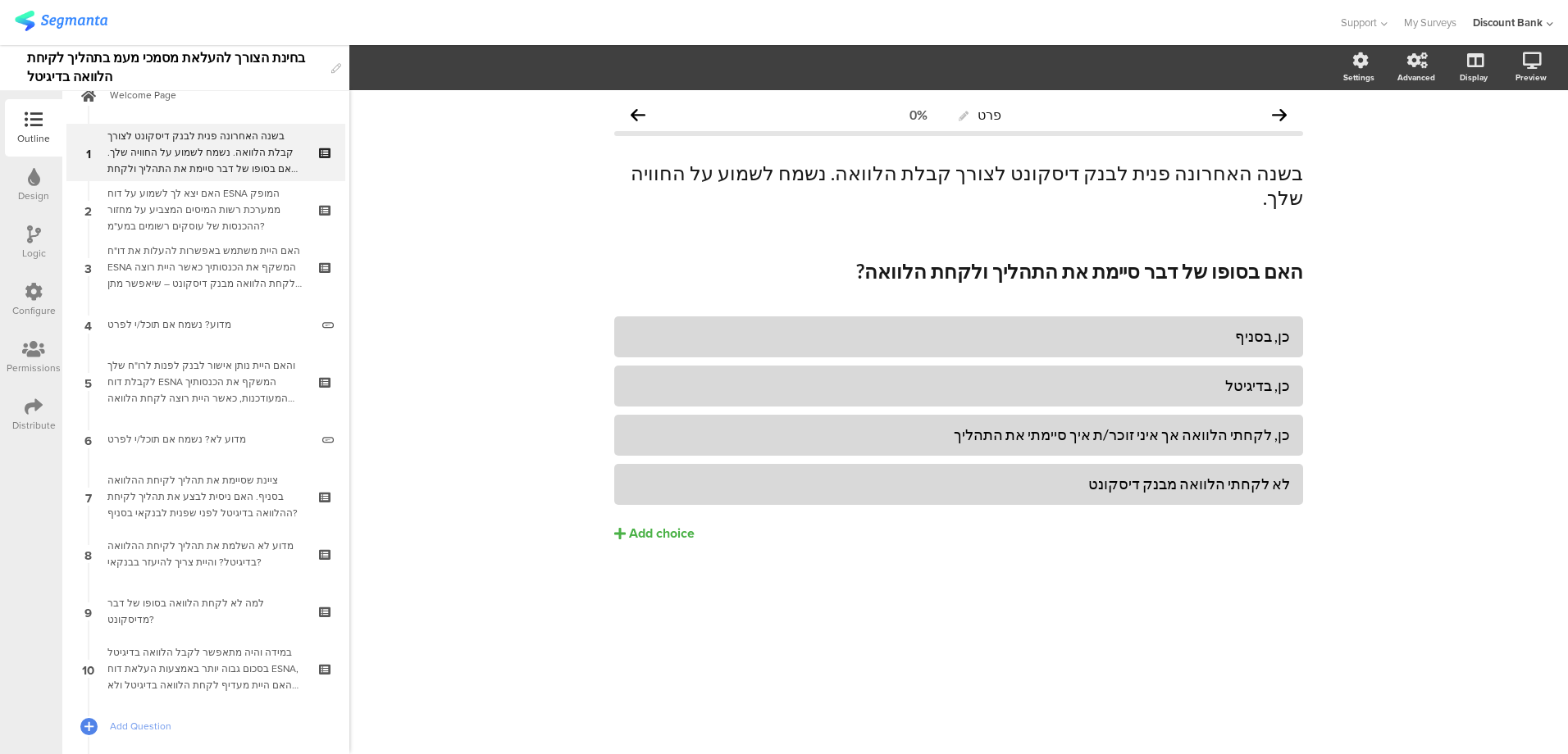
click at [172, 206] on div "האם יצא לך לשמוע על דוח ESNA המופק ממערכת רשות המיסים המצביע על מחזור ההכנסות ש…" at bounding box center [205, 210] width 196 height 50
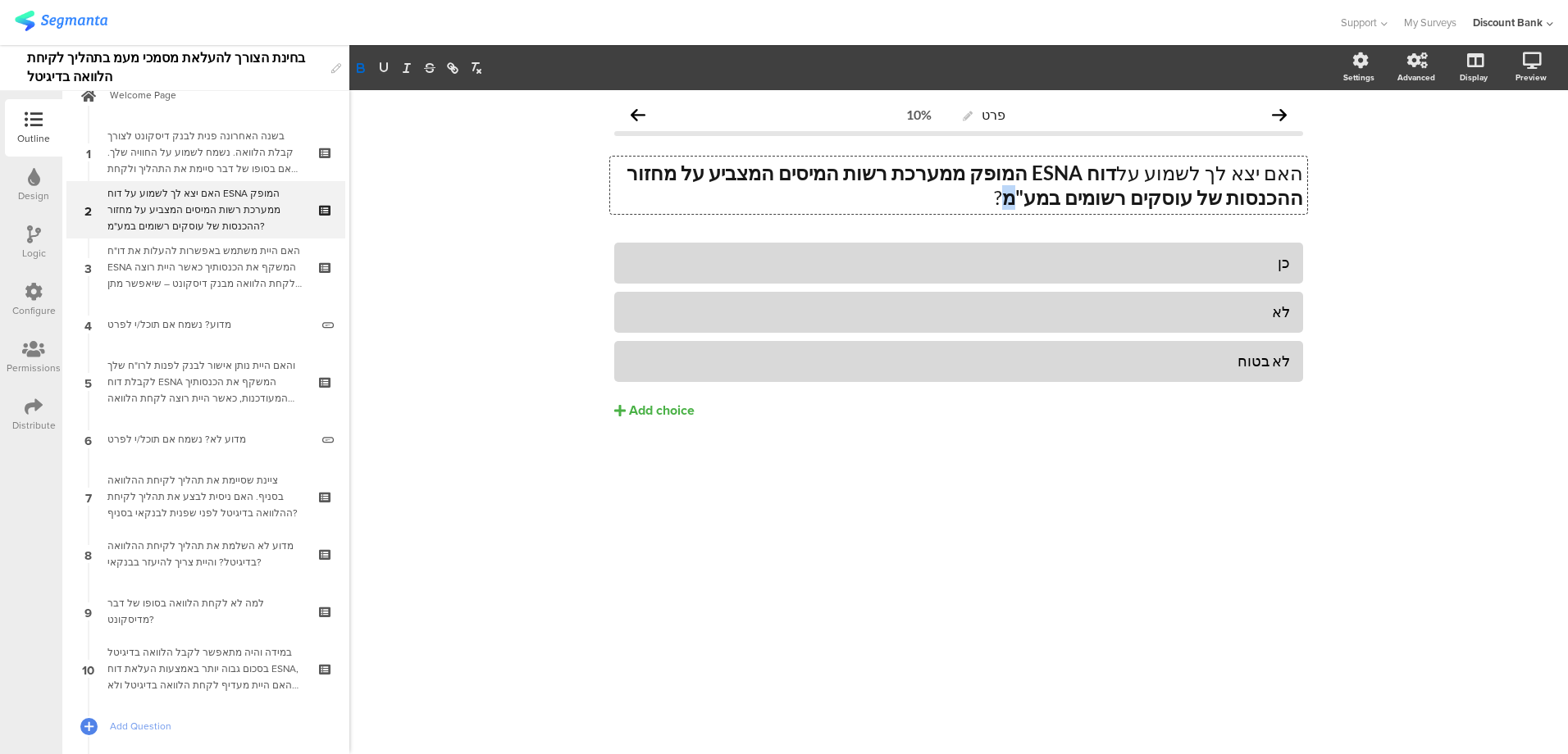
click at [1152, 196] on div "האם יצא לך לשמוע על דוח ESNA המופק ממערכת רשות המיסים המצביע על מחזור ההכנסות ש…" at bounding box center [957, 185] width 697 height 57
click at [237, 268] on div "האם היית משתמש באפשרות להעלות את דו"ח ESNA המשקף את הכנסותיך כאשר היית רוצה לקח…" at bounding box center [205, 268] width 196 height 50
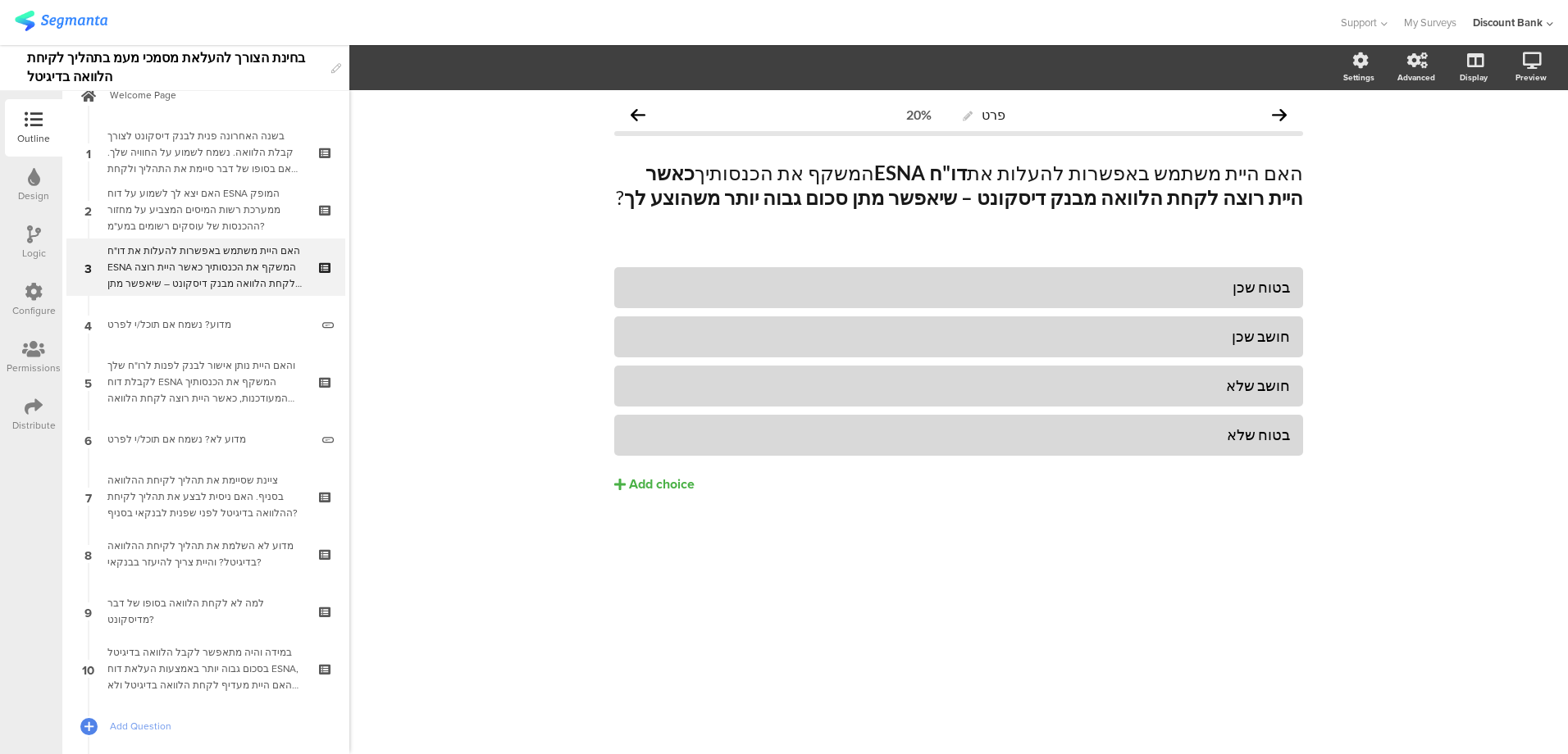
click at [230, 325] on div "מדוע? נשמח אם תוכל/י לפרט" at bounding box center [208, 324] width 202 height 17
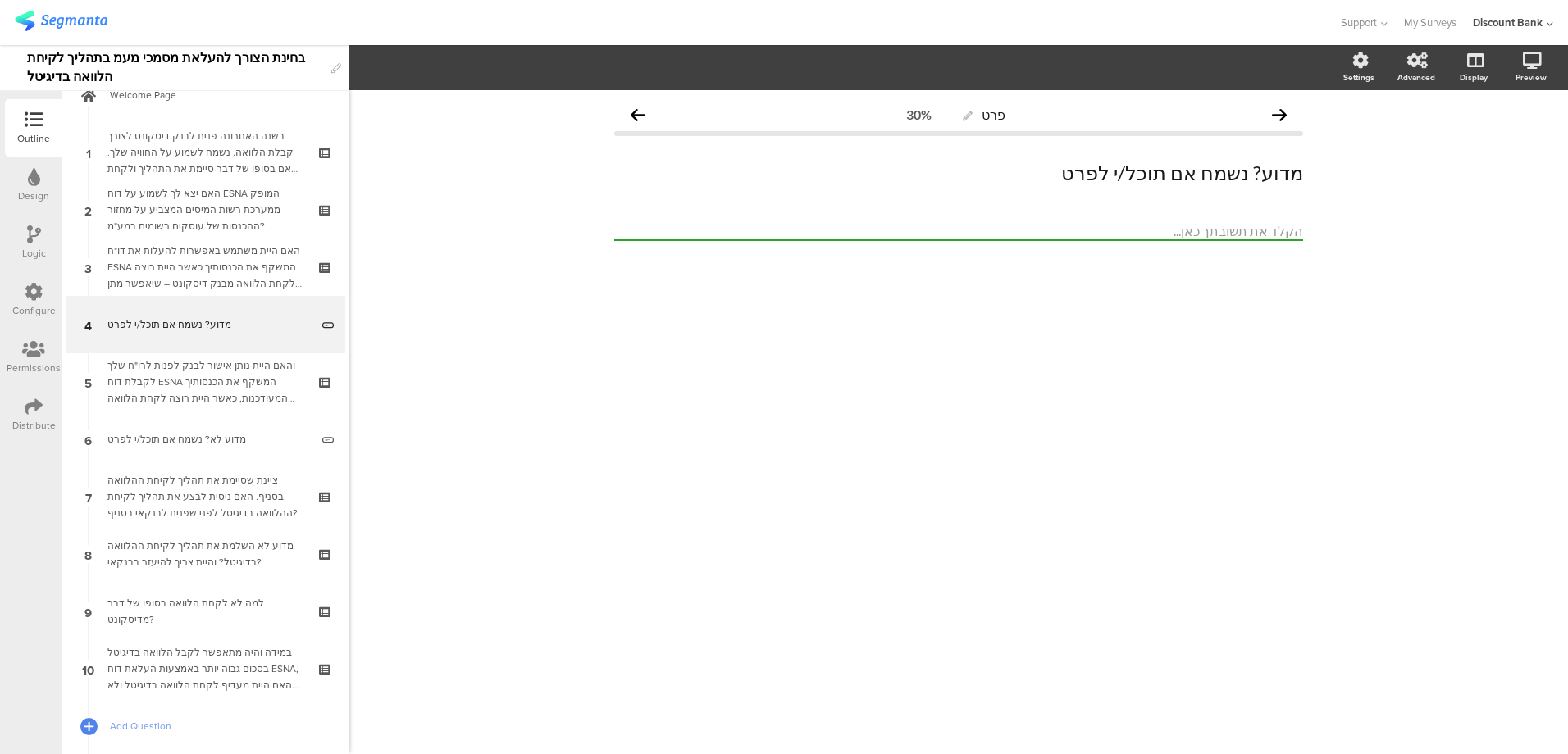
click at [228, 377] on div "והאם היית נותן אישור לבנק לפנות לרו"ח שלך לקבלת דוח ESNA המשקף את הכנסותיך המעו…" at bounding box center [205, 382] width 196 height 50
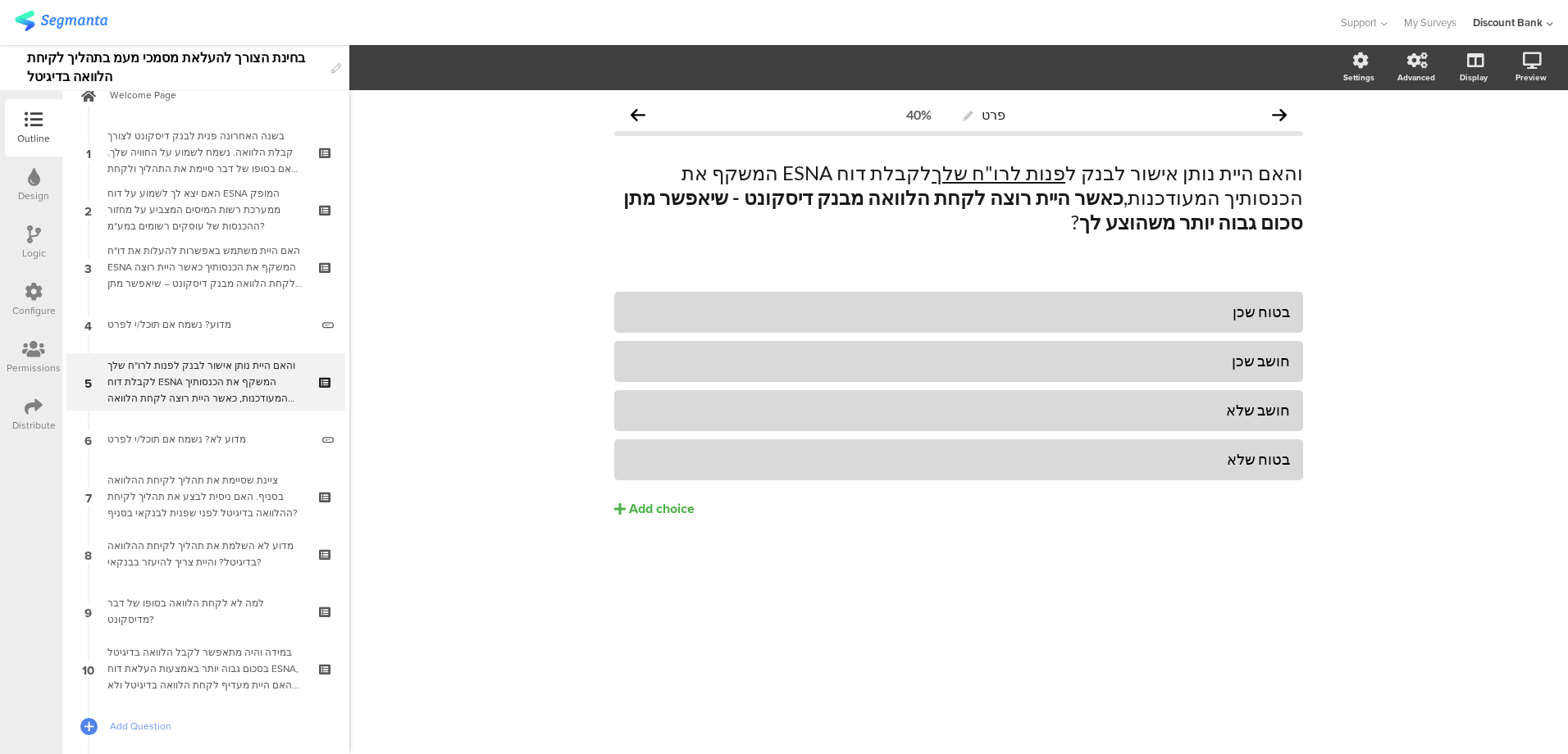
click at [178, 452] on link "6 מדוע לא? נשמח אם תוכל/י לפרט" at bounding box center [205, 439] width 279 height 57
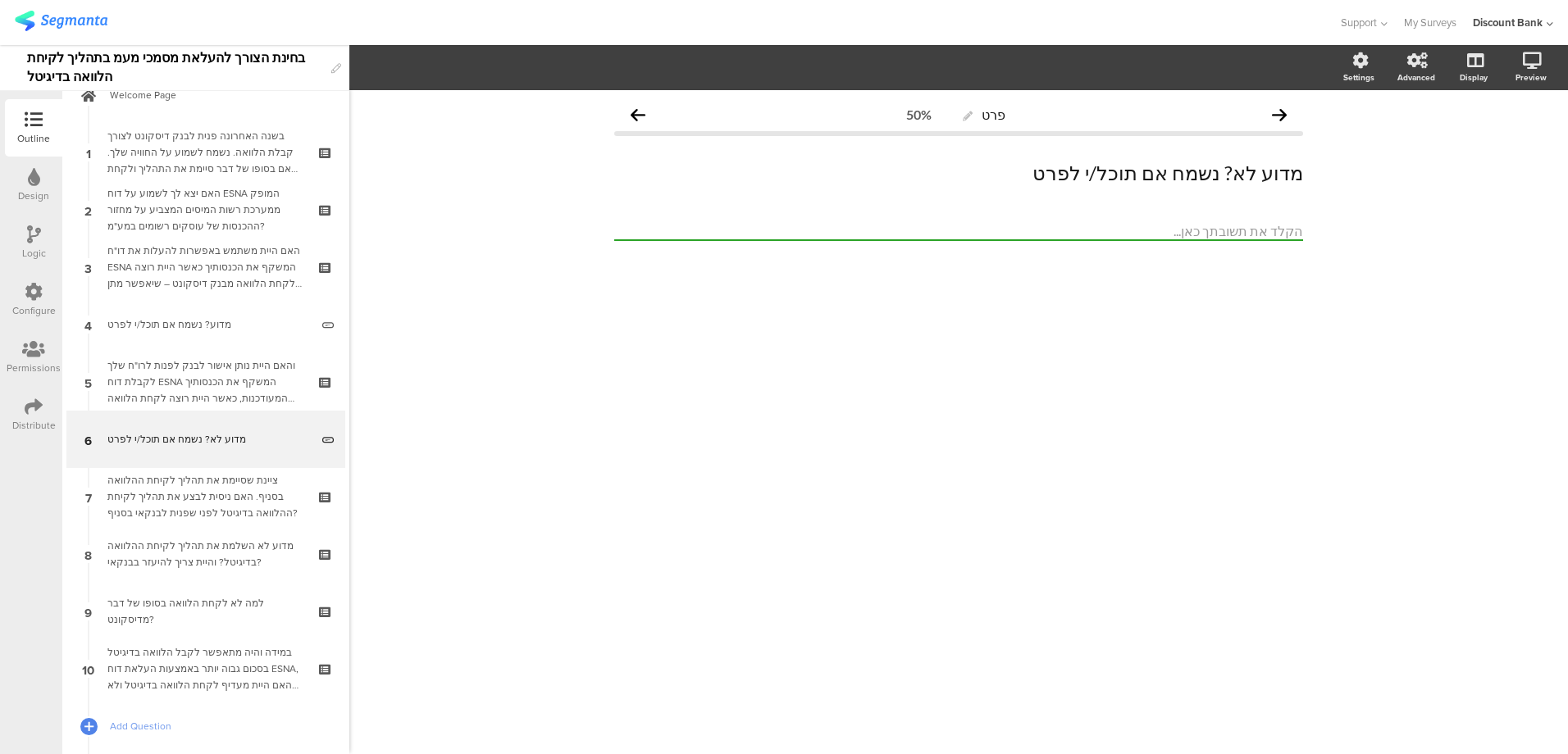
click at [187, 487] on div "ציינת שסיימת את תהליך לקיחת ההלוואה בסניף. האם ניסית לבצע את תהליך לקיחת ההלווא…" at bounding box center [205, 496] width 196 height 50
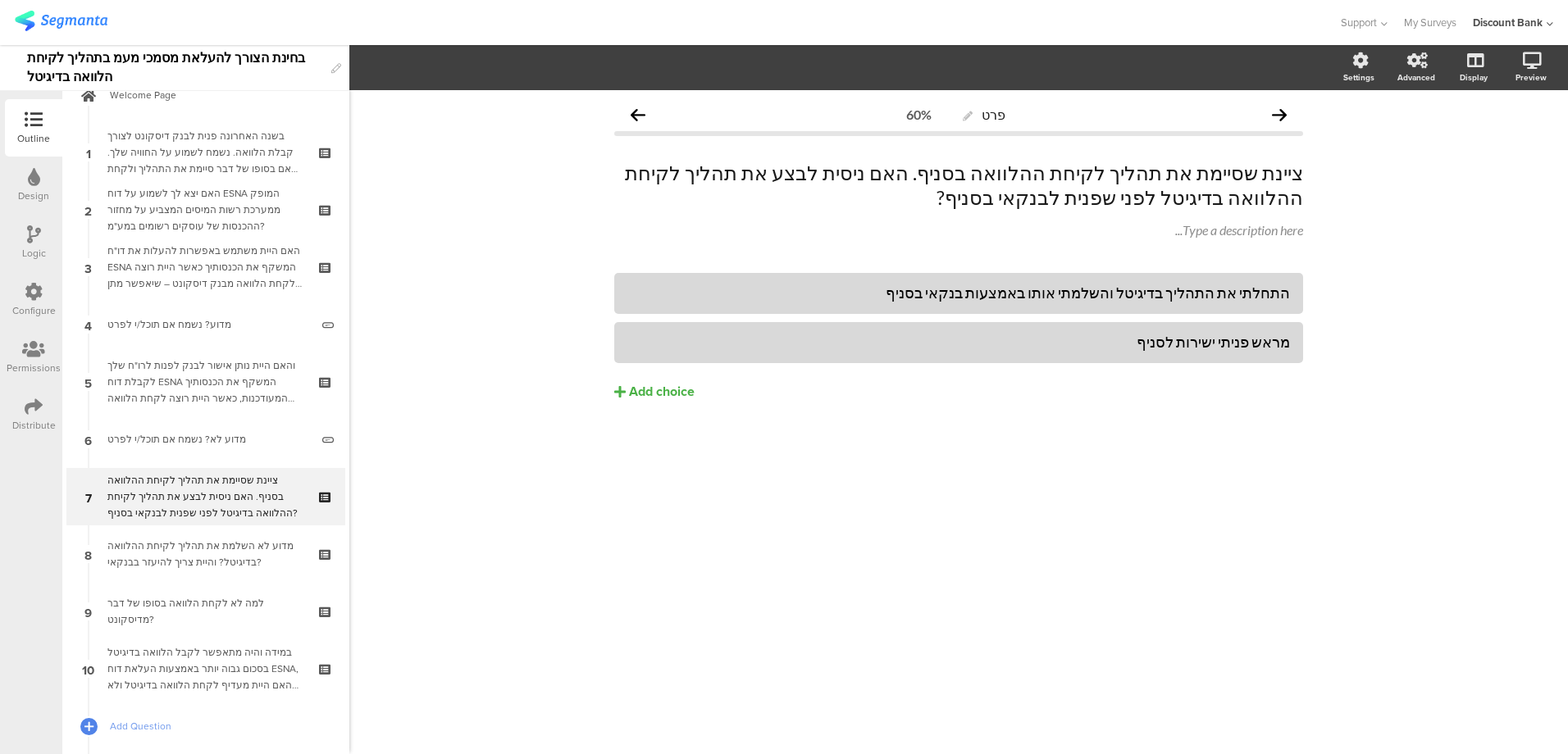
scroll to position [128, 0]
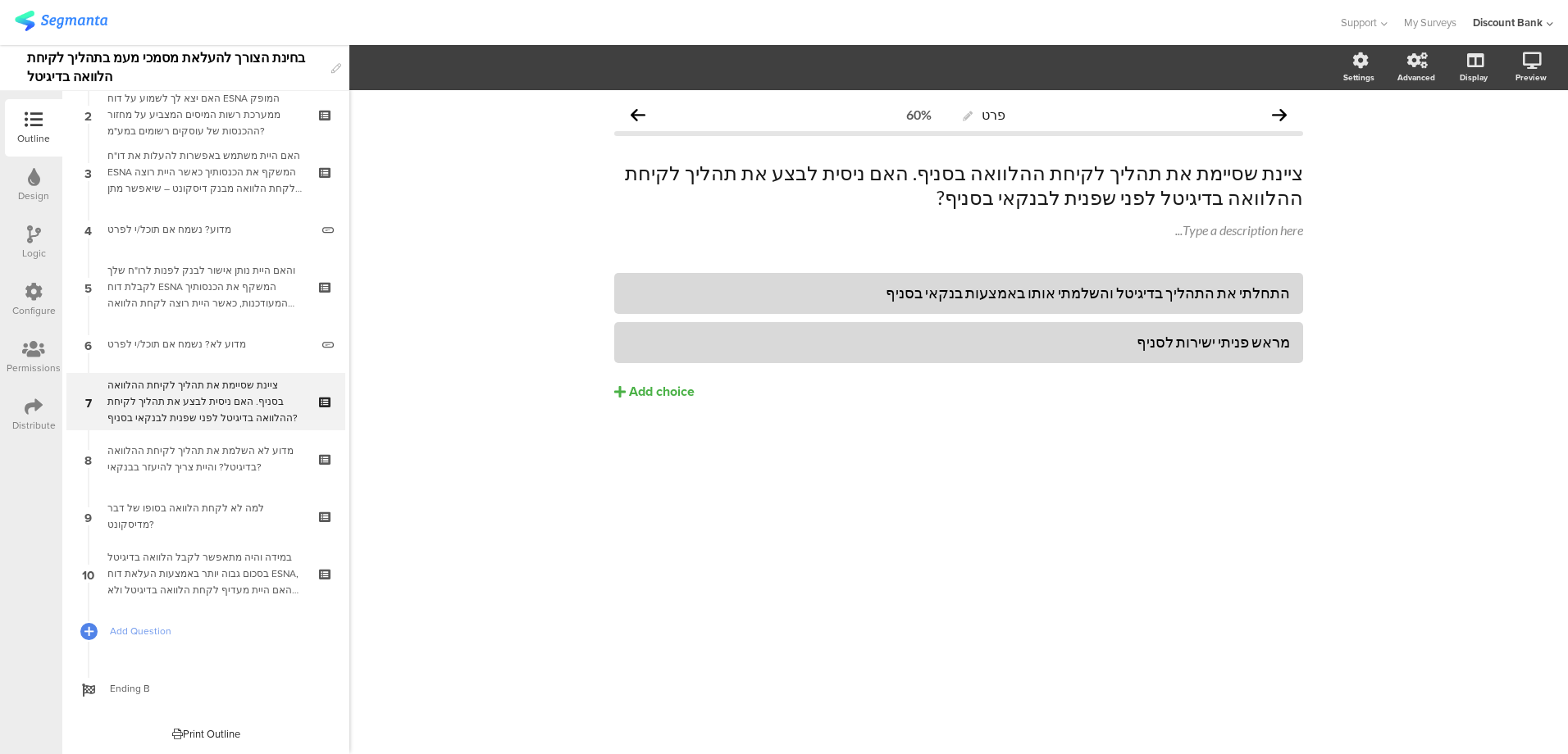
click at [197, 472] on div "מדוע לא השלמת את תהליך לקיחת ההלוואה בדיגיטל? והיית צריך להיעזר בבנקאי?" at bounding box center [205, 459] width 196 height 33
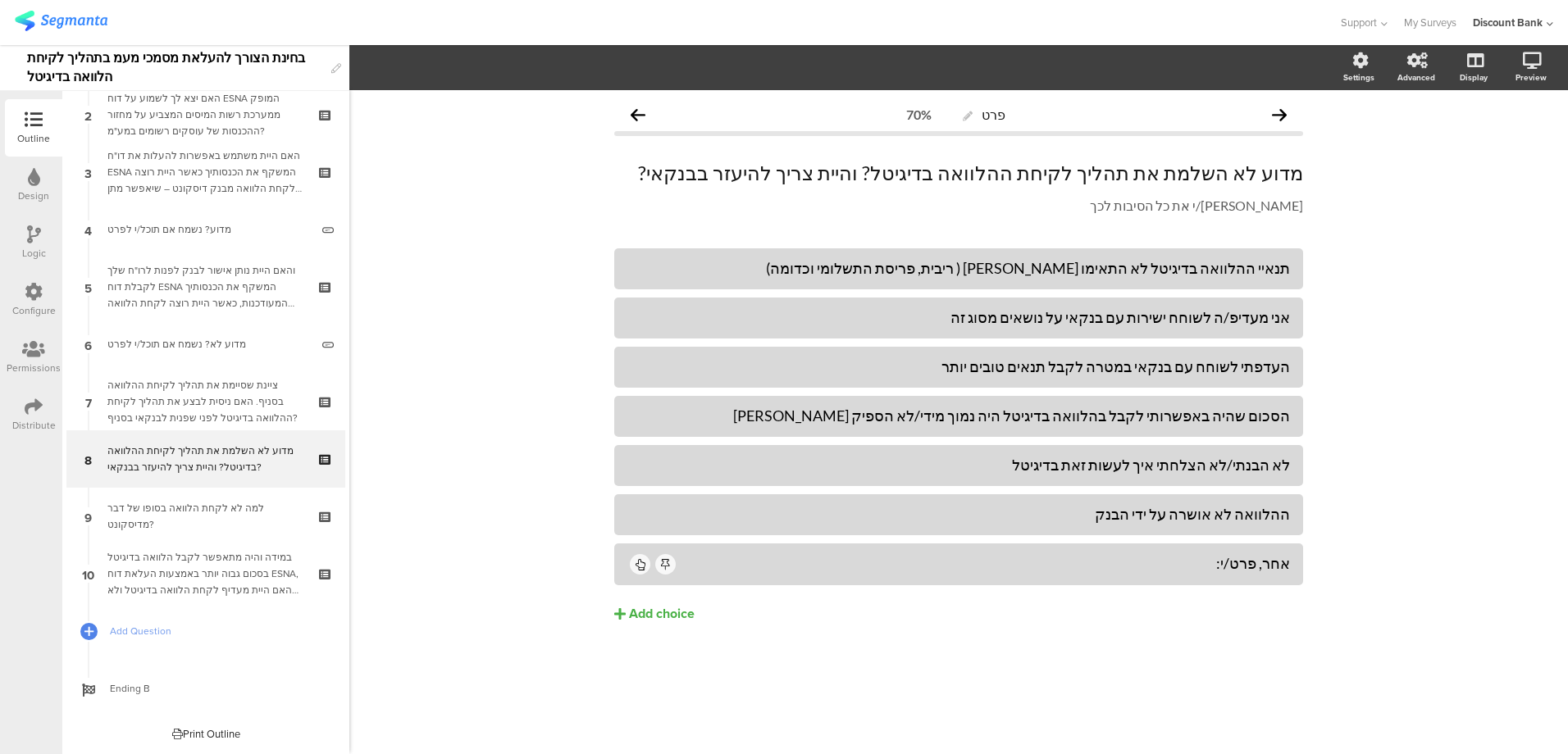
click at [235, 528] on div "למה לא לקחת הלוואה בסופו של דבר מדיסקונט?" at bounding box center [205, 516] width 196 height 33
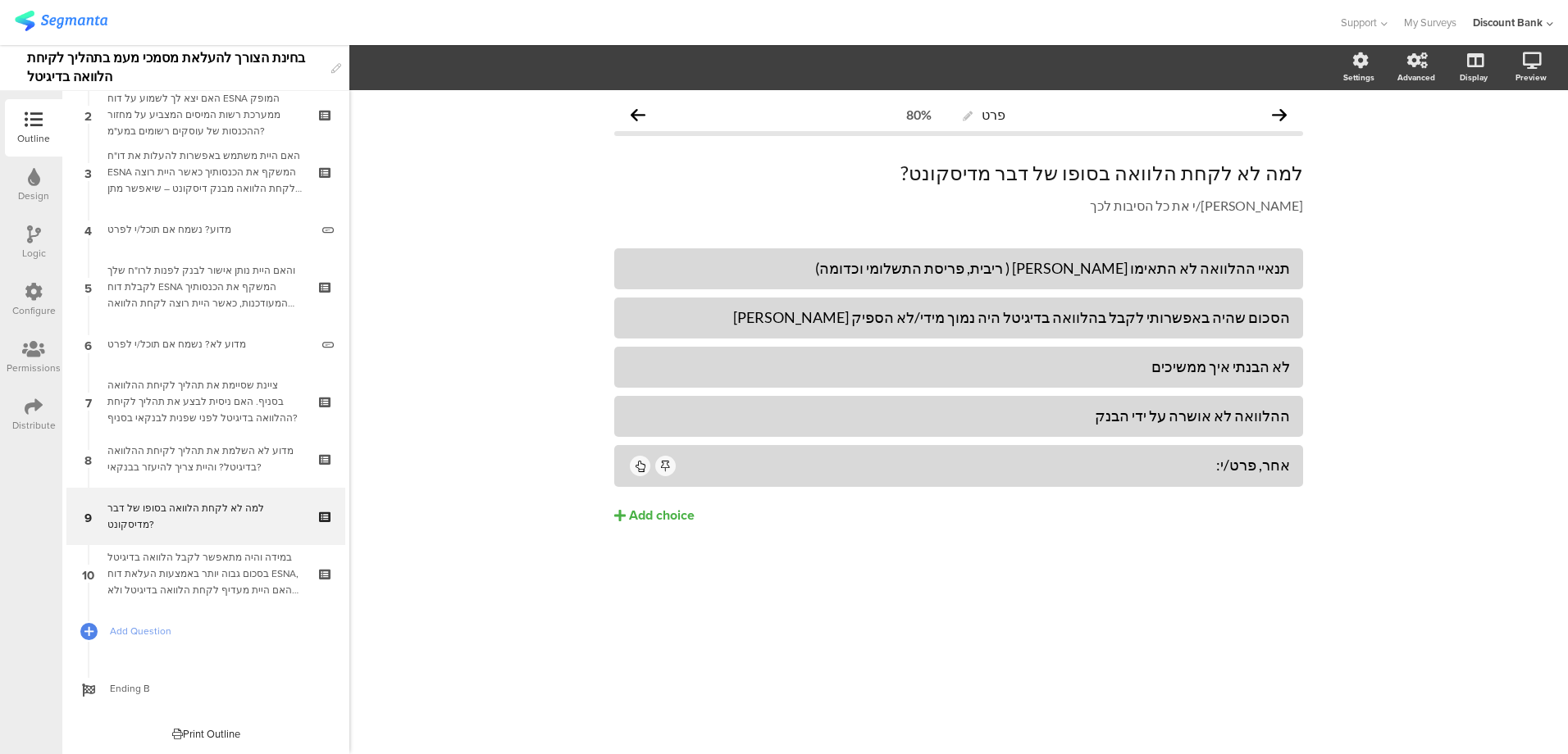
click at [220, 565] on div "במידה והיה מתאפשר לקבל הלוואה בדיגיטל בסכום גבוה יותר באמצעות העלאת דוח ESNA, ה…" at bounding box center [205, 574] width 196 height 50
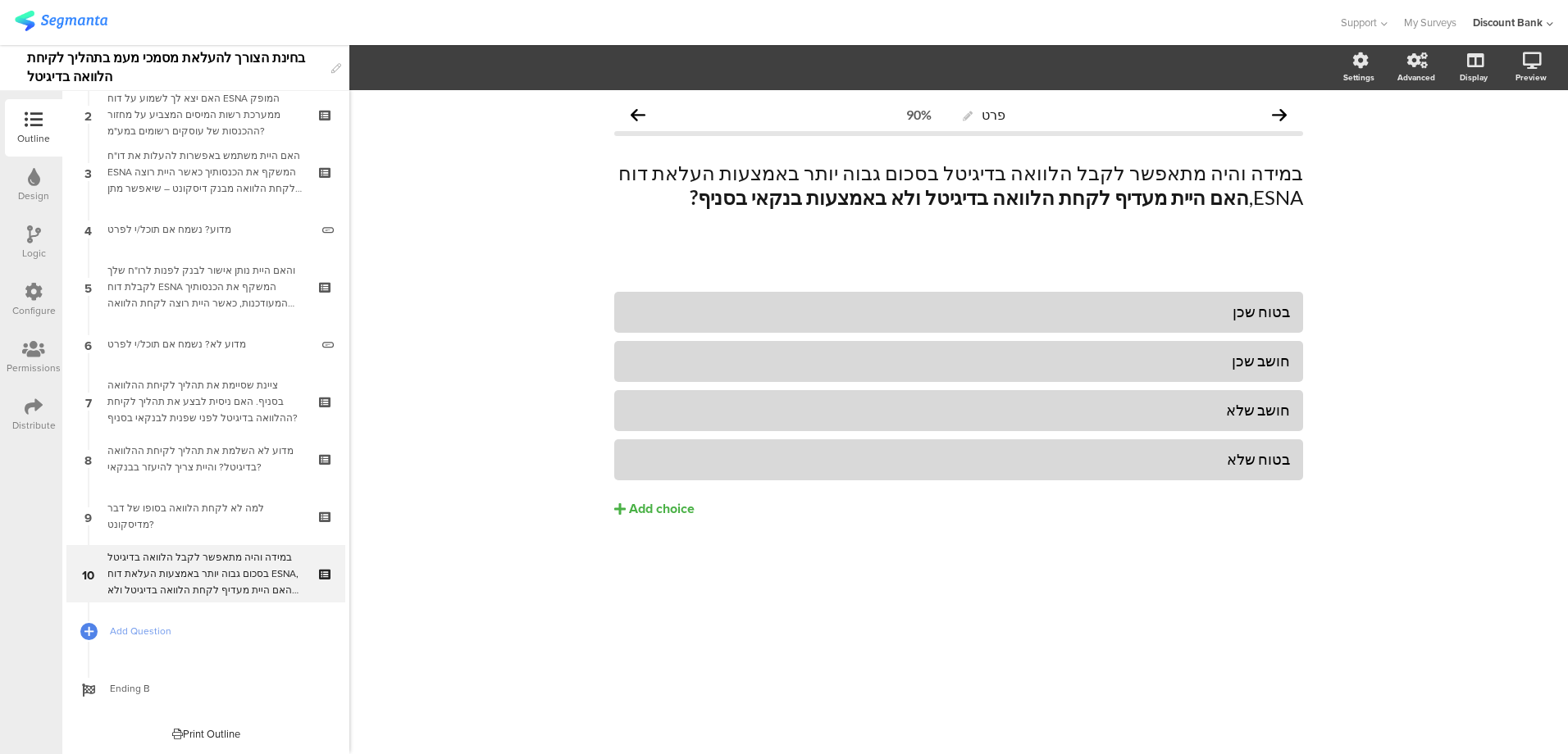
click at [34, 413] on icon at bounding box center [34, 406] width 18 height 18
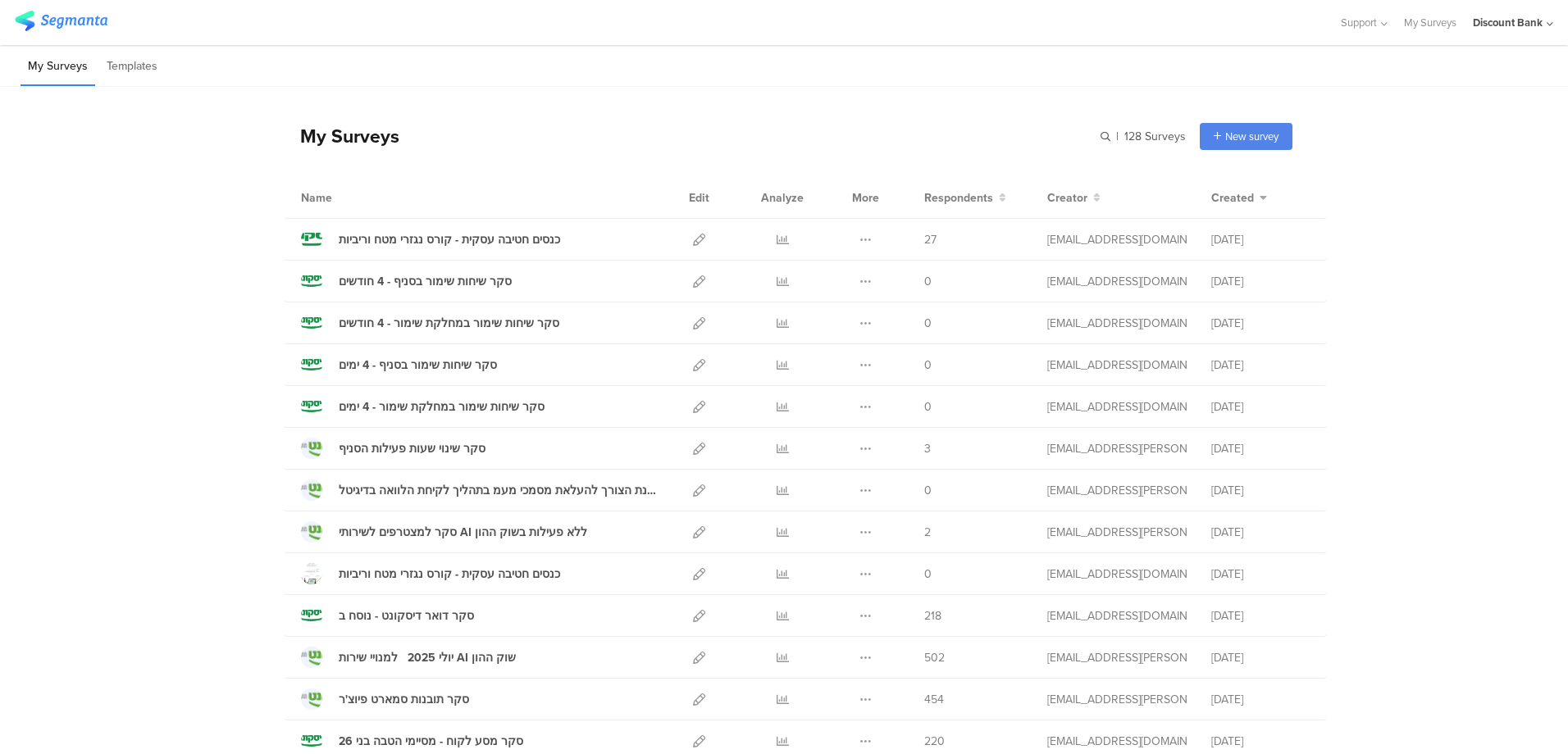
click at [776, 453] on icon at bounding box center [782, 449] width 12 height 12
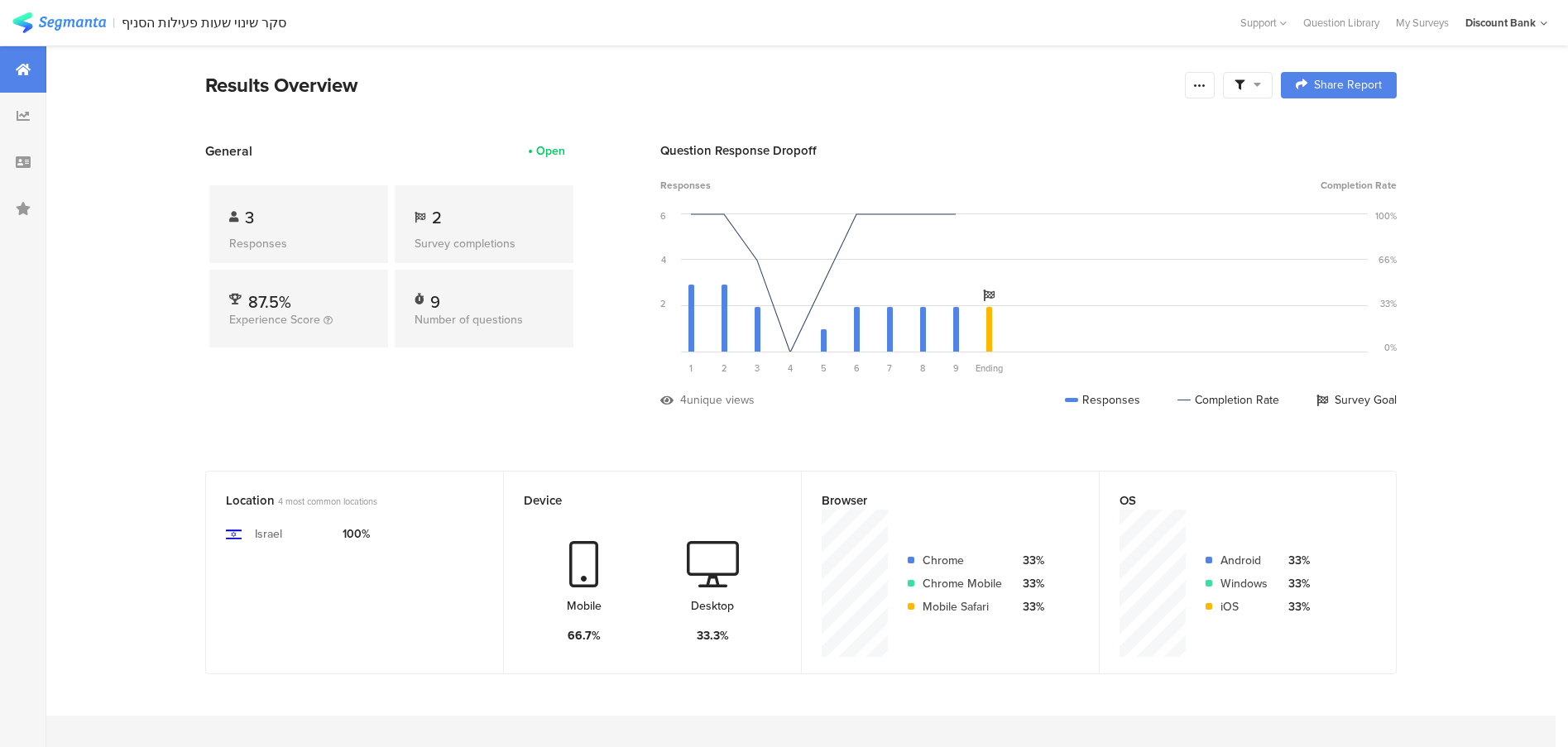
scroll to position [50, 0]
